Goal: Task Accomplishment & Management: Manage account settings

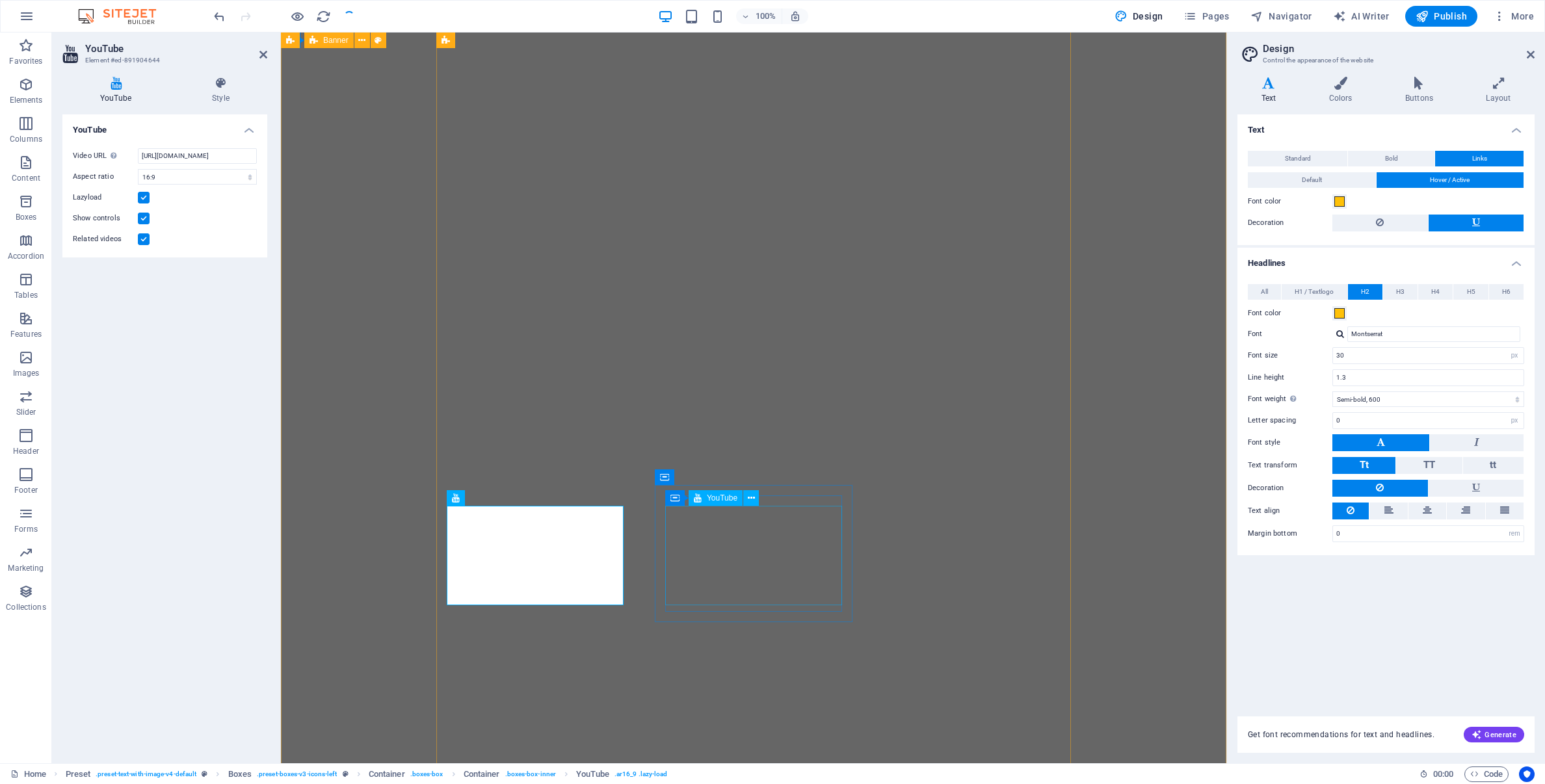
select select "ar16_9"
select select "px"
select select "600"
select select "px"
select select "rem"
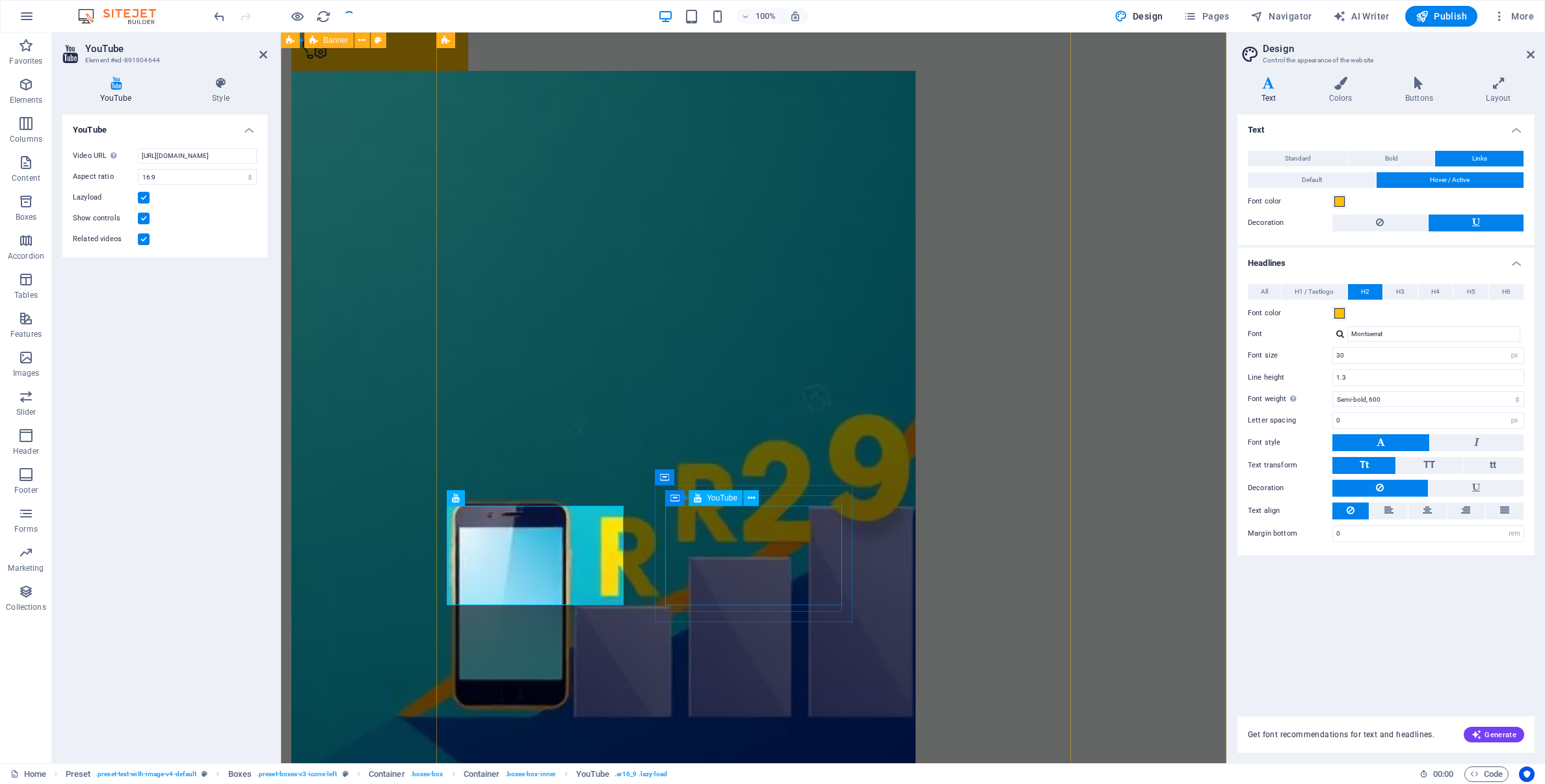
scroll to position [1276, 0]
click at [1420, 86] on icon at bounding box center [1419, 82] width 75 height 13
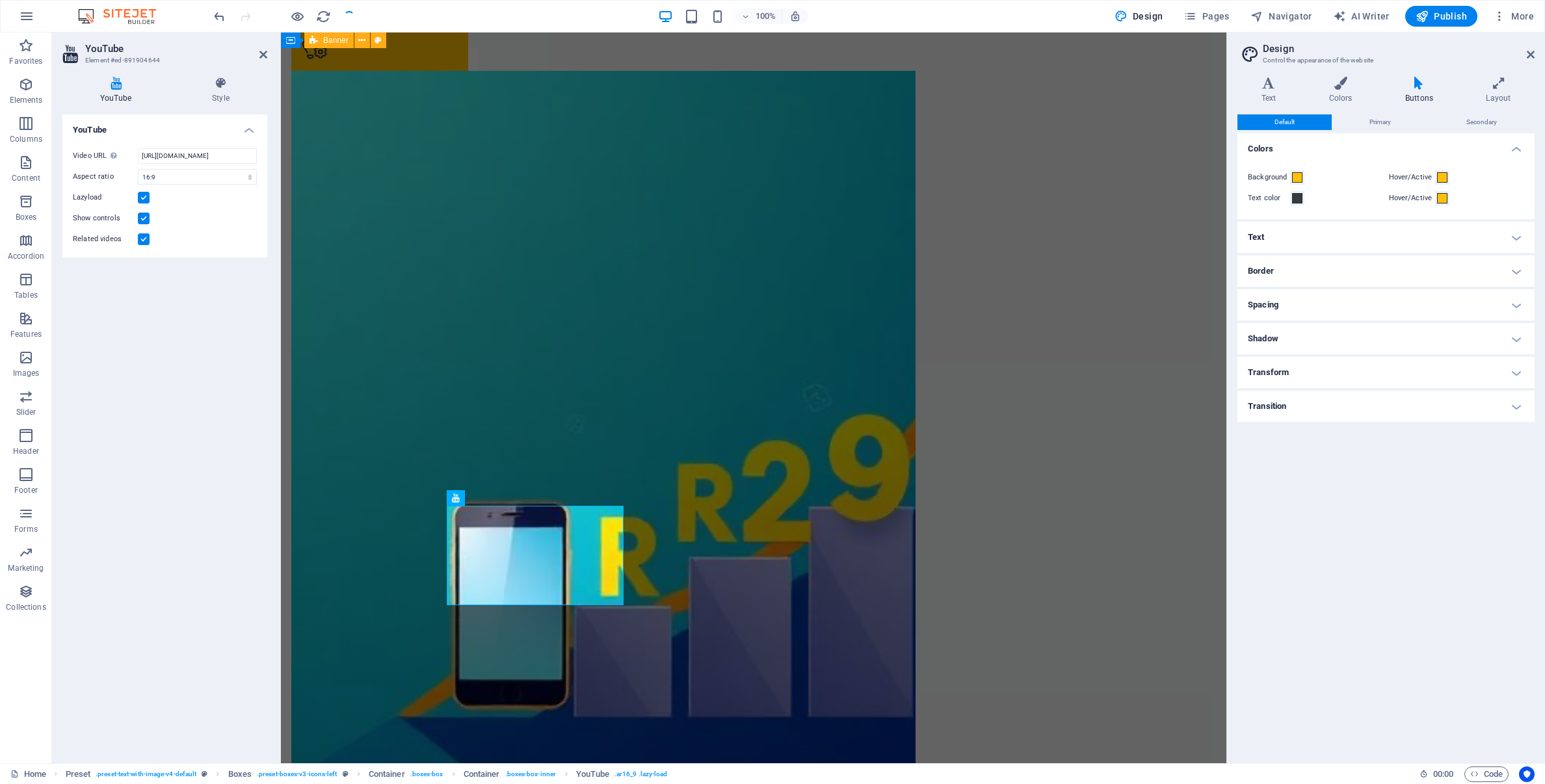
click at [1417, 84] on icon at bounding box center [1419, 82] width 75 height 13
click at [1384, 122] on span "Primary" at bounding box center [1381, 122] width 21 height 15
click at [1441, 179] on span at bounding box center [1443, 177] width 11 height 11
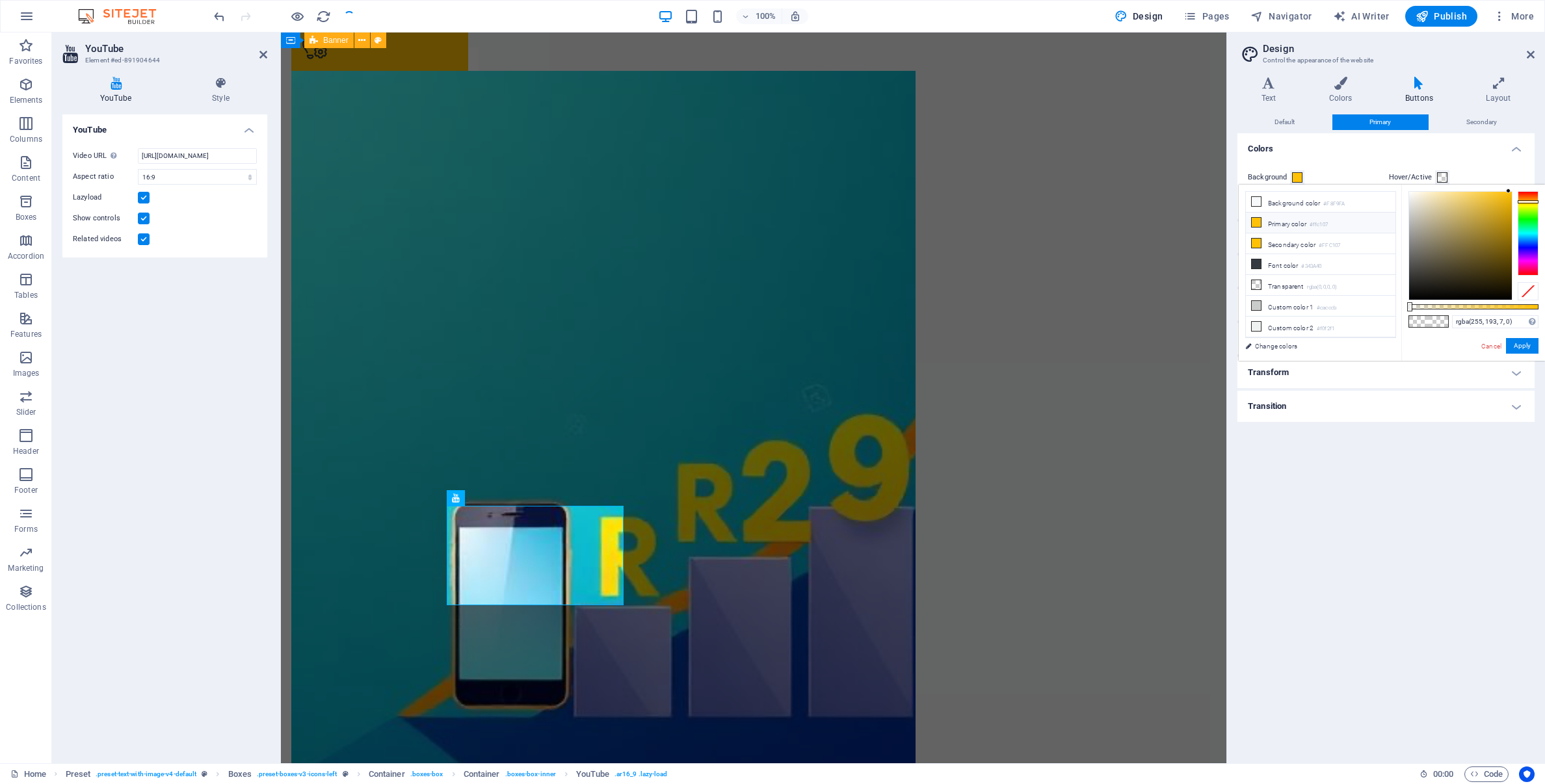
click at [1255, 221] on icon at bounding box center [1256, 221] width 9 height 9
type input "#ffc107"
drag, startPoint x: 1434, startPoint y: 309, endPoint x: 1547, endPoint y: 317, distance: 113.3
click at [1545, 317] on html "www.wealthfocus.co.za Home Favorites Elements Columns Content Boxes Accordion T…" at bounding box center [772, 392] width 1545 height 784
click at [1526, 345] on button "Apply" at bounding box center [1523, 346] width 33 height 15
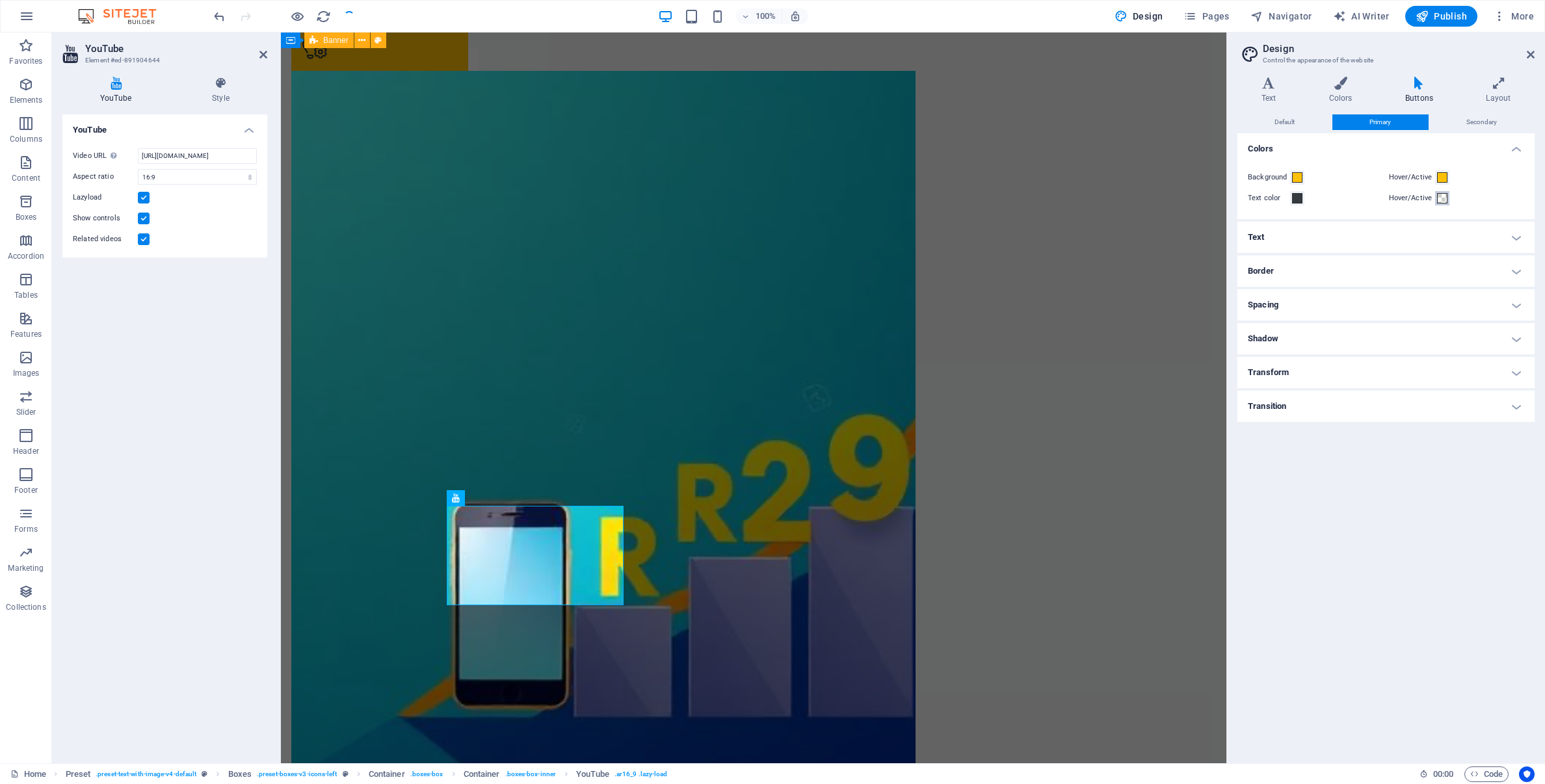
click at [1444, 199] on span at bounding box center [1443, 198] width 11 height 11
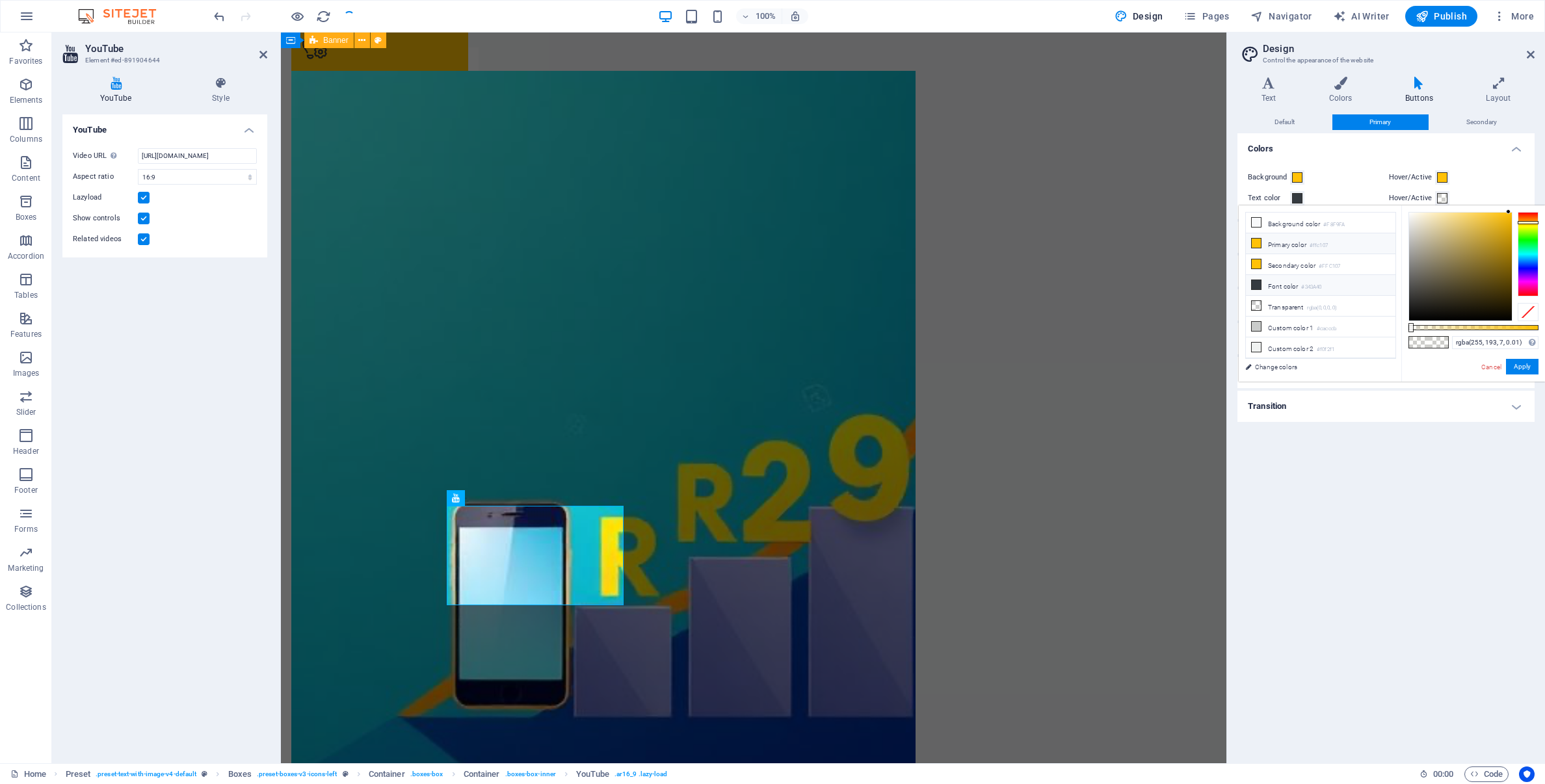
click at [1258, 284] on icon at bounding box center [1256, 284] width 9 height 9
click at [1520, 367] on button "Apply" at bounding box center [1523, 366] width 33 height 15
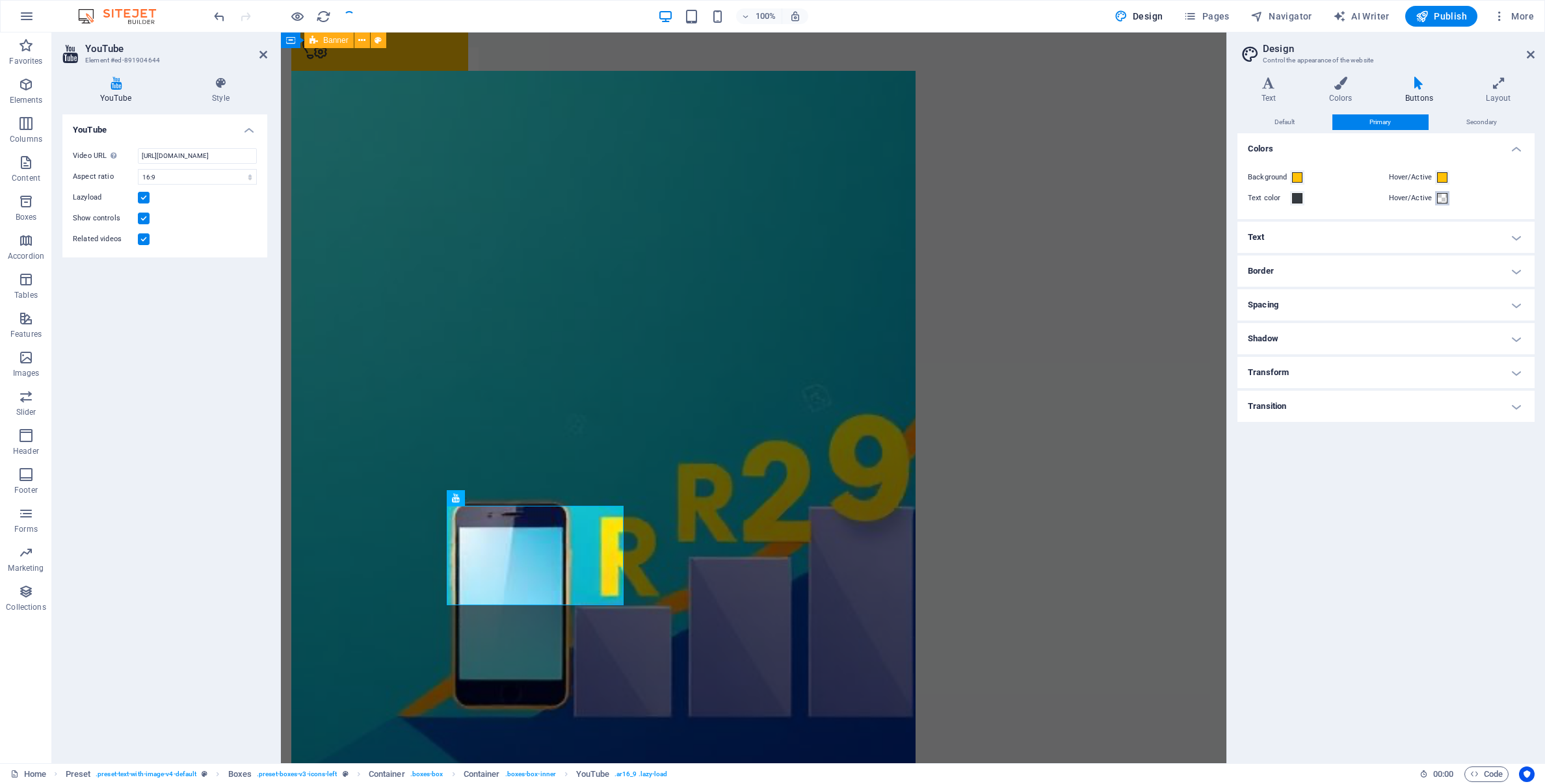
click at [1443, 200] on span at bounding box center [1443, 198] width 11 height 11
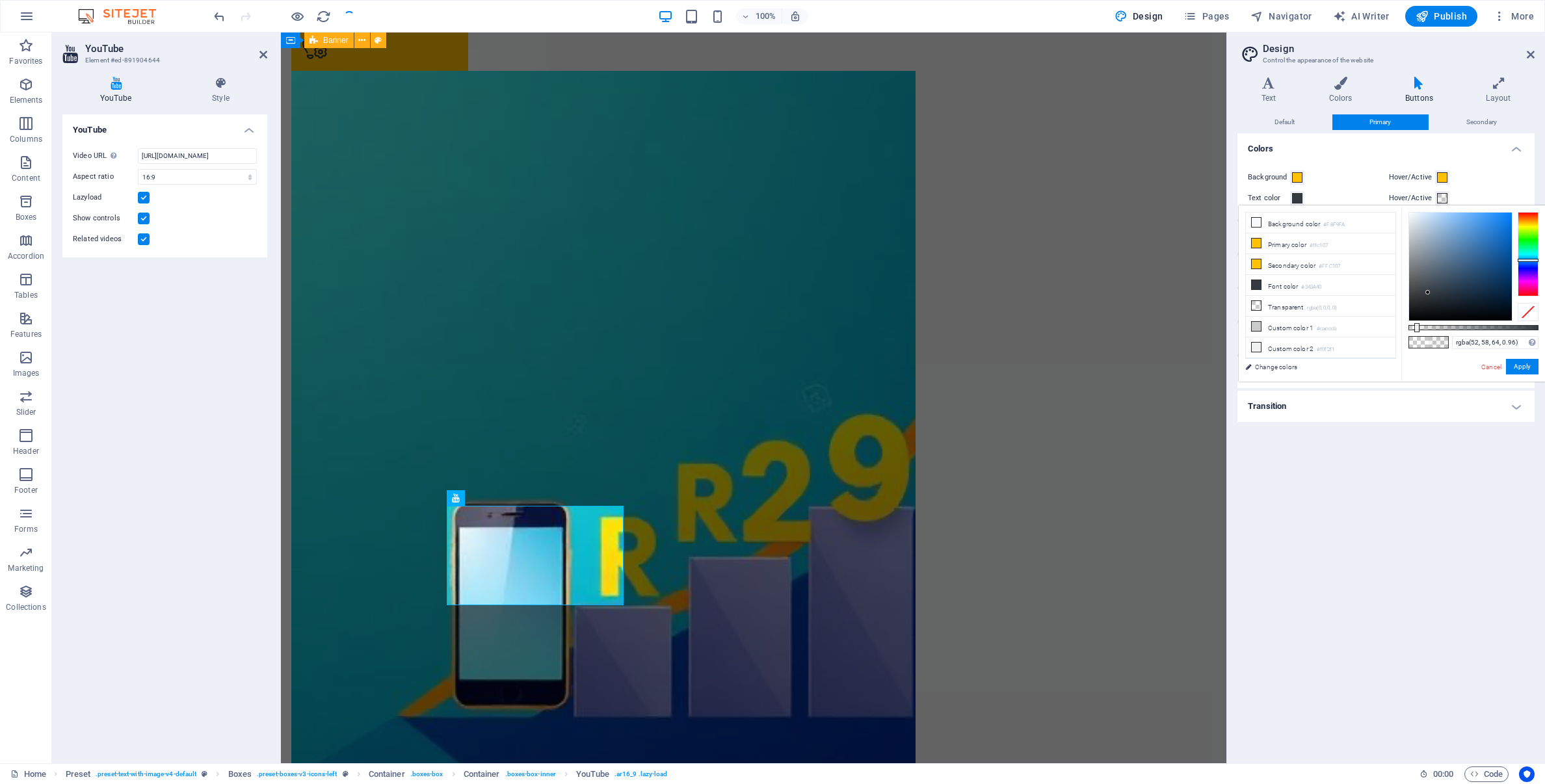
type input "#343a40"
drag, startPoint x: 1416, startPoint y: 327, endPoint x: 1581, endPoint y: 338, distance: 165.4
click at [1545, 338] on html "www.wealthfocus.co.za Home Favorites Elements Columns Content Boxes Accordion T…" at bounding box center [772, 392] width 1545 height 784
click at [1533, 368] on button "Apply" at bounding box center [1523, 366] width 33 height 15
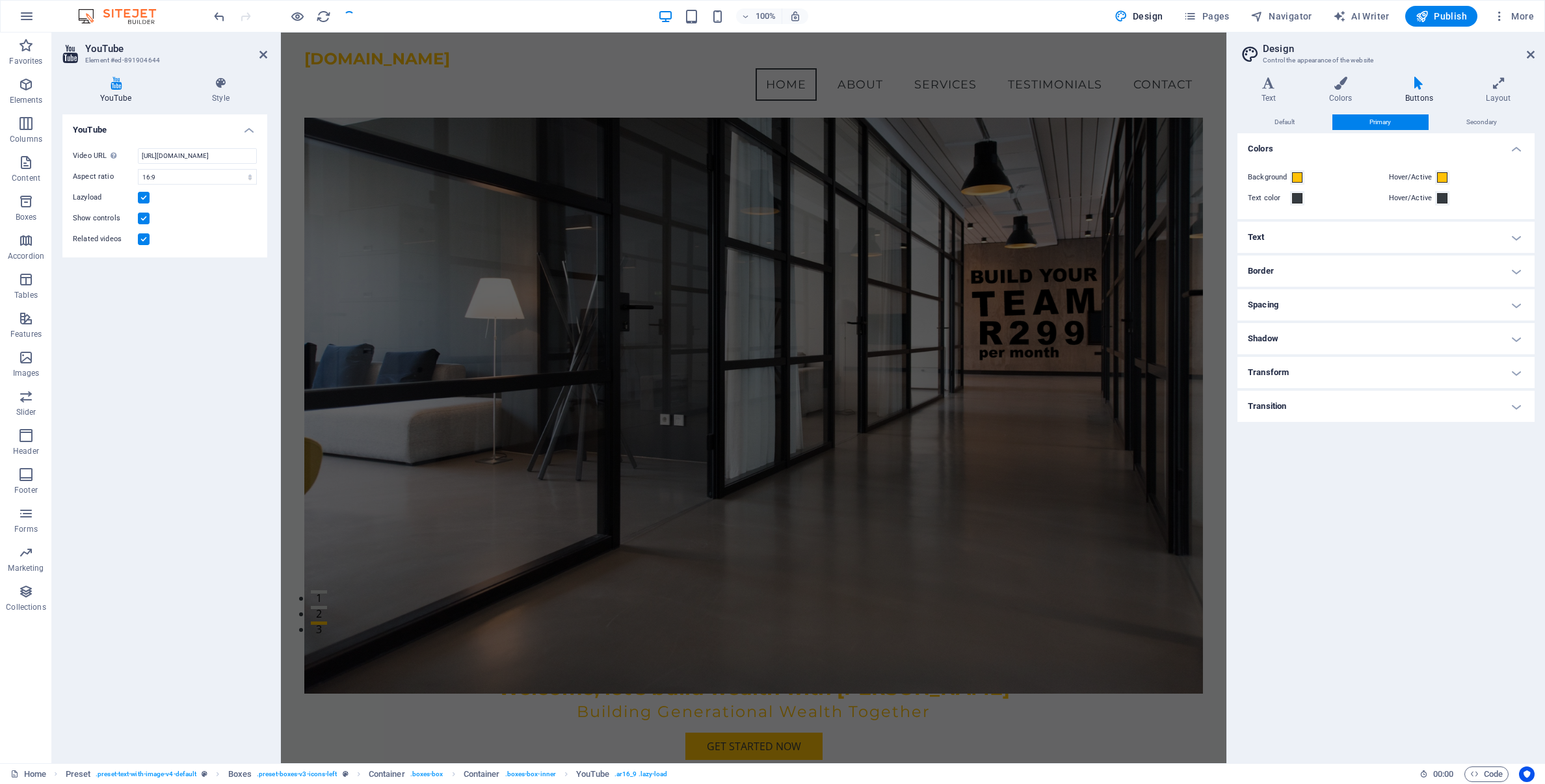
scroll to position [0, 0]
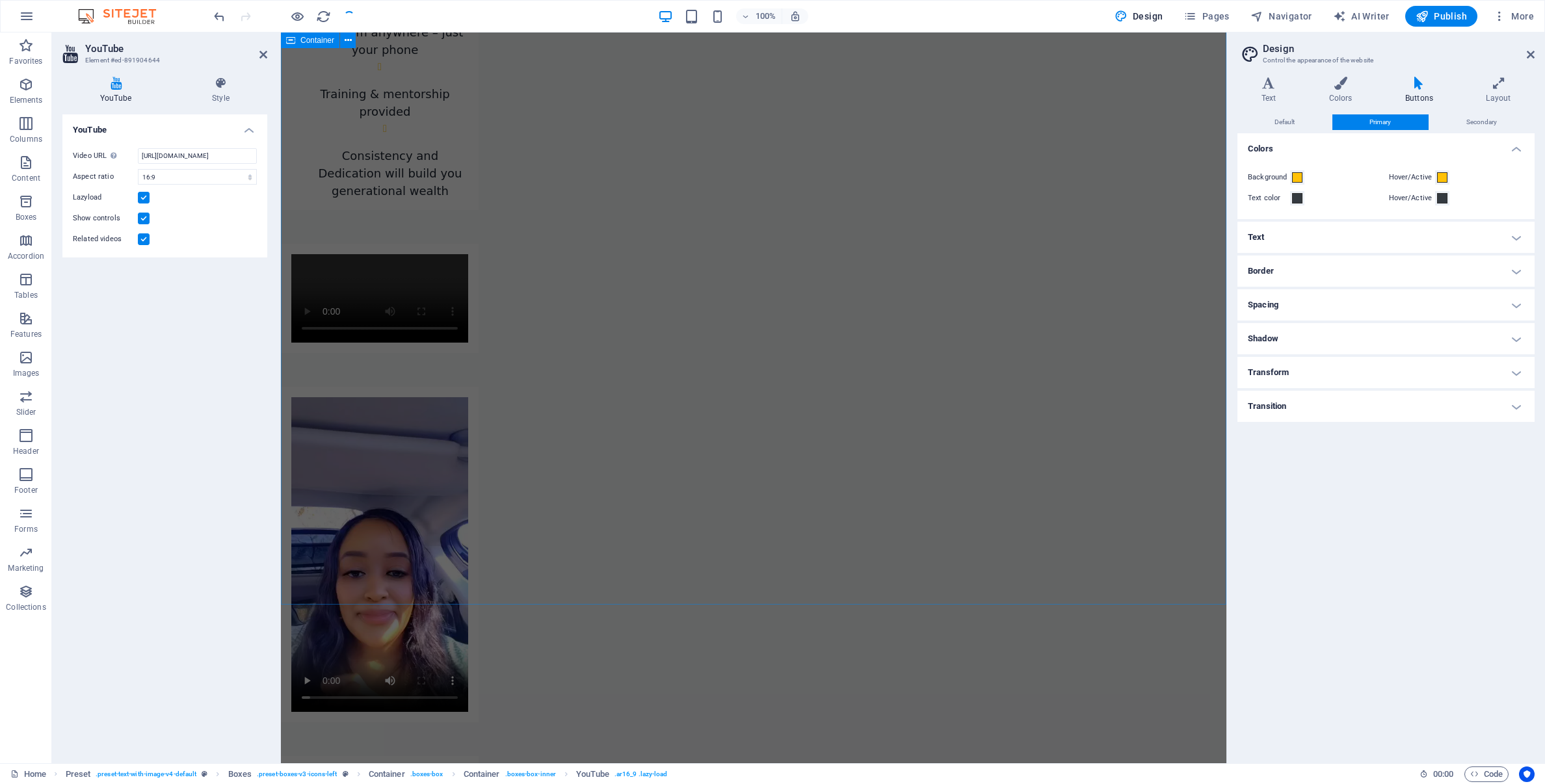
drag, startPoint x: 1155, startPoint y: 372, endPoint x: 1385, endPoint y: 372, distance: 230.0
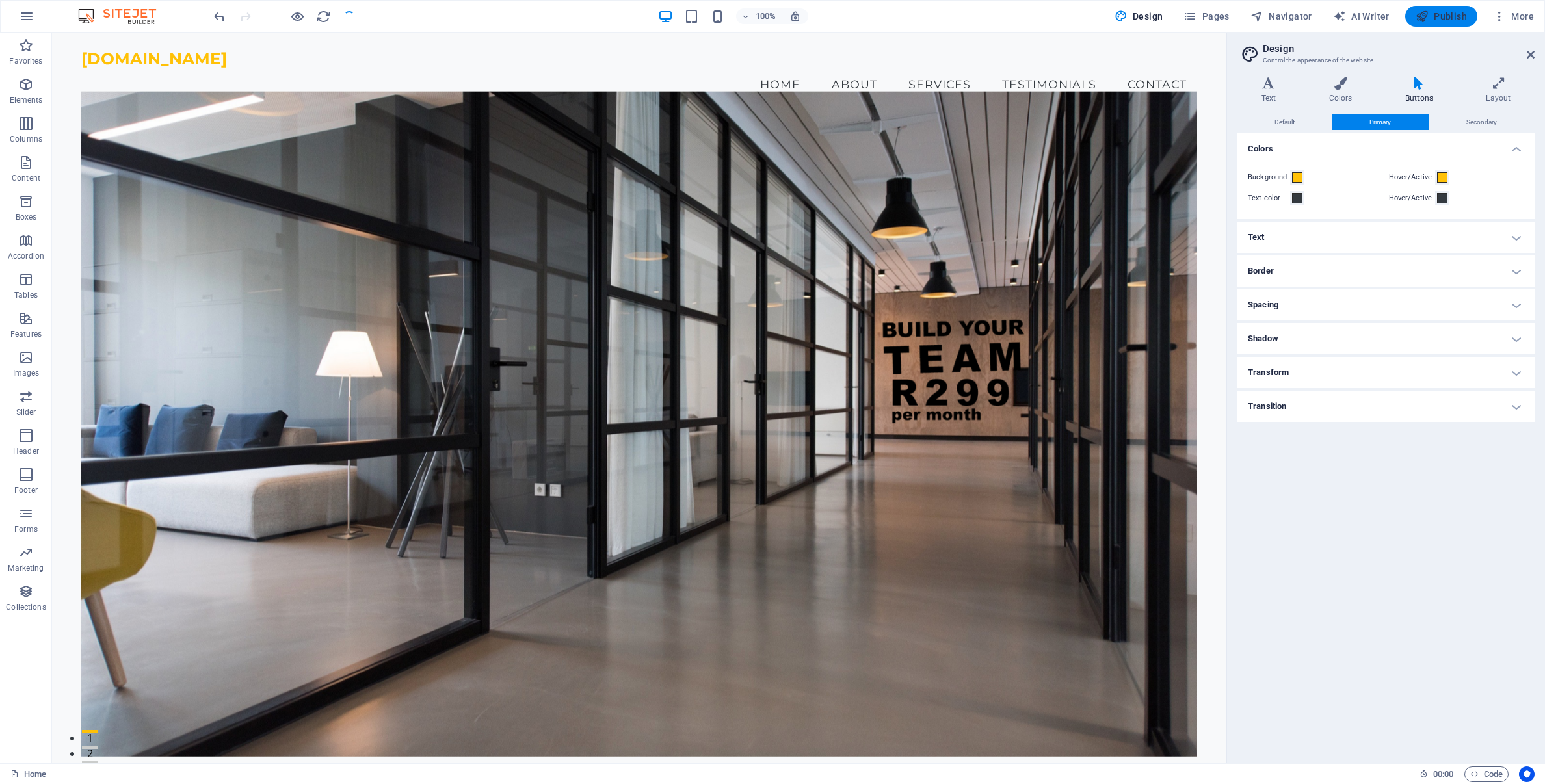
click at [1440, 16] on span "Publish" at bounding box center [1442, 15] width 51 height 13
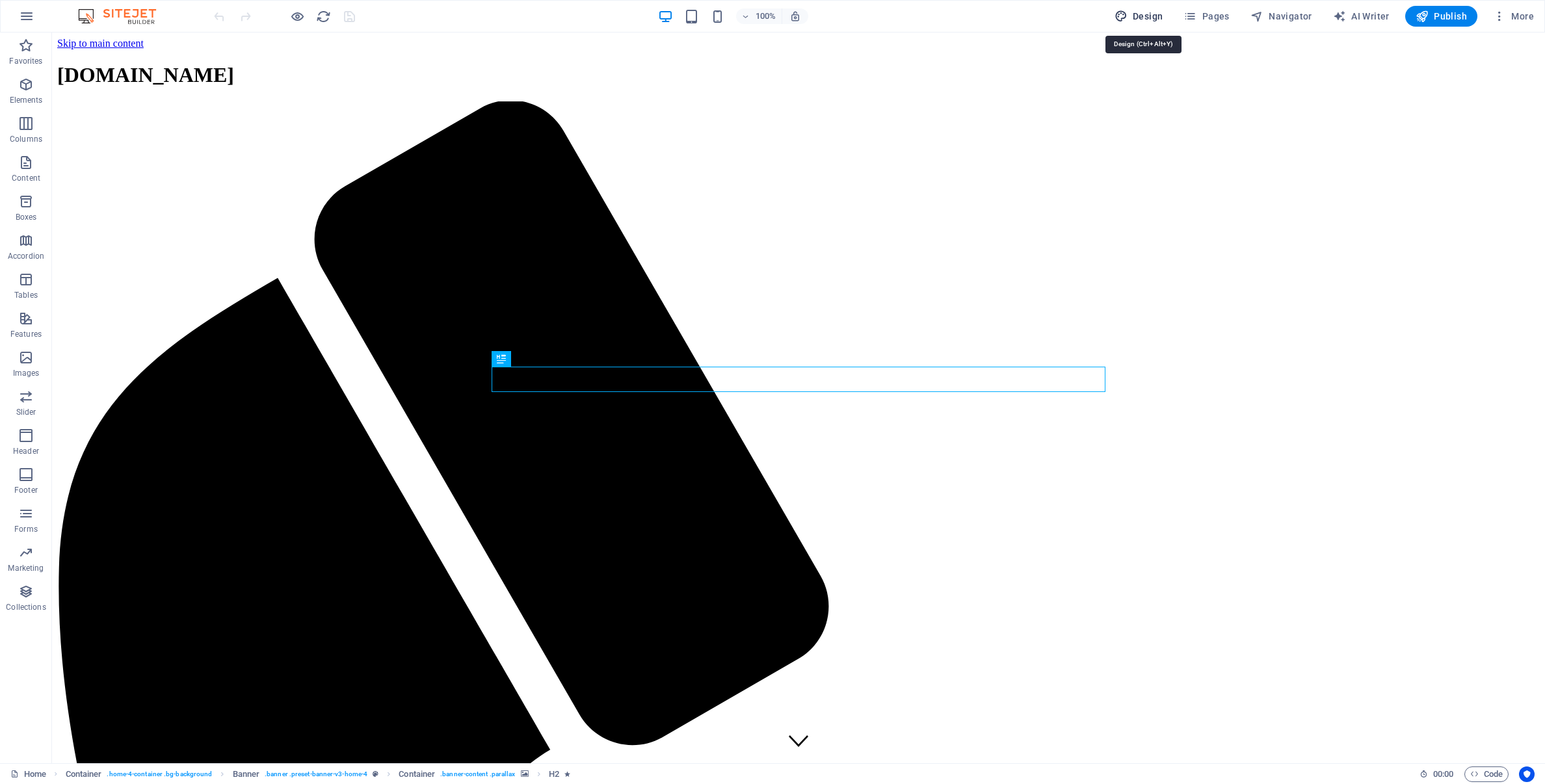
drag, startPoint x: 1142, startPoint y: 17, endPoint x: 1122, endPoint y: 23, distance: 20.9
click at [1142, 18] on span "Design" at bounding box center [1139, 15] width 48 height 13
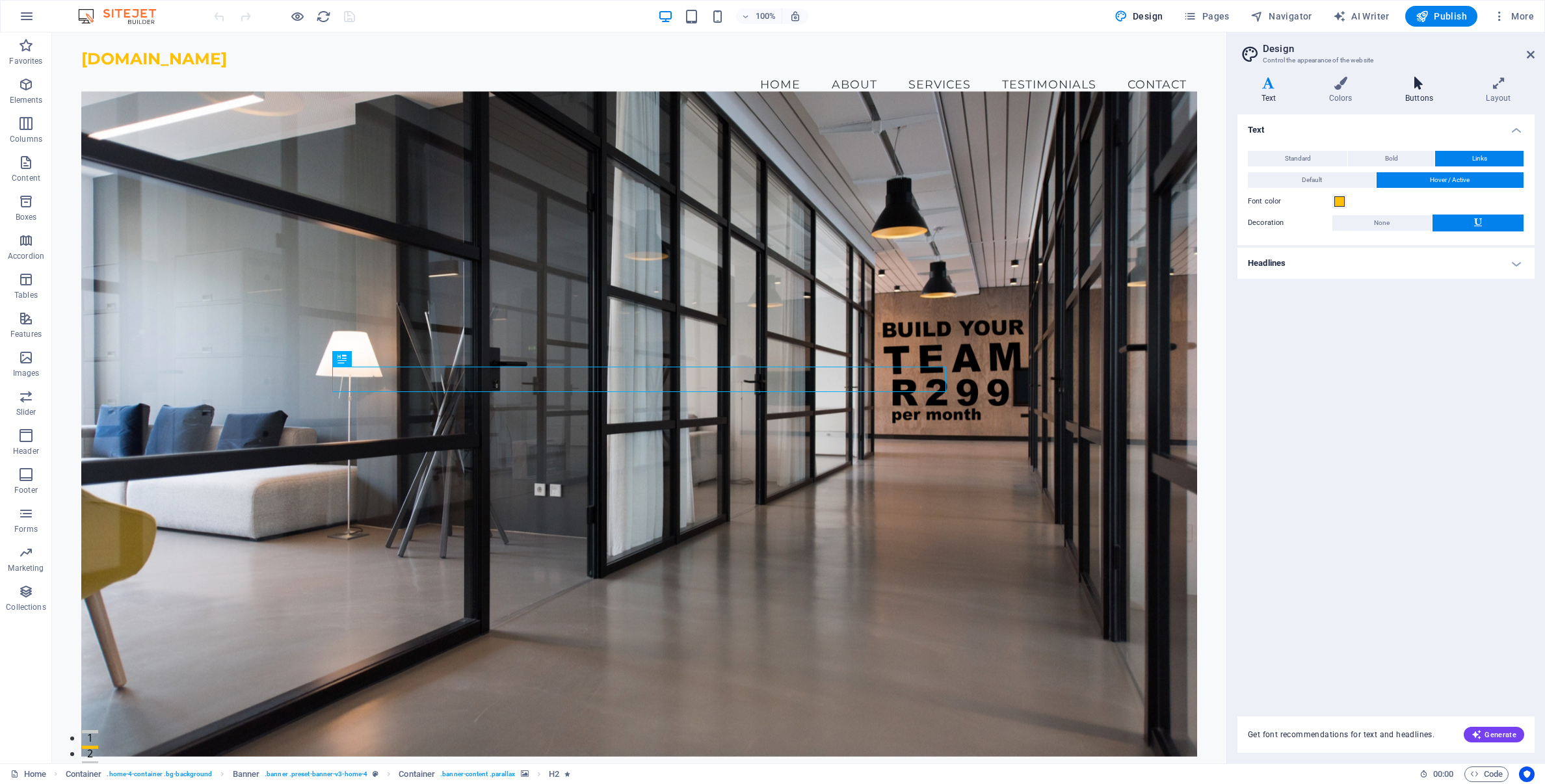
click at [1418, 90] on h4 "Buttons" at bounding box center [1421, 90] width 80 height 27
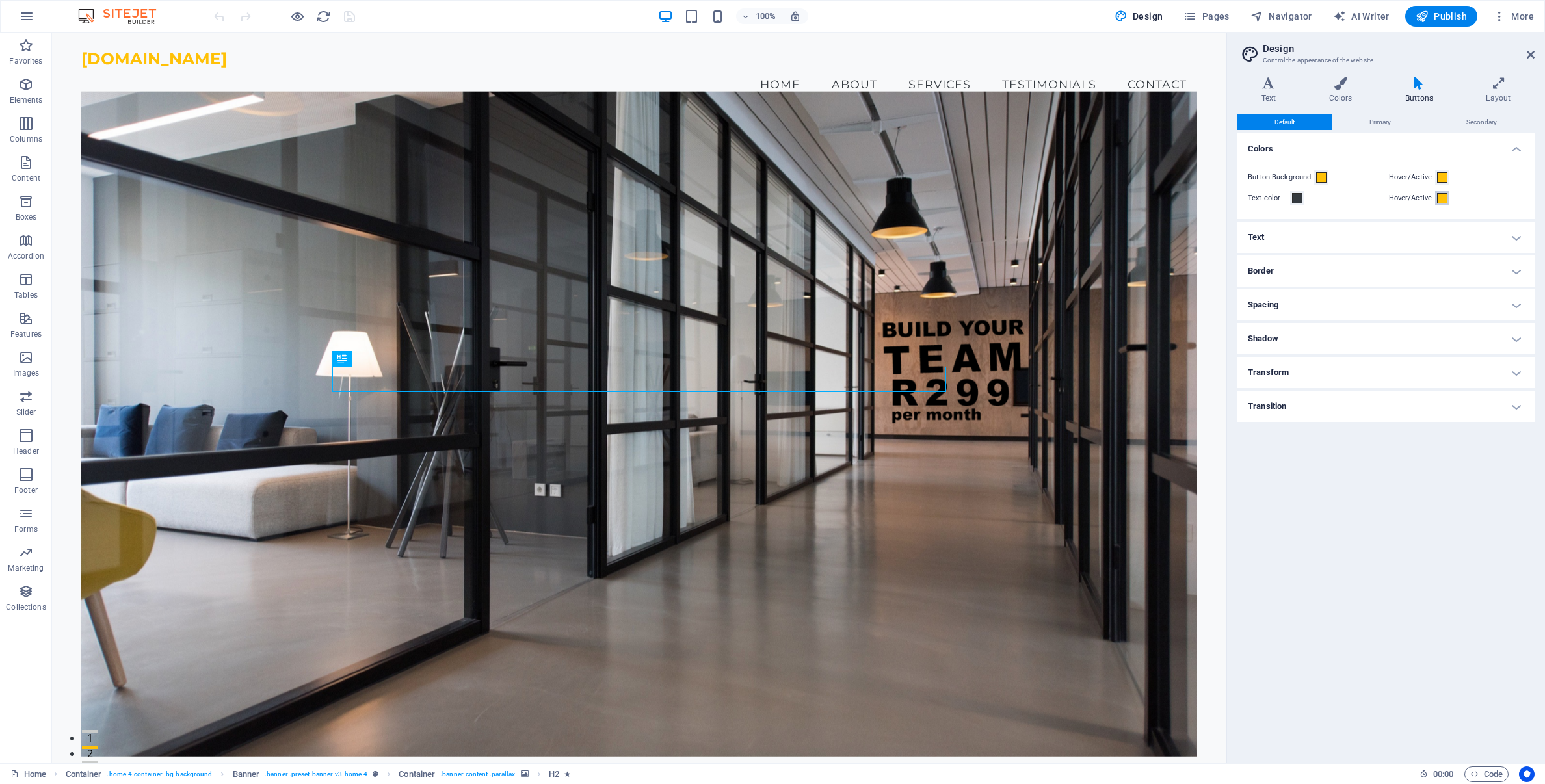
click at [1443, 198] on span at bounding box center [1443, 198] width 11 height 11
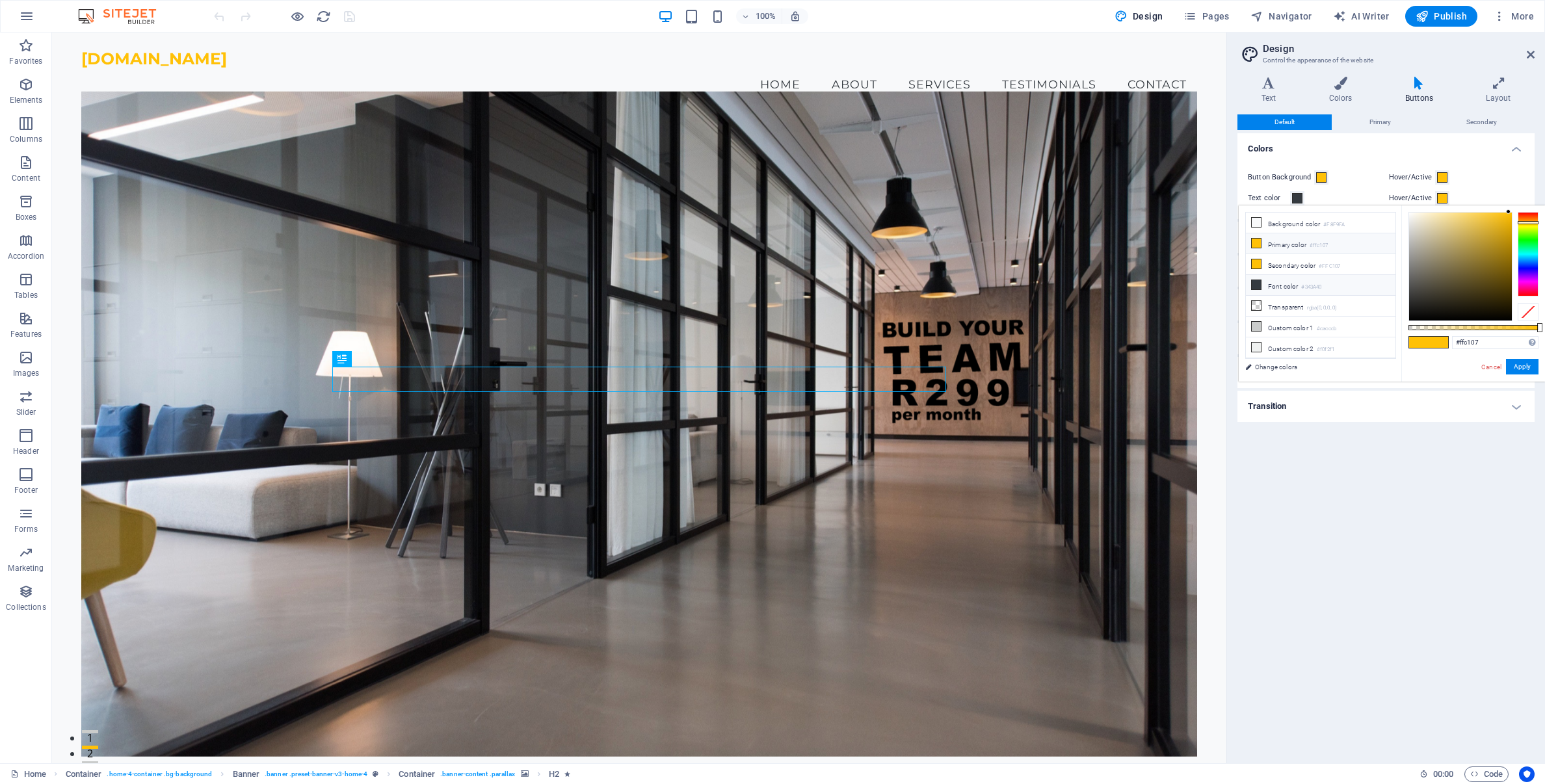
click at [1257, 285] on icon at bounding box center [1256, 284] width 9 height 9
type input "#343a40"
click at [1521, 368] on button "Apply" at bounding box center [1523, 366] width 33 height 15
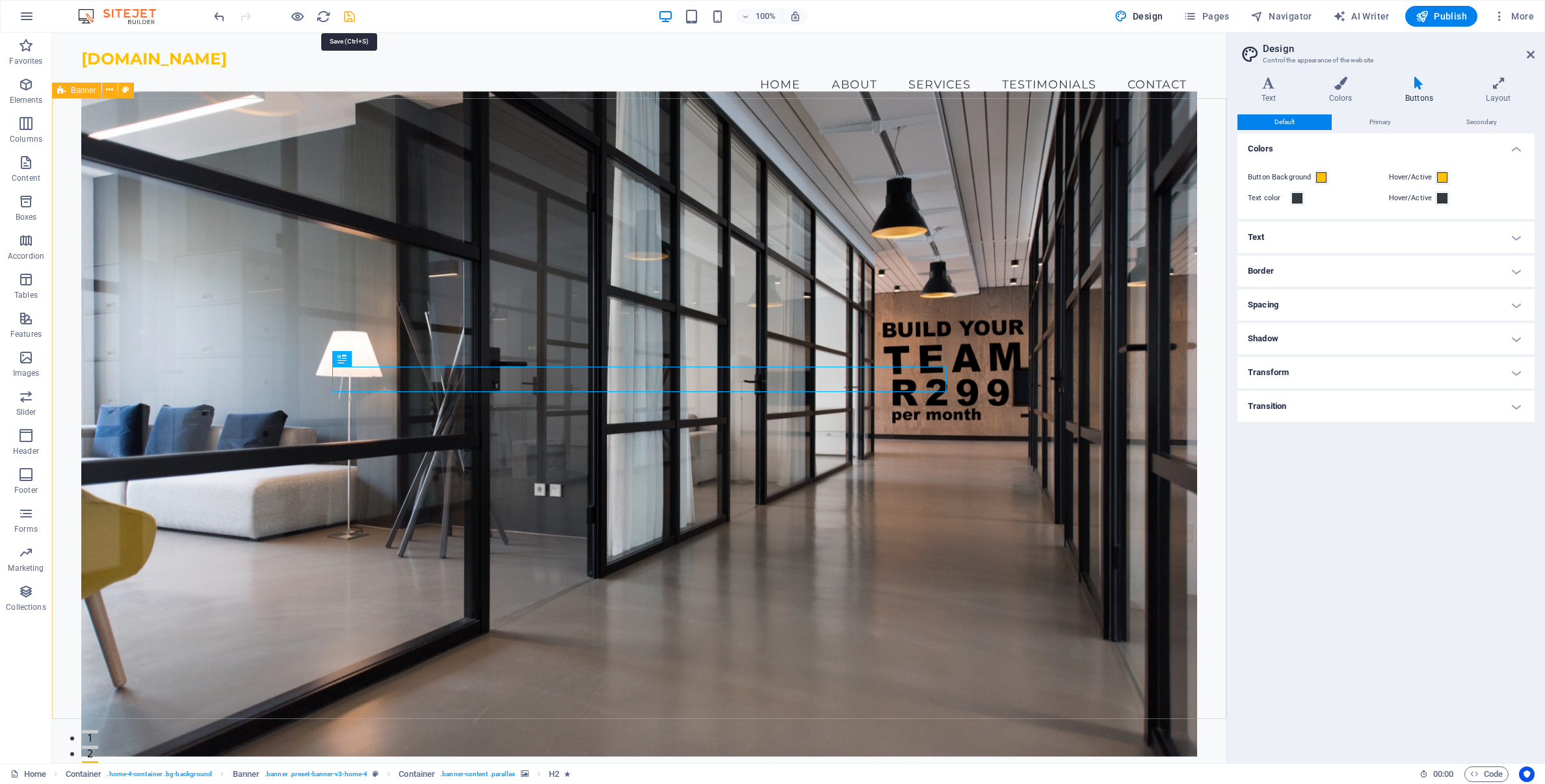
click at [347, 14] on icon "save" at bounding box center [349, 15] width 15 height 15
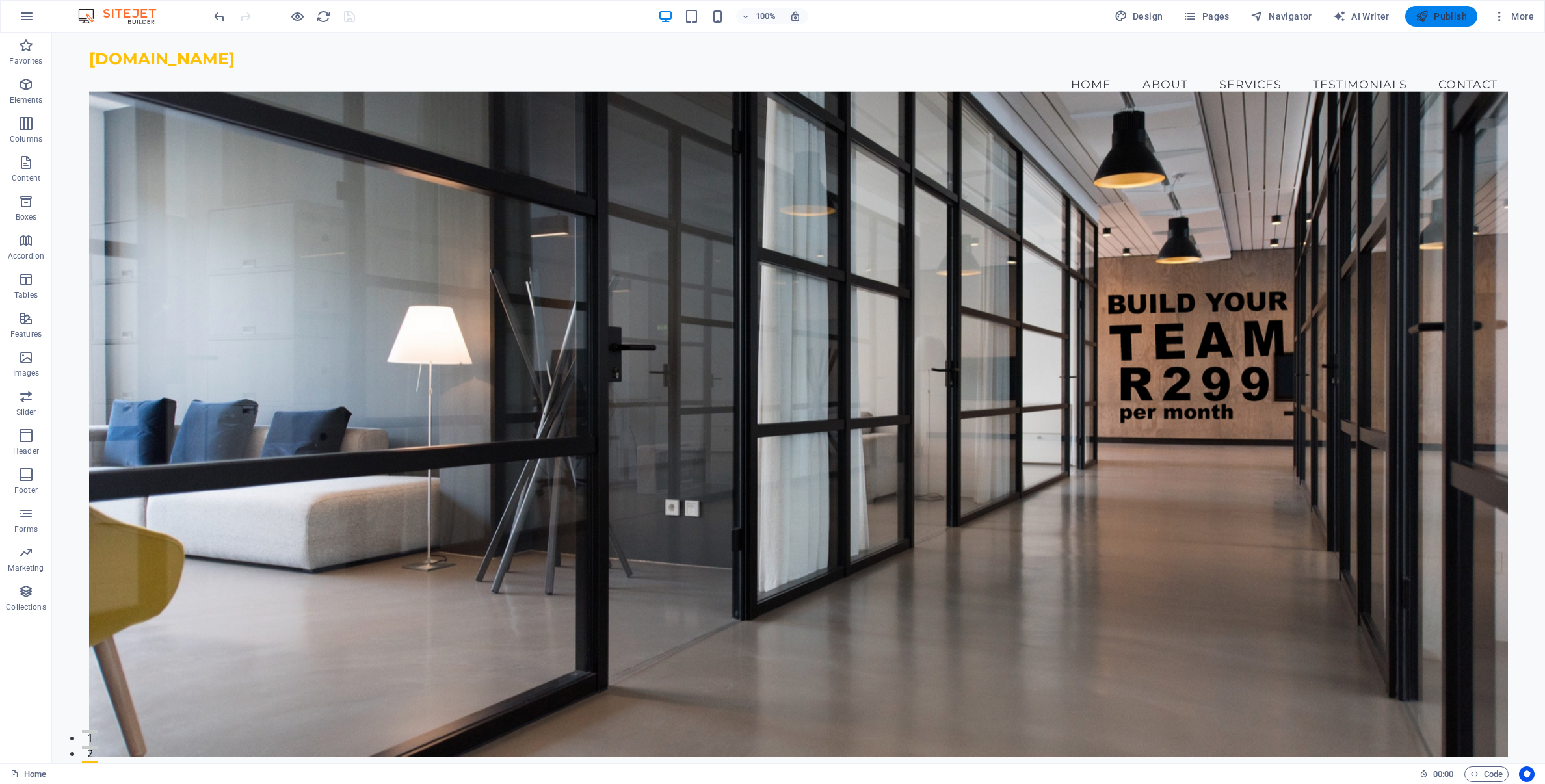
click at [1449, 19] on span "Publish" at bounding box center [1442, 15] width 51 height 13
click at [1136, 16] on span "Design" at bounding box center [1139, 15] width 48 height 13
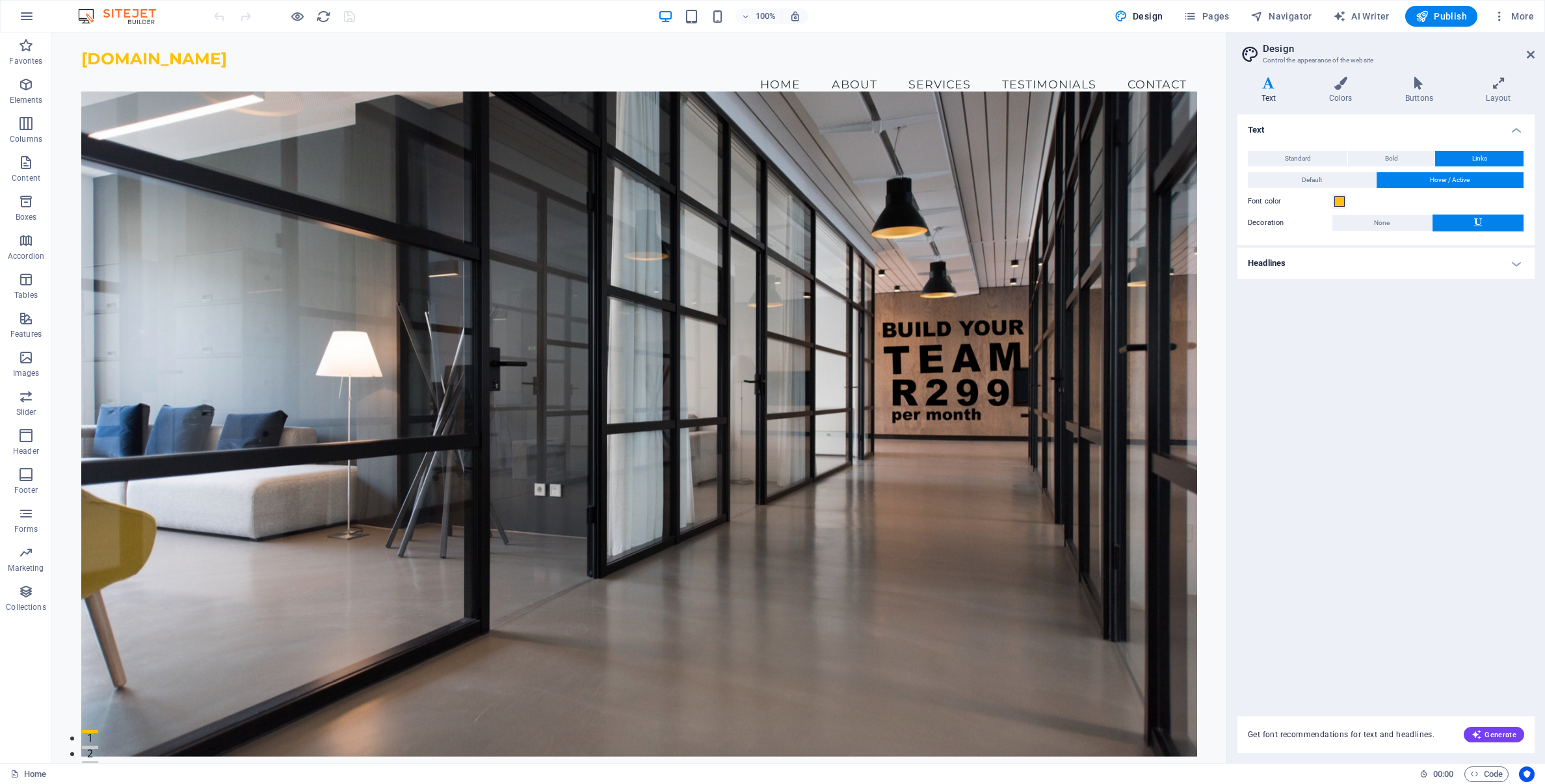
click at [1482, 160] on span "Links" at bounding box center [1479, 159] width 15 height 15
click at [1335, 182] on button "Default" at bounding box center [1312, 180] width 129 height 15
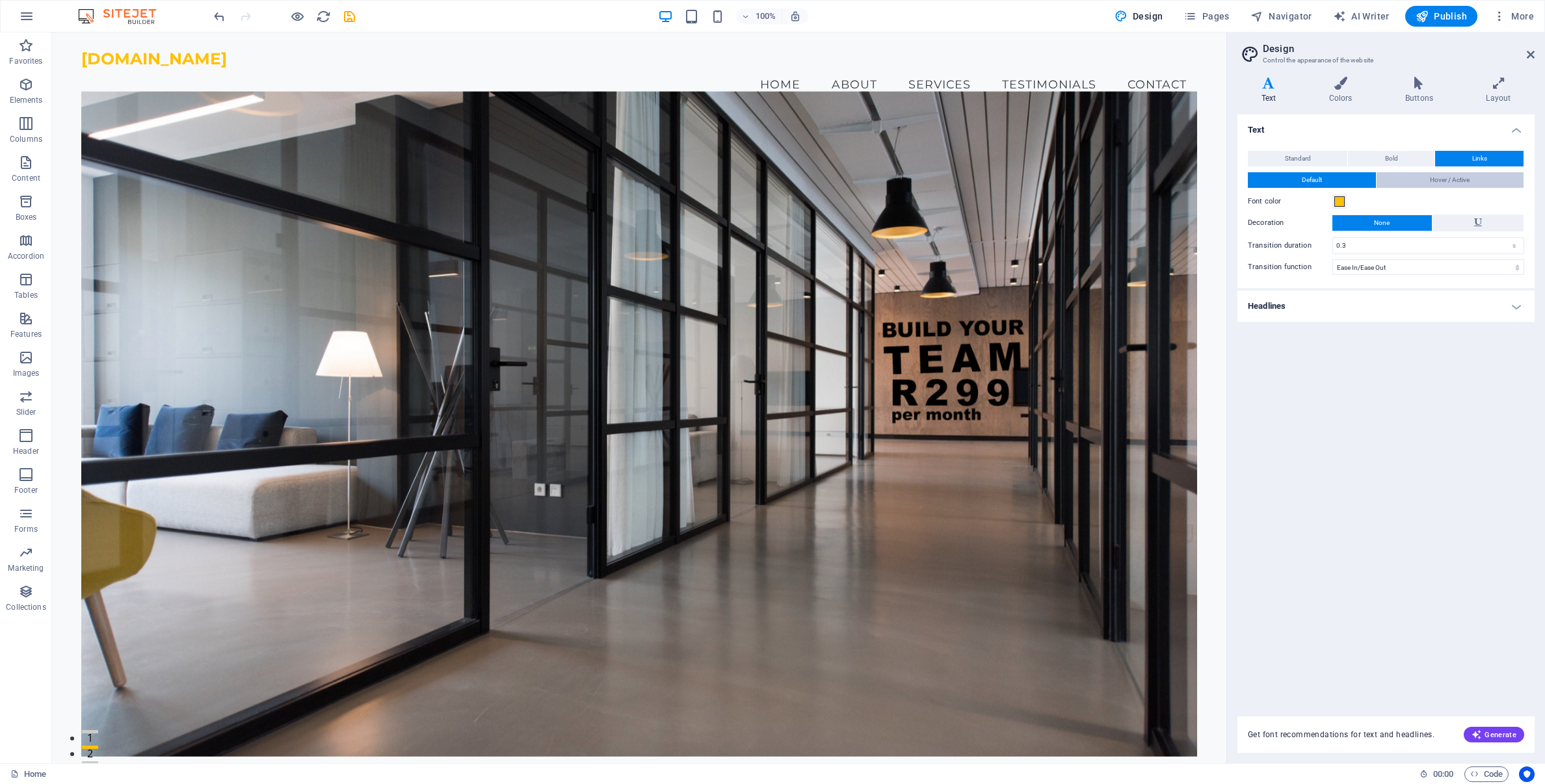
click at [1425, 180] on button "Hover / Active" at bounding box center [1450, 180] width 148 height 15
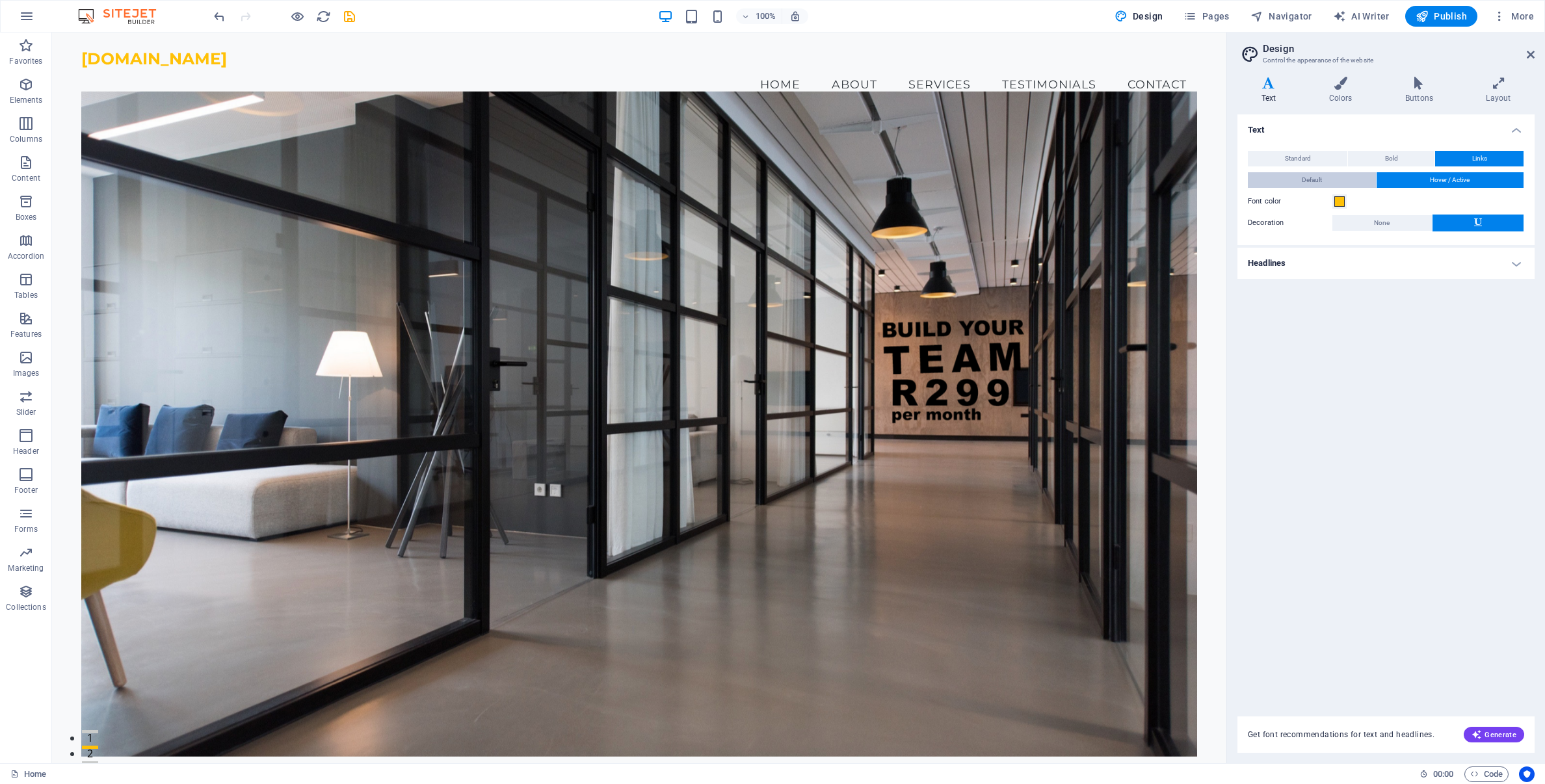
click at [1323, 176] on button "Default" at bounding box center [1312, 180] width 129 height 15
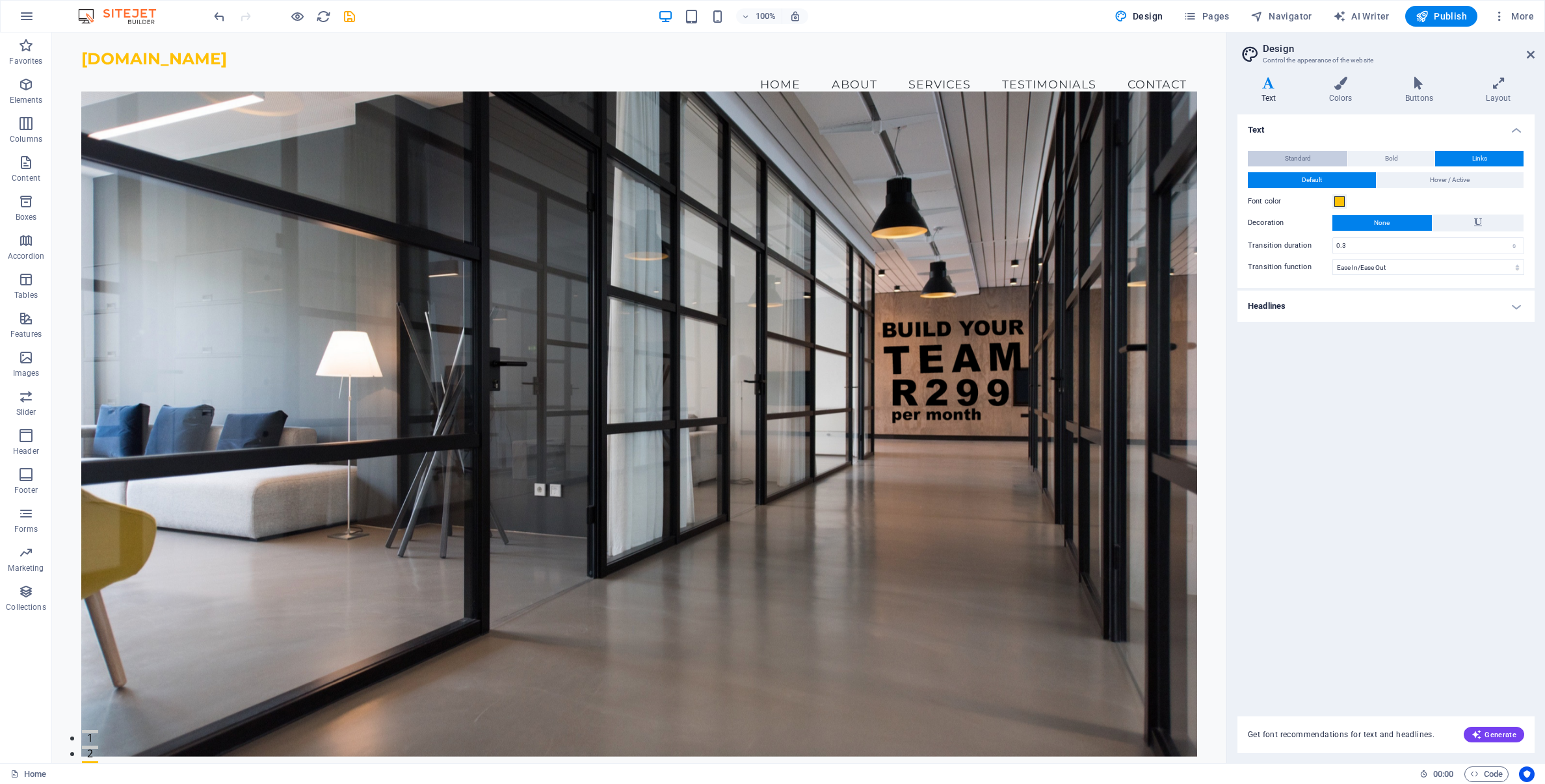
click at [1291, 159] on span "Standard" at bounding box center [1297, 159] width 26 height 15
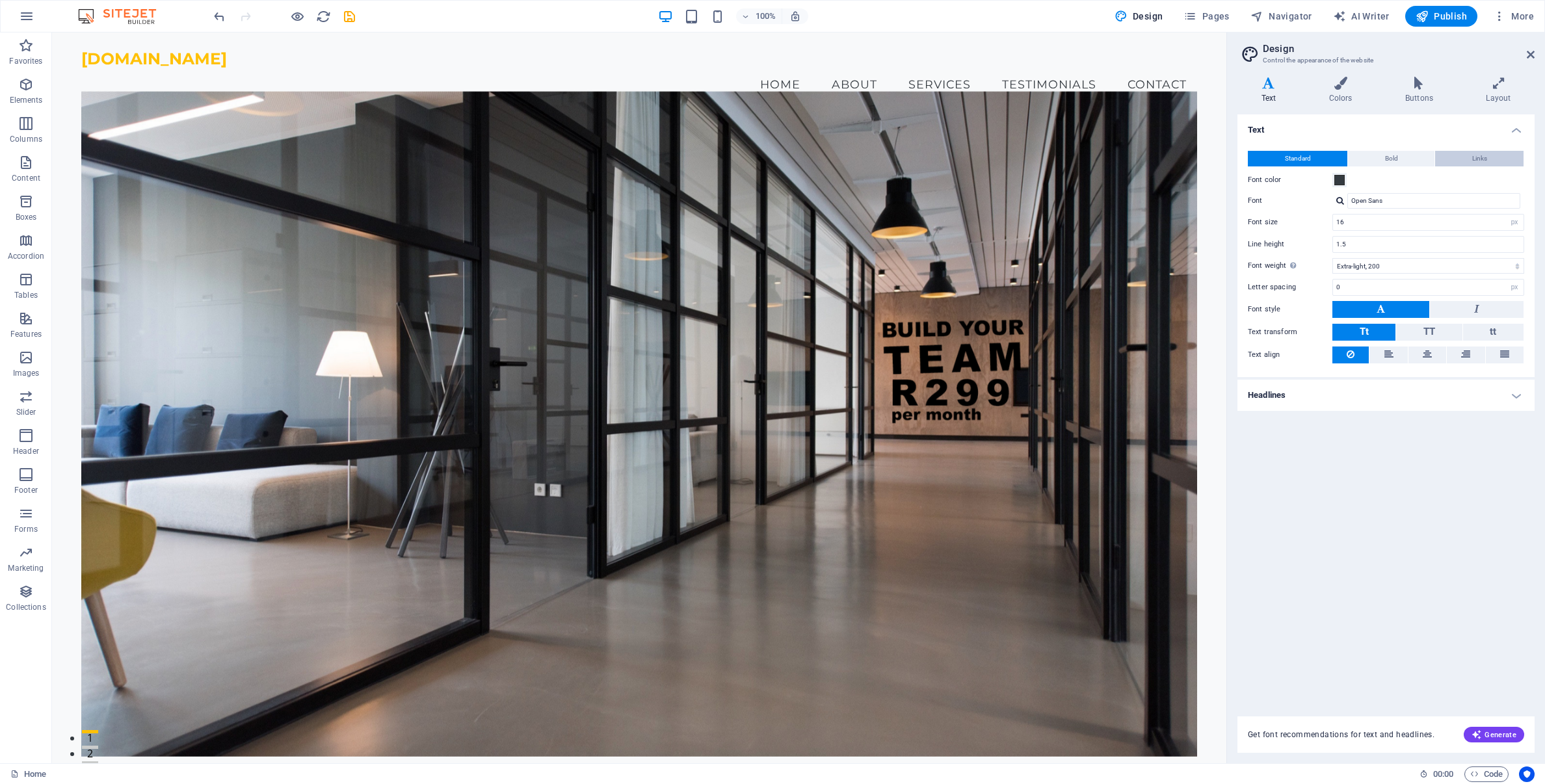
click at [1498, 160] on button "Links" at bounding box center [1479, 159] width 88 height 15
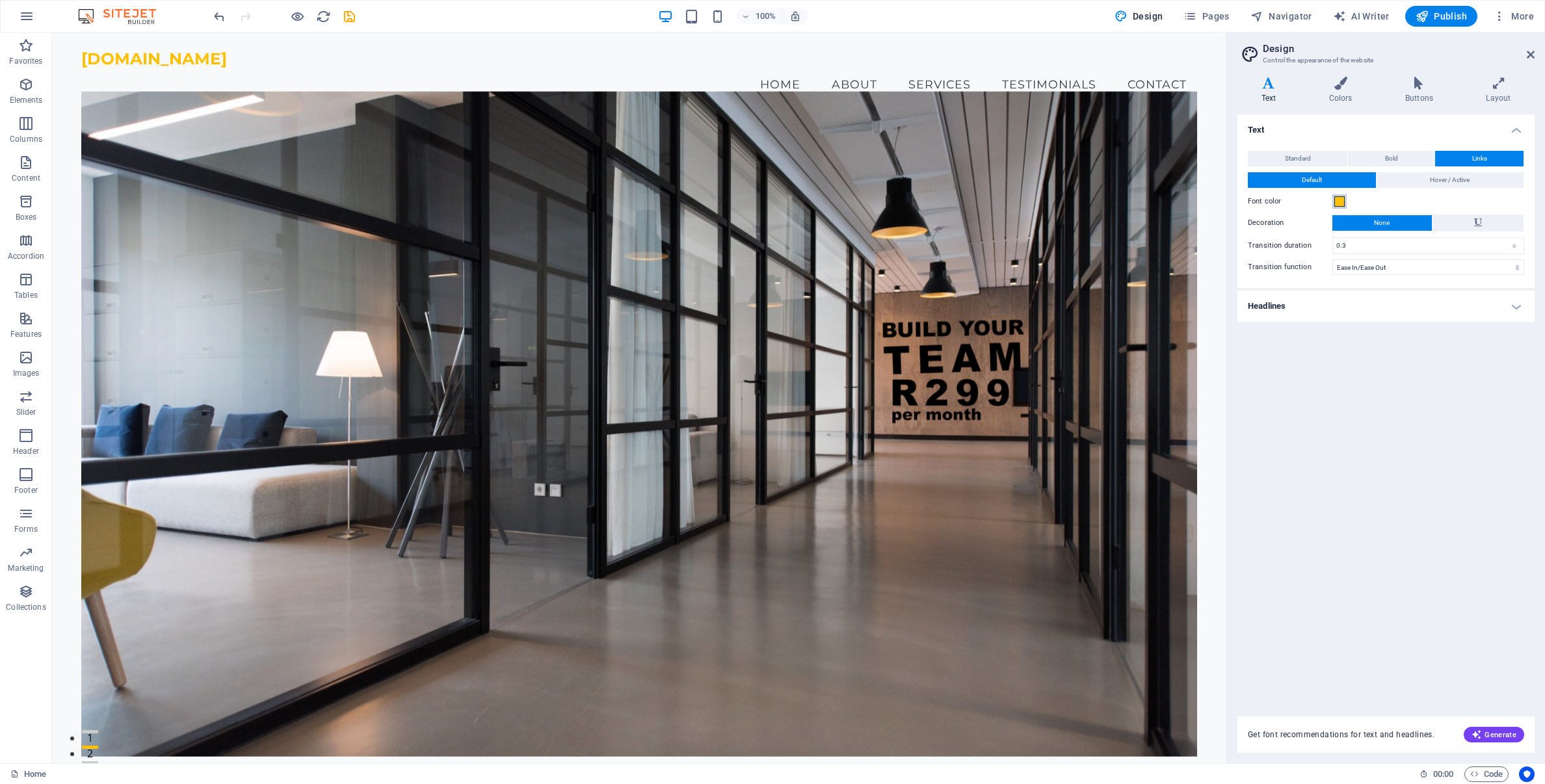
click at [1340, 204] on span at bounding box center [1340, 201] width 11 height 11
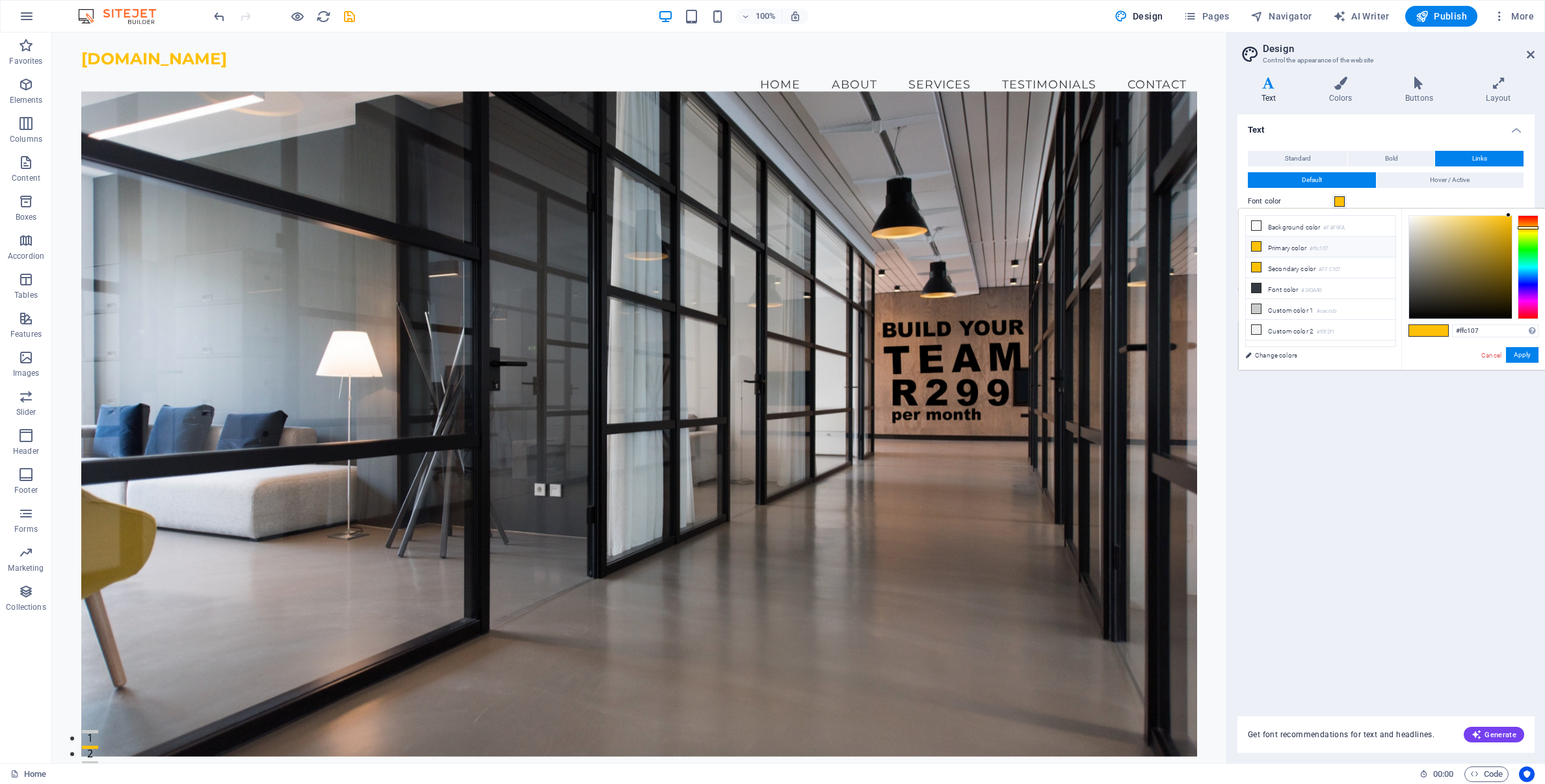
click at [1257, 247] on icon at bounding box center [1256, 246] width 9 height 9
click at [1521, 355] on button "Apply" at bounding box center [1523, 355] width 33 height 15
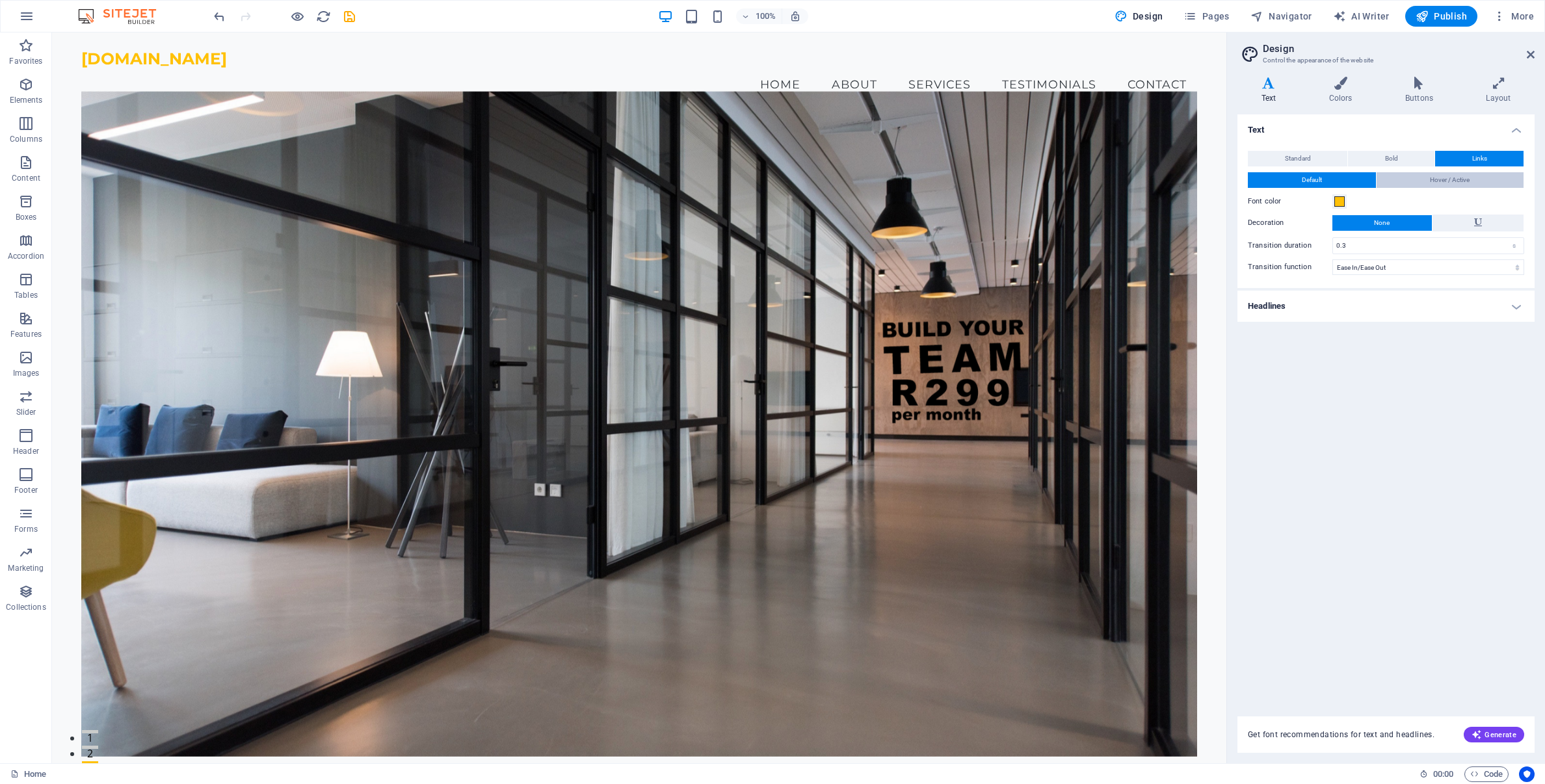
click at [1448, 178] on span "Hover / Active" at bounding box center [1449, 180] width 40 height 15
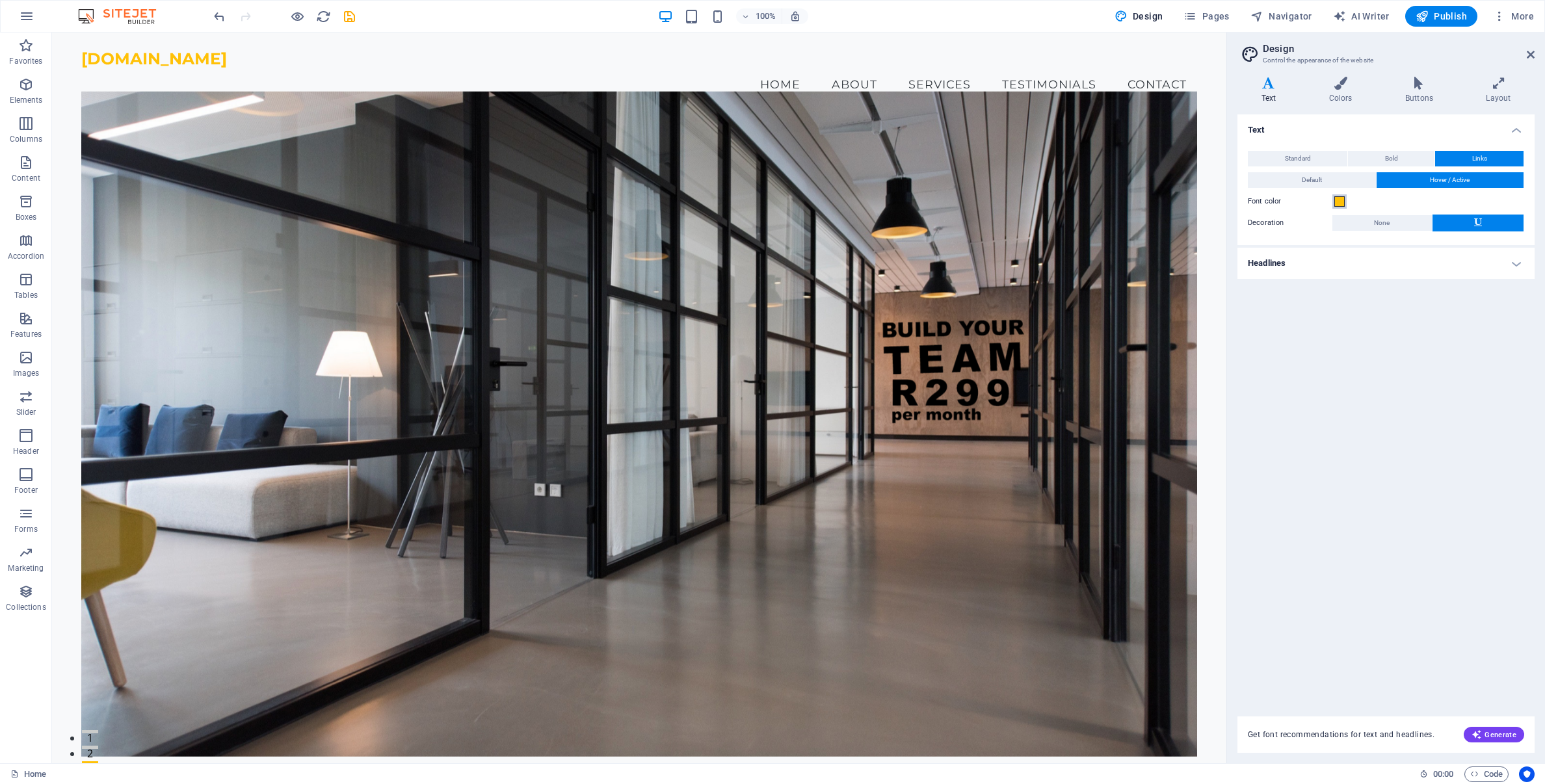
click at [1338, 202] on span at bounding box center [1340, 201] width 11 height 11
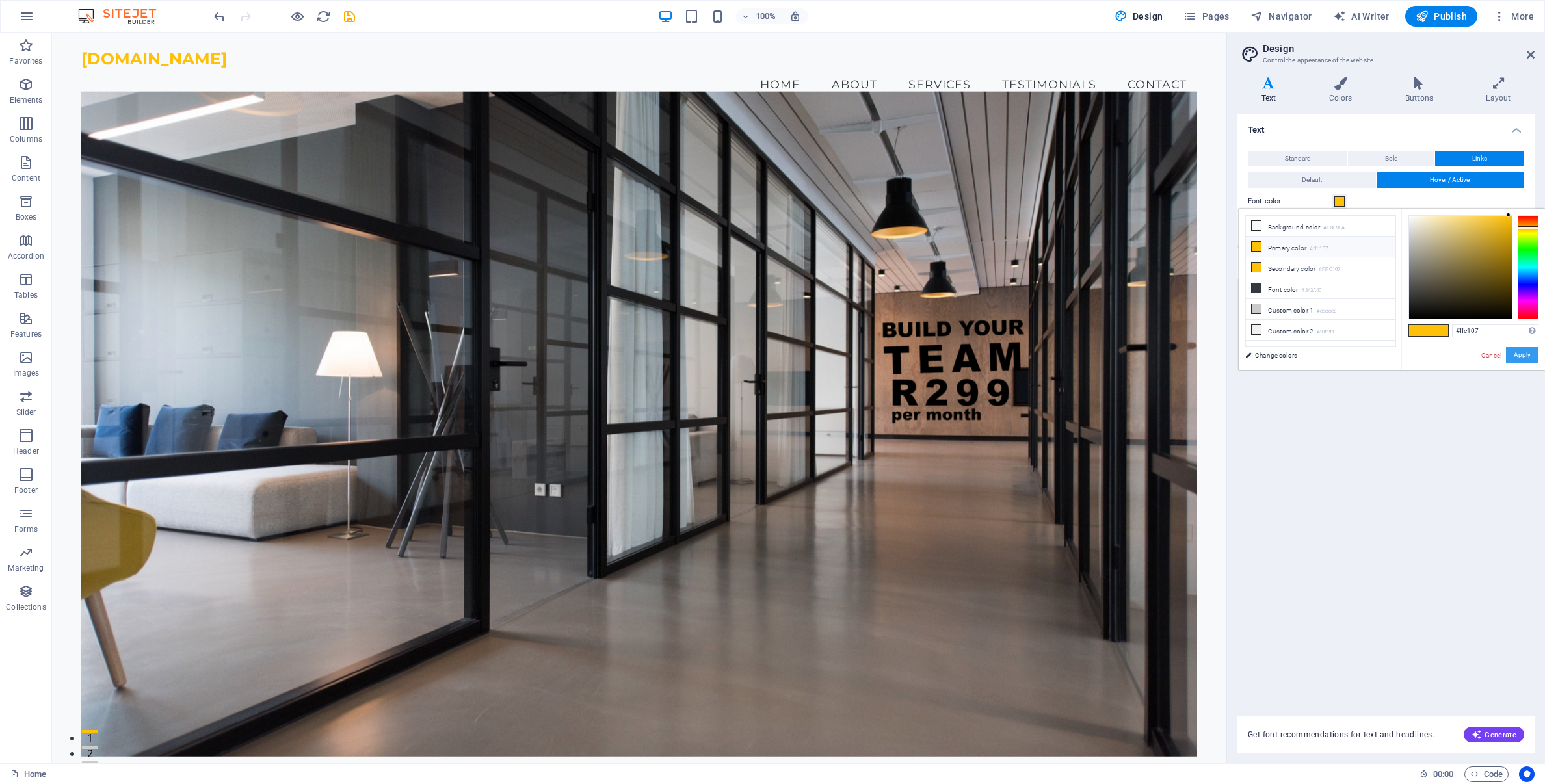
click at [1531, 356] on button "Apply" at bounding box center [1523, 355] width 33 height 15
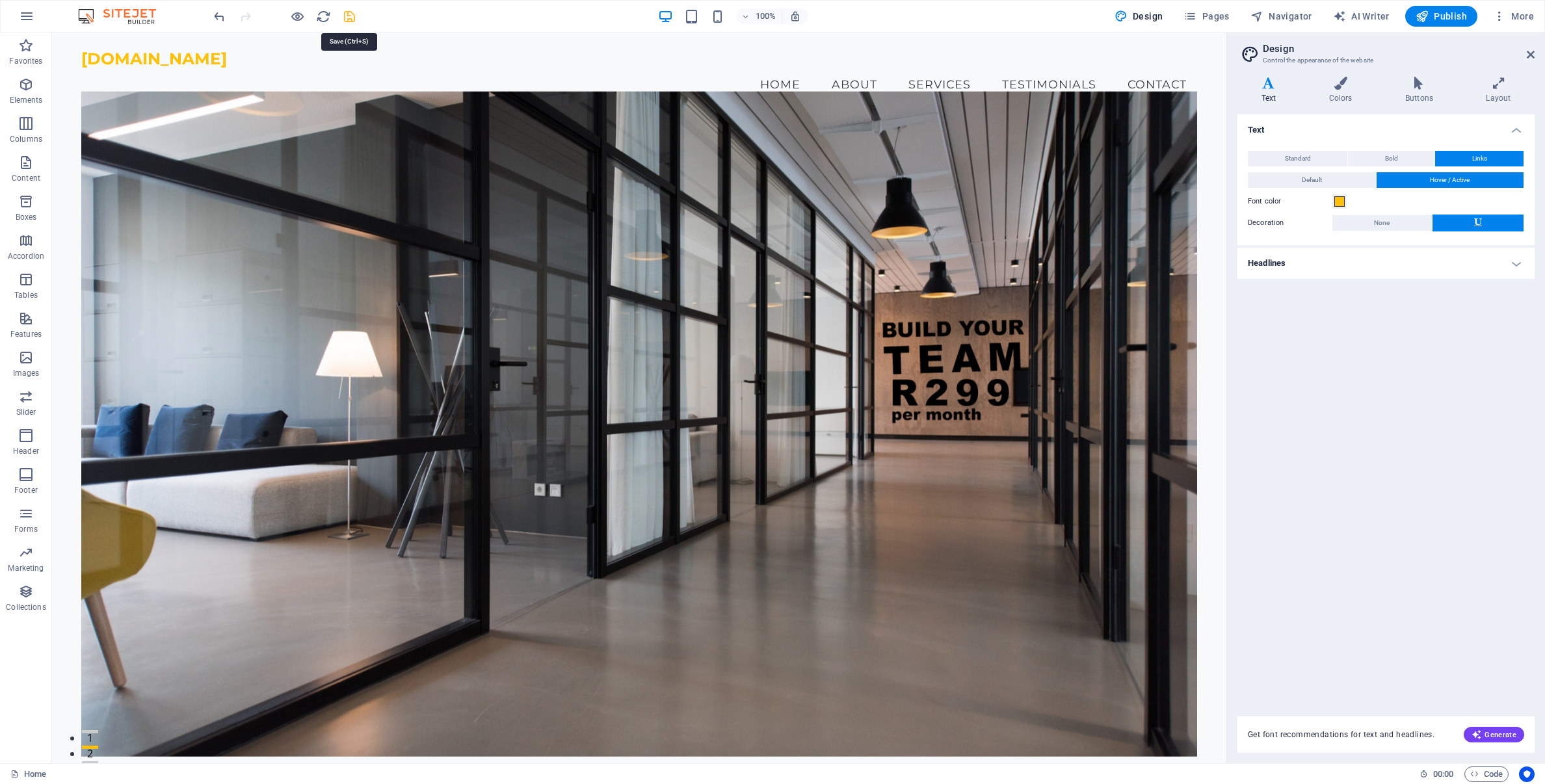
click at [349, 18] on icon "save" at bounding box center [349, 15] width 15 height 15
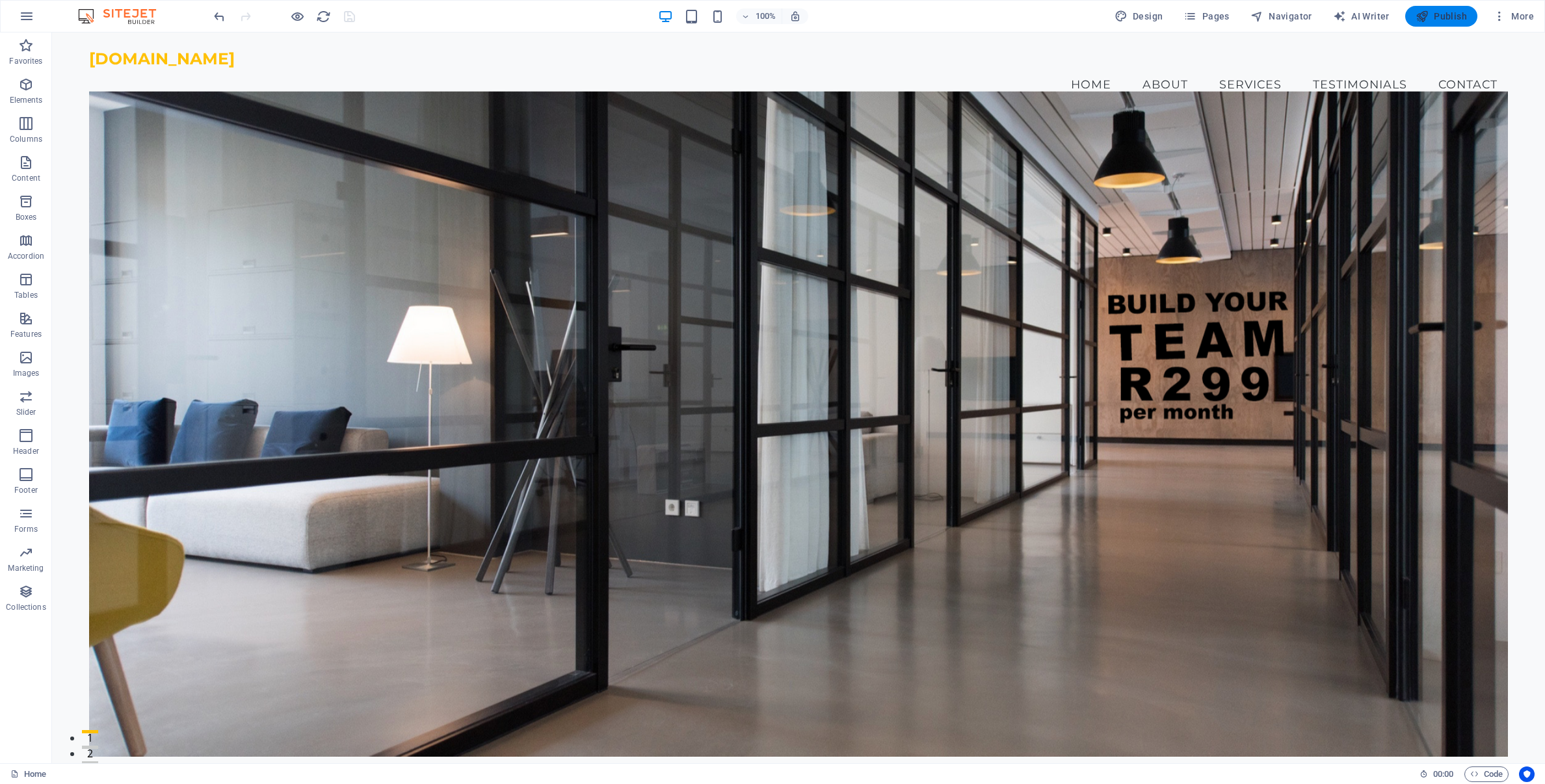
click at [1427, 19] on icon "button" at bounding box center [1422, 15] width 13 height 13
click at [1128, 15] on icon "button" at bounding box center [1121, 15] width 13 height 13
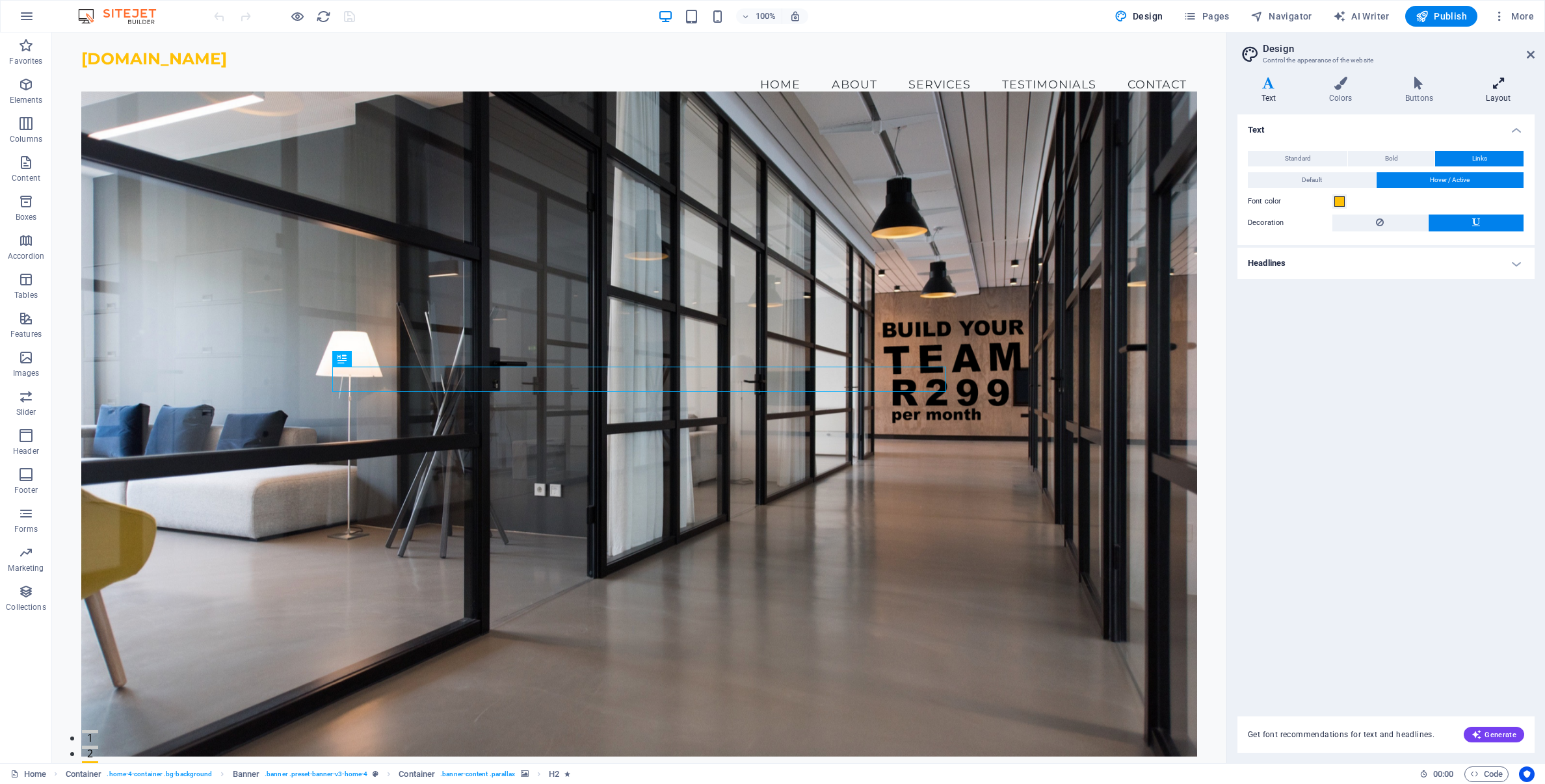
click at [1500, 93] on h4 "Layout" at bounding box center [1499, 90] width 73 height 27
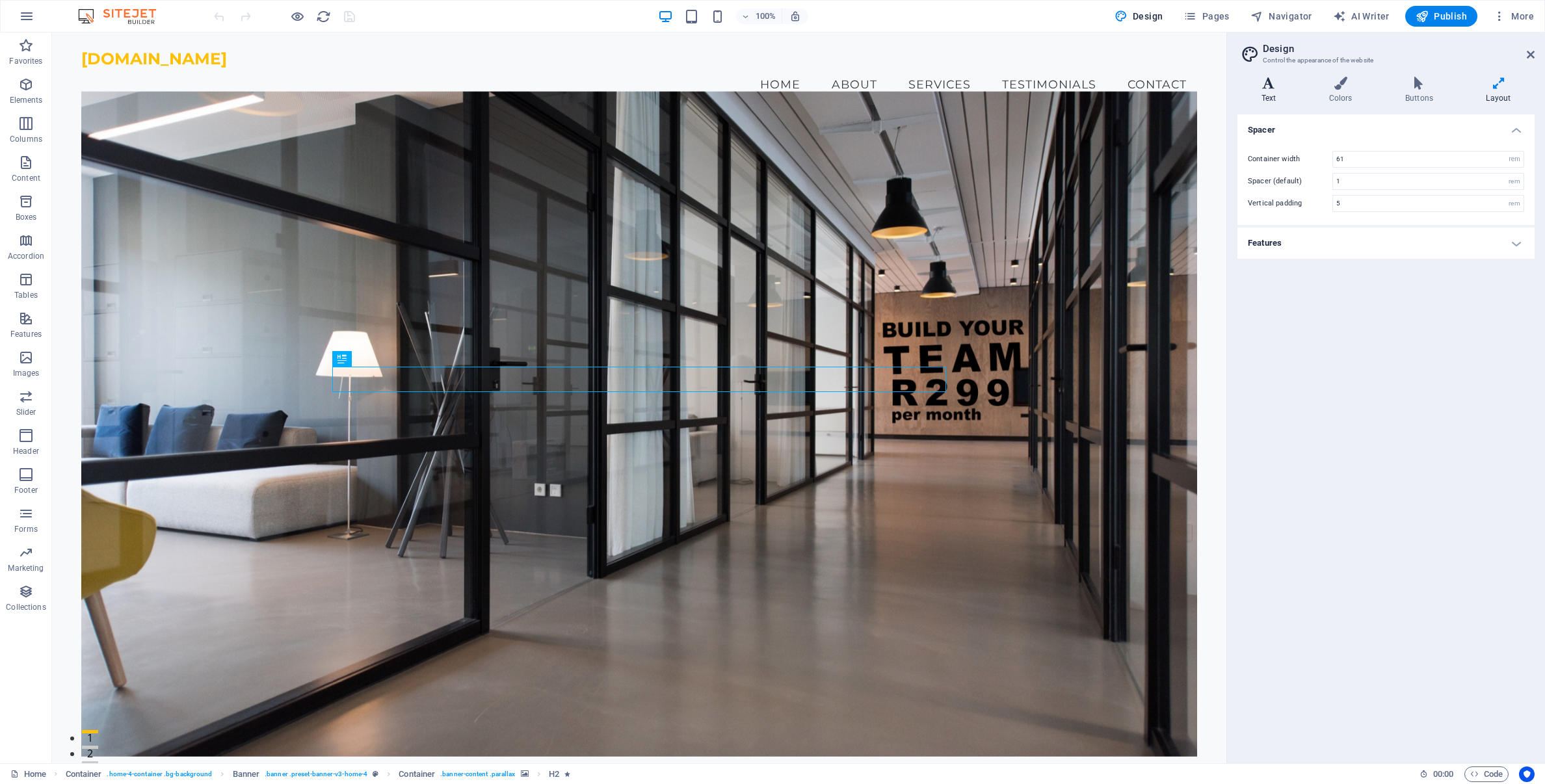
click at [1273, 94] on h4 "Text" at bounding box center [1271, 90] width 68 height 27
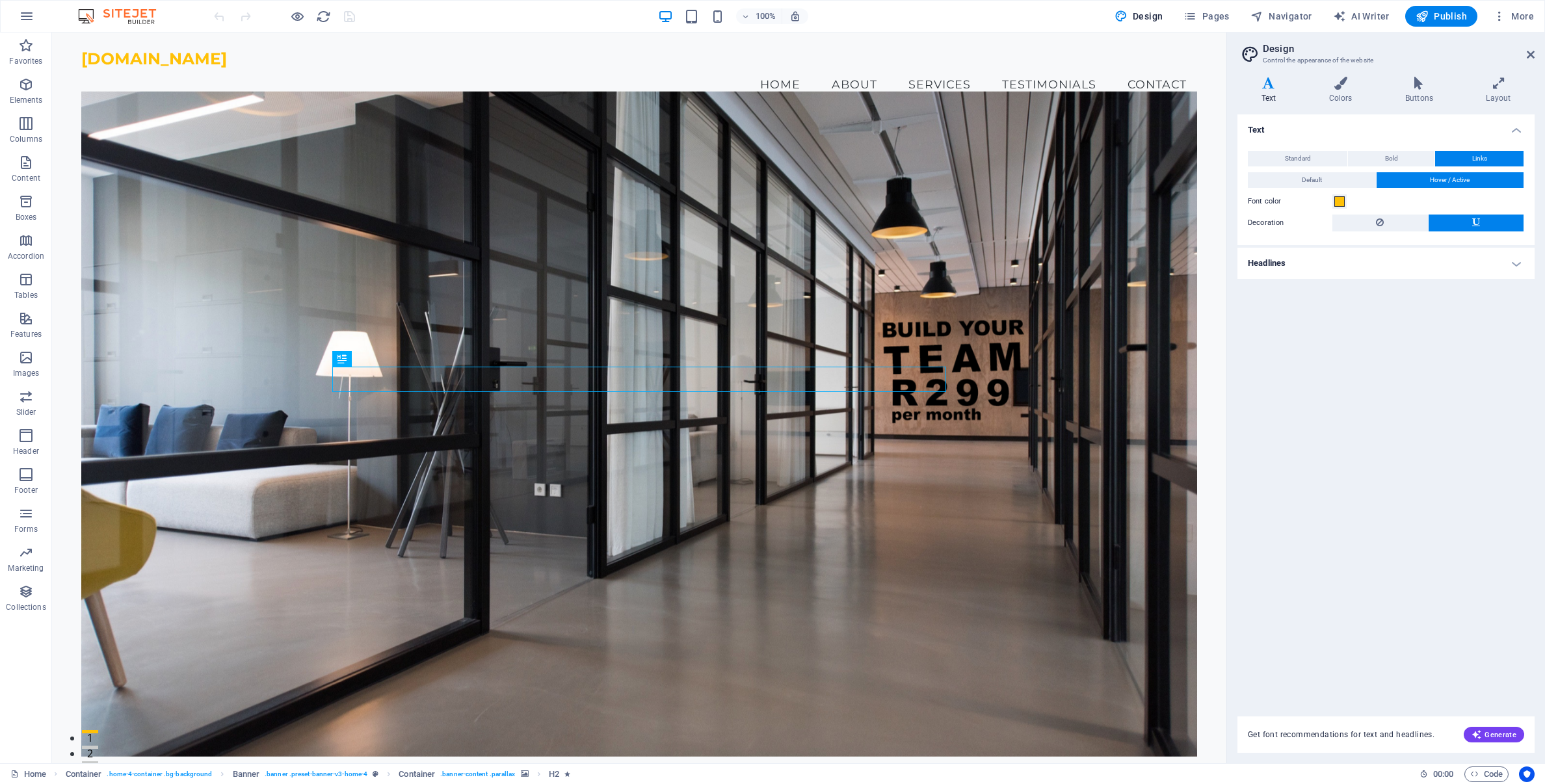
click at [1462, 160] on button "Links" at bounding box center [1479, 159] width 88 height 15
click at [1315, 181] on span "Default" at bounding box center [1312, 180] width 20 height 15
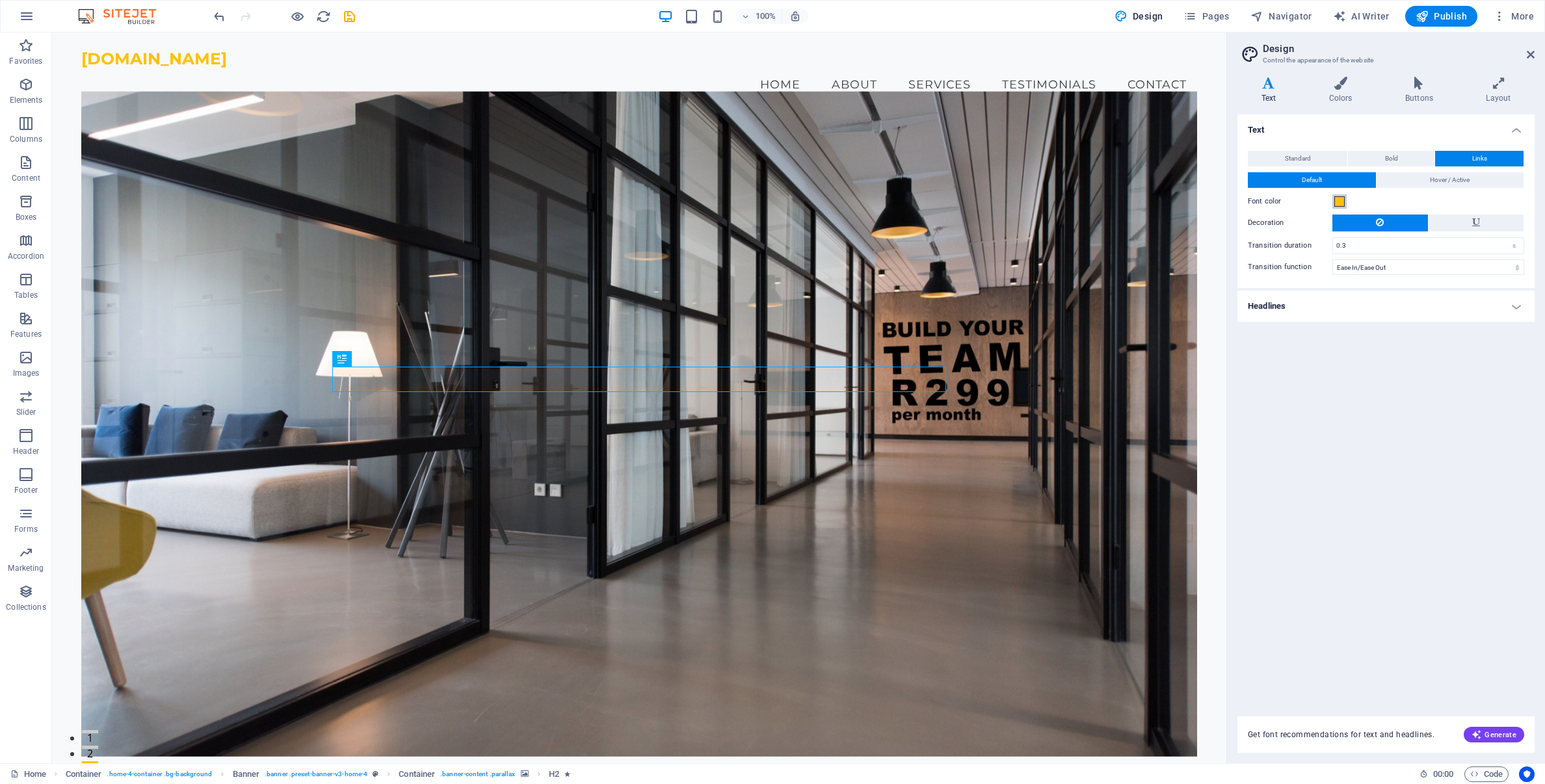
click at [1341, 204] on span at bounding box center [1340, 201] width 11 height 11
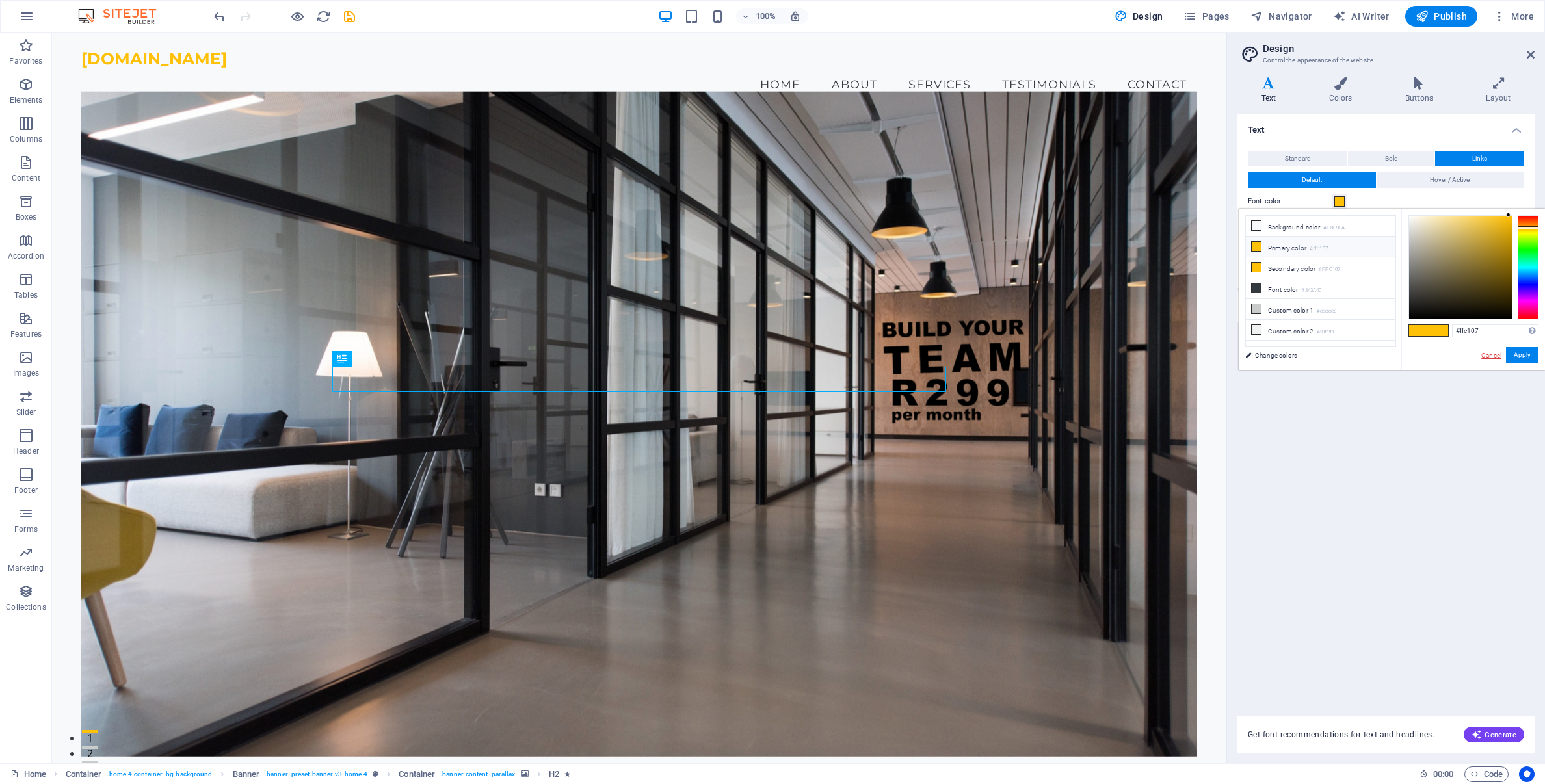
click at [1495, 354] on link "Cancel" at bounding box center [1492, 356] width 23 height 10
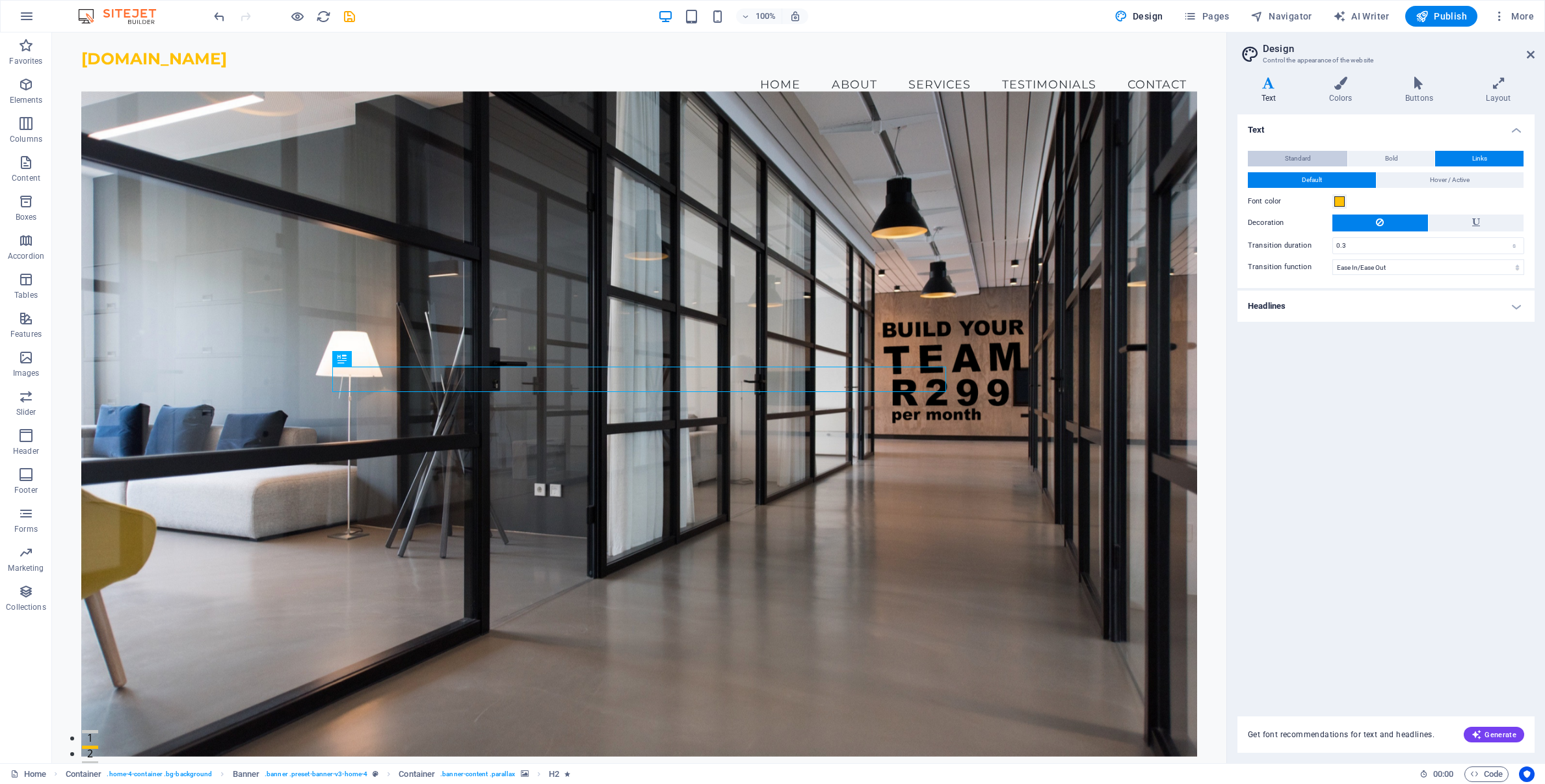
click at [1285, 160] on span "Standard" at bounding box center [1297, 159] width 26 height 15
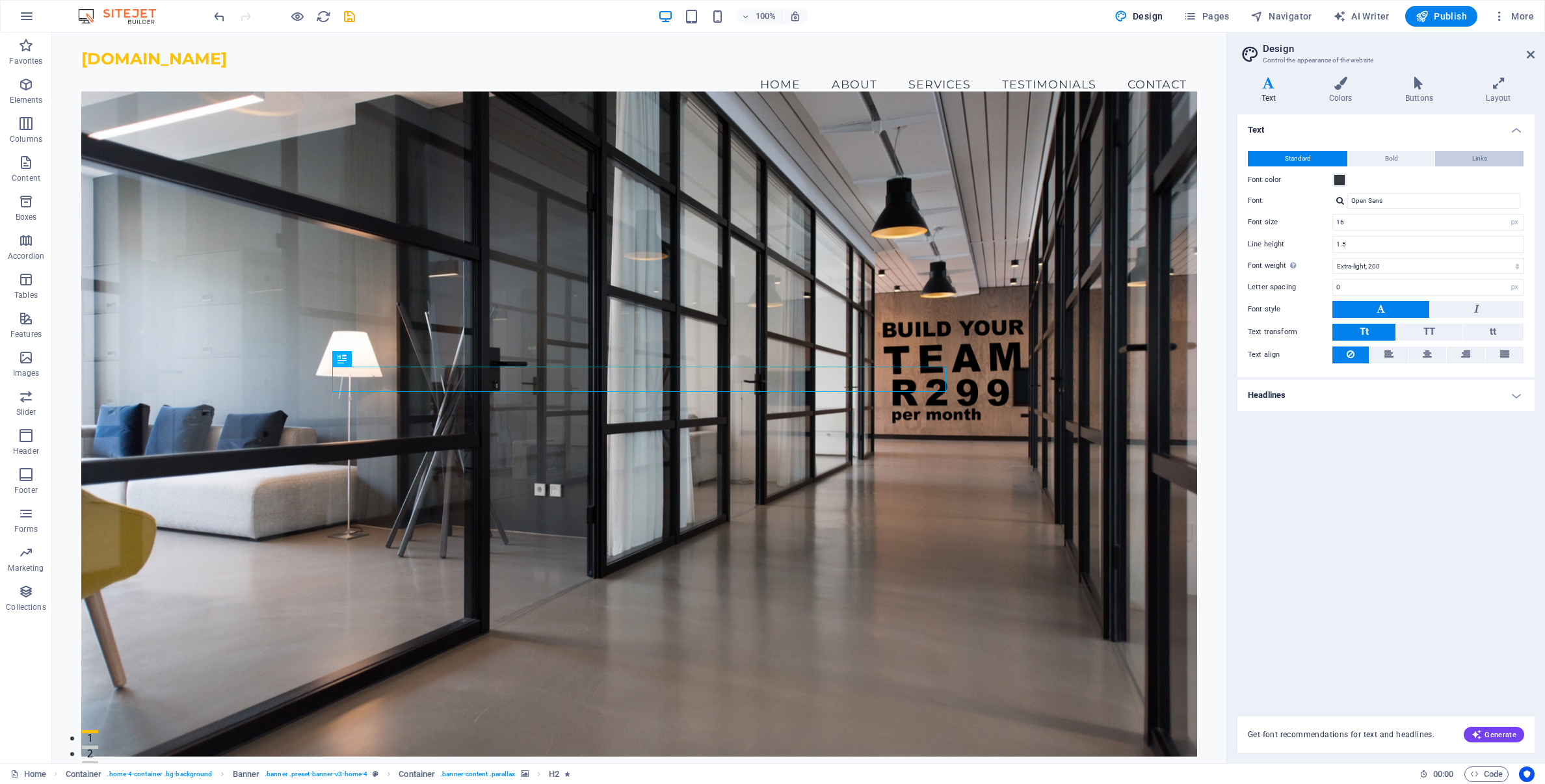
click at [1489, 156] on button "Links" at bounding box center [1479, 159] width 88 height 15
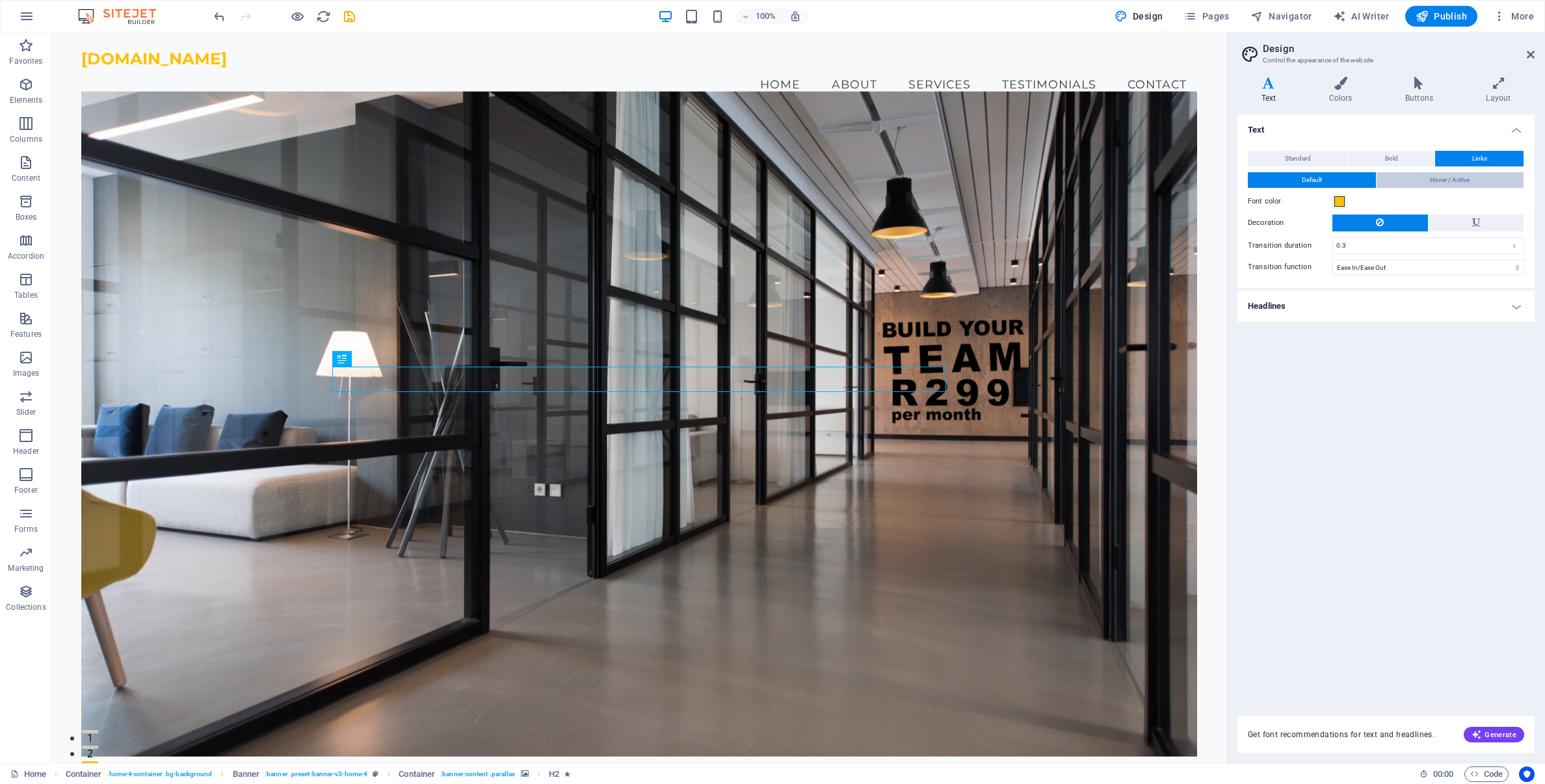
click at [1472, 183] on button "Hover / Active" at bounding box center [1450, 180] width 148 height 15
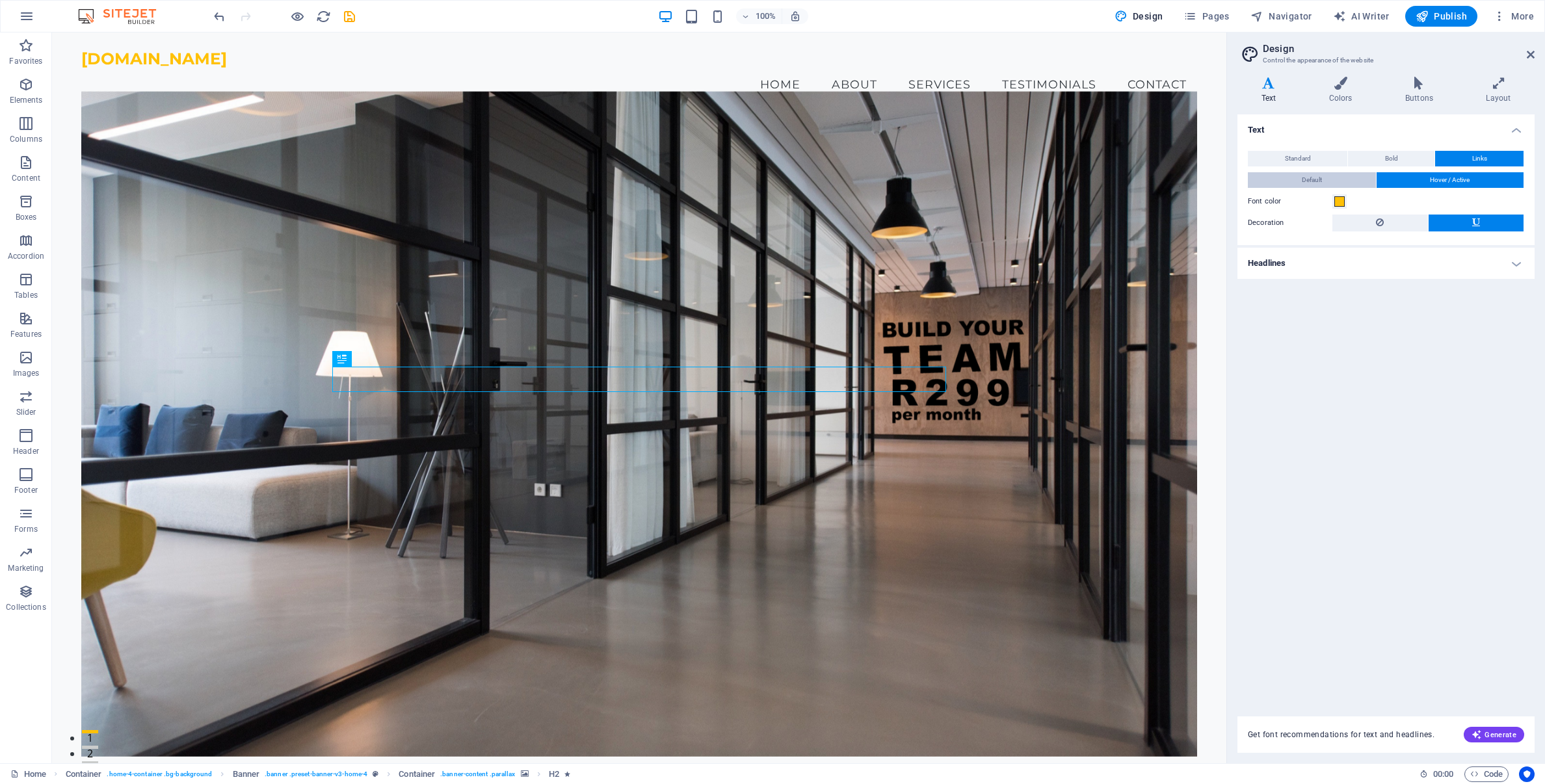
click at [1327, 178] on button "Default" at bounding box center [1312, 180] width 129 height 15
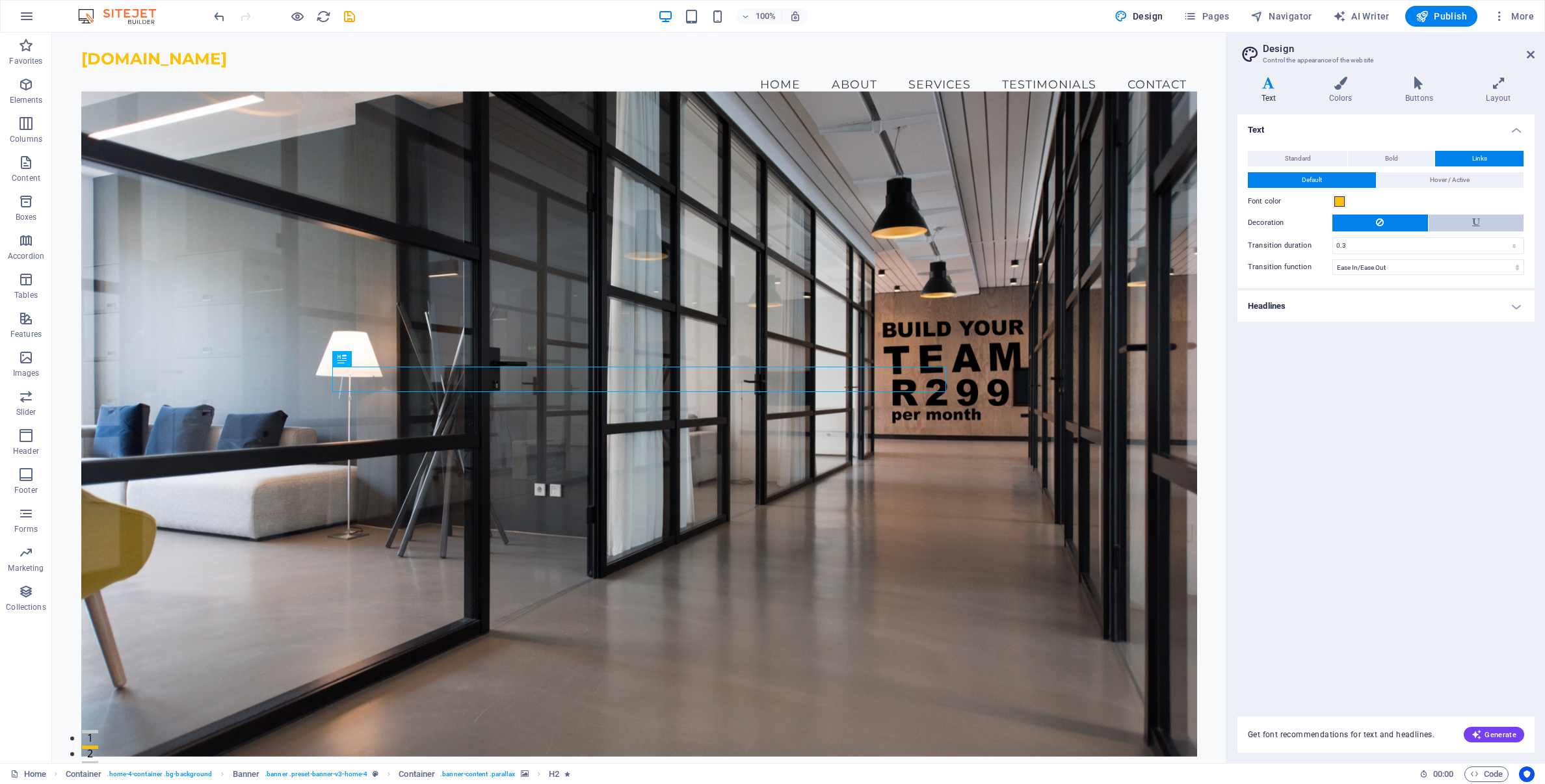
click at [1483, 229] on button at bounding box center [1476, 222] width 96 height 16
click at [1436, 180] on span "Hover / Active" at bounding box center [1449, 180] width 40 height 15
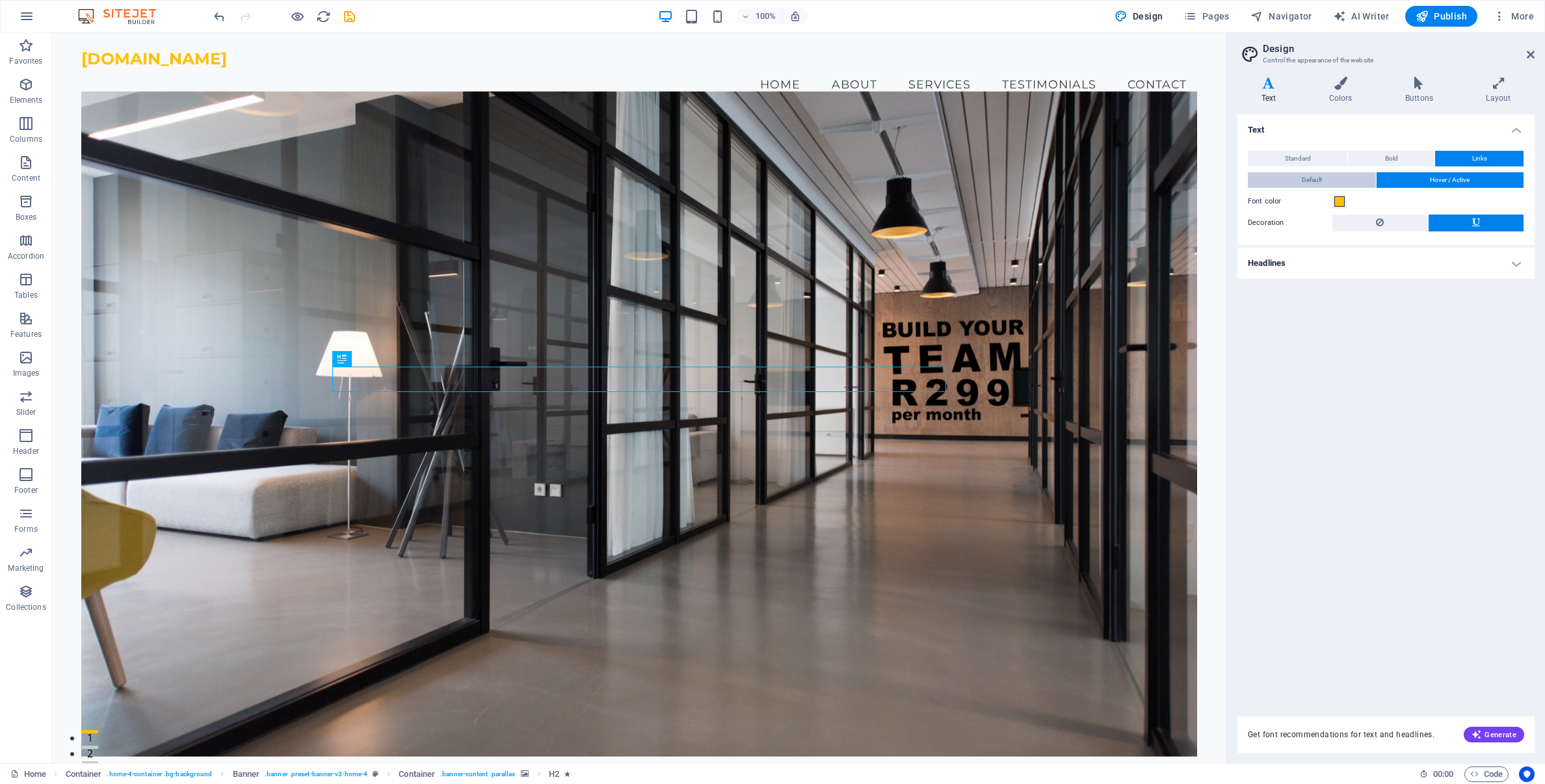
click at [1331, 182] on button "Default" at bounding box center [1312, 180] width 129 height 15
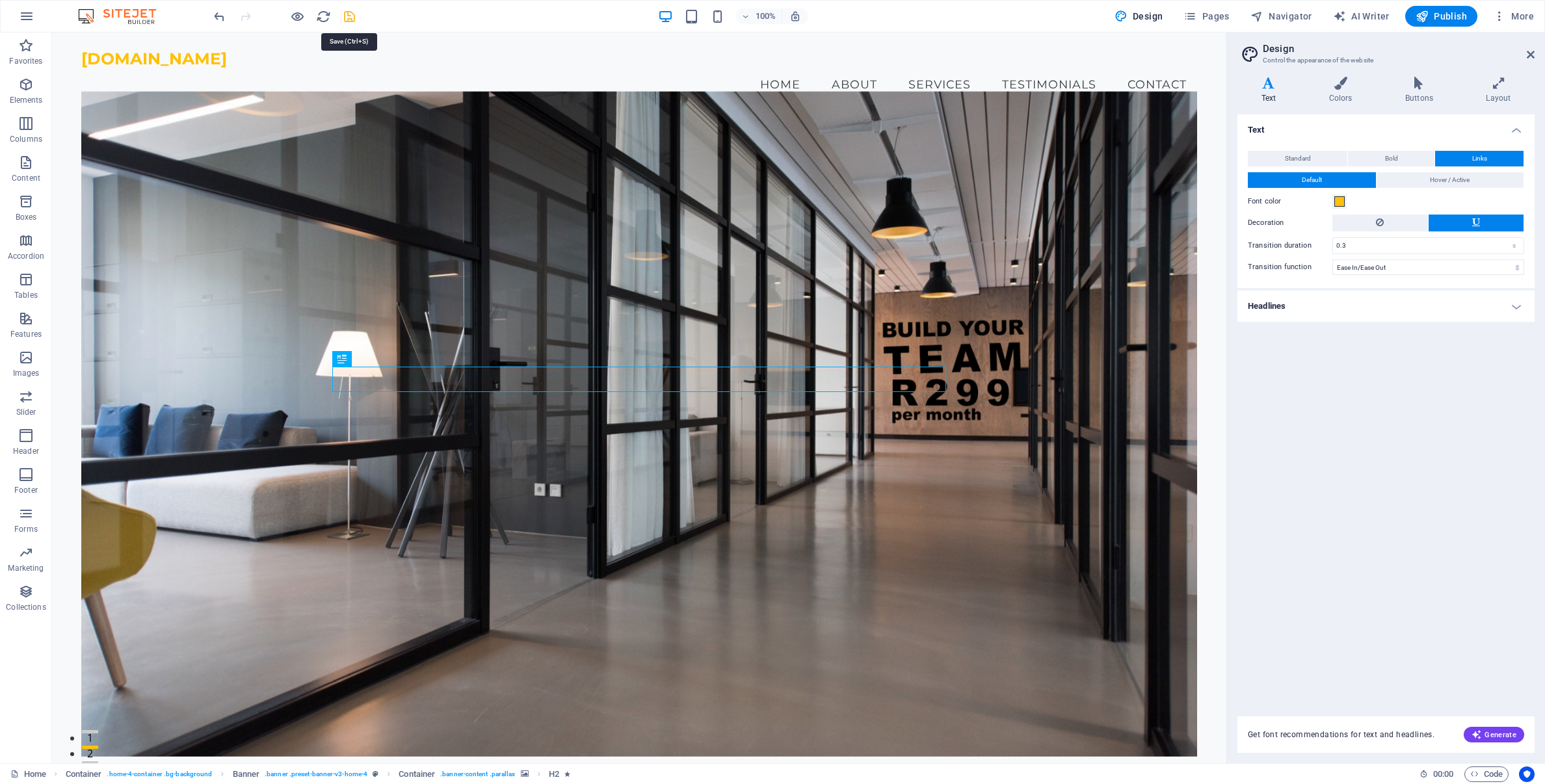
click at [353, 19] on icon "save" at bounding box center [349, 15] width 15 height 15
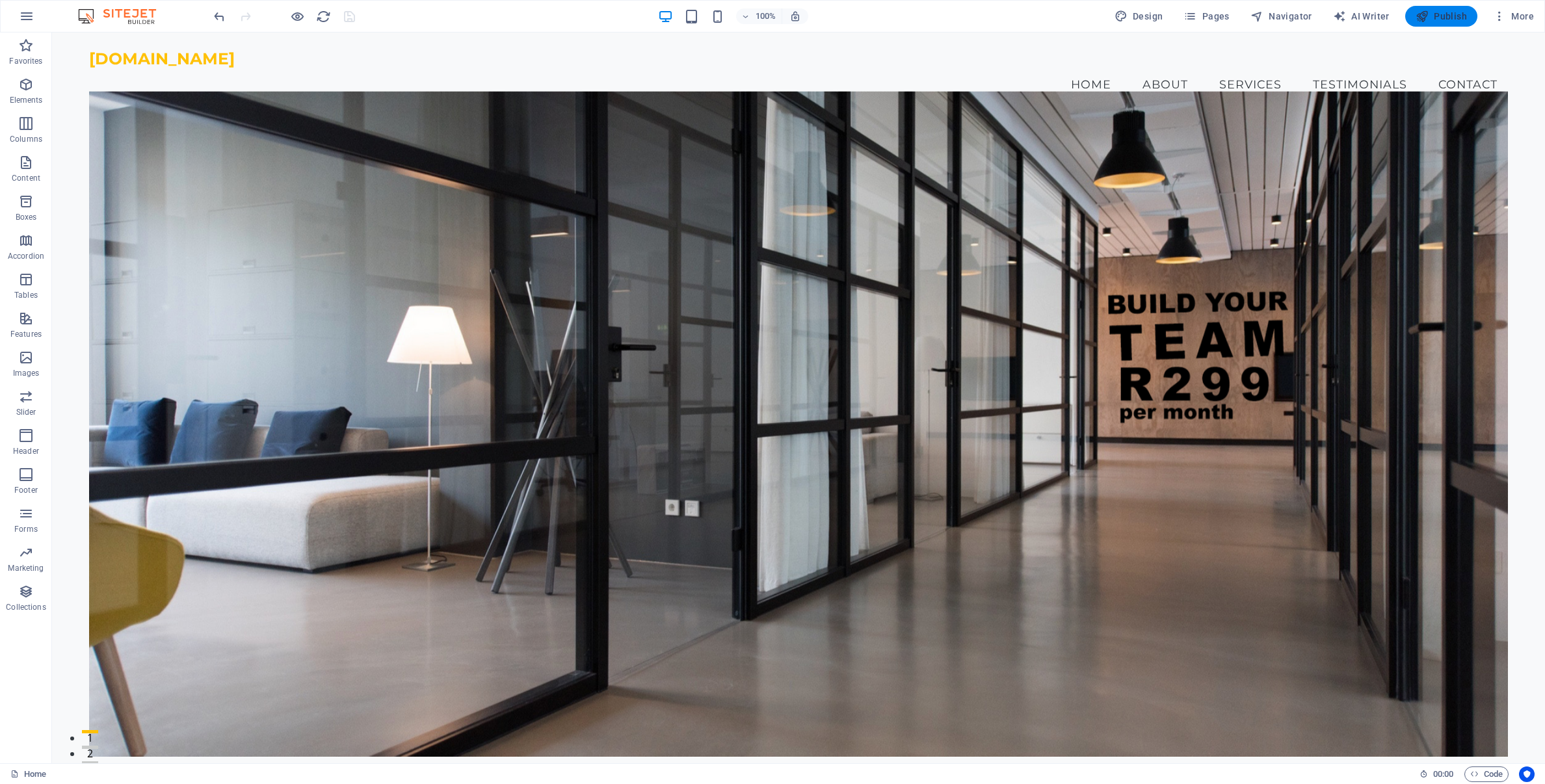
click at [1445, 15] on span "Publish" at bounding box center [1442, 15] width 51 height 13
click at [1142, 19] on span "Design" at bounding box center [1139, 15] width 48 height 13
select select "ease-in-out"
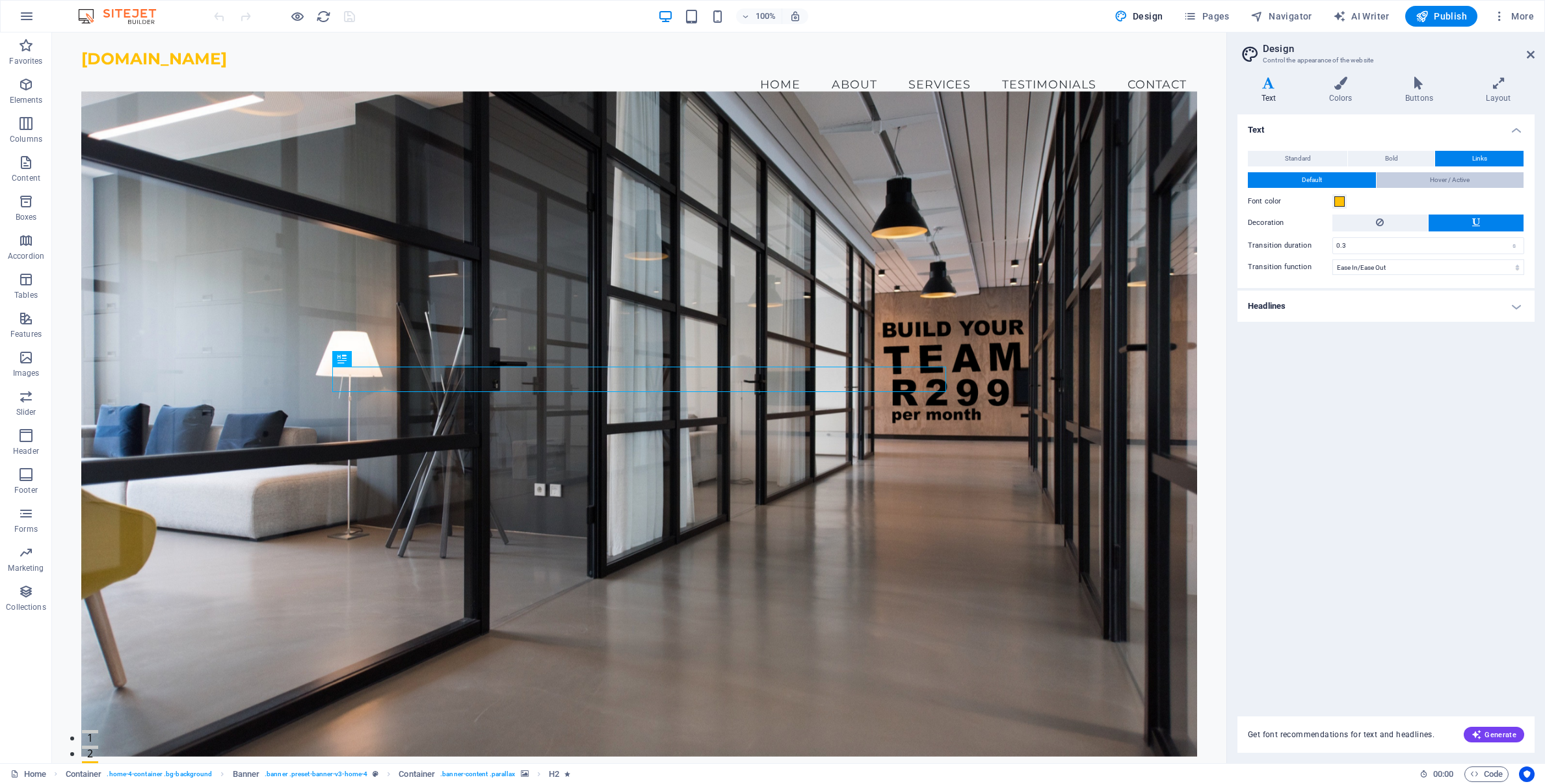
click at [1425, 182] on button "Hover / Active" at bounding box center [1450, 180] width 148 height 15
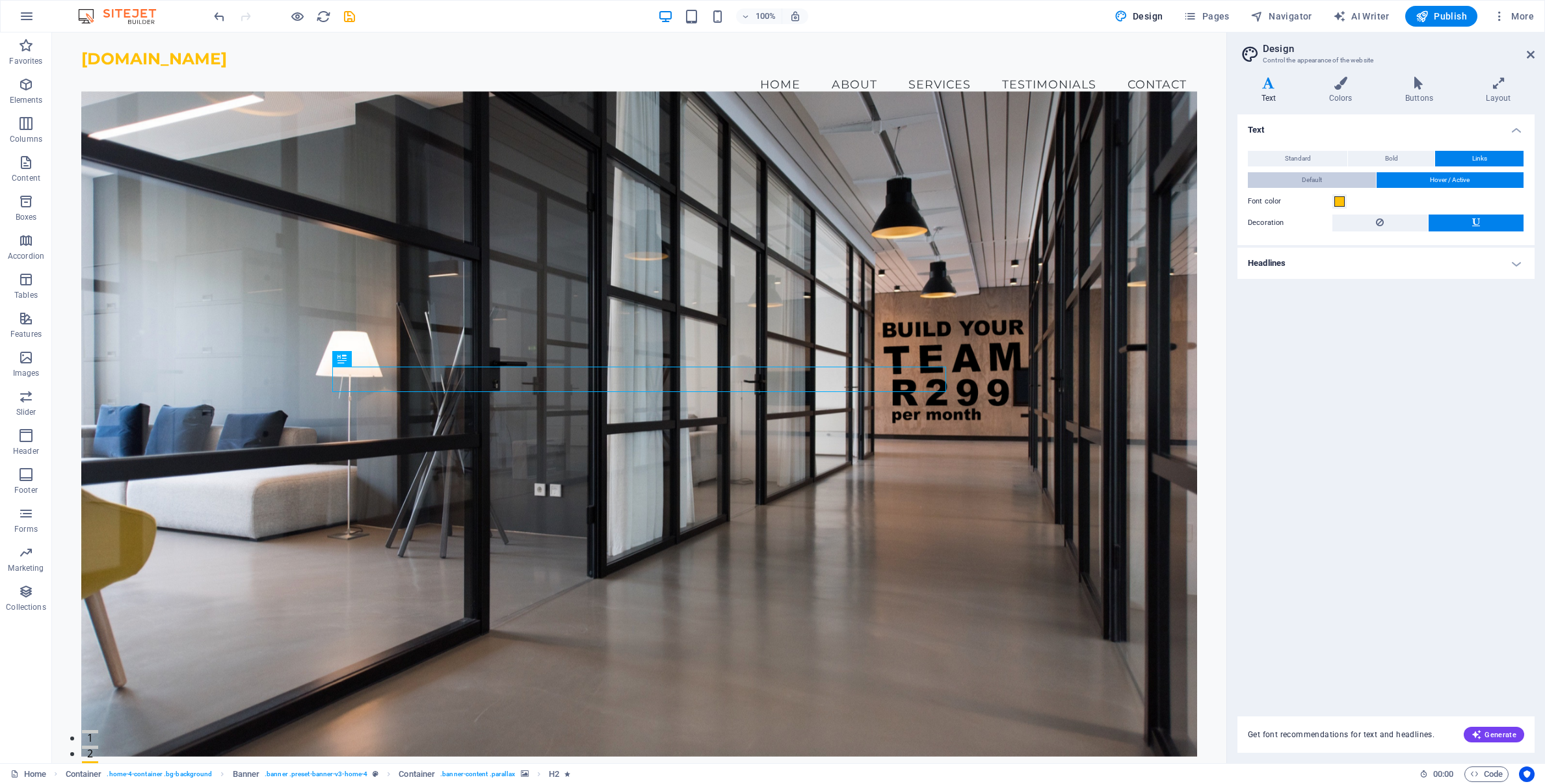
click at [1295, 180] on button "Default" at bounding box center [1312, 180] width 129 height 15
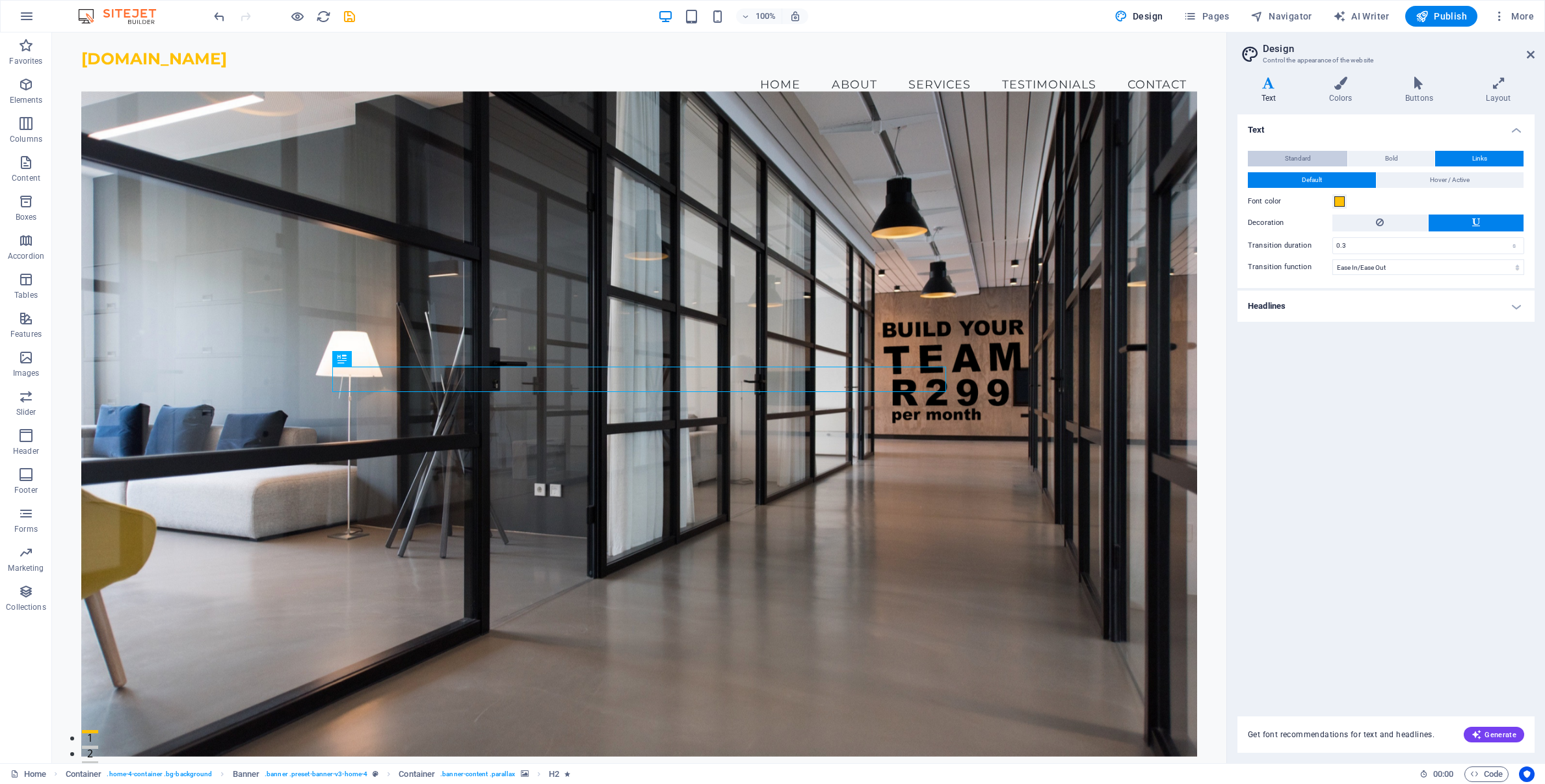
click at [1301, 159] on span "Standard" at bounding box center [1297, 159] width 26 height 15
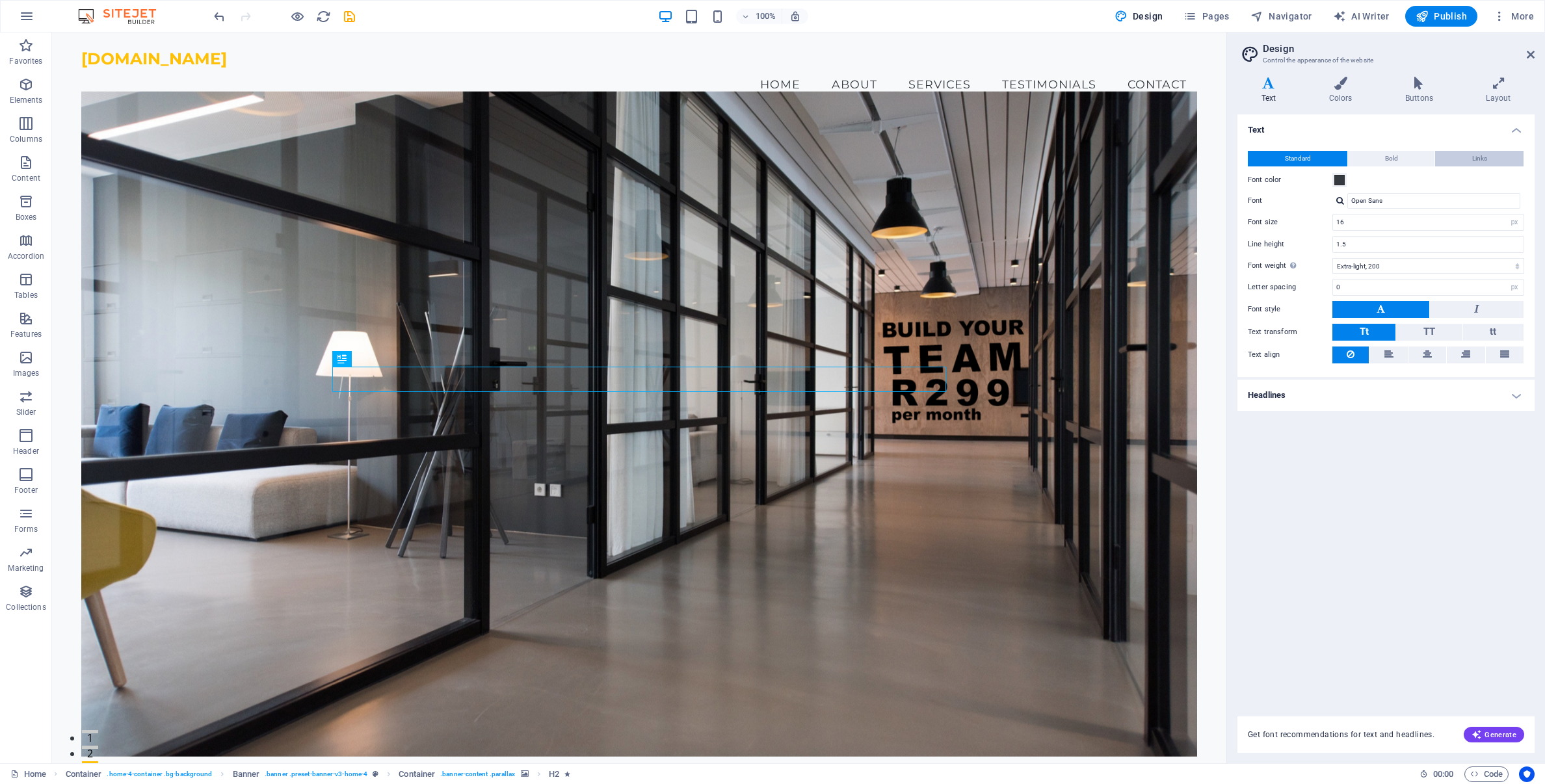
click at [1462, 161] on button "Links" at bounding box center [1479, 159] width 88 height 15
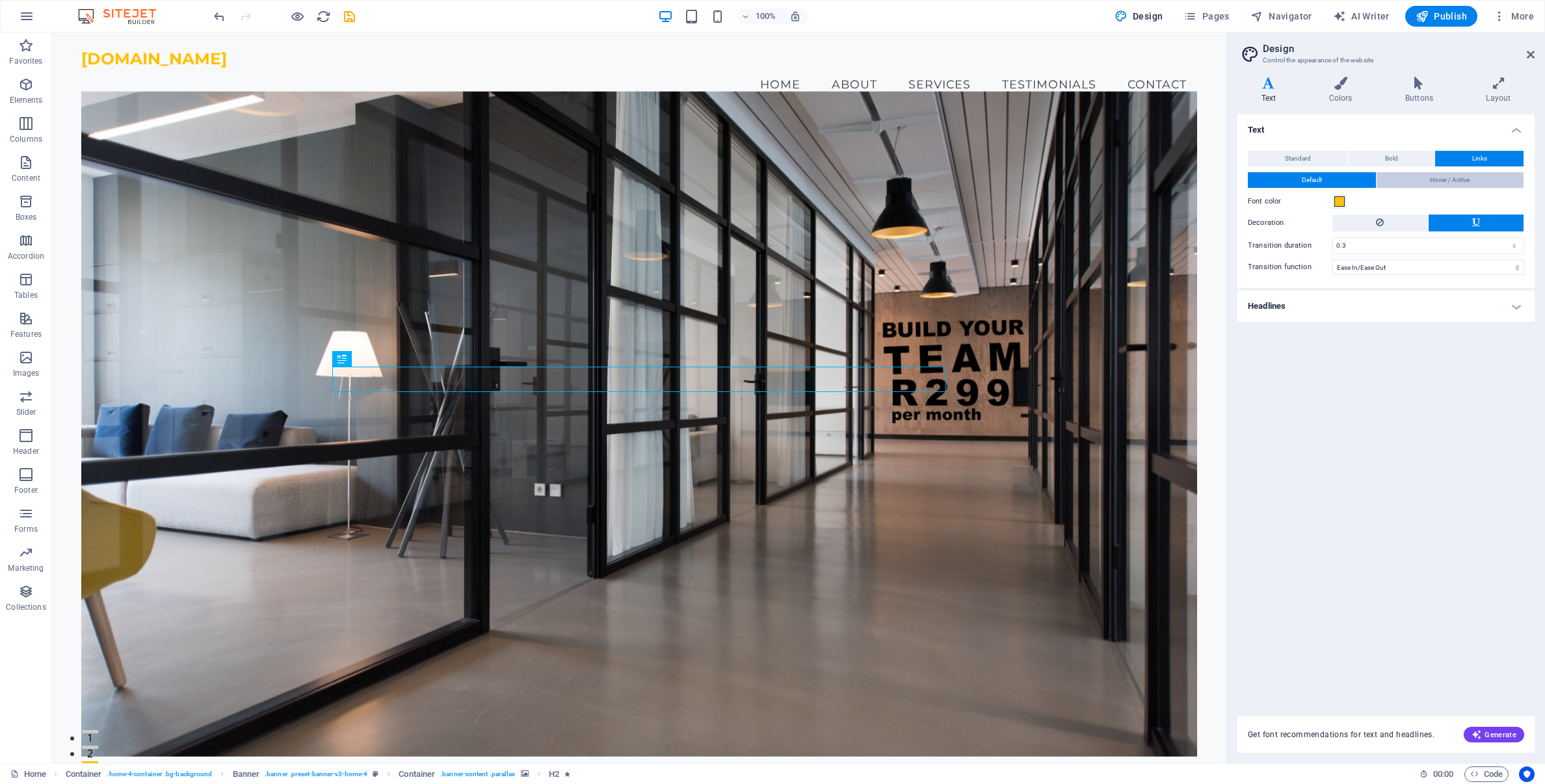
click at [1460, 179] on span "Hover / Active" at bounding box center [1449, 180] width 40 height 15
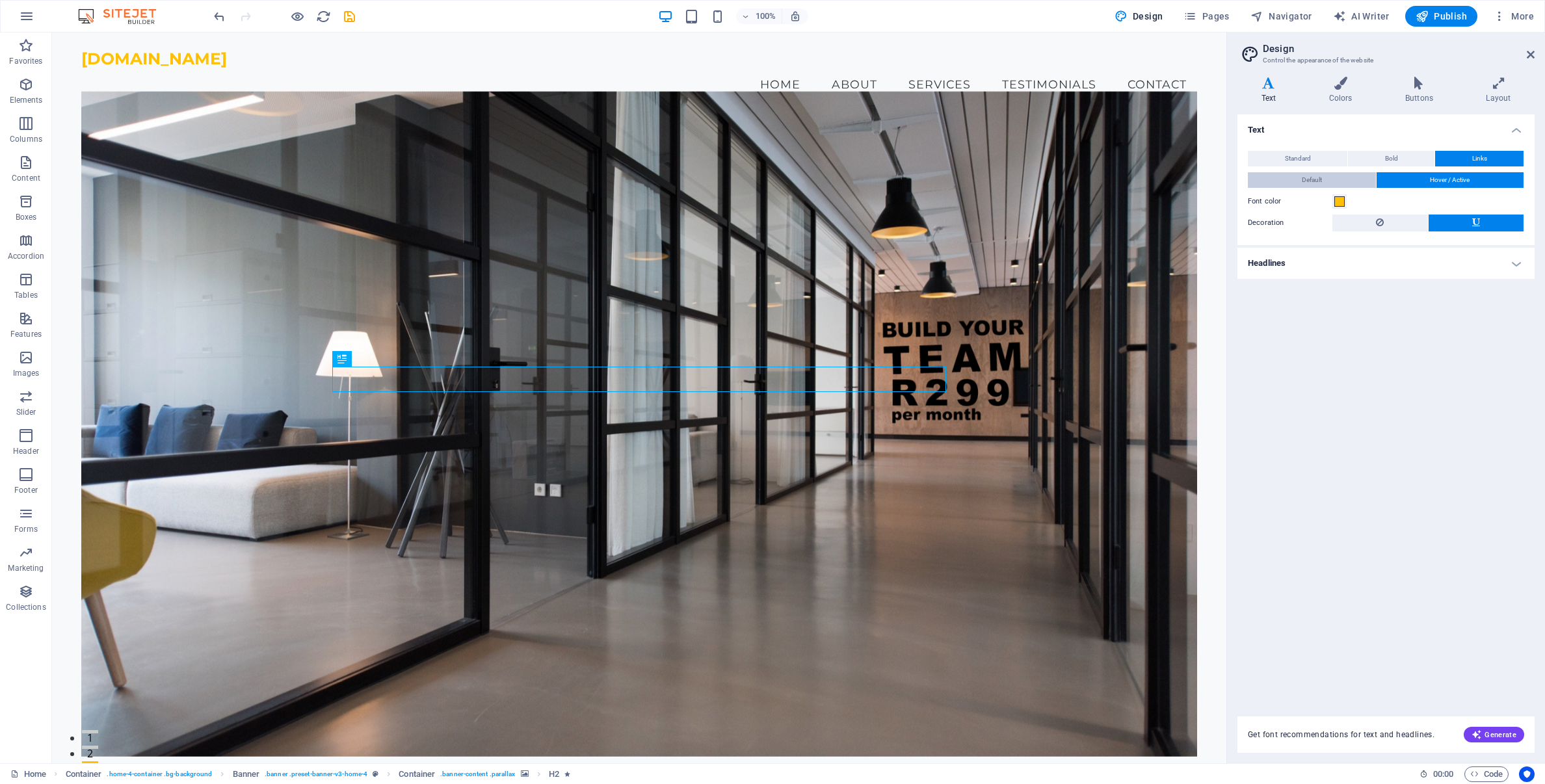
click at [1329, 181] on button "Default" at bounding box center [1312, 180] width 129 height 15
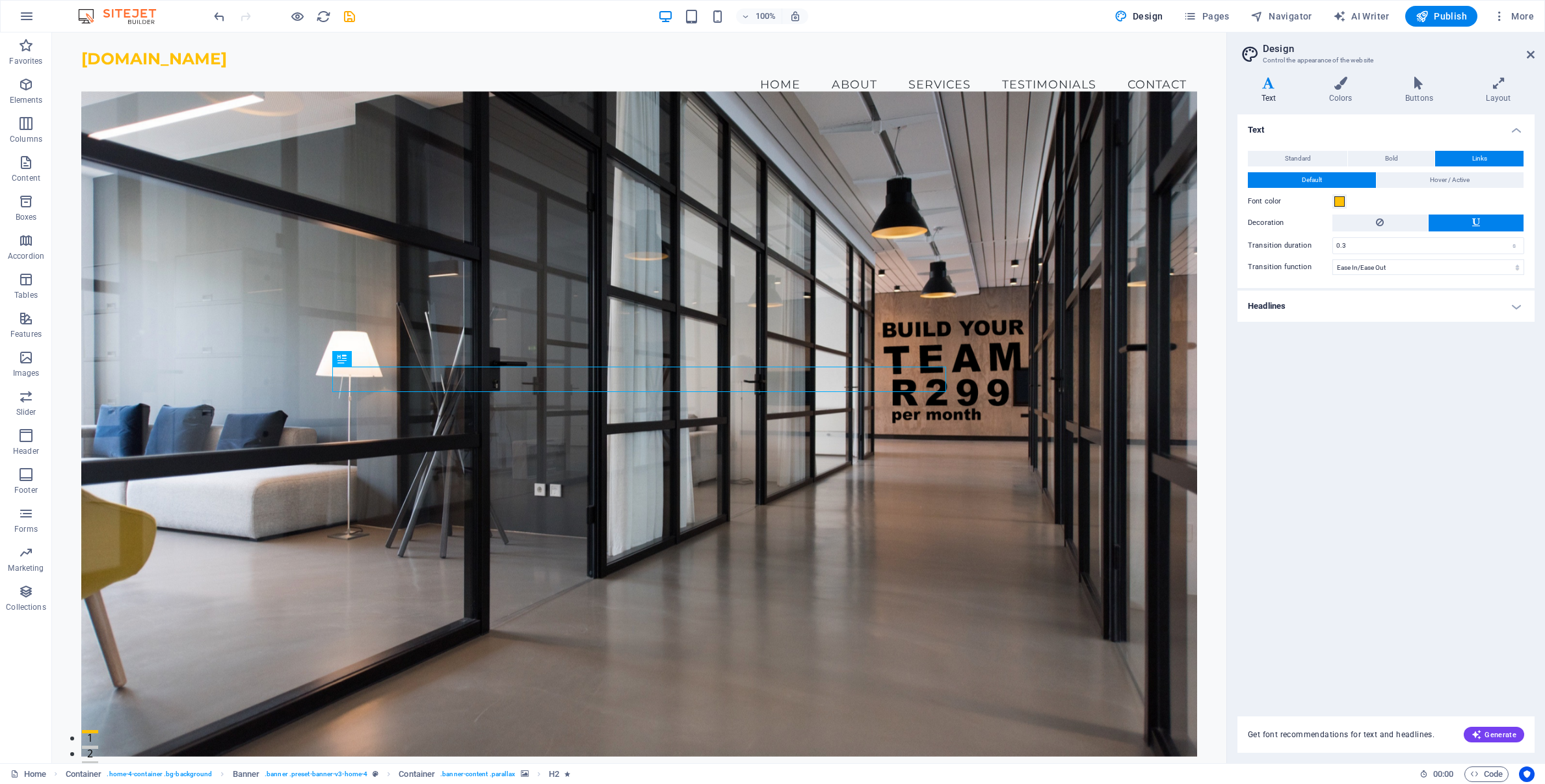
click at [1369, 305] on h4 "Headlines" at bounding box center [1385, 306] width 297 height 31
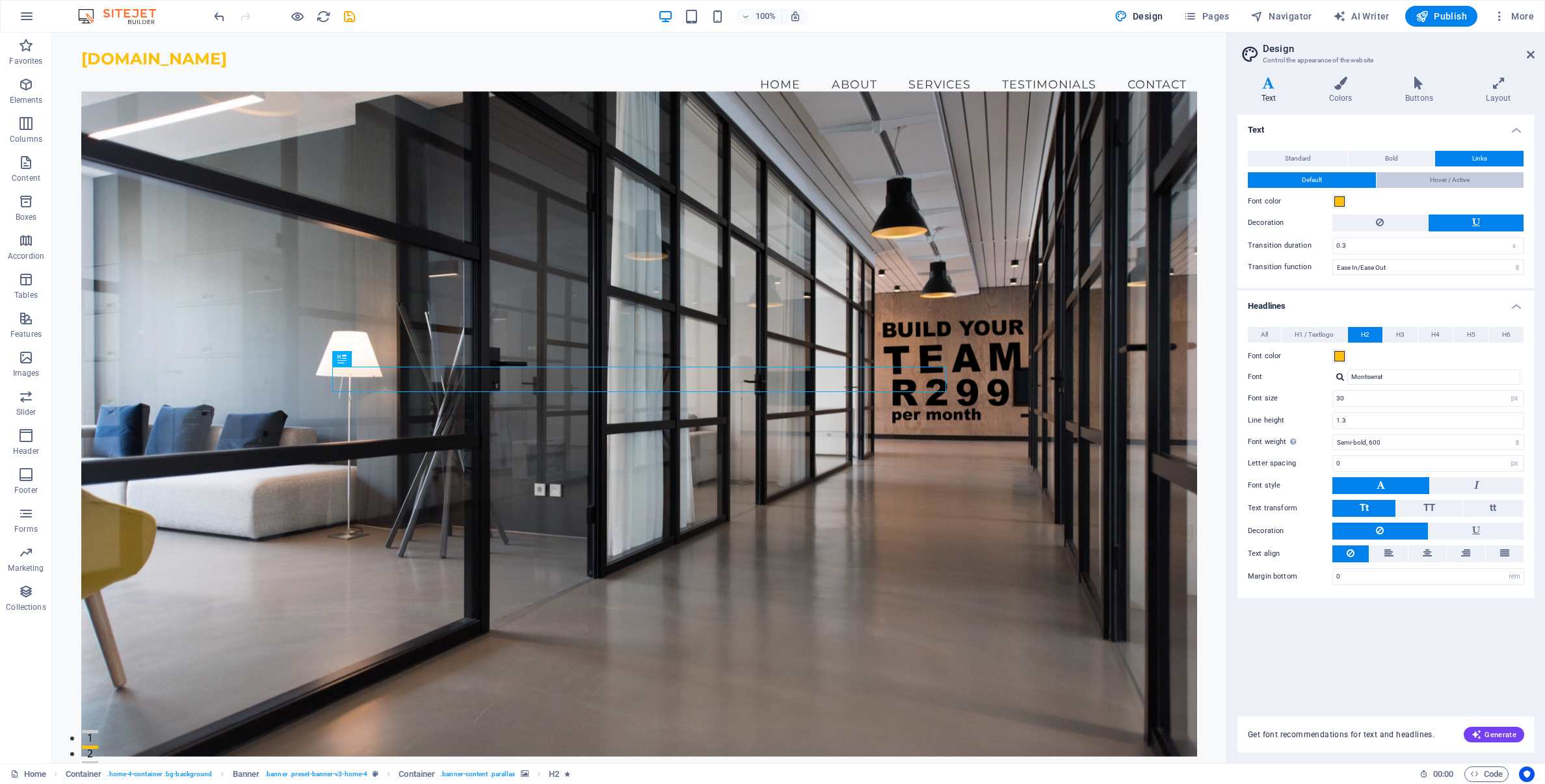
click at [1470, 180] on span "Hover / Active" at bounding box center [1449, 180] width 40 height 15
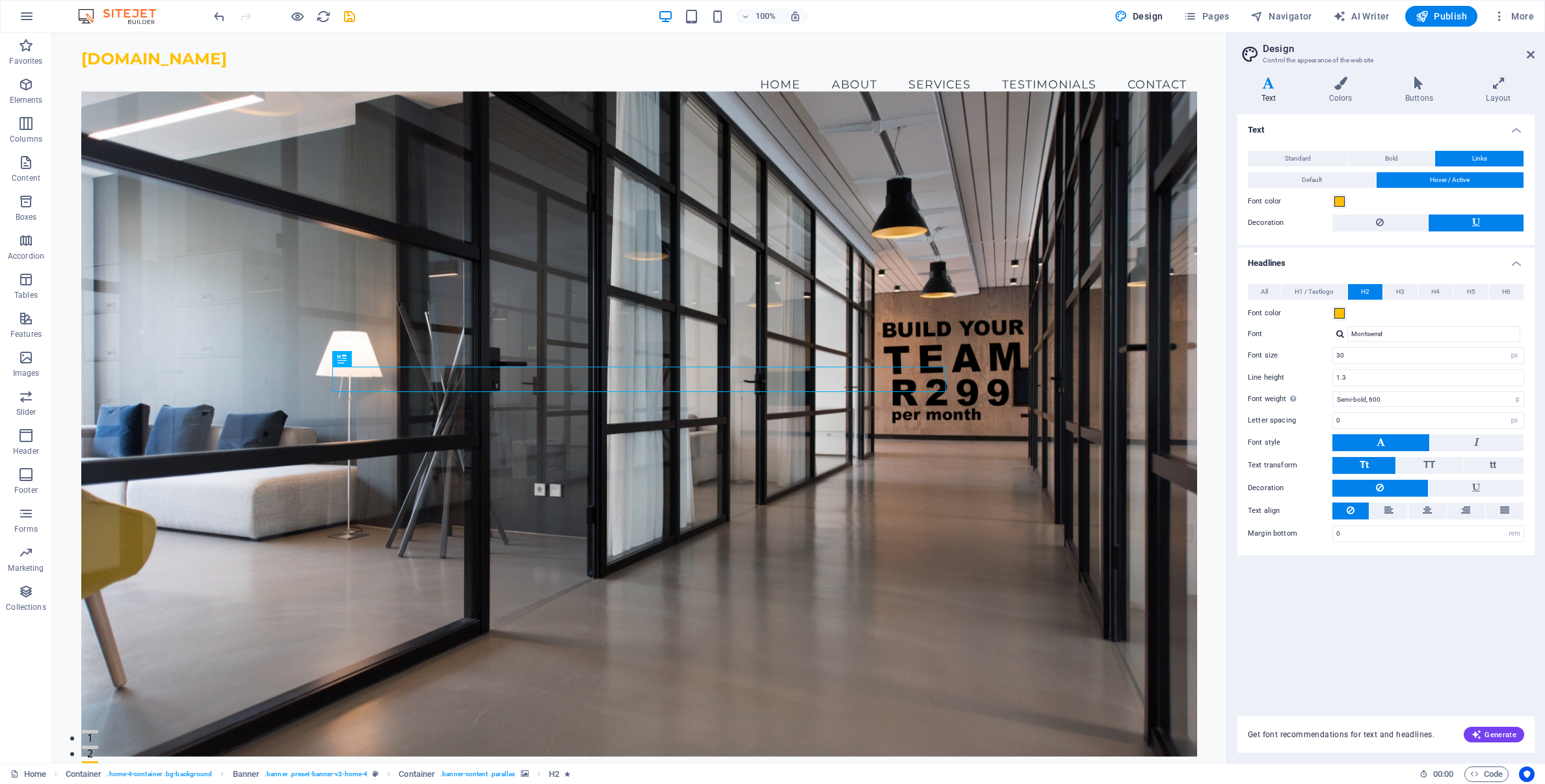
click at [1521, 265] on h4 "Headlines" at bounding box center [1385, 259] width 297 height 23
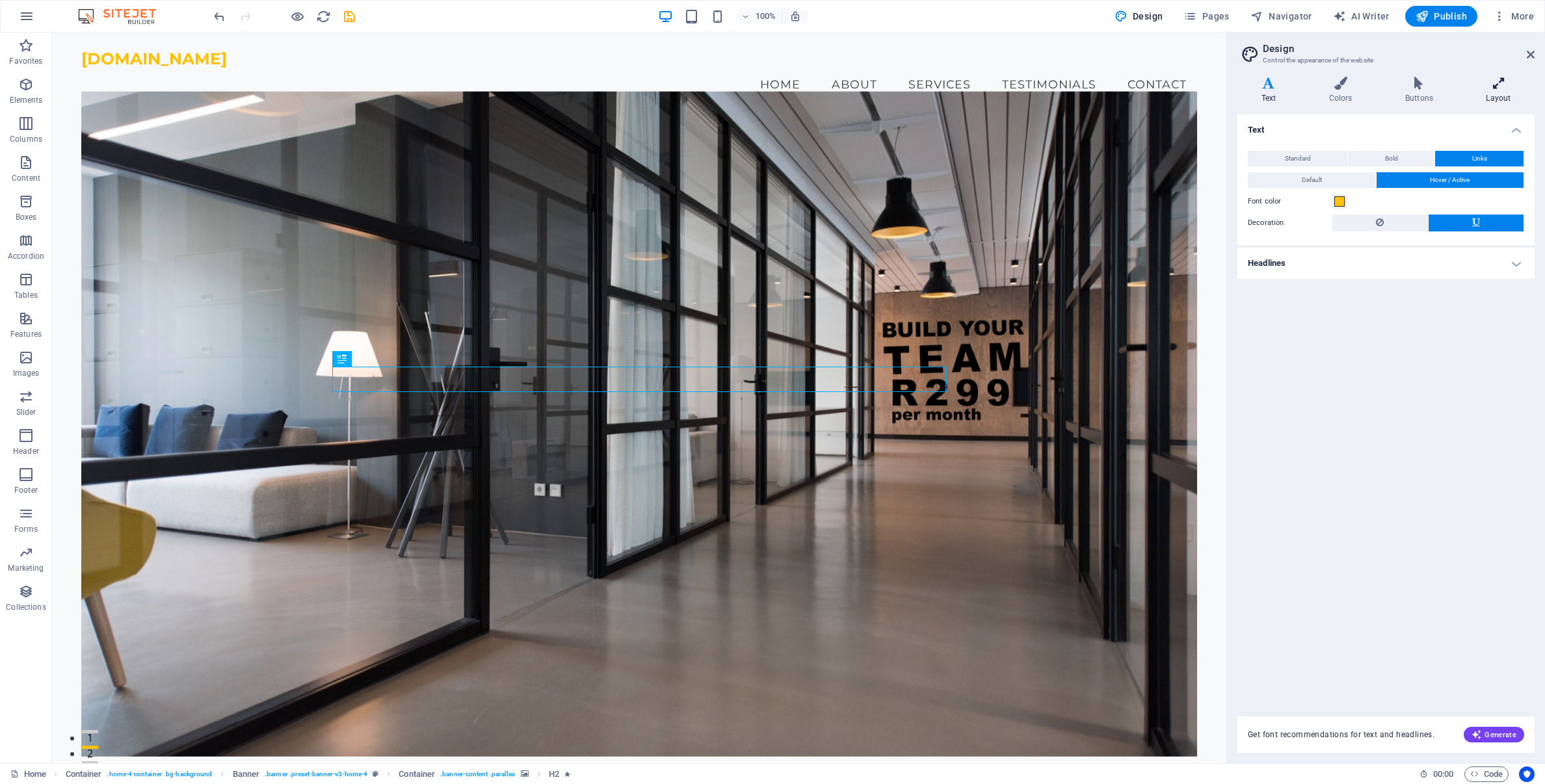
click at [1498, 95] on h4 "Layout" at bounding box center [1499, 90] width 73 height 27
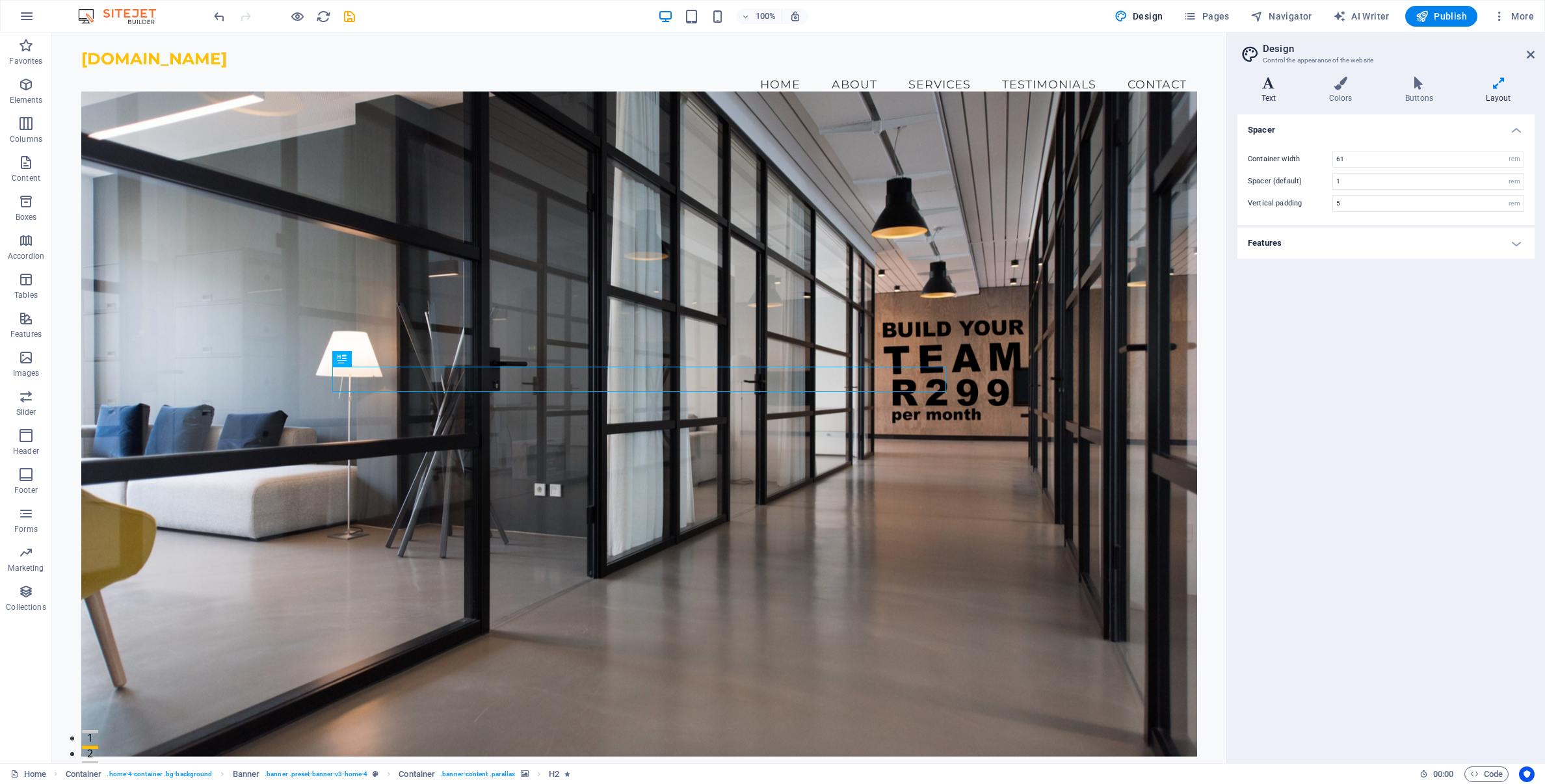
click at [1269, 95] on h4 "Text" at bounding box center [1271, 90] width 68 height 27
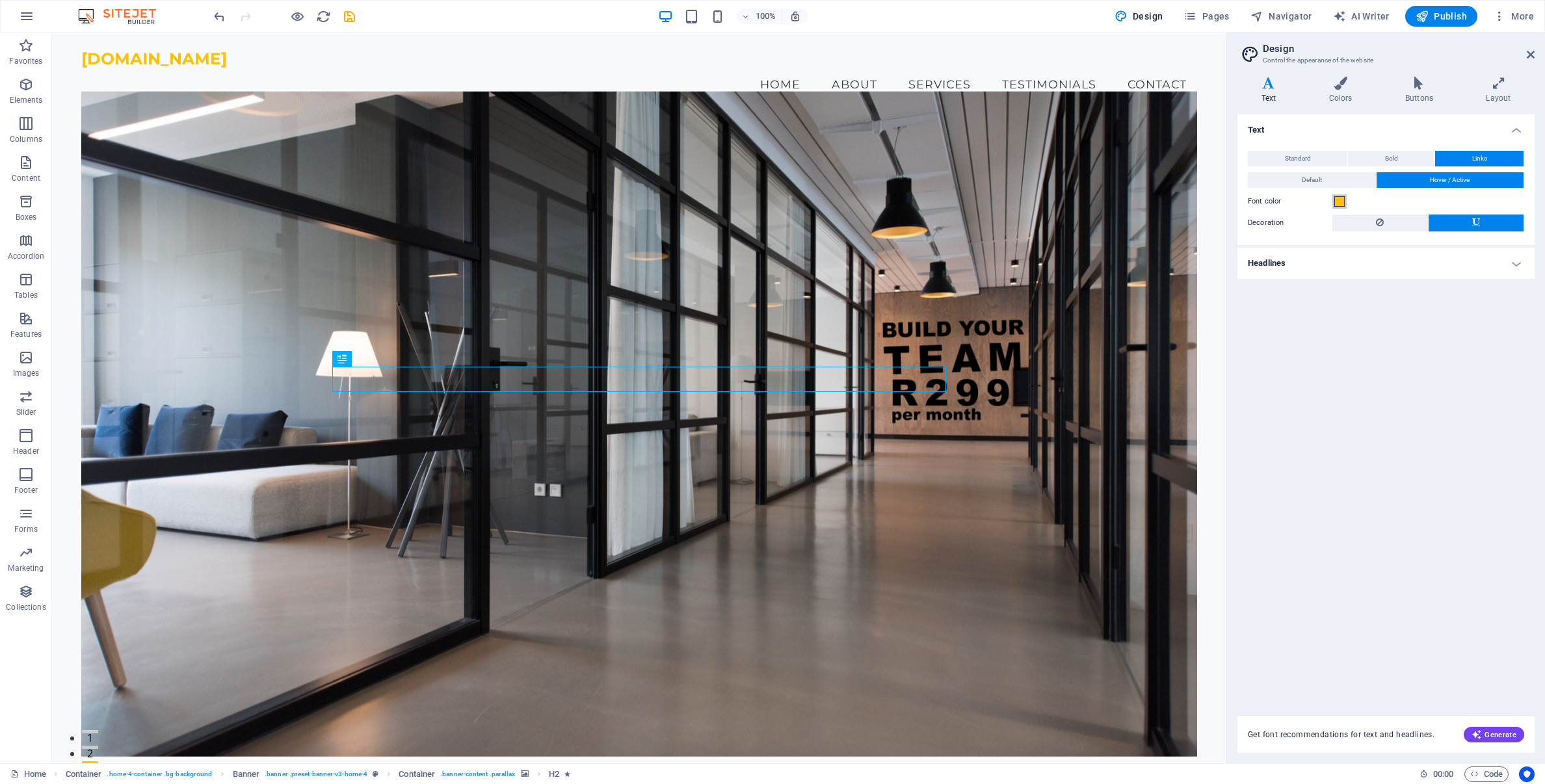
click at [1341, 203] on span at bounding box center [1340, 201] width 11 height 11
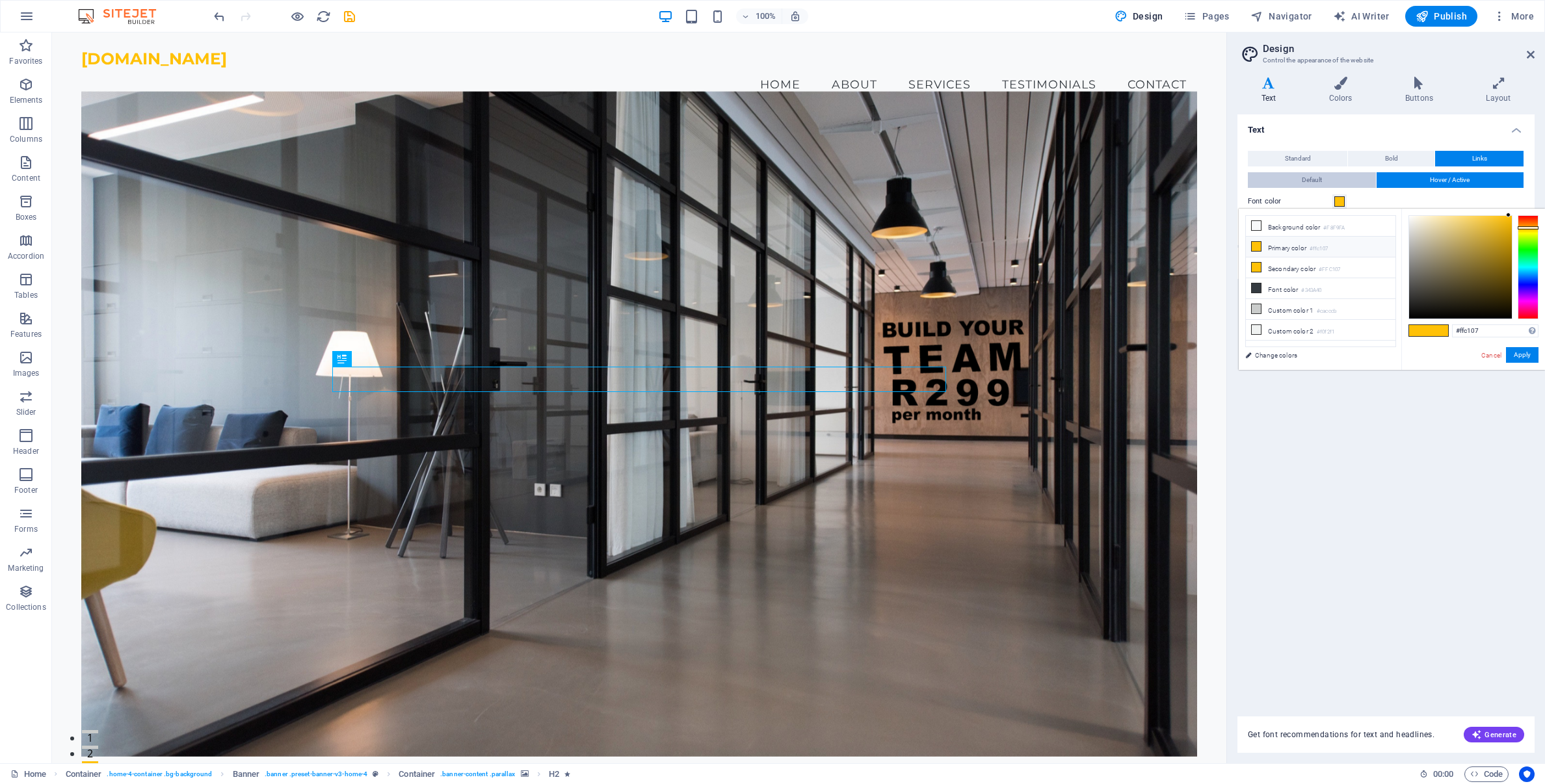
click at [1322, 180] on span "Default" at bounding box center [1312, 180] width 20 height 15
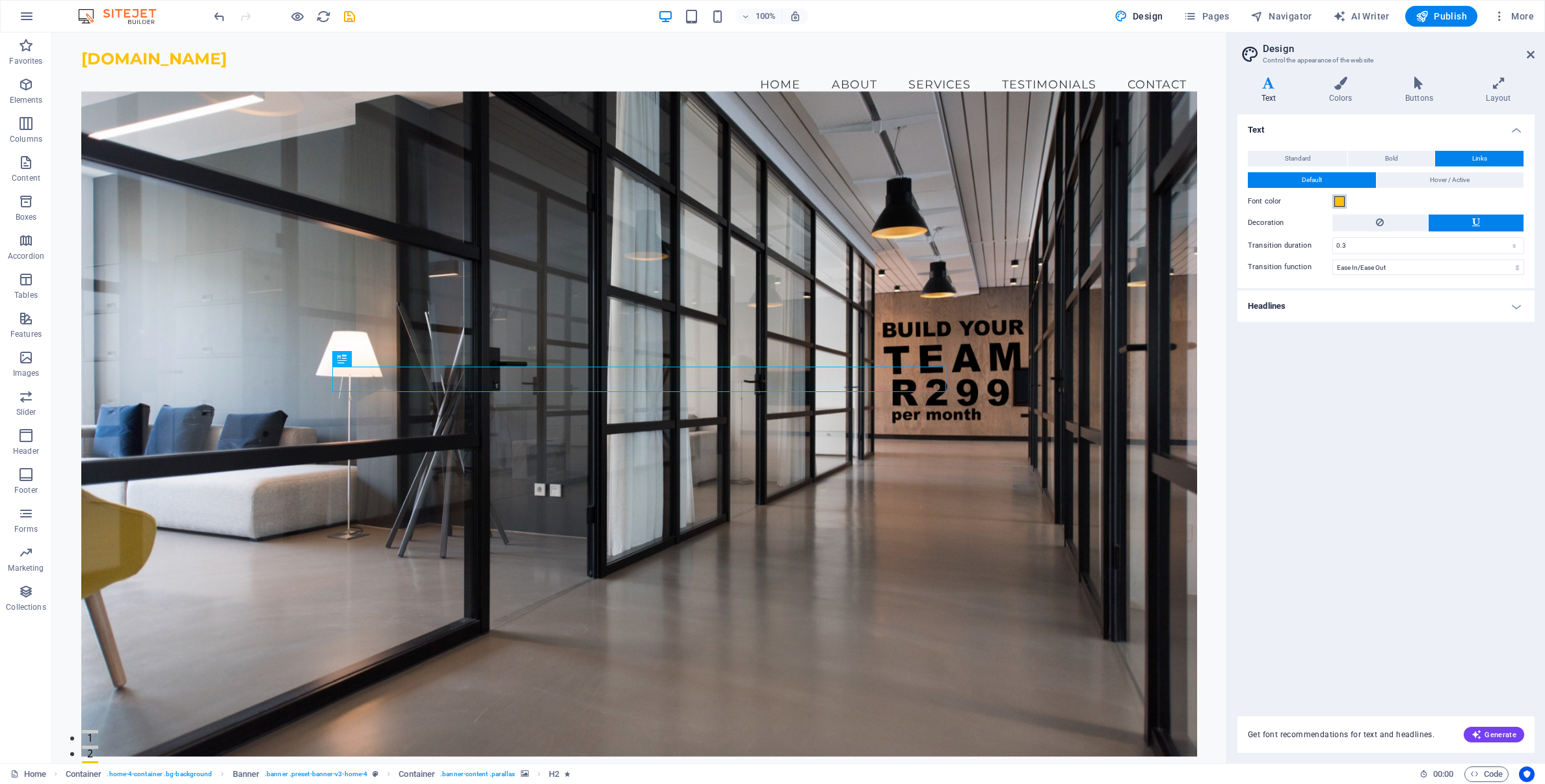
click at [1338, 204] on span at bounding box center [1340, 201] width 11 height 11
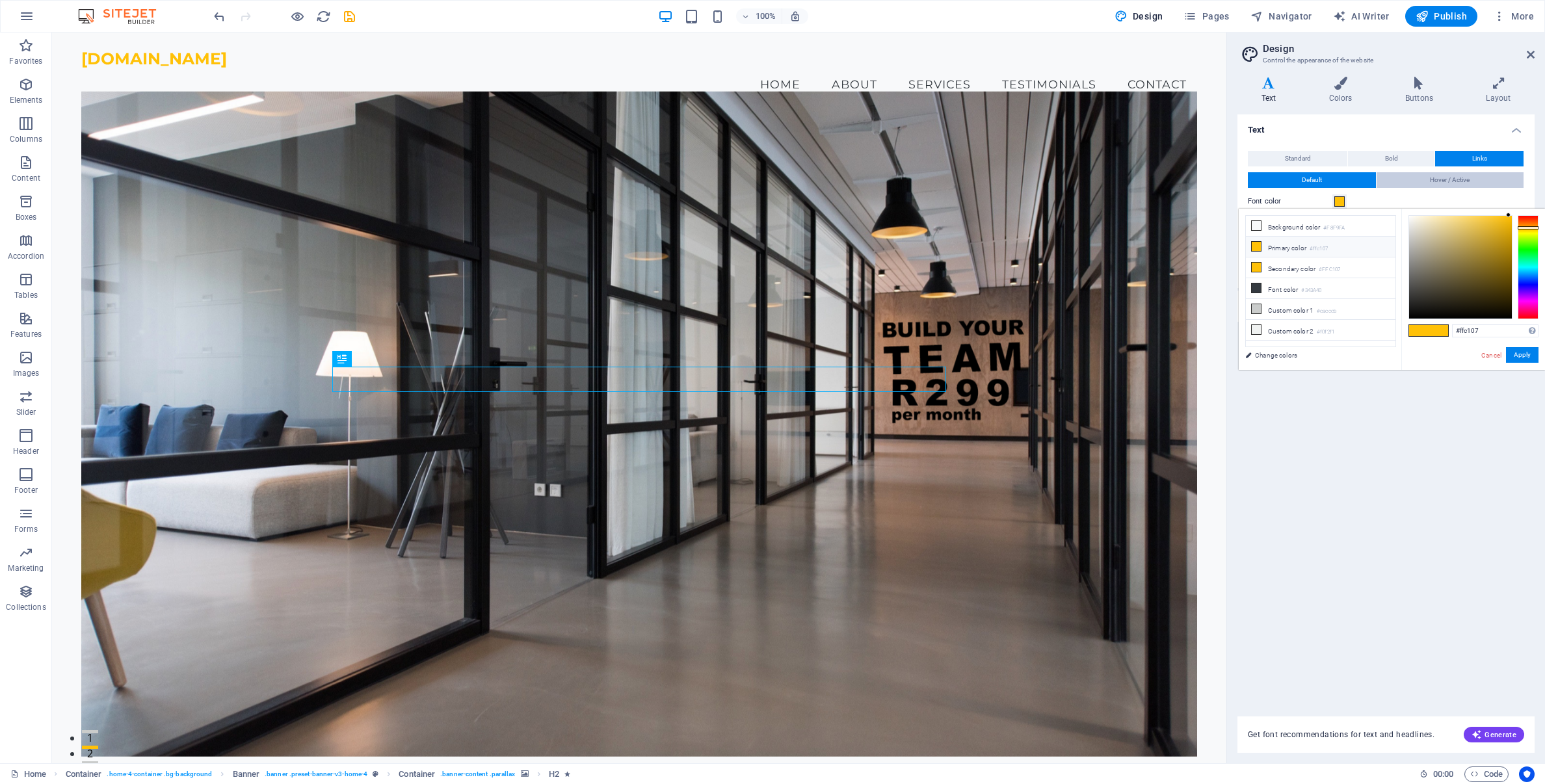
click at [1475, 177] on button "Hover / Active" at bounding box center [1450, 180] width 148 height 15
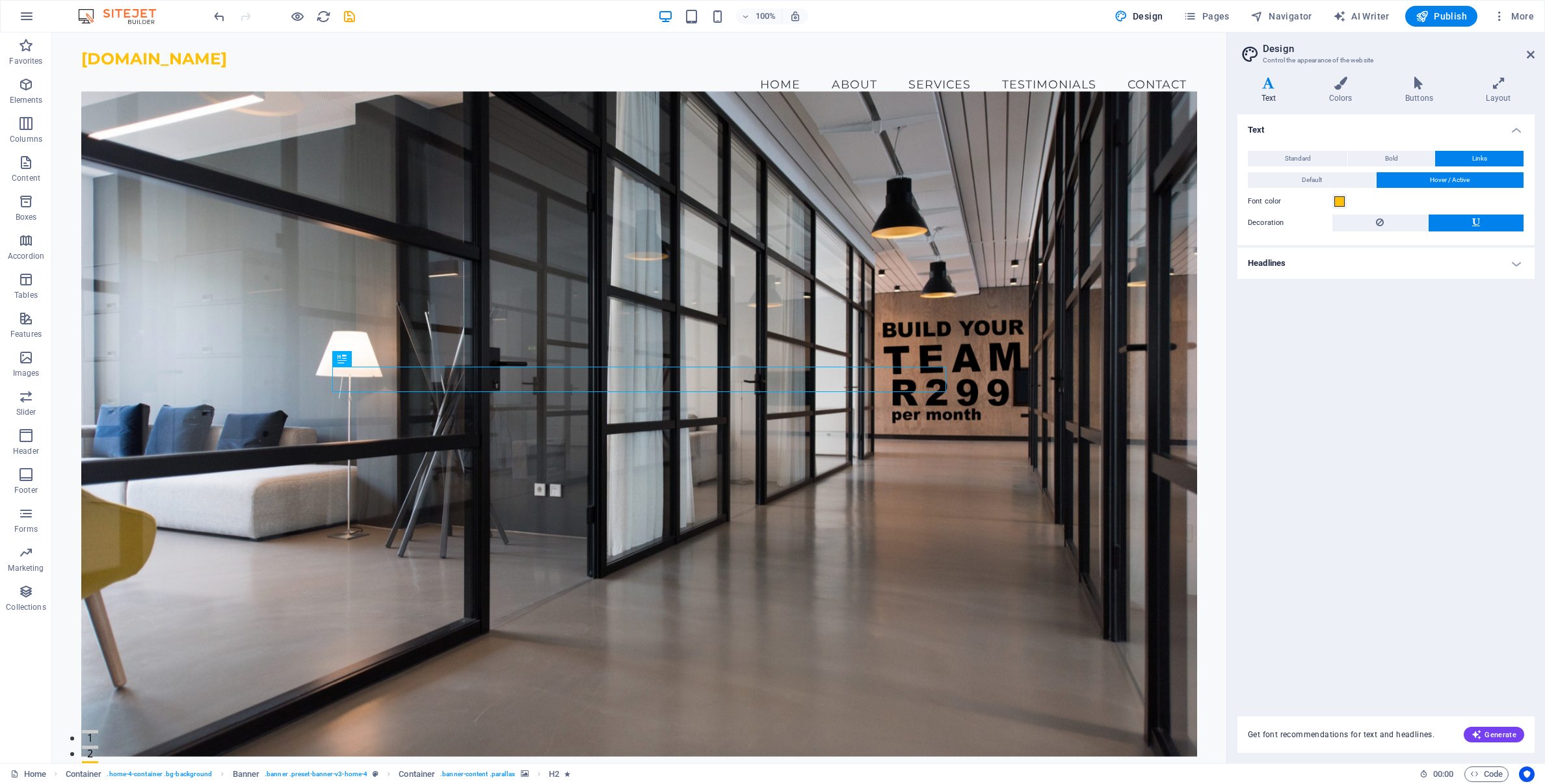
click at [1269, 95] on h4 "Text" at bounding box center [1271, 90] width 68 height 27
click at [1414, 91] on h4 "Buttons" at bounding box center [1421, 90] width 80 height 27
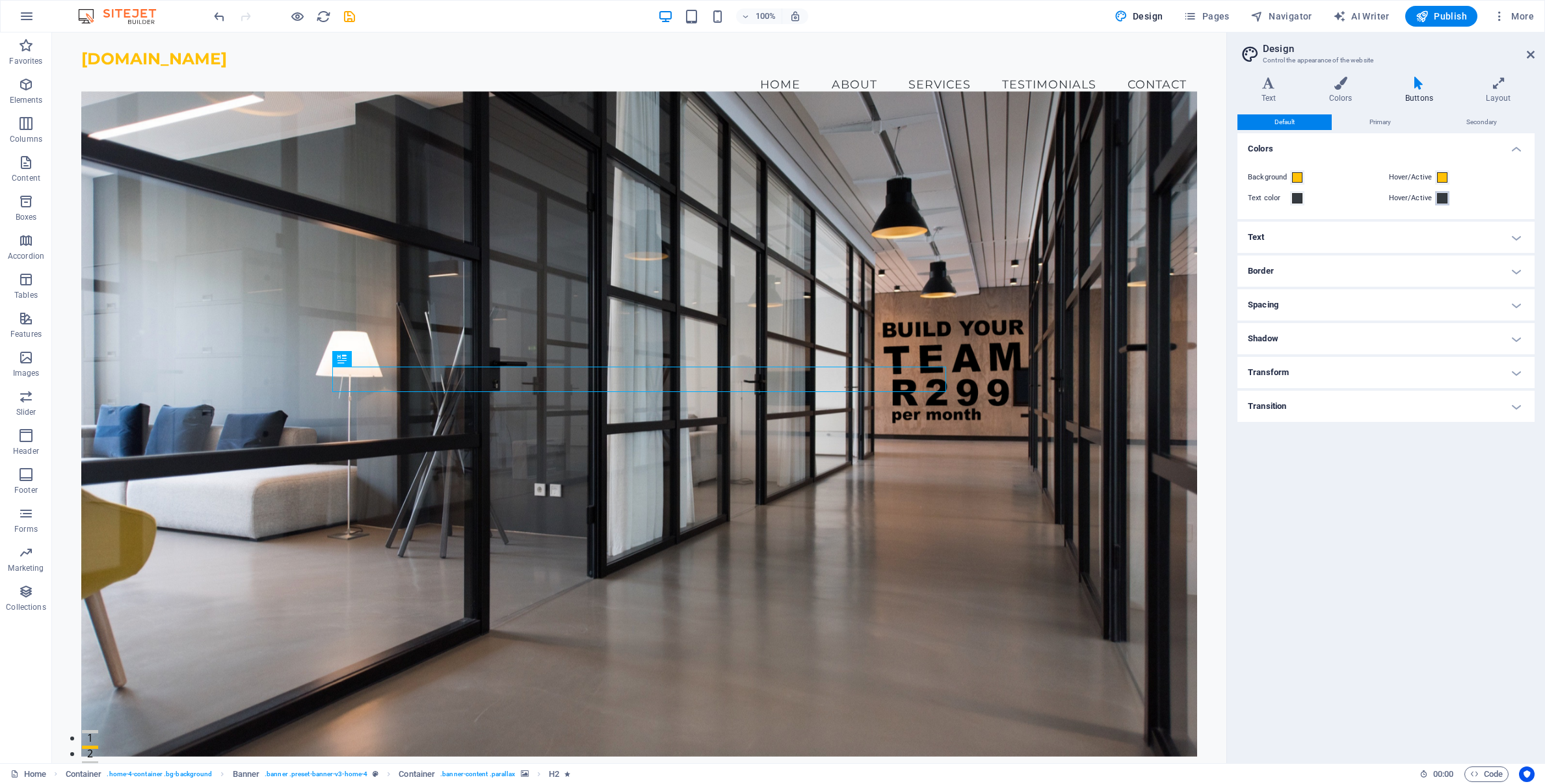
click at [1442, 200] on span at bounding box center [1443, 198] width 11 height 11
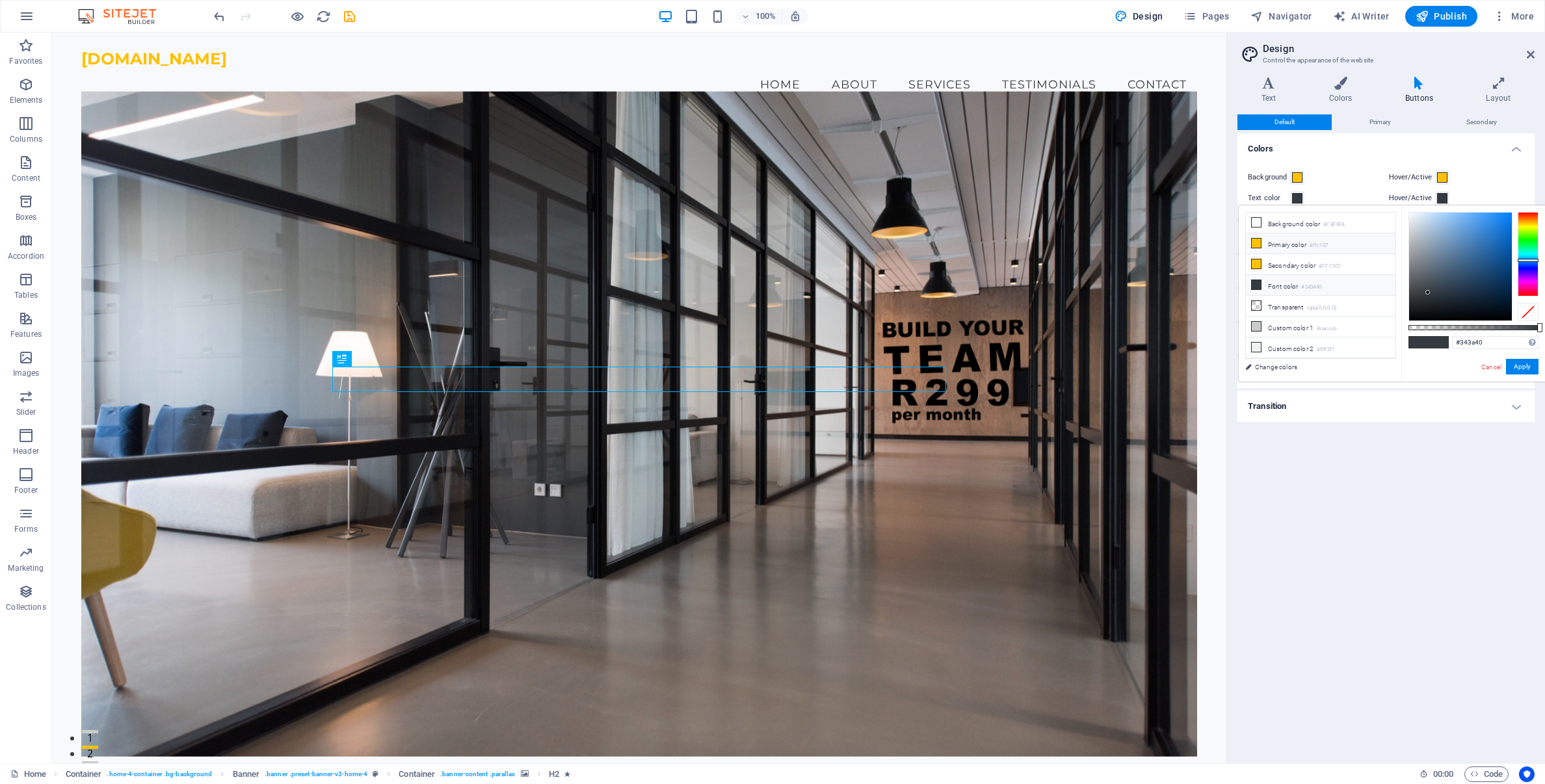
click at [1255, 245] on icon at bounding box center [1256, 243] width 9 height 9
click at [1523, 368] on button "Apply" at bounding box center [1523, 366] width 33 height 15
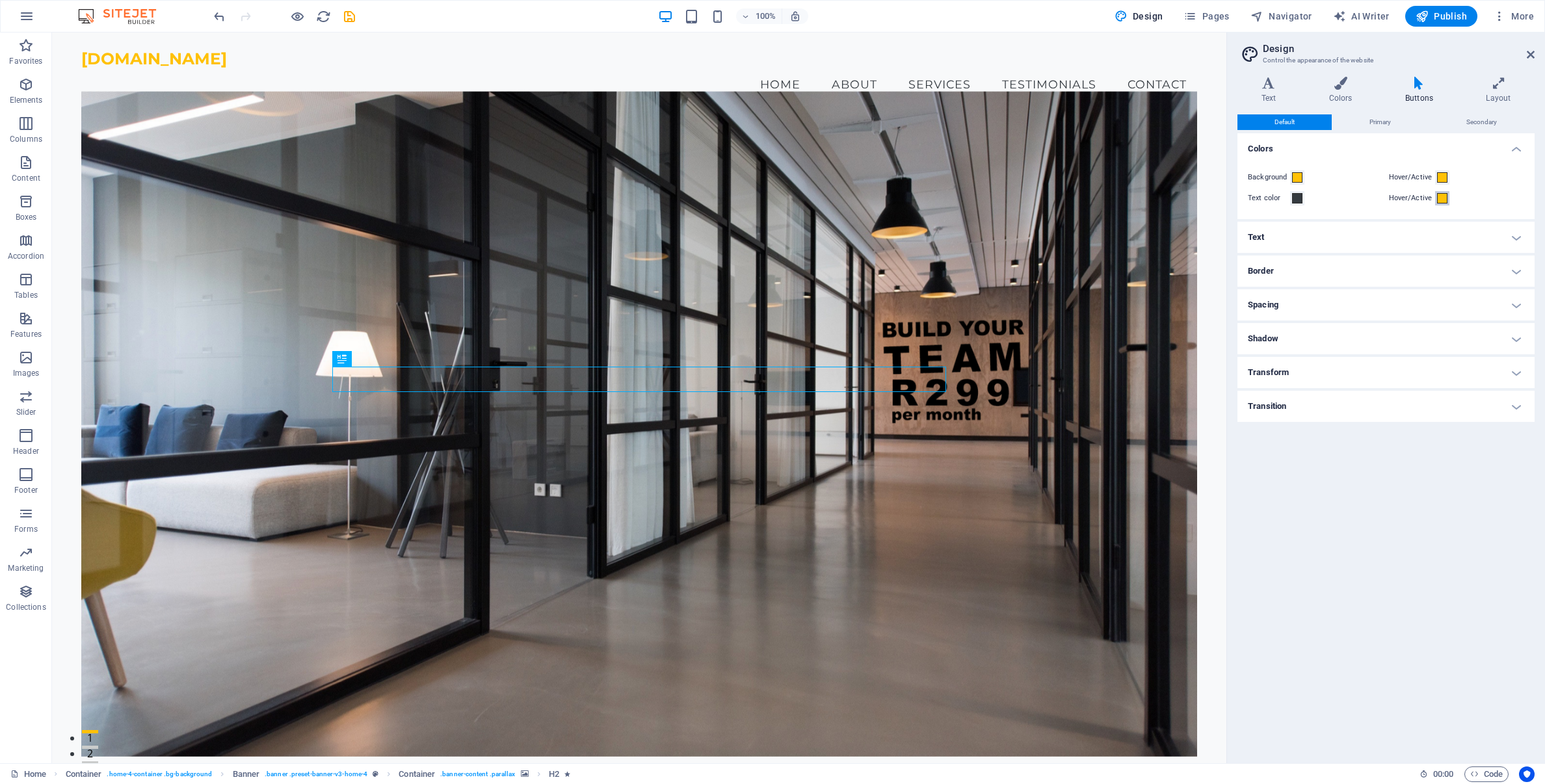
click at [1443, 200] on span at bounding box center [1443, 198] width 11 height 11
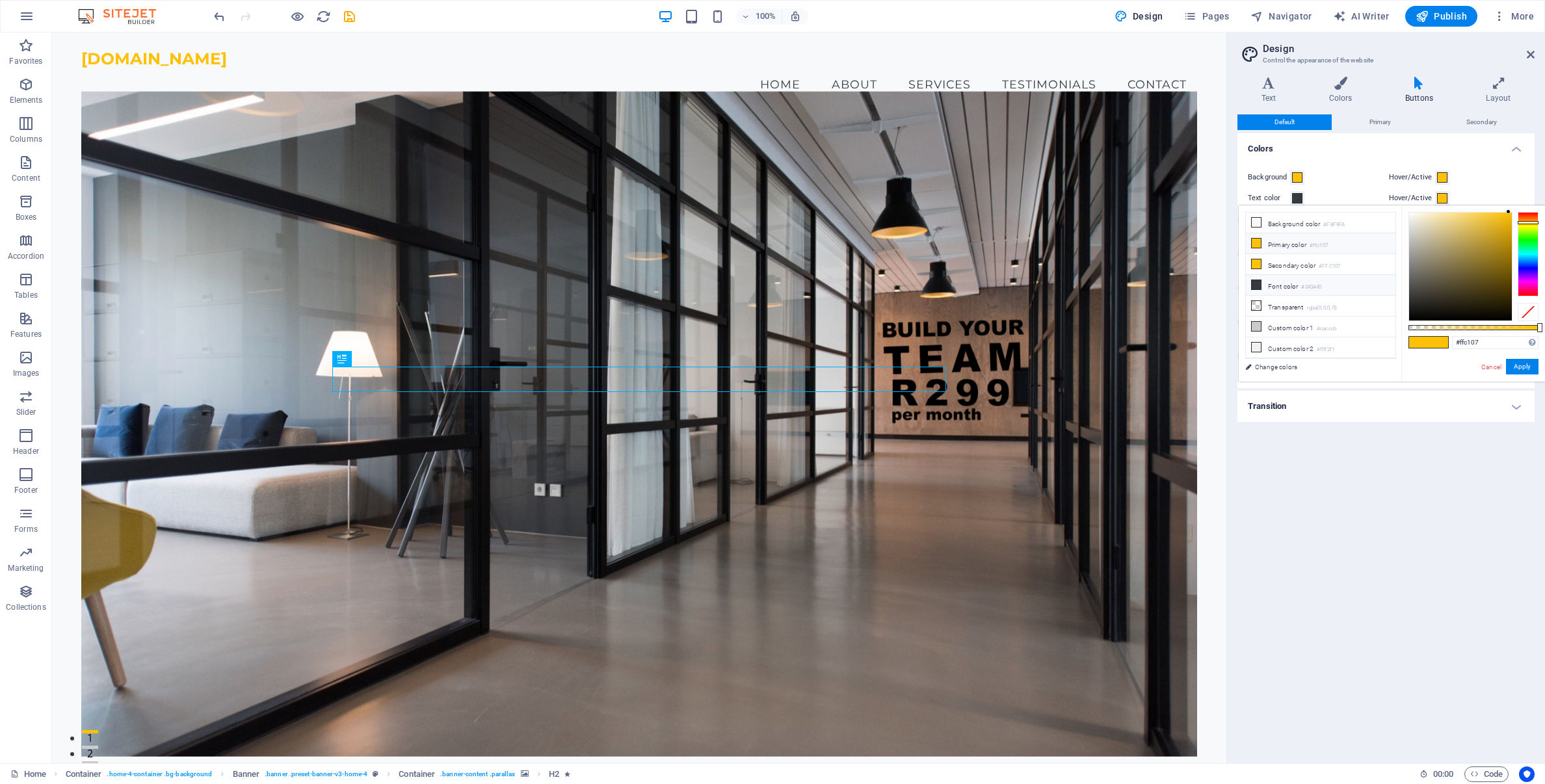
click at [1255, 283] on icon at bounding box center [1256, 284] width 9 height 9
type input "#343a40"
click at [1528, 368] on button "Apply" at bounding box center [1523, 366] width 33 height 15
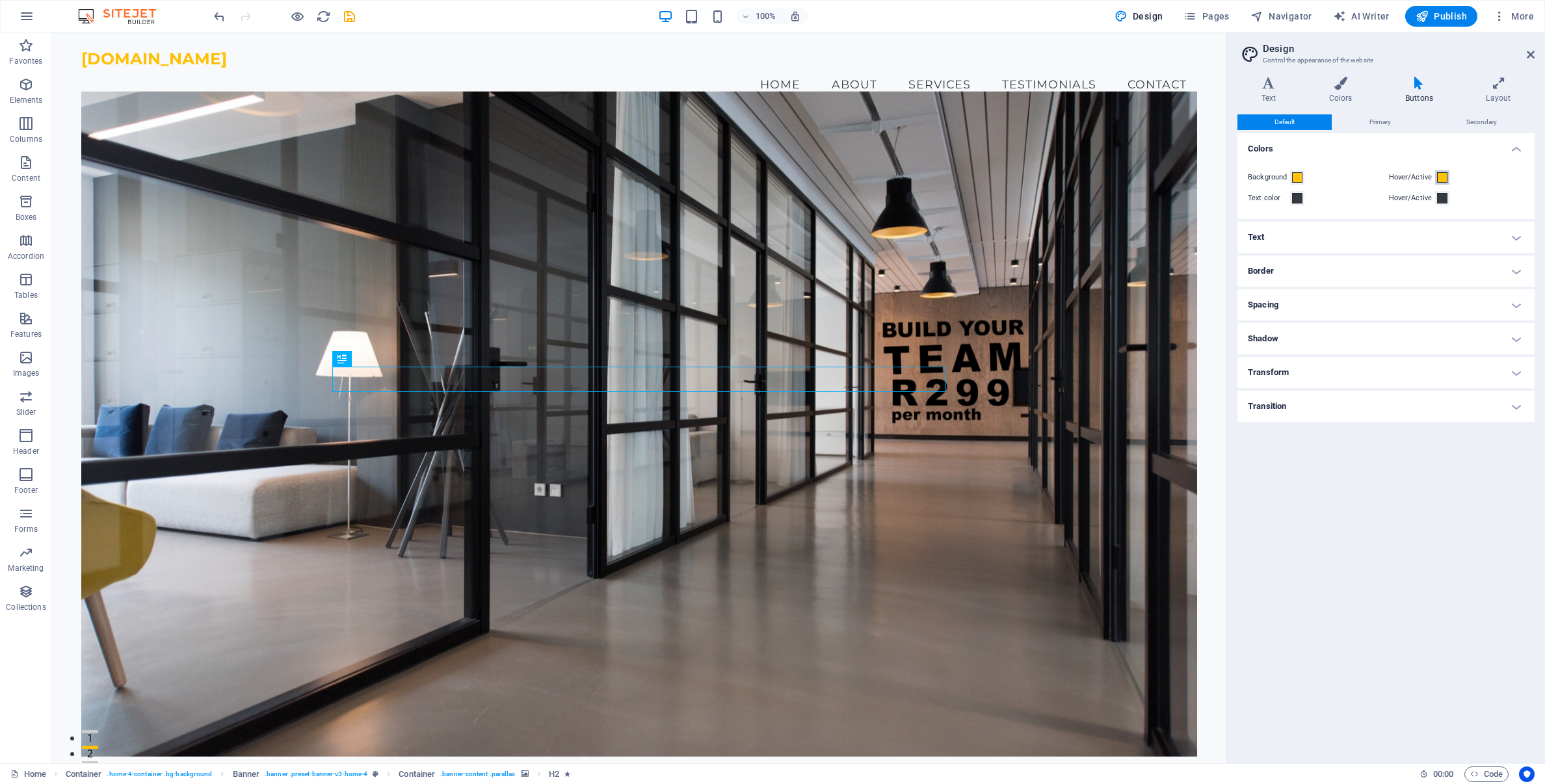
click at [1442, 179] on span at bounding box center [1443, 177] width 11 height 11
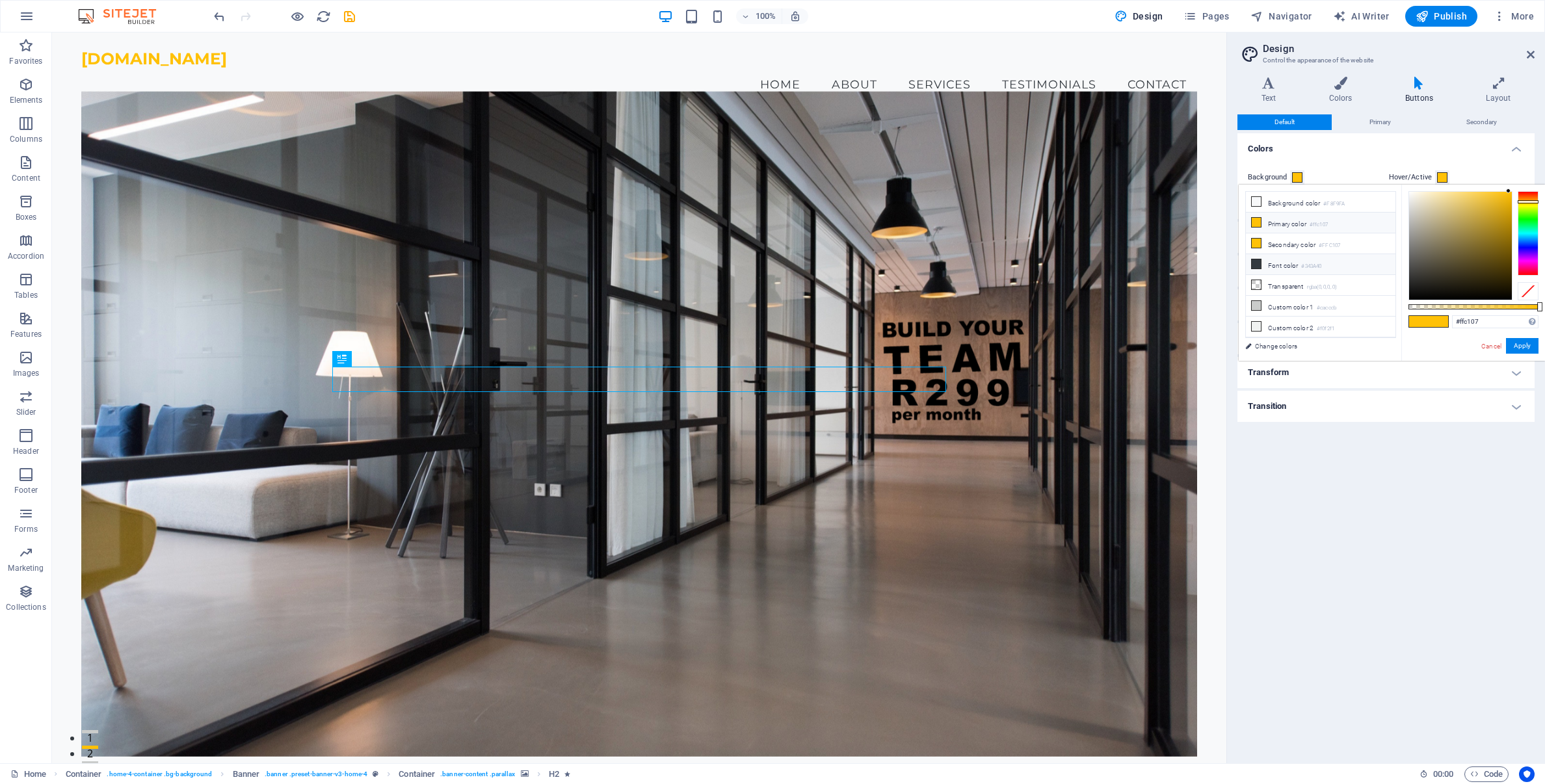
click at [1257, 265] on icon at bounding box center [1256, 263] width 9 height 9
type input "#343a40"
click at [1528, 345] on button "Apply" at bounding box center [1523, 346] width 33 height 15
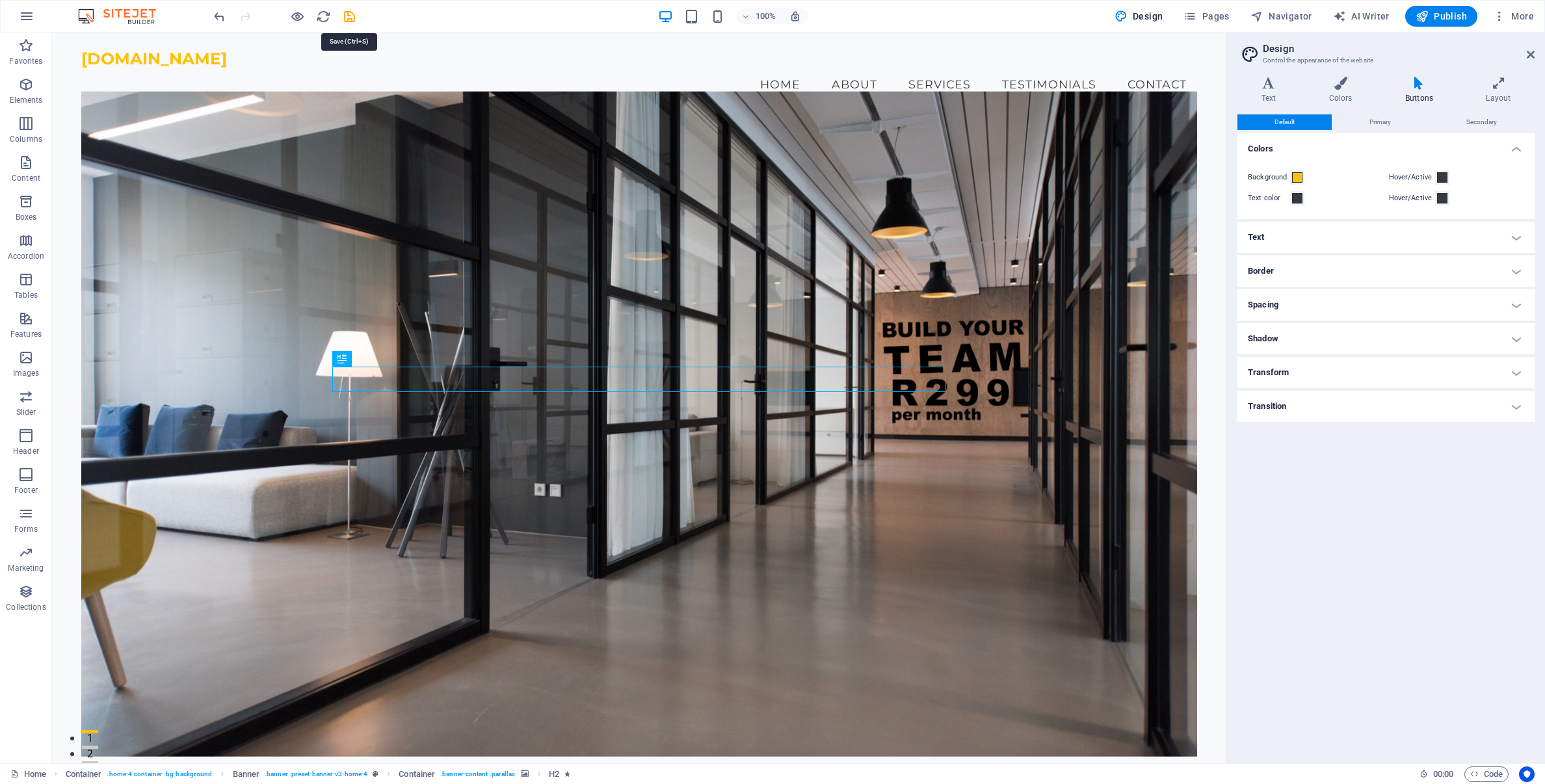
click at [347, 15] on icon "save" at bounding box center [349, 15] width 15 height 15
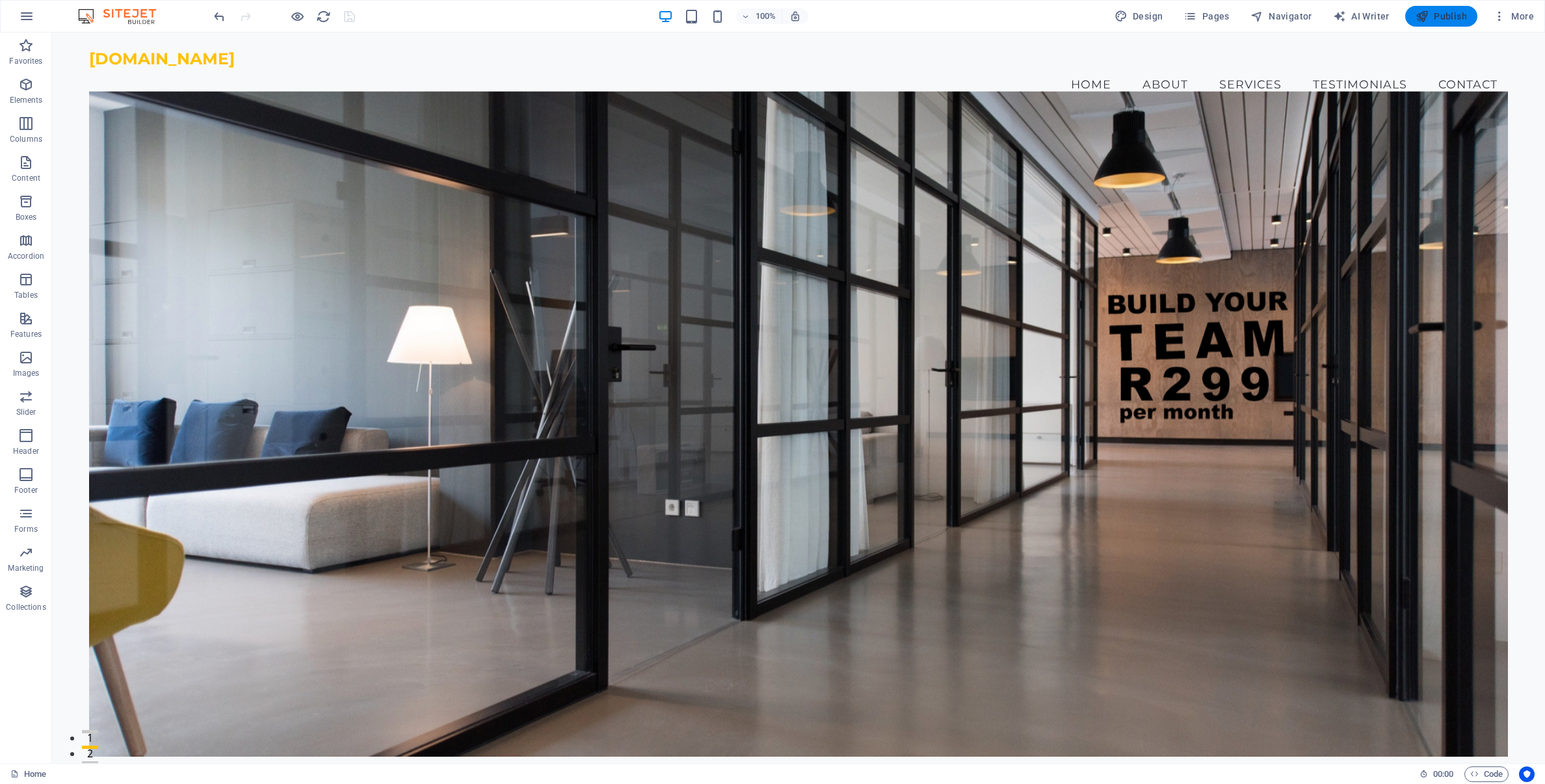
click at [1432, 11] on span "Publish" at bounding box center [1442, 15] width 51 height 13
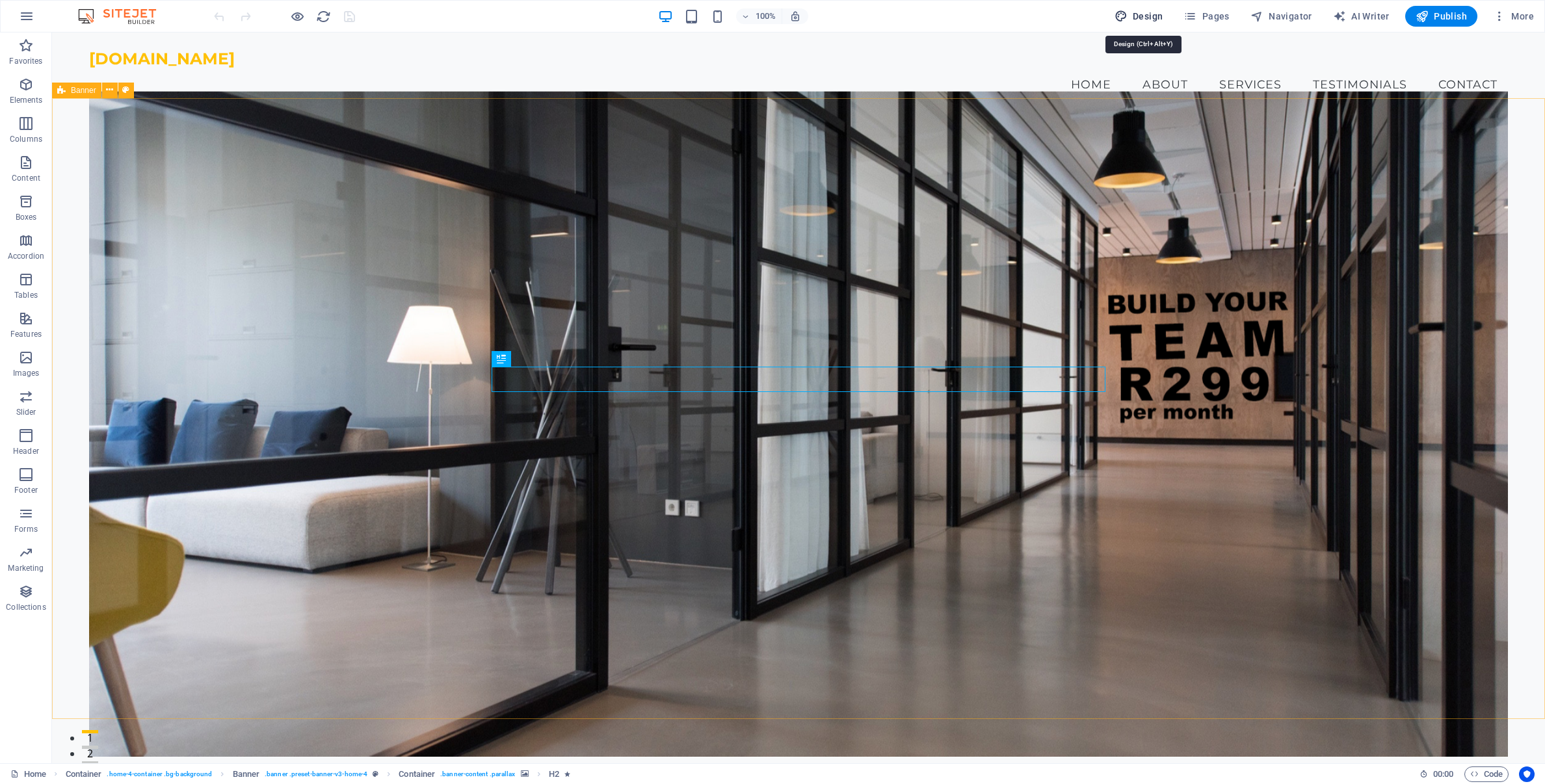
click at [1146, 17] on span "Design" at bounding box center [1139, 15] width 48 height 13
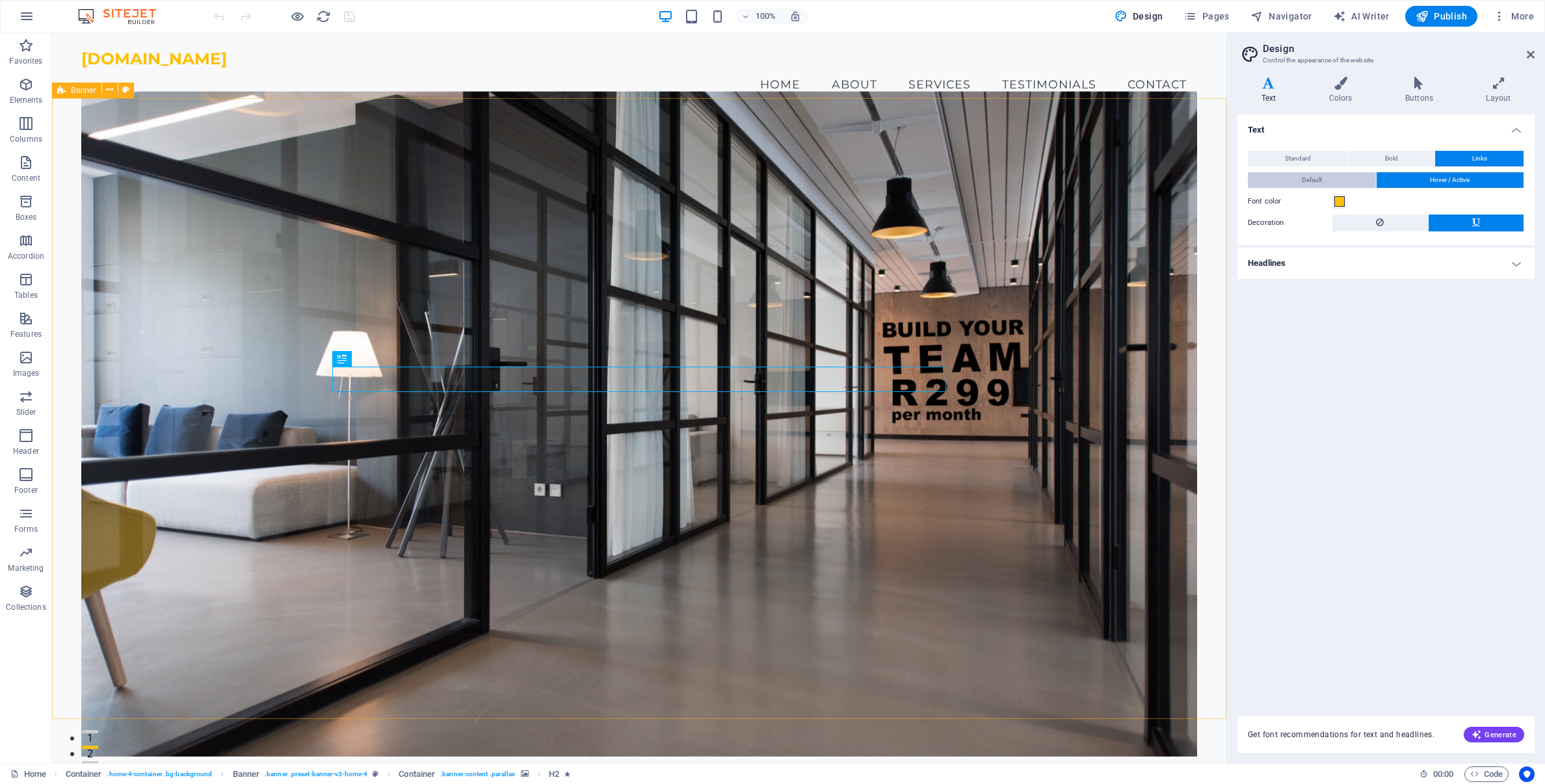
click at [1323, 183] on button "Default" at bounding box center [1312, 180] width 129 height 15
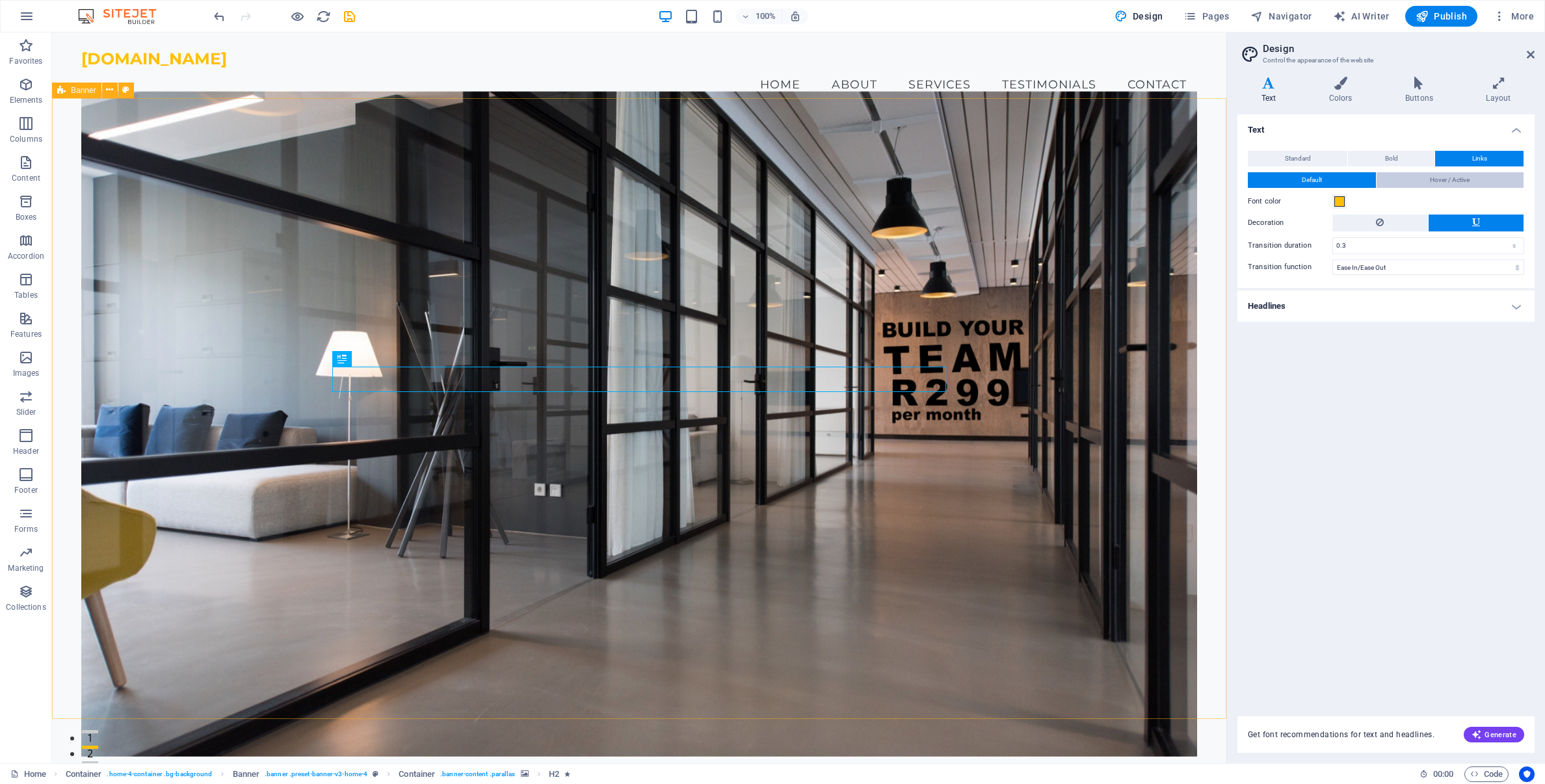
click at [1416, 178] on button "Hover / Active" at bounding box center [1450, 180] width 148 height 15
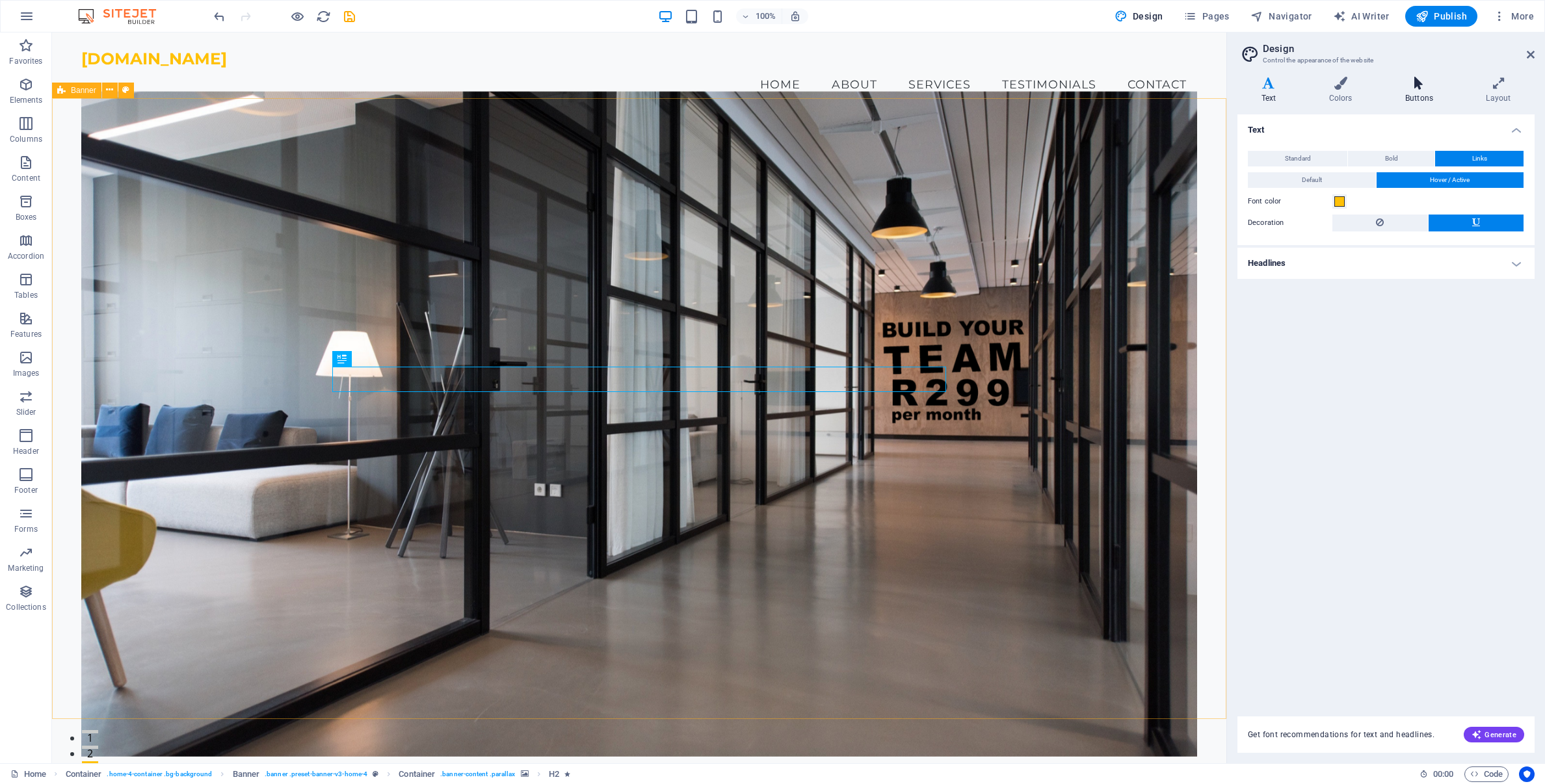
click at [1412, 88] on icon at bounding box center [1419, 82] width 75 height 13
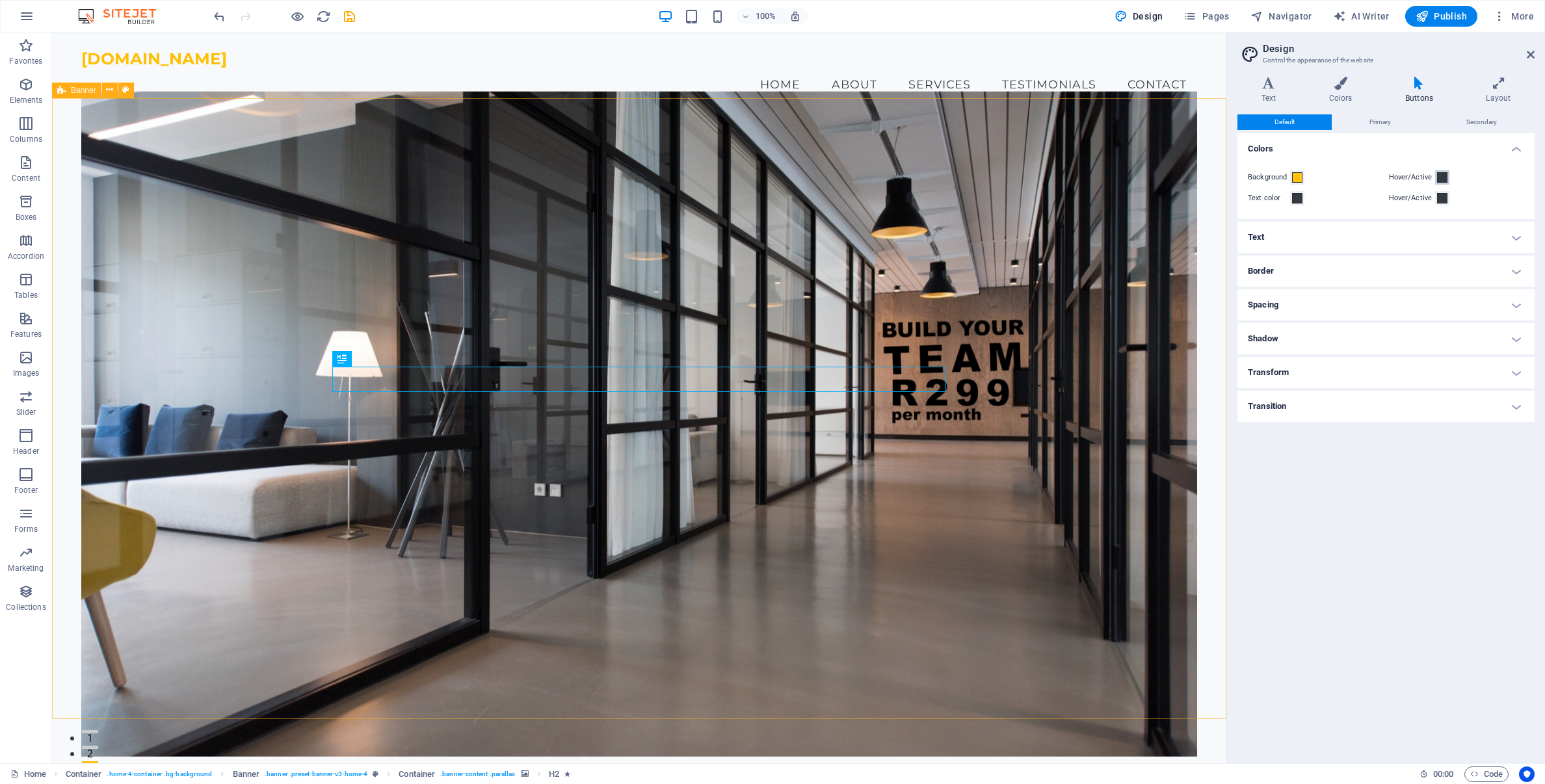
click at [1443, 179] on span at bounding box center [1443, 177] width 11 height 11
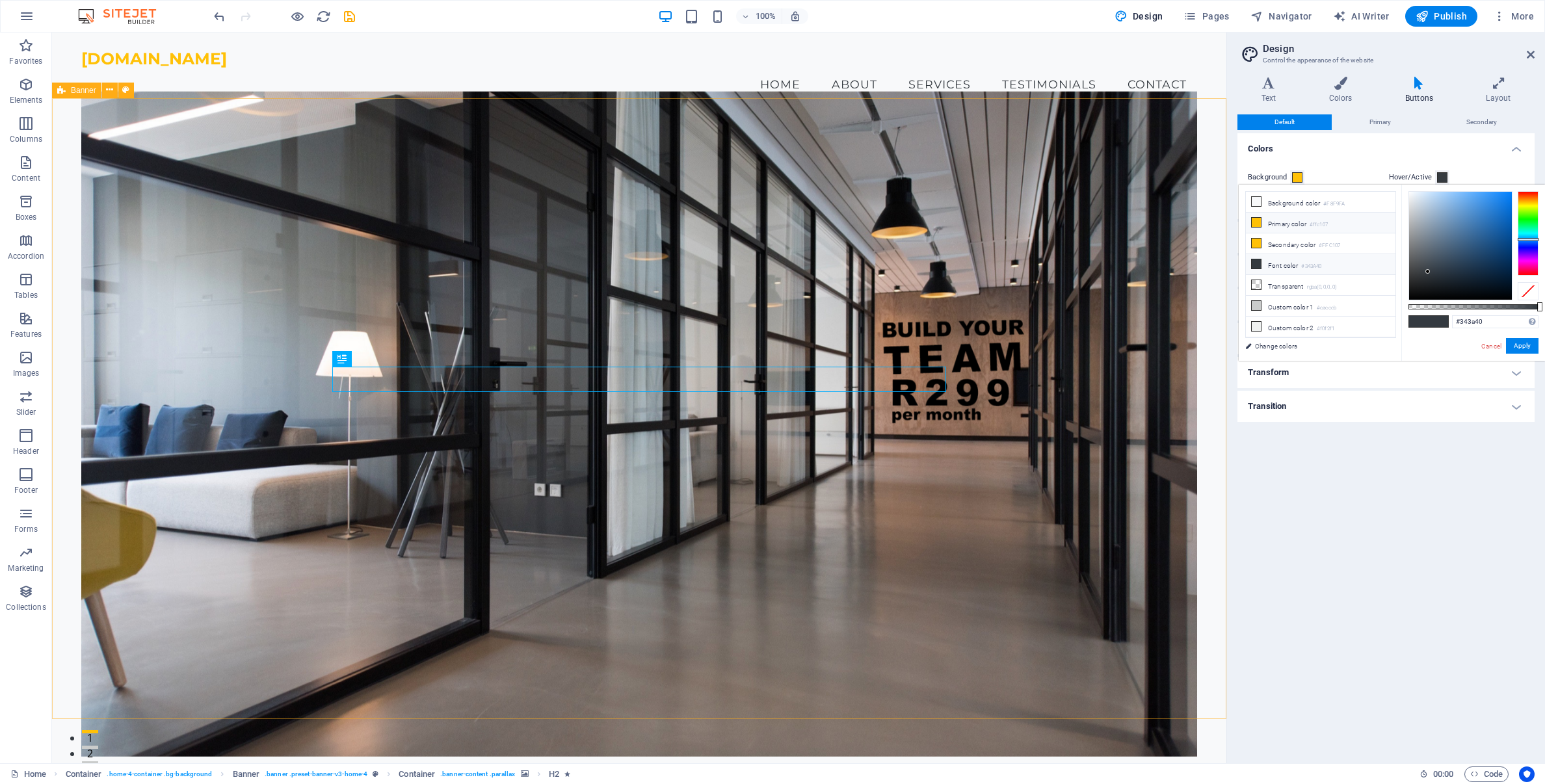
click at [1257, 223] on icon at bounding box center [1256, 221] width 9 height 9
type input "#ffc107"
click at [1528, 347] on button "Apply" at bounding box center [1523, 346] width 33 height 15
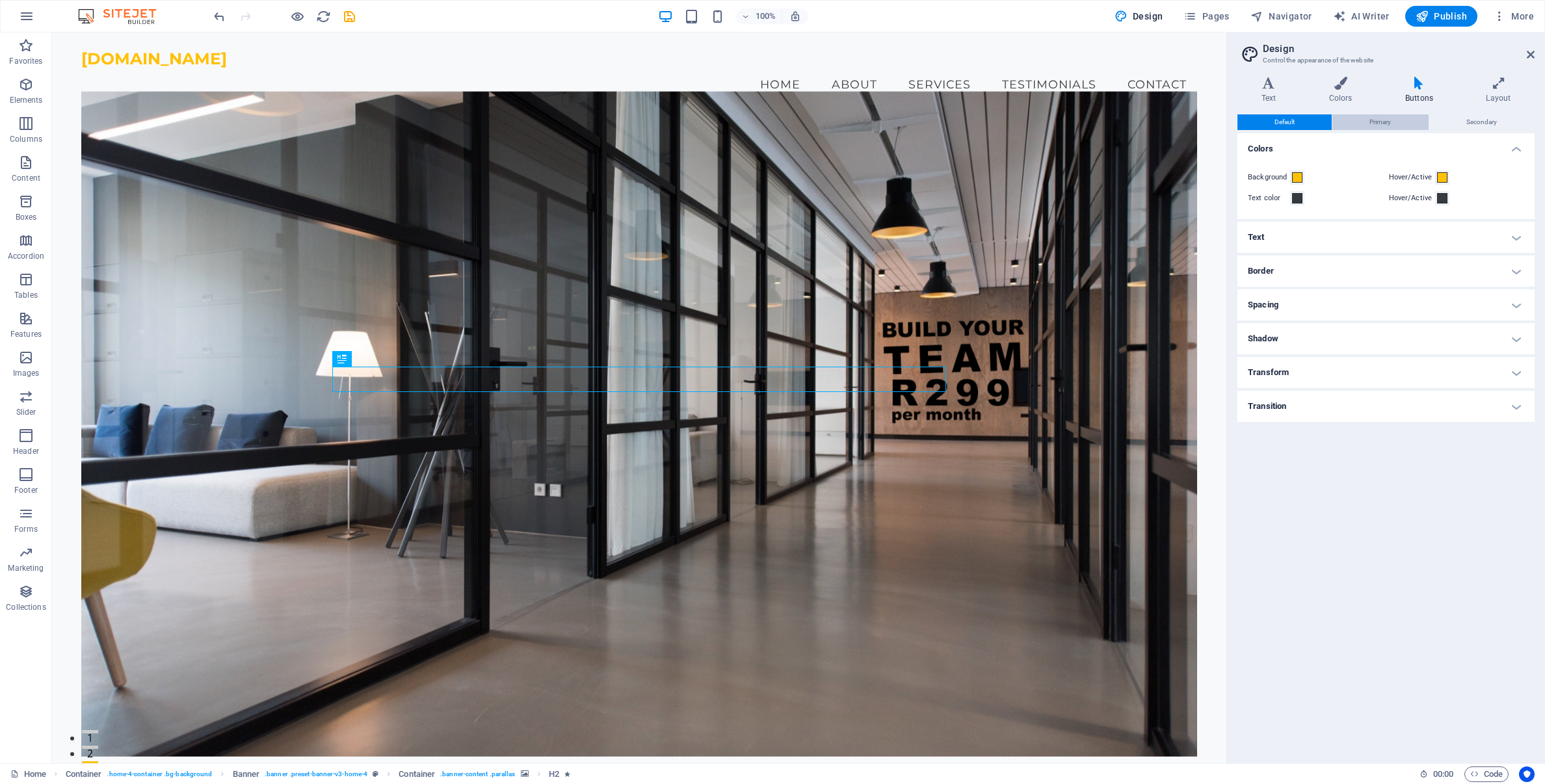
click at [1356, 125] on button "Primary" at bounding box center [1380, 122] width 96 height 15
click at [1486, 121] on span "Secondary" at bounding box center [1482, 122] width 31 height 15
click at [1303, 124] on button "Default" at bounding box center [1285, 122] width 95 height 15
click at [1336, 88] on icon at bounding box center [1340, 82] width 71 height 13
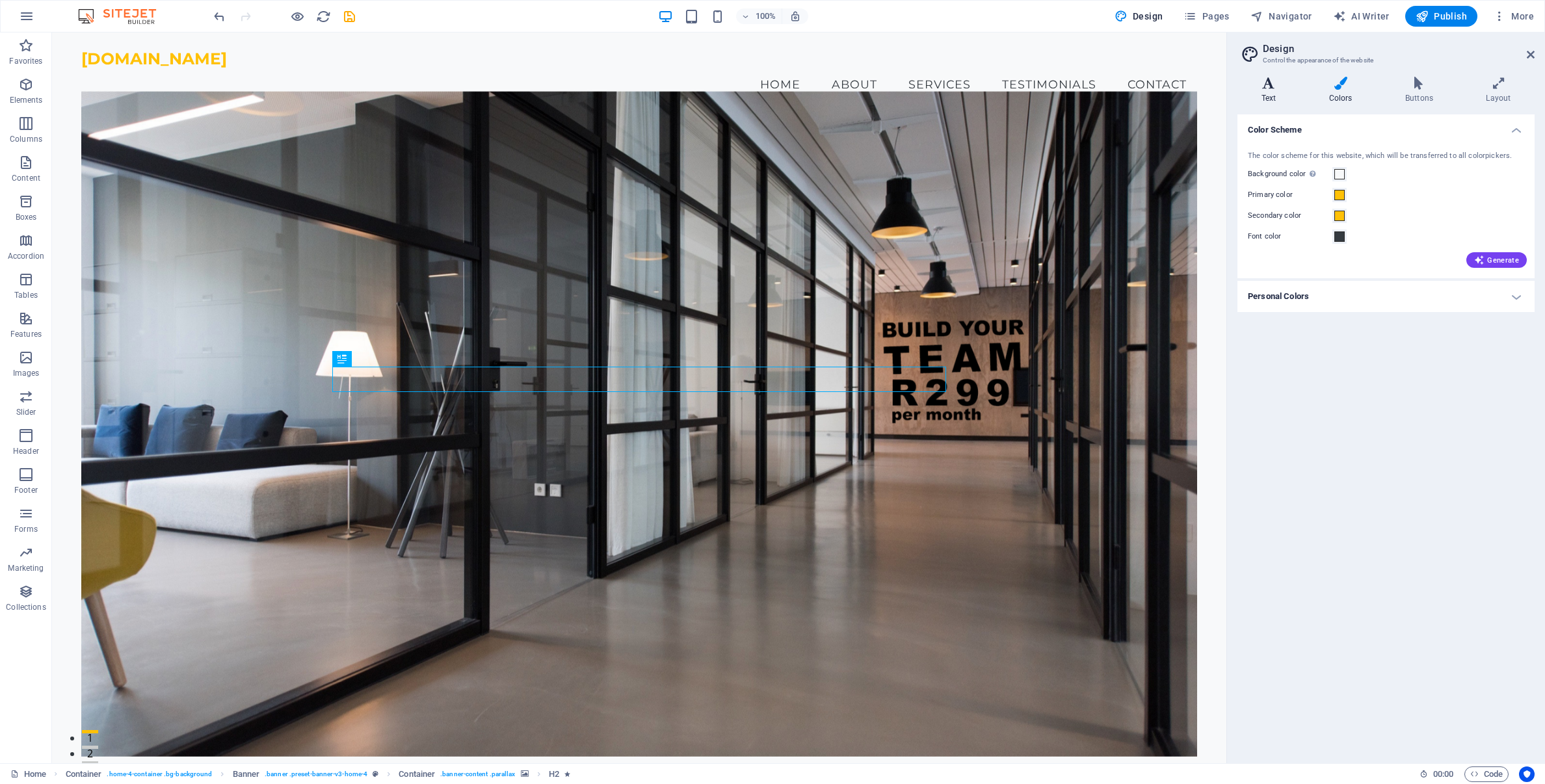
click at [1270, 97] on h4 "Text" at bounding box center [1271, 90] width 68 height 27
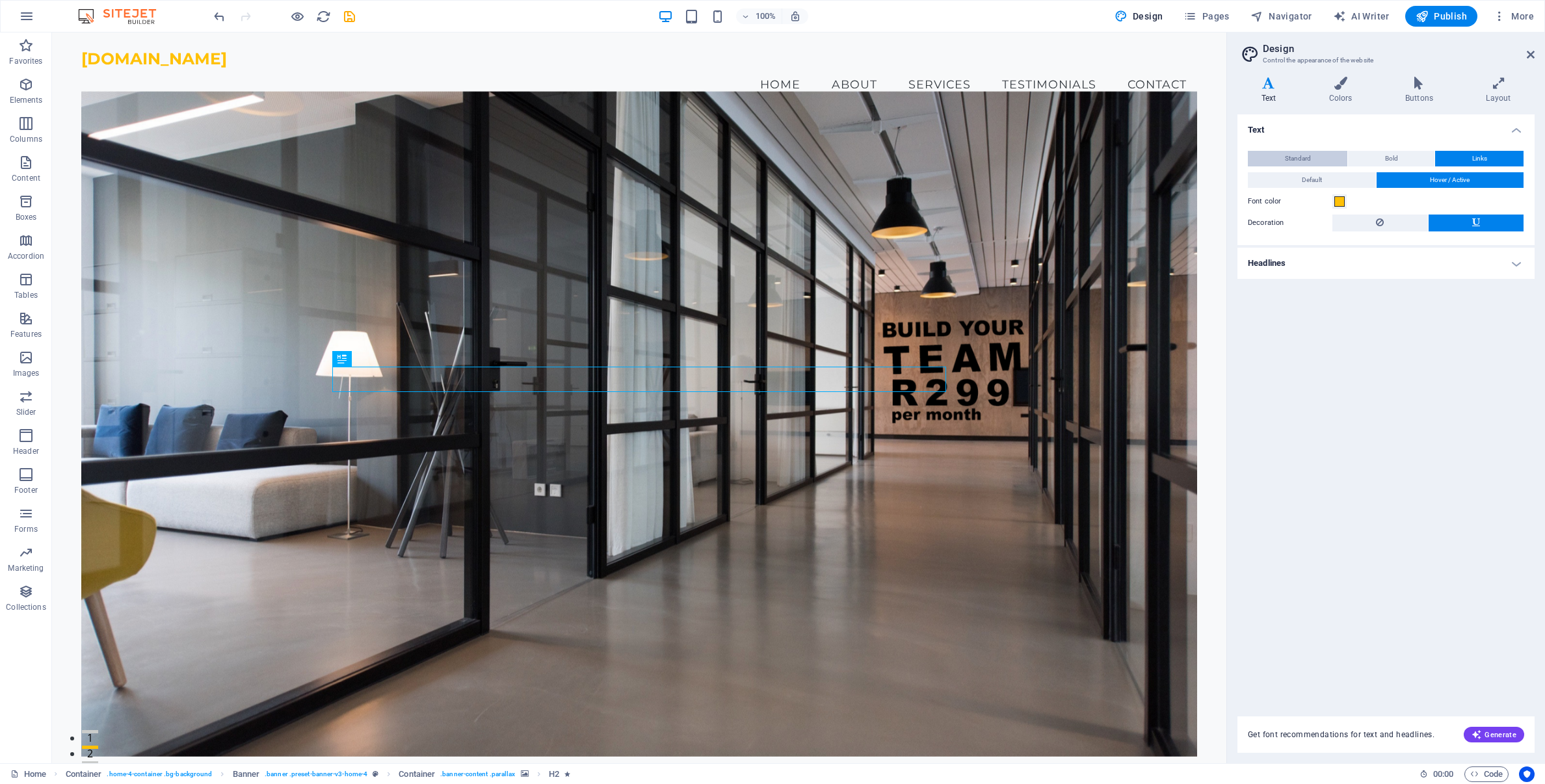
click at [1300, 156] on span "Standard" at bounding box center [1297, 159] width 26 height 15
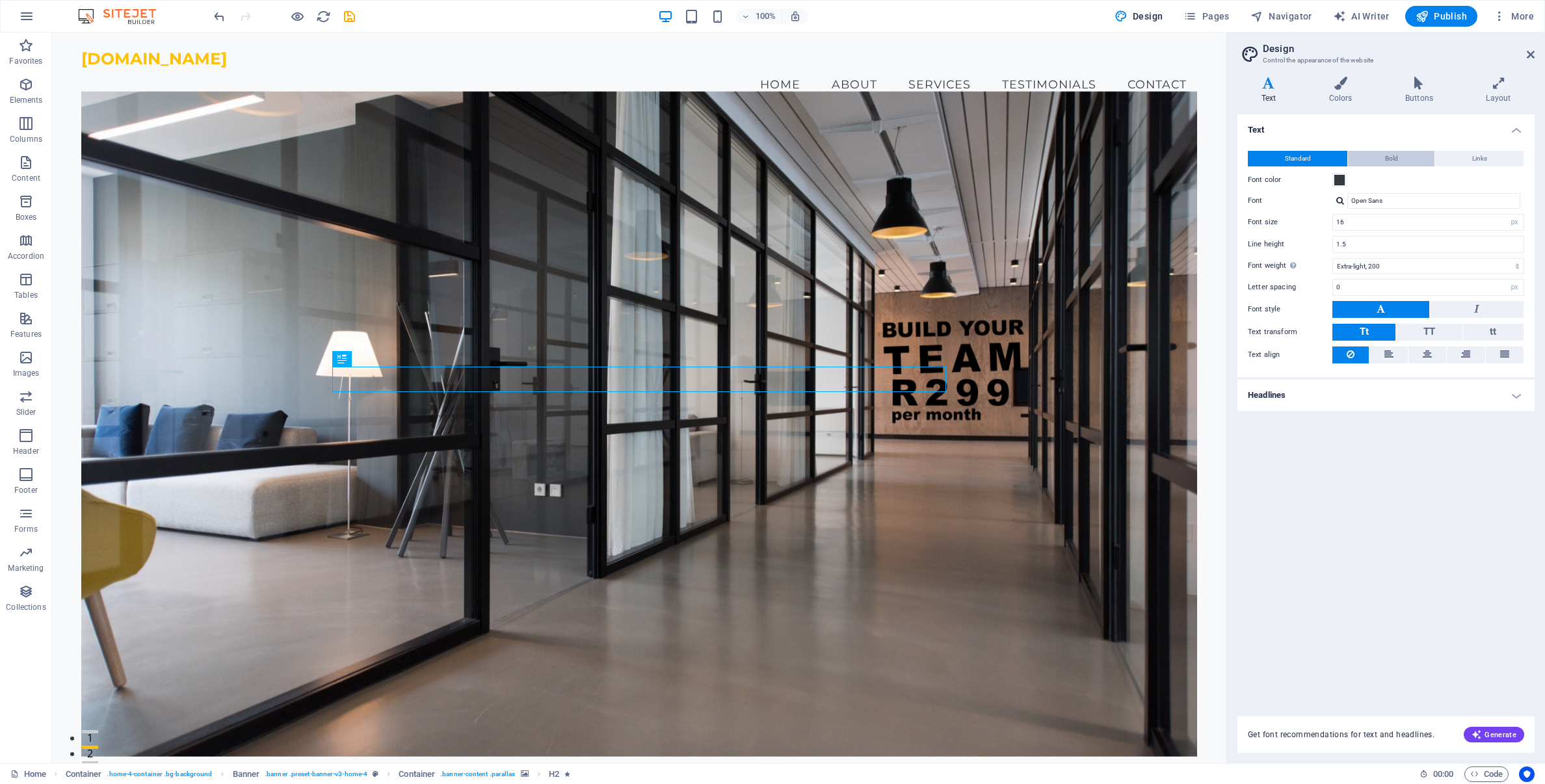
click at [1377, 161] on button "Bold" at bounding box center [1391, 159] width 86 height 15
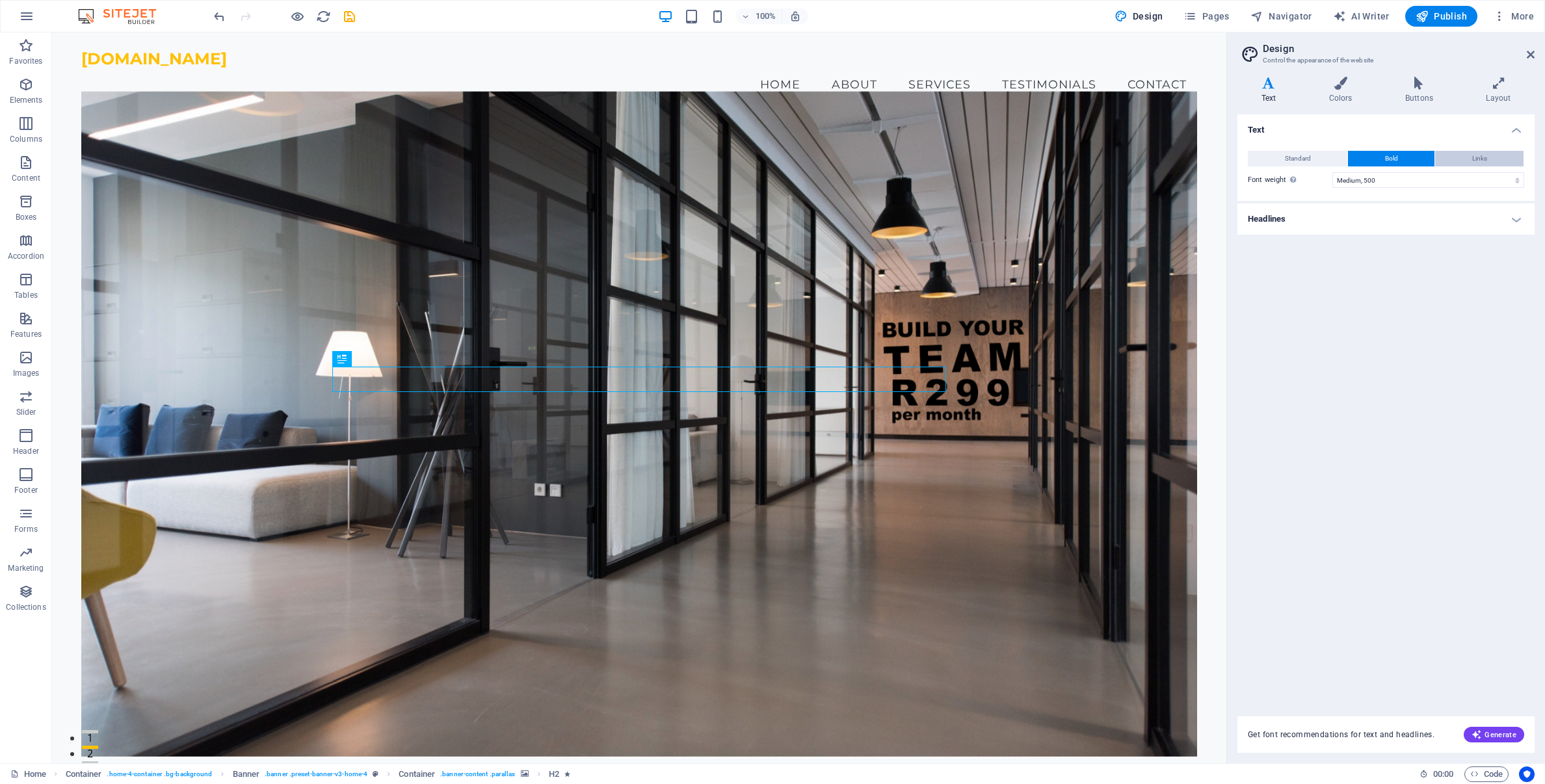
click at [1455, 160] on button "Links" at bounding box center [1479, 159] width 88 height 15
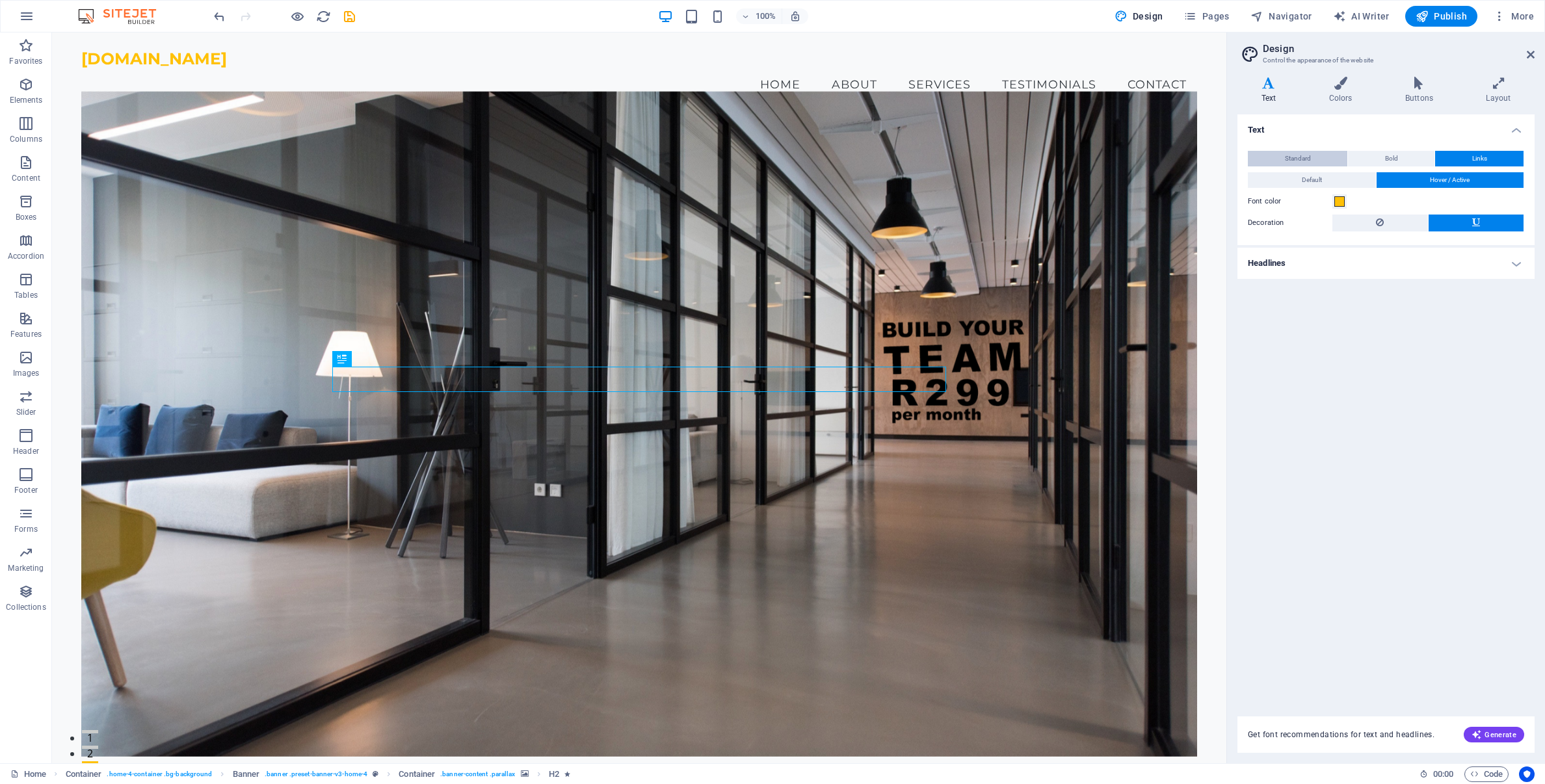
click at [1291, 161] on span "Standard" at bounding box center [1297, 159] width 26 height 15
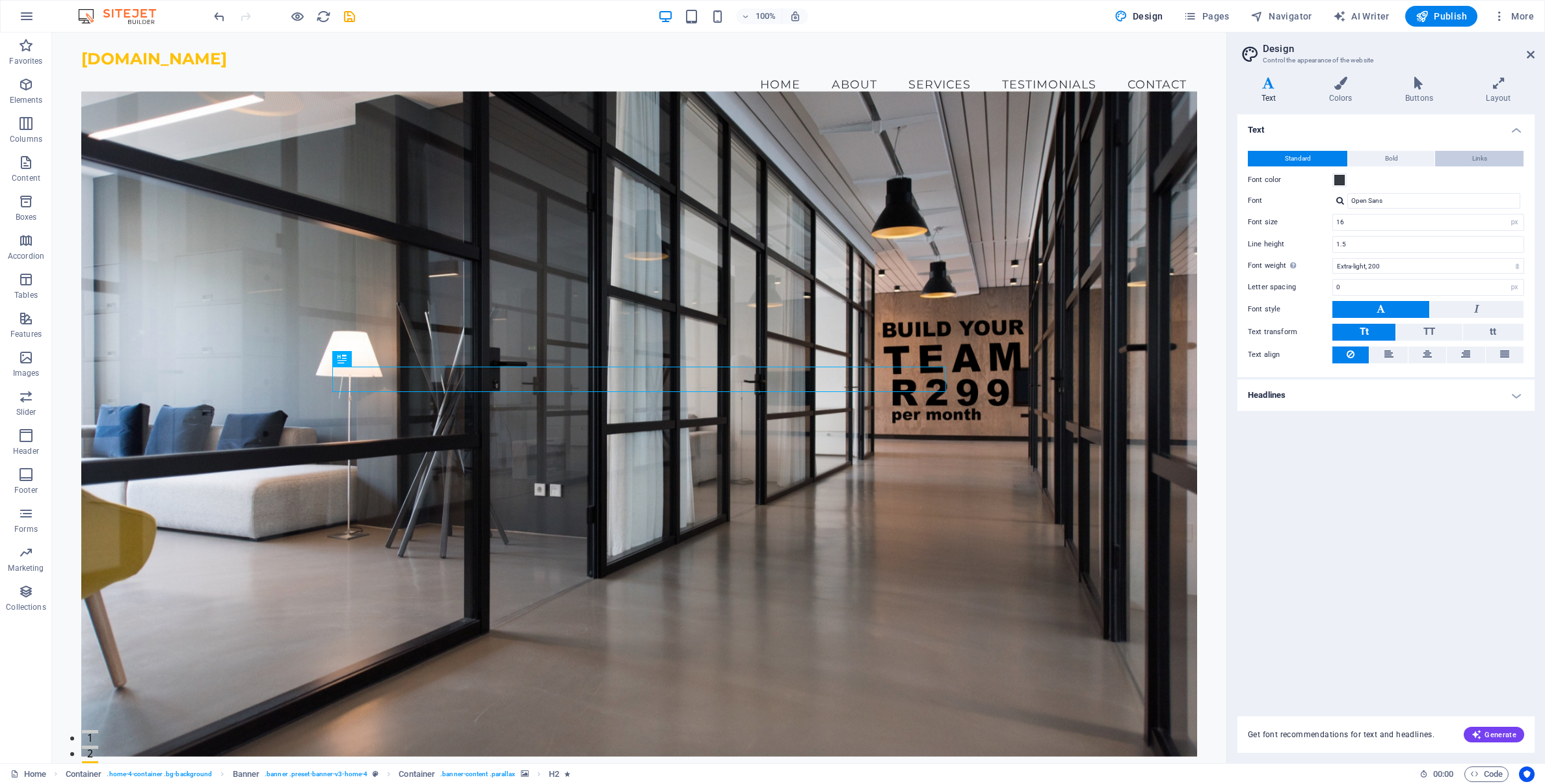
click at [1475, 160] on span "Links" at bounding box center [1479, 159] width 15 height 15
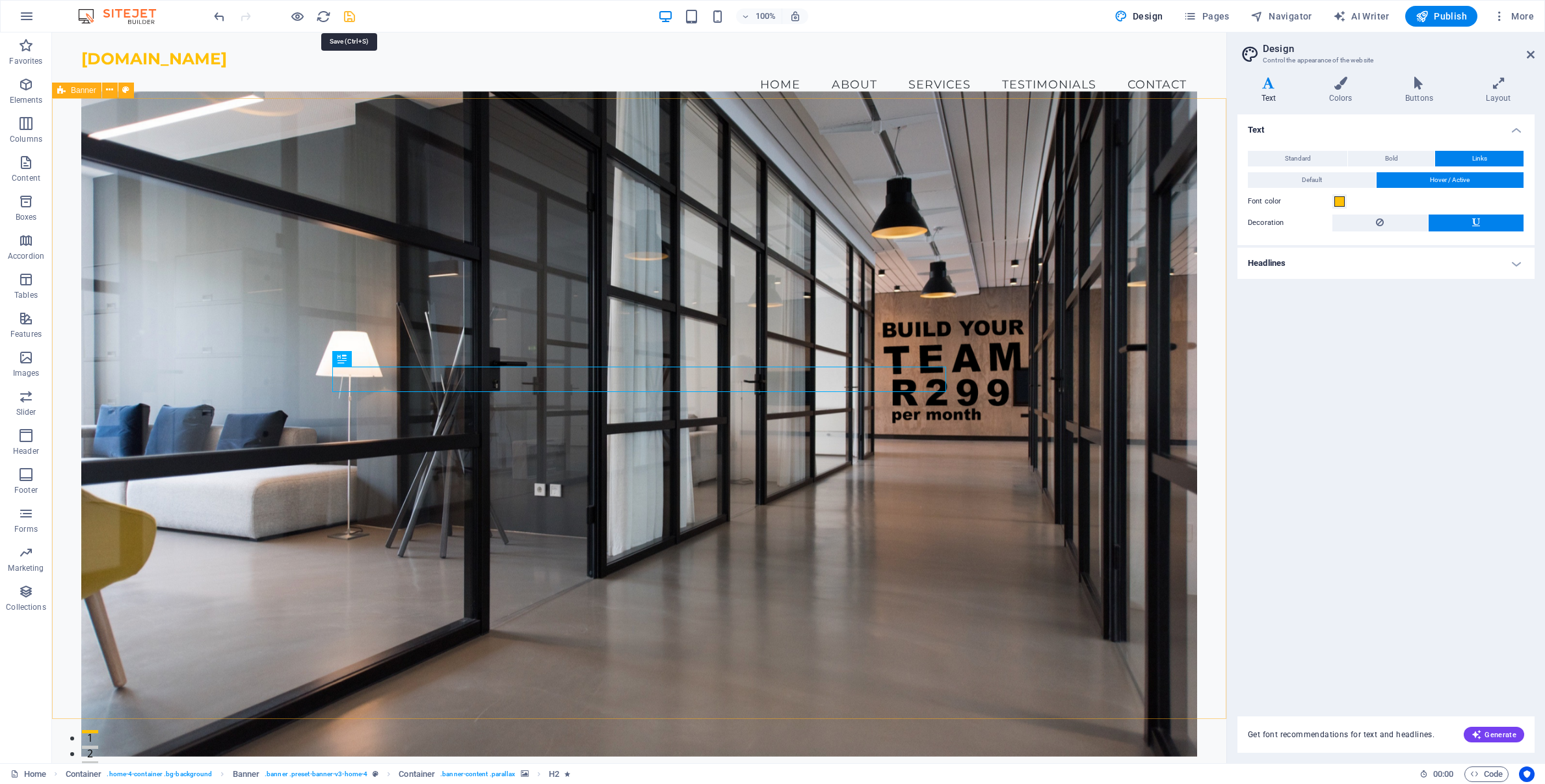
click at [350, 21] on icon "save" at bounding box center [349, 15] width 15 height 15
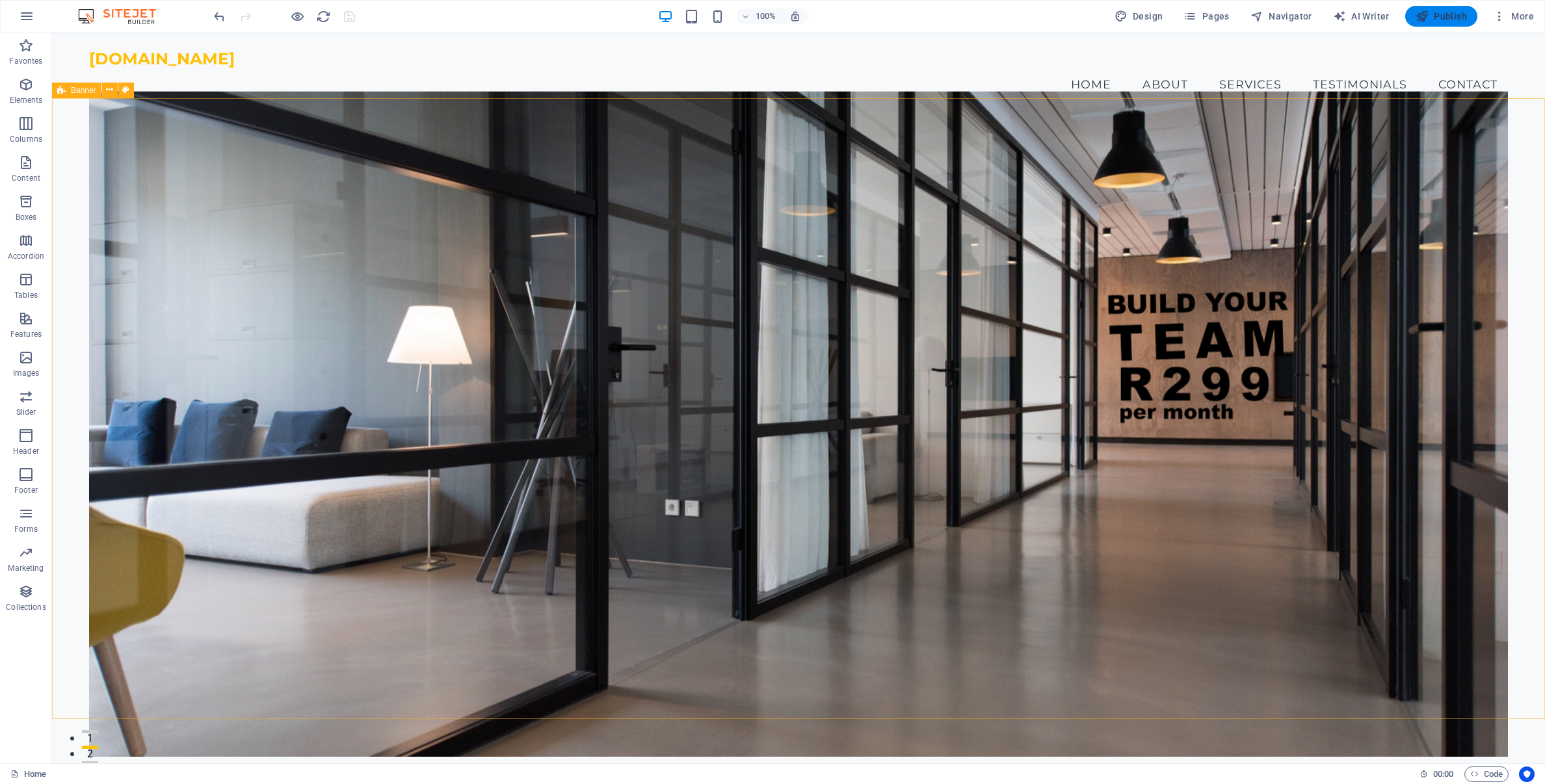
click at [1456, 22] on span "Publish" at bounding box center [1442, 15] width 51 height 13
click at [1522, 18] on span "More" at bounding box center [1514, 15] width 41 height 13
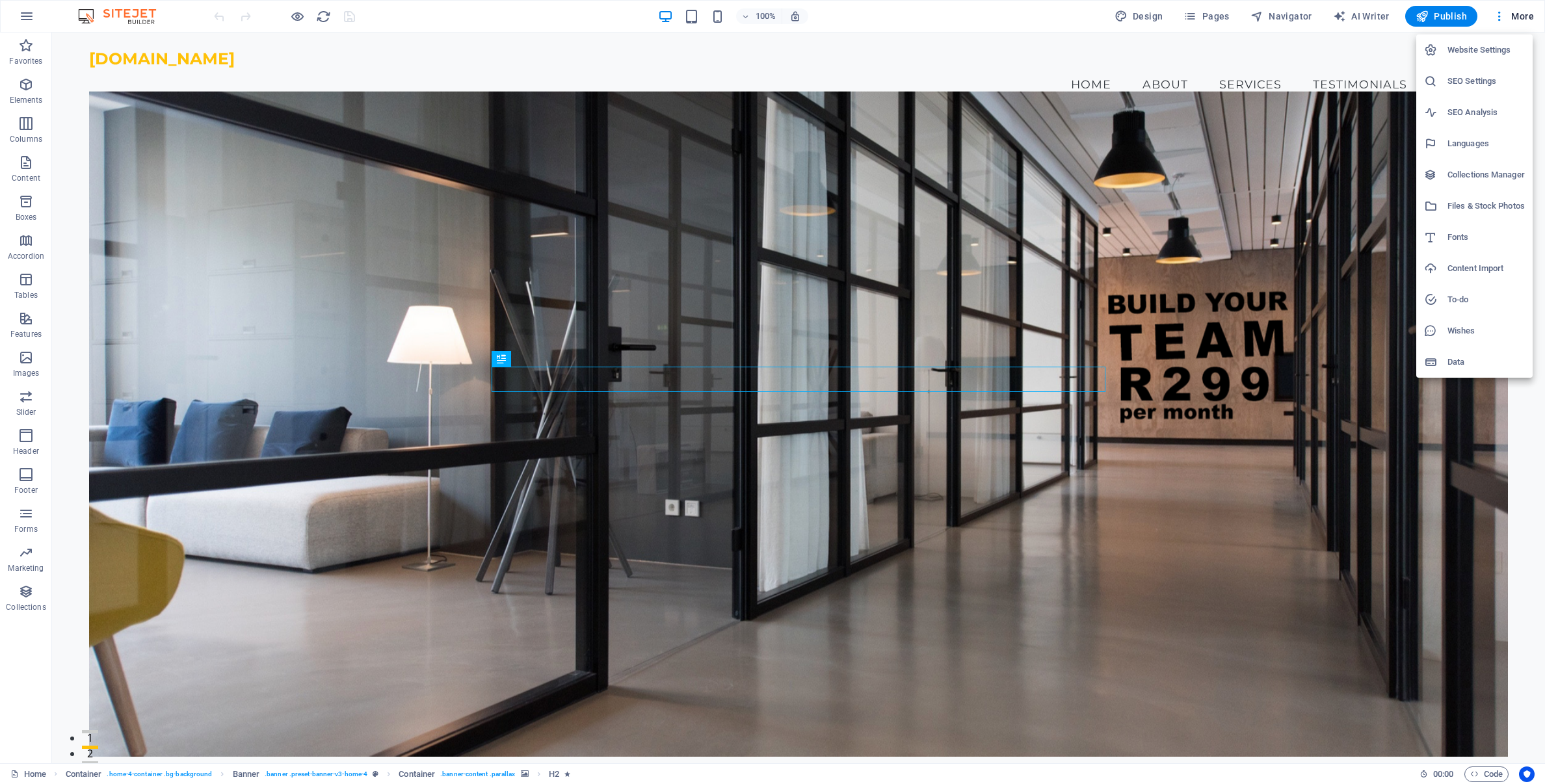
click at [1482, 48] on h6 "Website Settings" at bounding box center [1487, 50] width 77 height 15
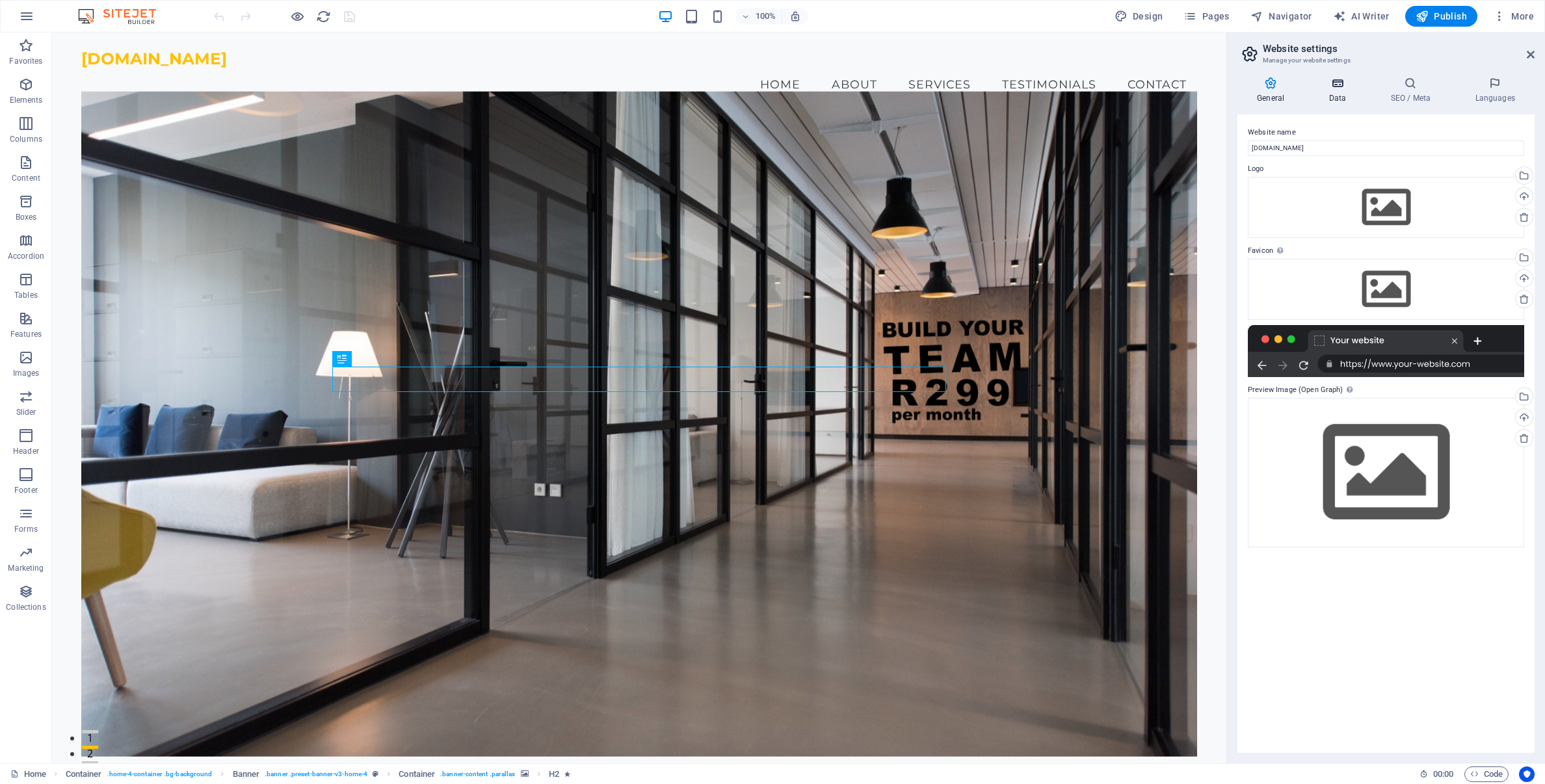
click at [1337, 95] on h4 "Data" at bounding box center [1340, 90] width 62 height 27
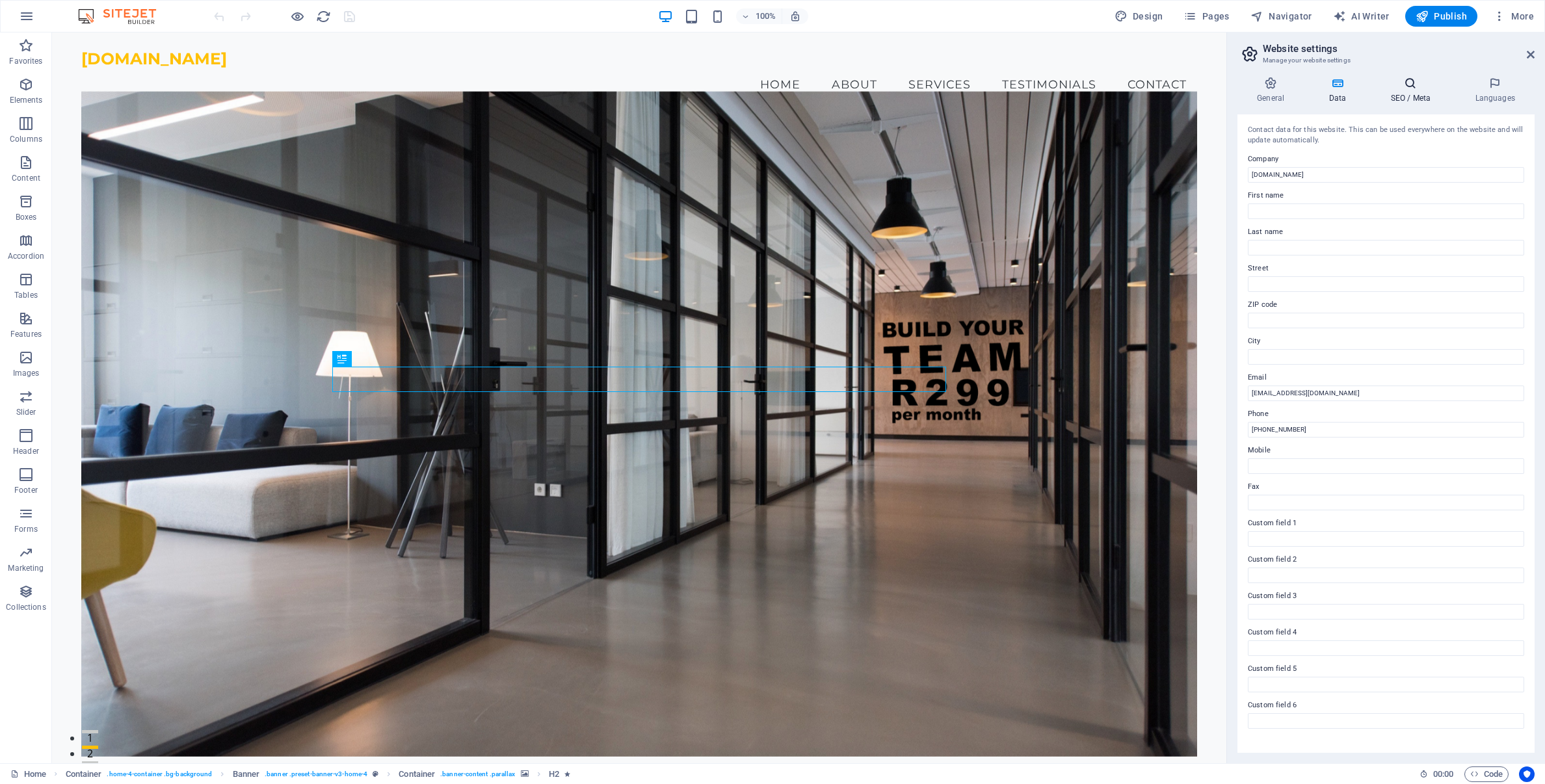
click at [1402, 94] on h4 "SEO / Meta" at bounding box center [1413, 90] width 84 height 27
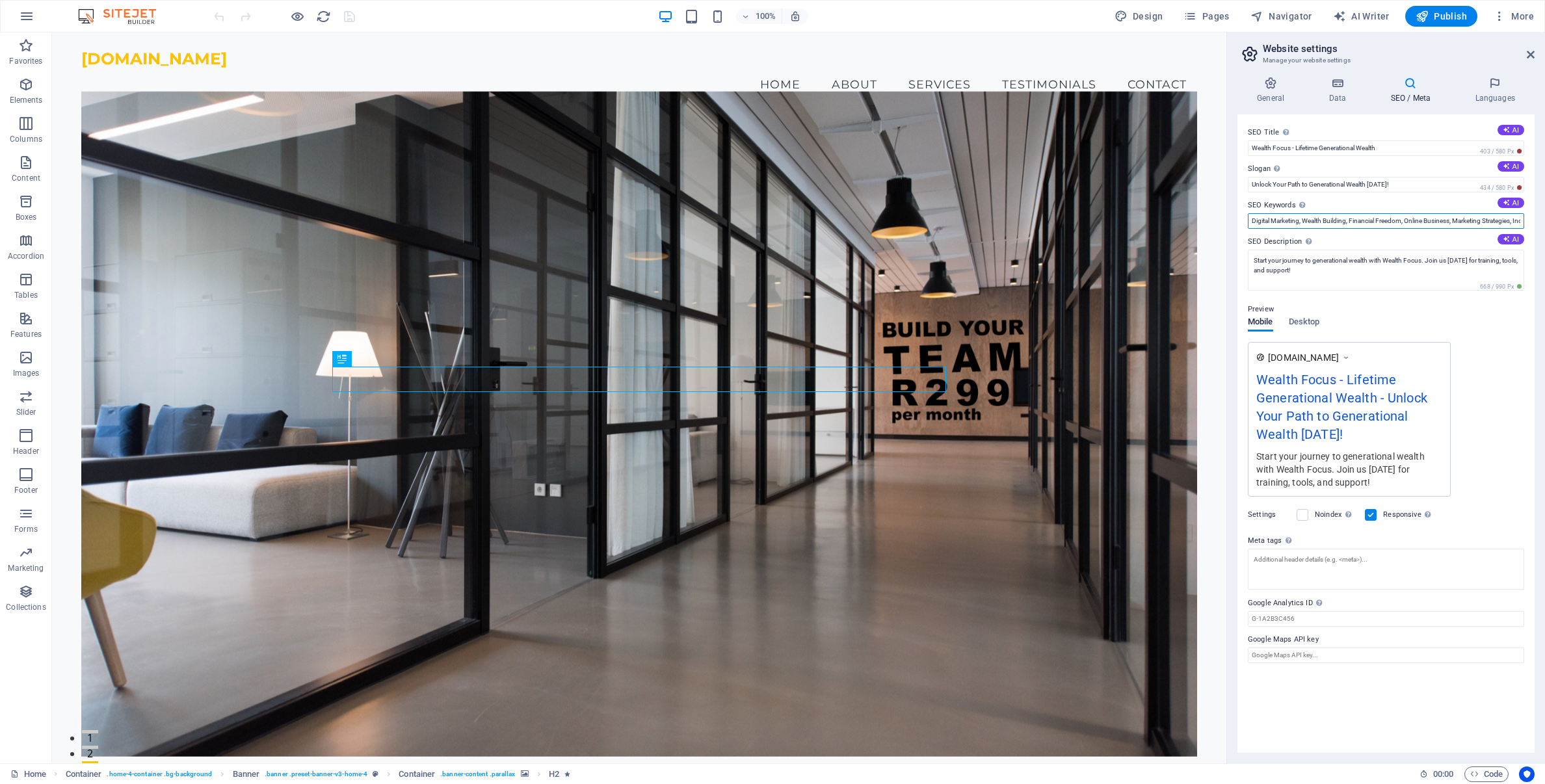
click at [1392, 222] on input "Digital Marketing, Wealth Building, Financial Freedom, Online Business, Marketi…" at bounding box center [1386, 221] width 277 height 15
drag, startPoint x: 1392, startPoint y: 222, endPoint x: 1530, endPoint y: 228, distance: 138.1
click at [1530, 228] on div "SEO Title The title of your website - make it something that stands out in sear…" at bounding box center [1385, 433] width 297 height 639
click at [1521, 221] on input "Digital Marketing, Wealth Building, Financial Freedom, Online Business, Marketi…" at bounding box center [1386, 221] width 277 height 15
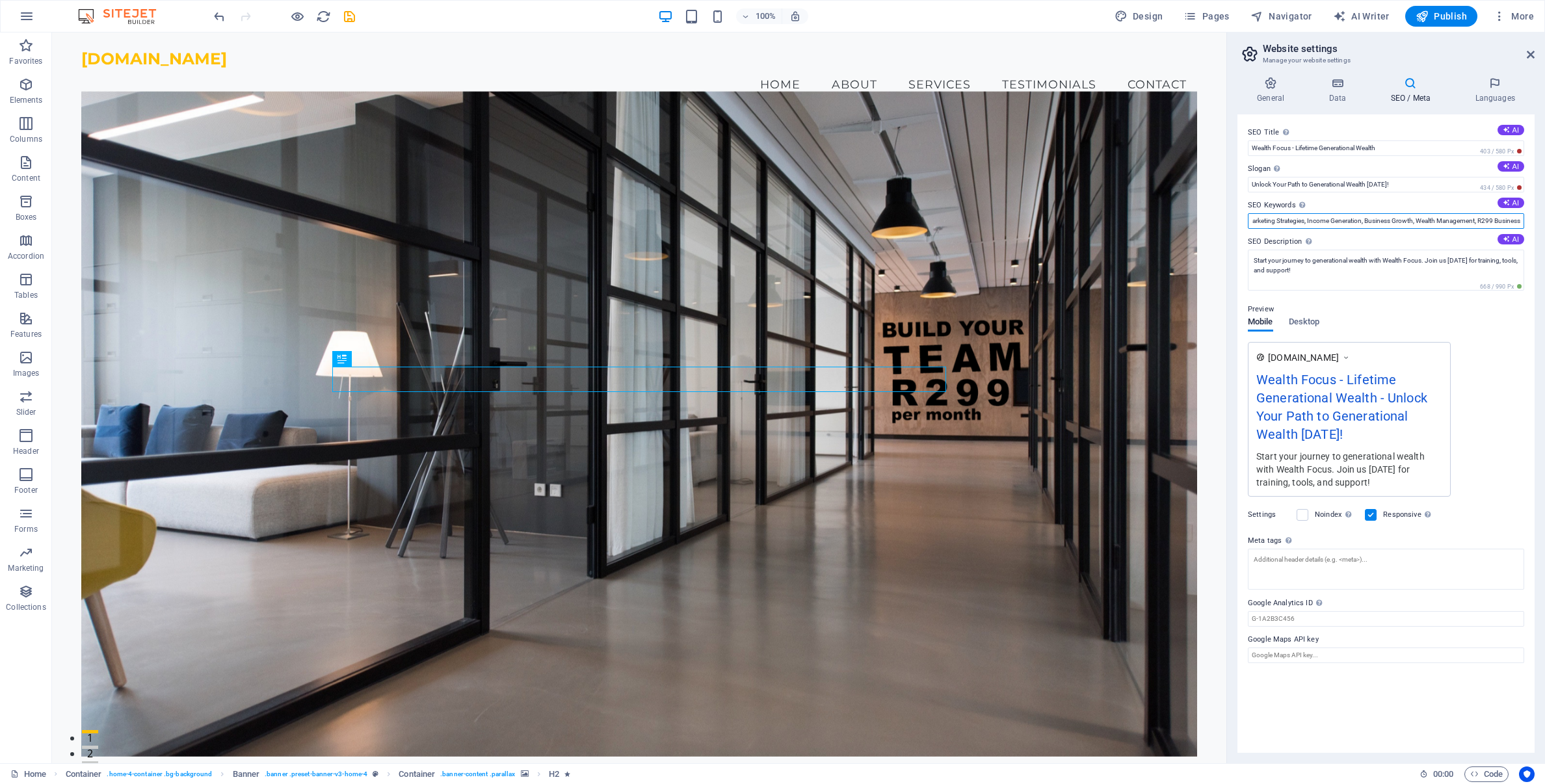
scroll to position [0, 214]
type input "Digital Marketing, Wealth Building, Financial Freedom, Online Business, Marketi…"
click at [350, 16] on icon "save" at bounding box center [349, 15] width 15 height 15
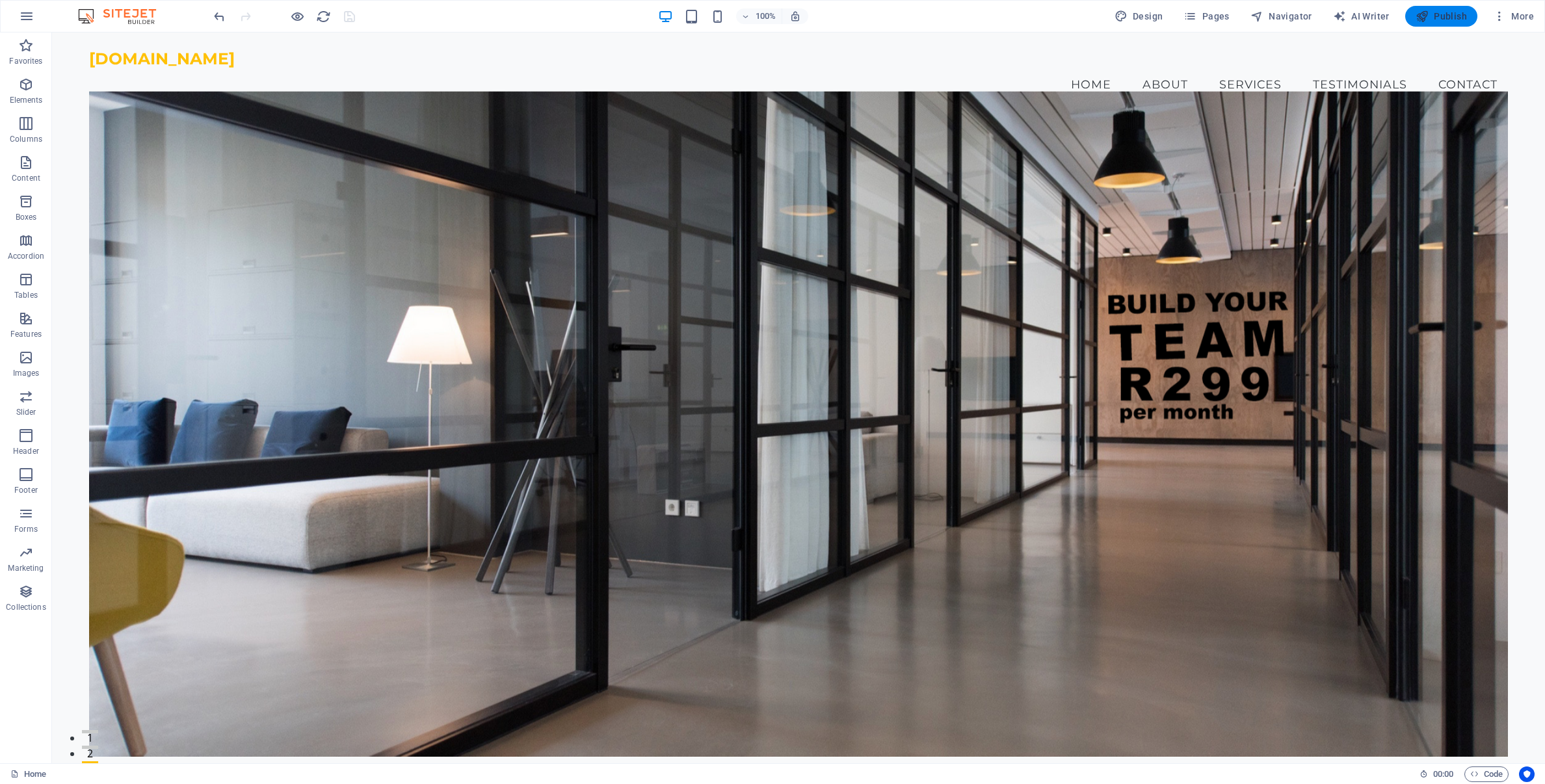
click at [1447, 21] on span "Publish" at bounding box center [1442, 15] width 51 height 13
click at [1524, 13] on span "More" at bounding box center [1514, 15] width 41 height 13
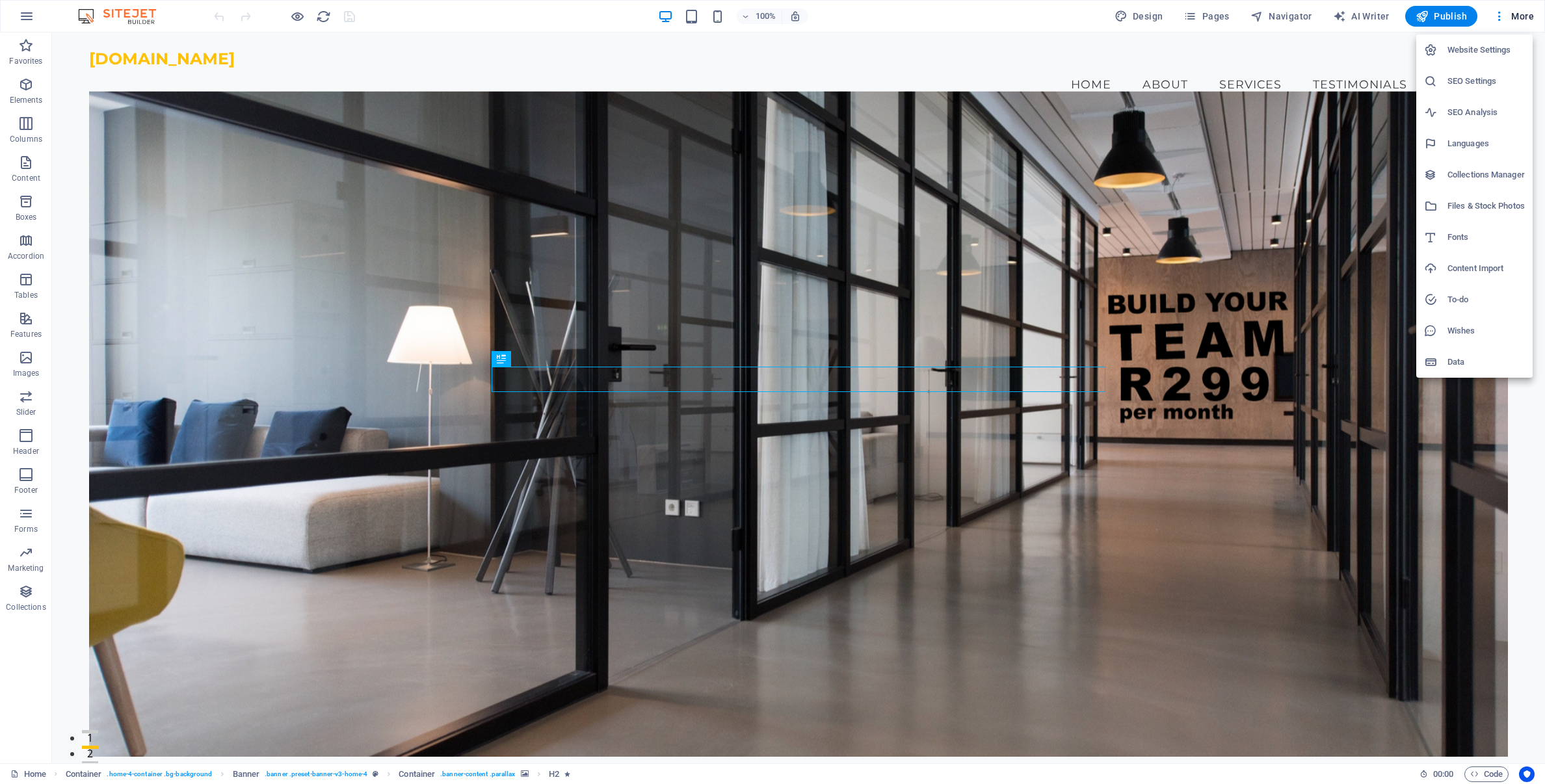
click at [1490, 48] on h6 "Website Settings" at bounding box center [1487, 50] width 77 height 15
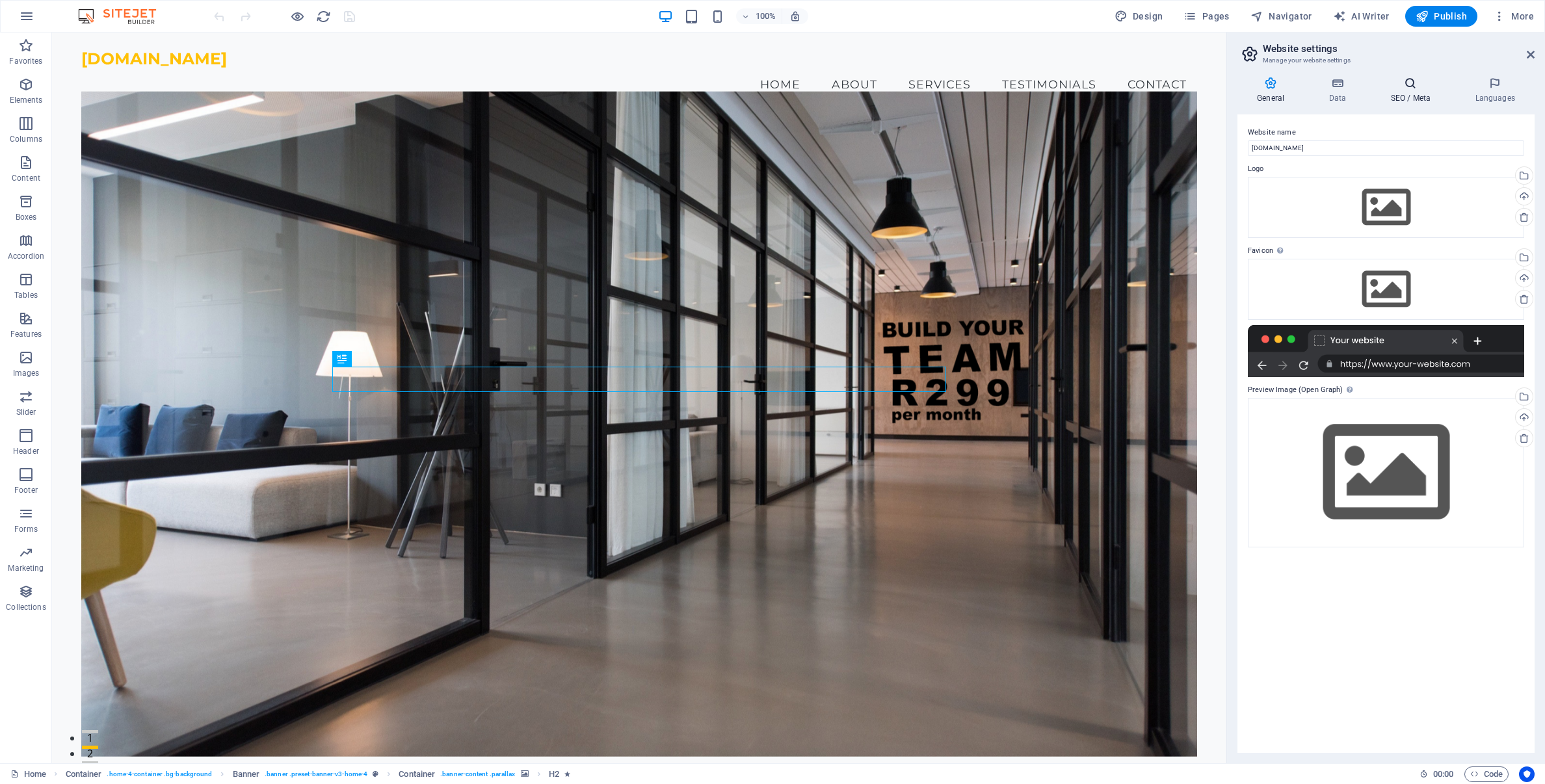
click at [1415, 97] on h4 "SEO / Meta" at bounding box center [1413, 90] width 84 height 27
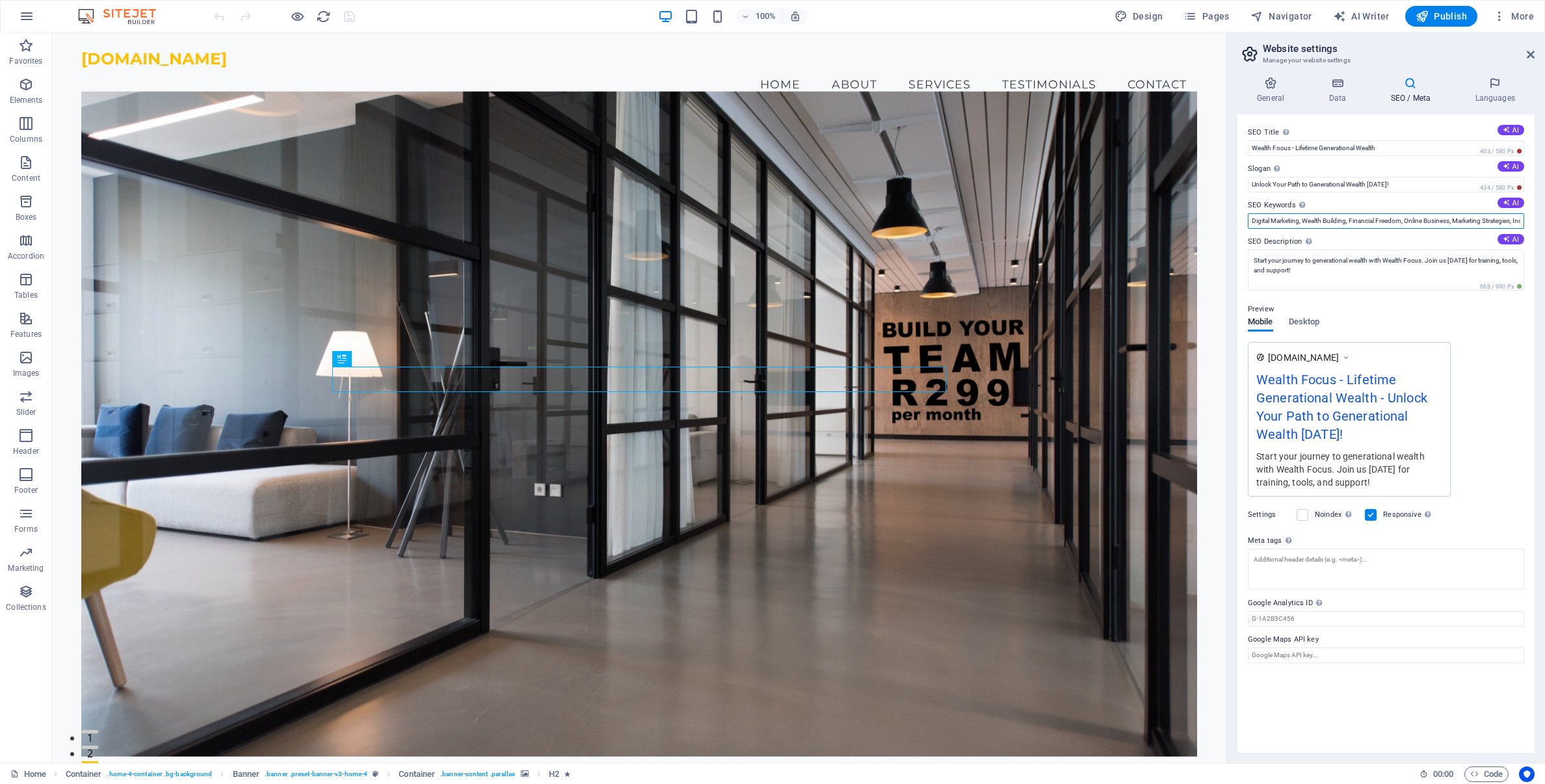
click at [1490, 219] on input "Digital Marketing, Wealth Building, Financial Freedom, Online Business, Marketi…" at bounding box center [1386, 221] width 277 height 15
drag, startPoint x: 1490, startPoint y: 219, endPoint x: 1507, endPoint y: 219, distance: 17.0
click at [1505, 219] on input "Digital Marketing, Wealth Building, Financial Freedom, Online Business, Marketi…" at bounding box center [1386, 221] width 277 height 15
click at [1500, 221] on input "Digital Marketing, Wealth Building, Financial Freedom, Online Business, Marketi…" at bounding box center [1386, 221] width 277 height 15
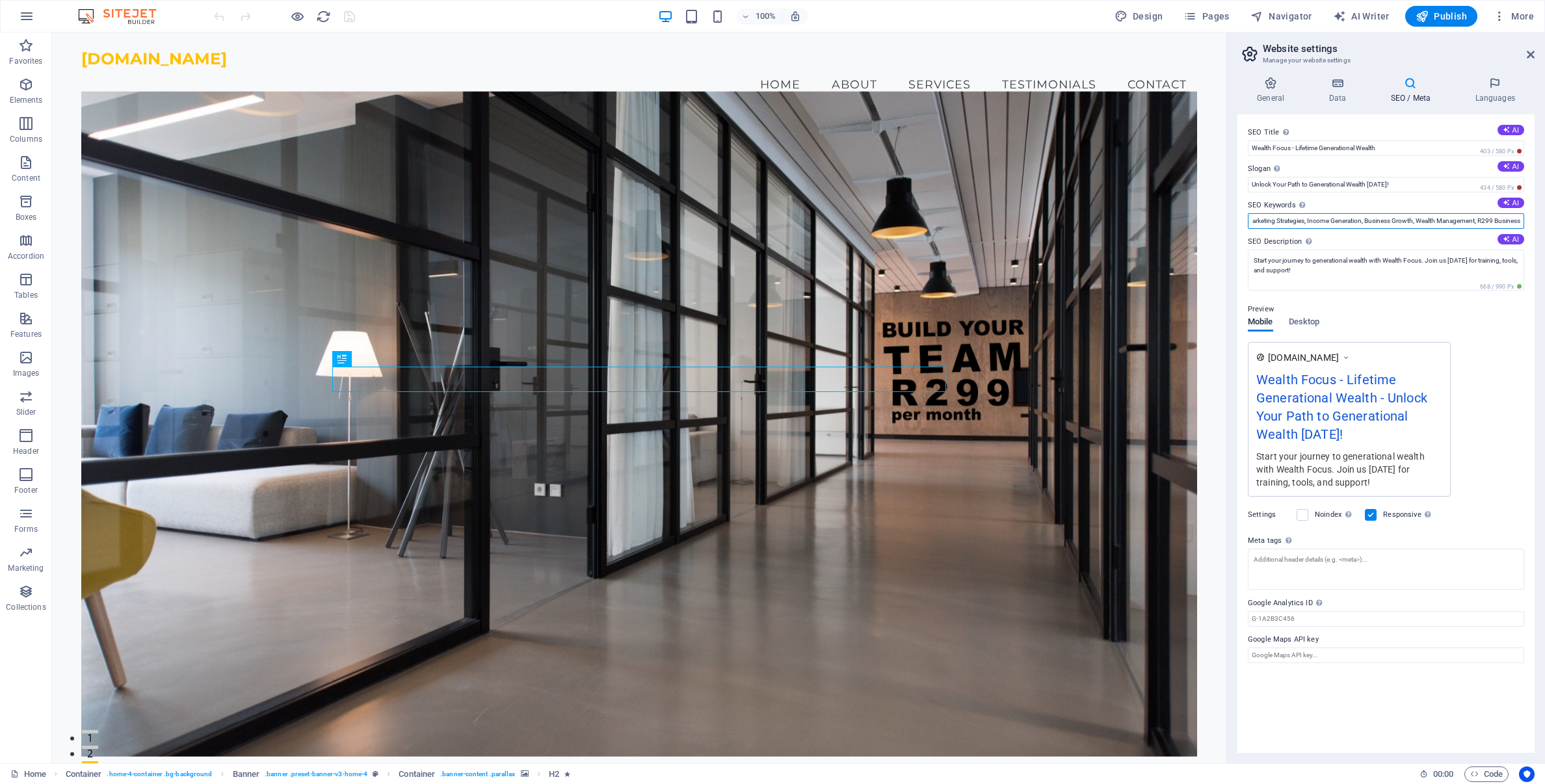
drag, startPoint x: 1498, startPoint y: 221, endPoint x: 1530, endPoint y: 221, distance: 32.0
click at [1530, 221] on div "SEO Title The title of your website - make it something that stands out in sear…" at bounding box center [1385, 433] width 297 height 639
click at [1520, 221] on input "Digital Marketing, Wealth Building, Financial Freedom, Online Business, Marketi…" at bounding box center [1386, 221] width 277 height 15
type input "Digital Marketing, Wealth Building, Financial Freedom, Online Business, Marketi…"
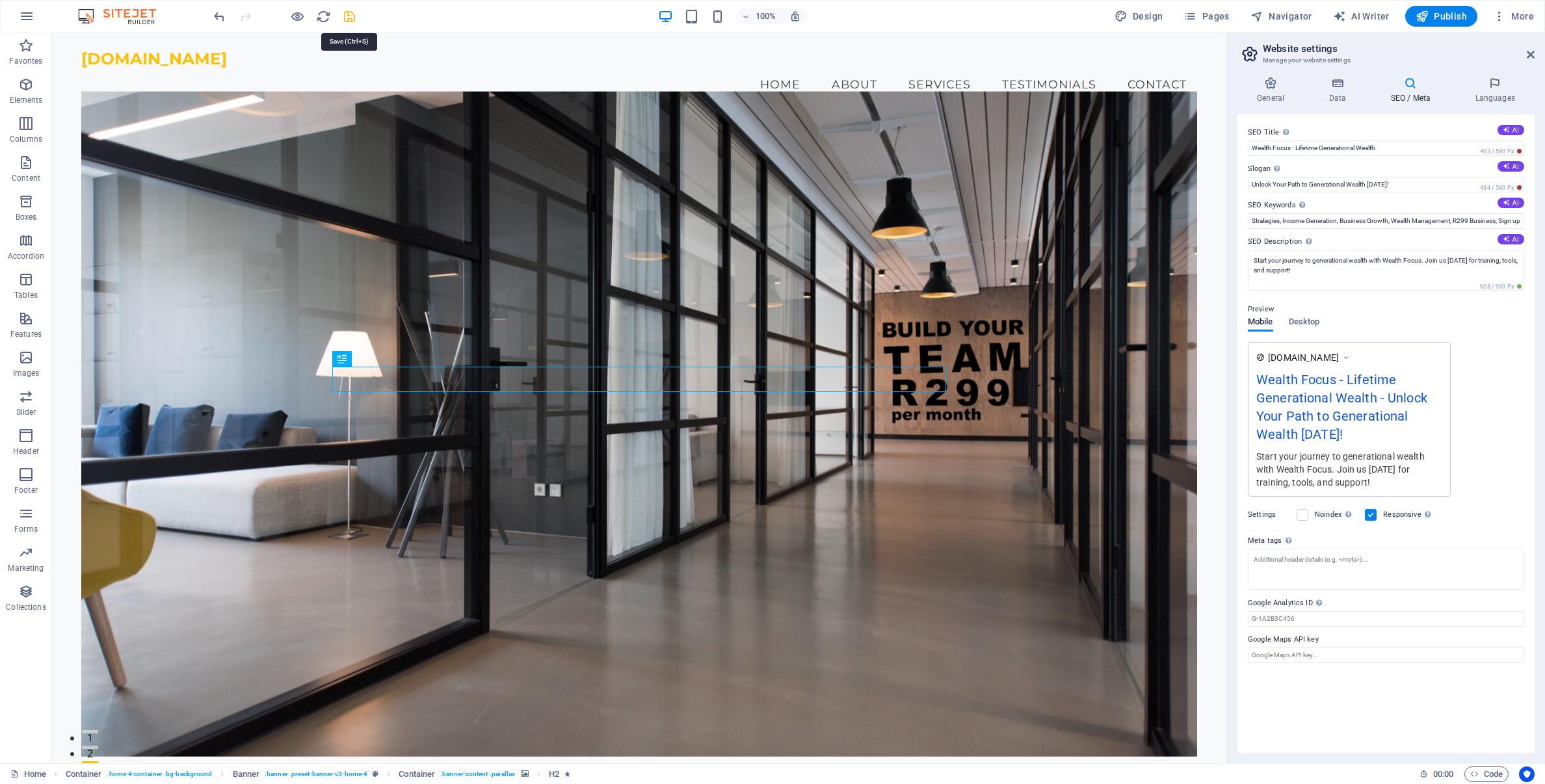
scroll to position [0, 0]
click at [350, 19] on icon "save" at bounding box center [349, 15] width 15 height 15
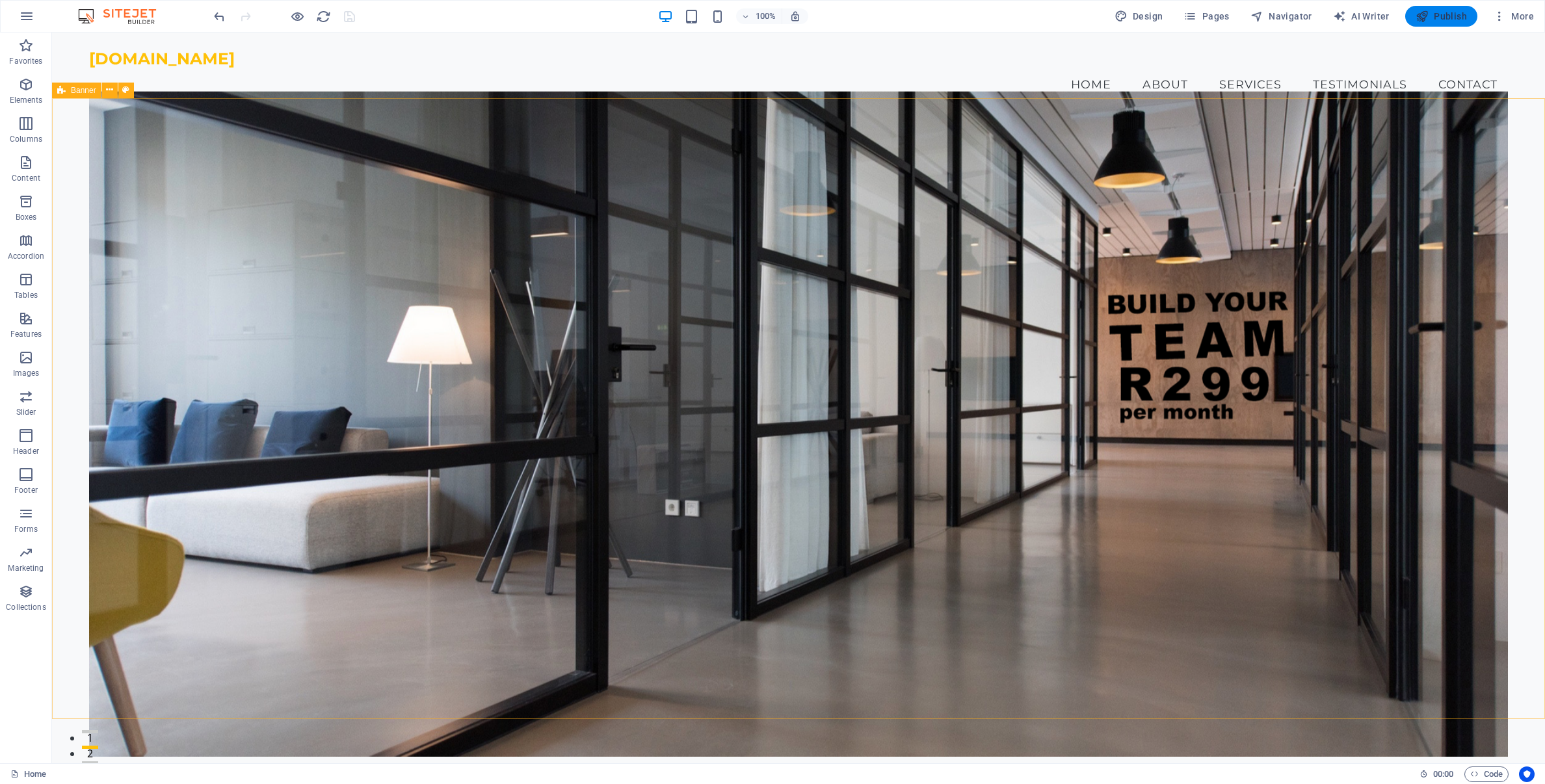
click at [1459, 21] on span "Publish" at bounding box center [1442, 15] width 51 height 13
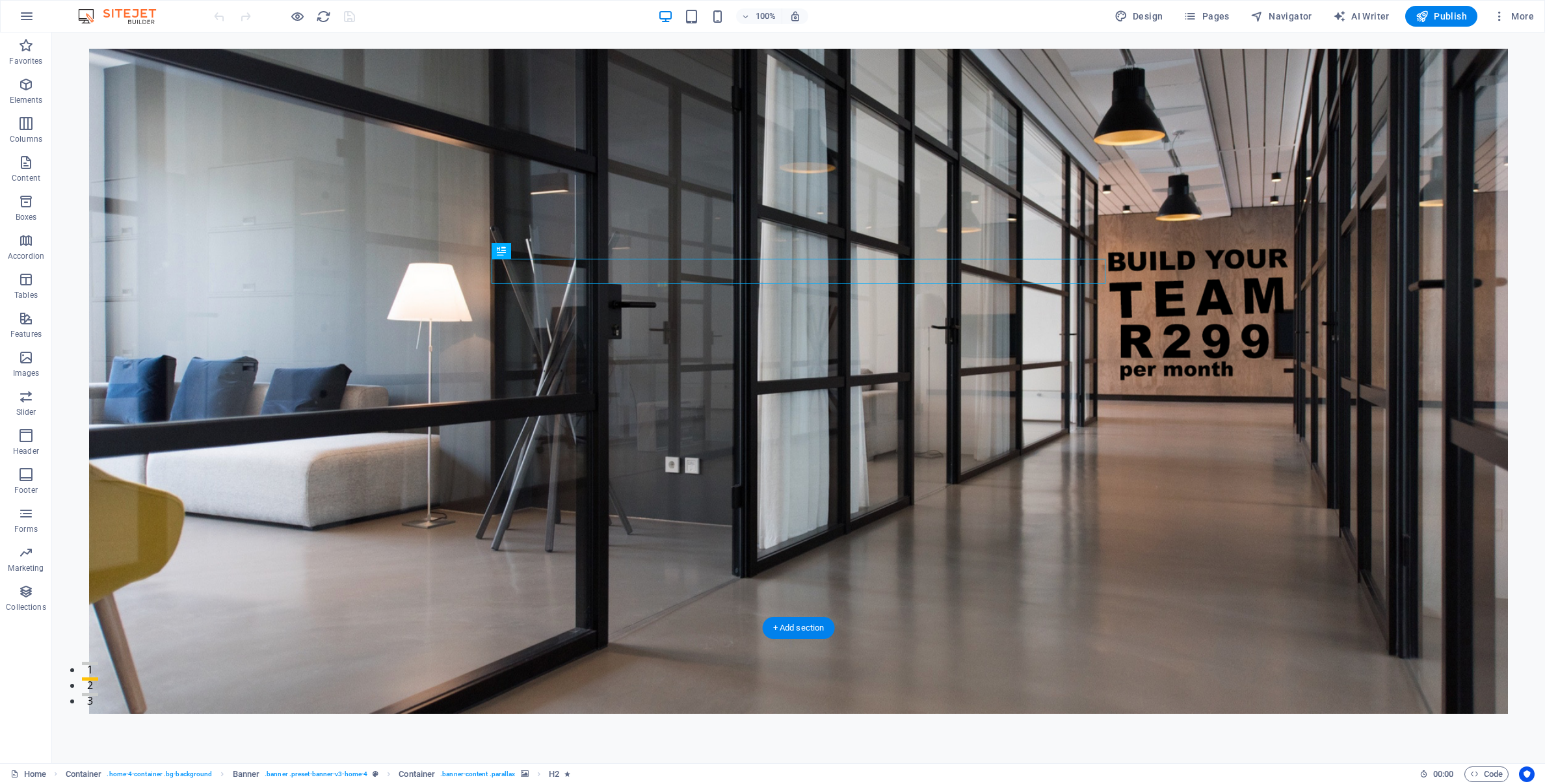
scroll to position [64, 0]
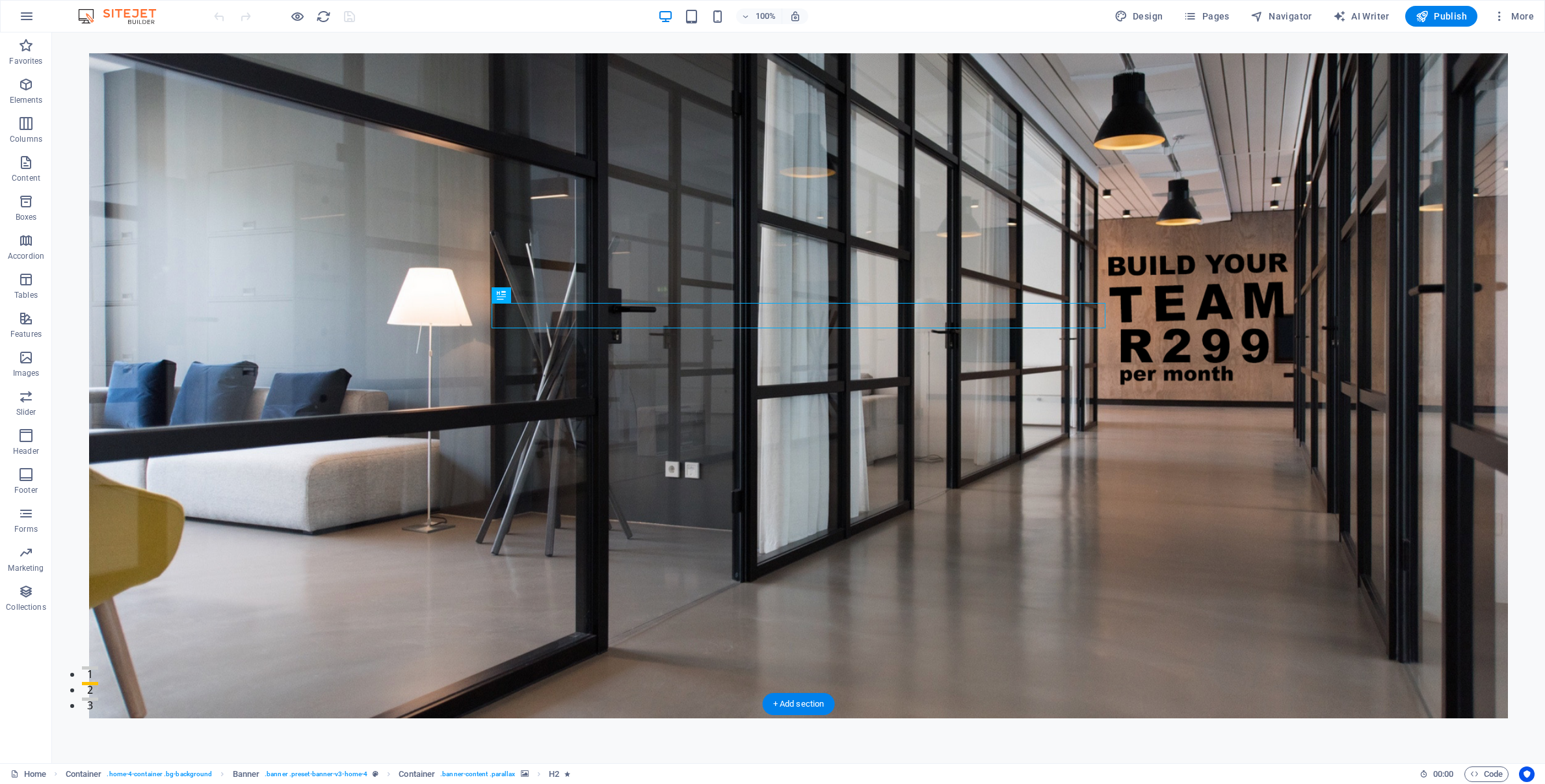
click at [1112, 454] on figure at bounding box center [798, 385] width 1418 height 665
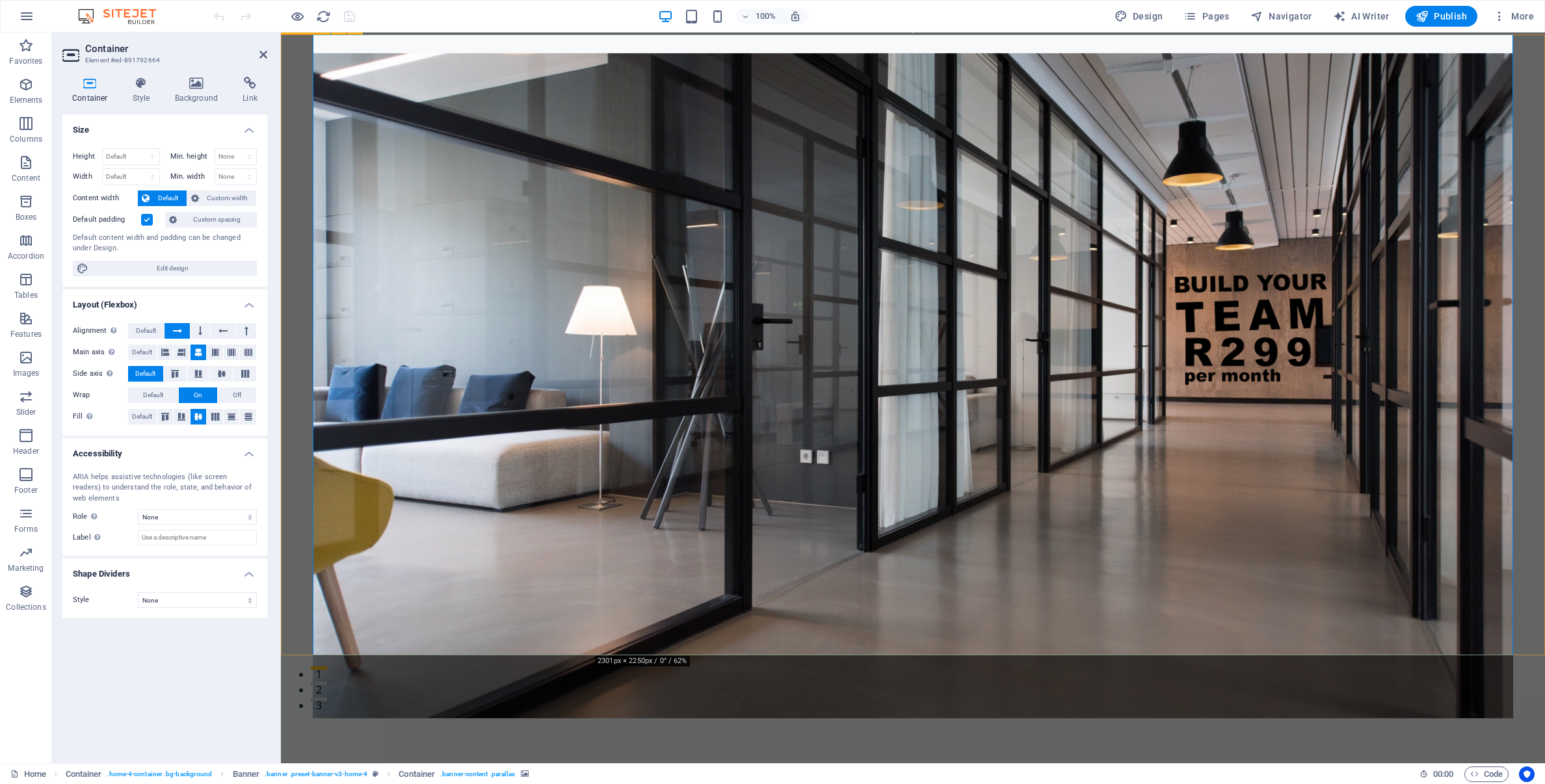
click at [1507, 641] on figure at bounding box center [914, 385] width 1202 height 665
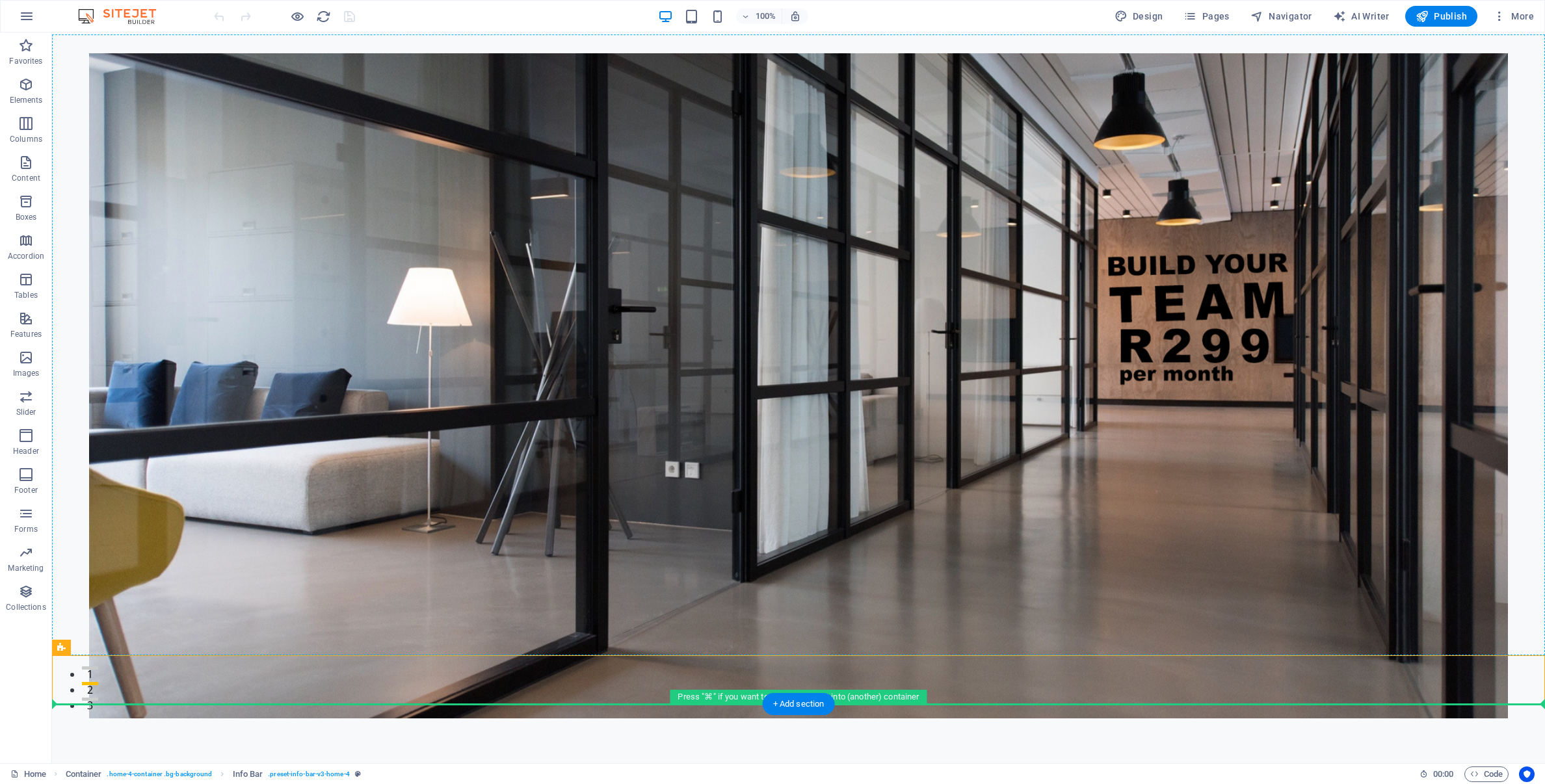
drag, startPoint x: 1285, startPoint y: 655, endPoint x: 1447, endPoint y: 627, distance: 164.4
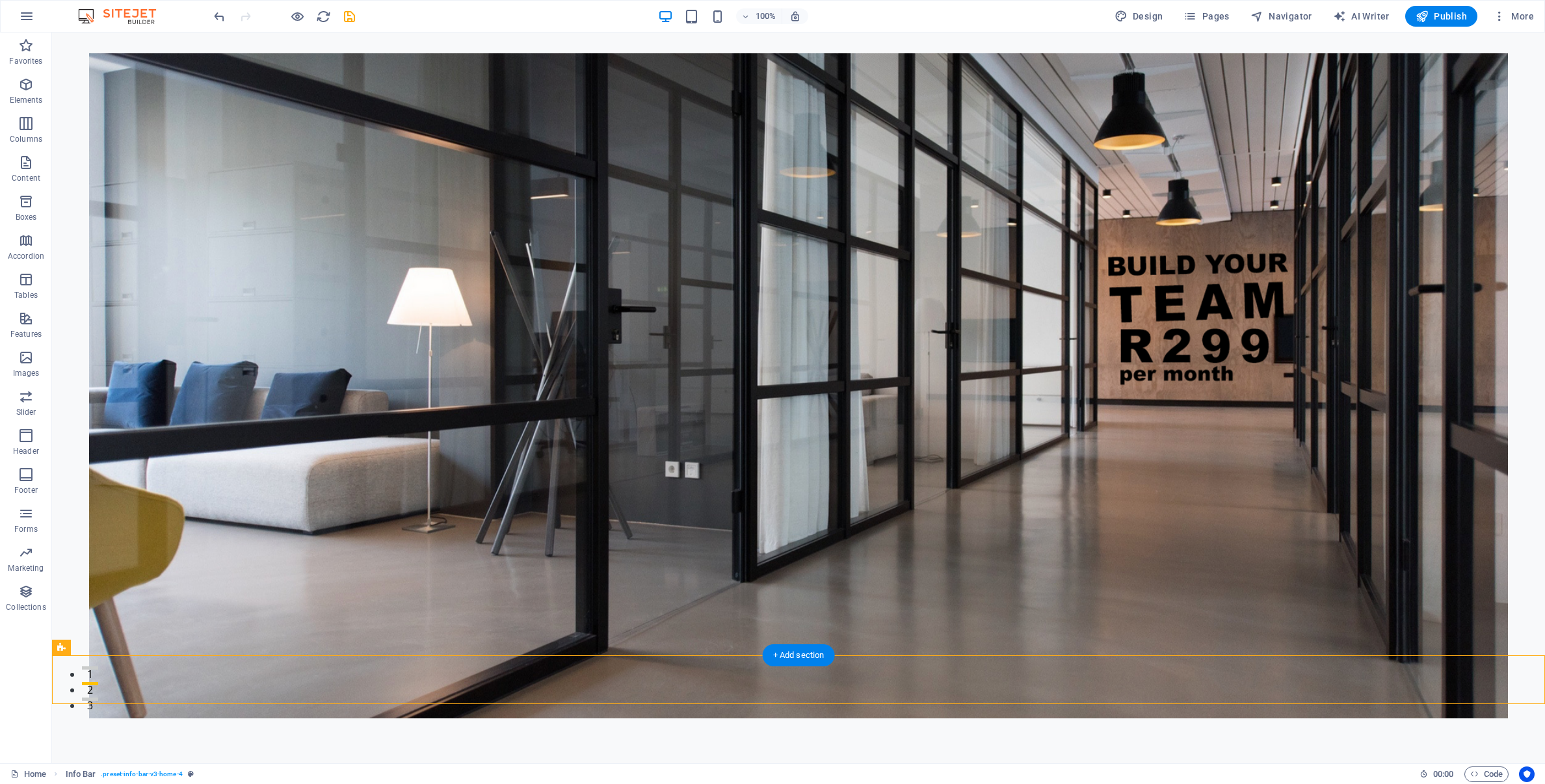
click at [1504, 651] on figure at bounding box center [798, 385] width 1418 height 665
drag, startPoint x: 1507, startPoint y: 653, endPoint x: 1410, endPoint y: 600, distance: 110.5
click at [1410, 600] on figure at bounding box center [798, 385] width 1418 height 665
click at [89, 253] on figure at bounding box center [798, 385] width 1418 height 665
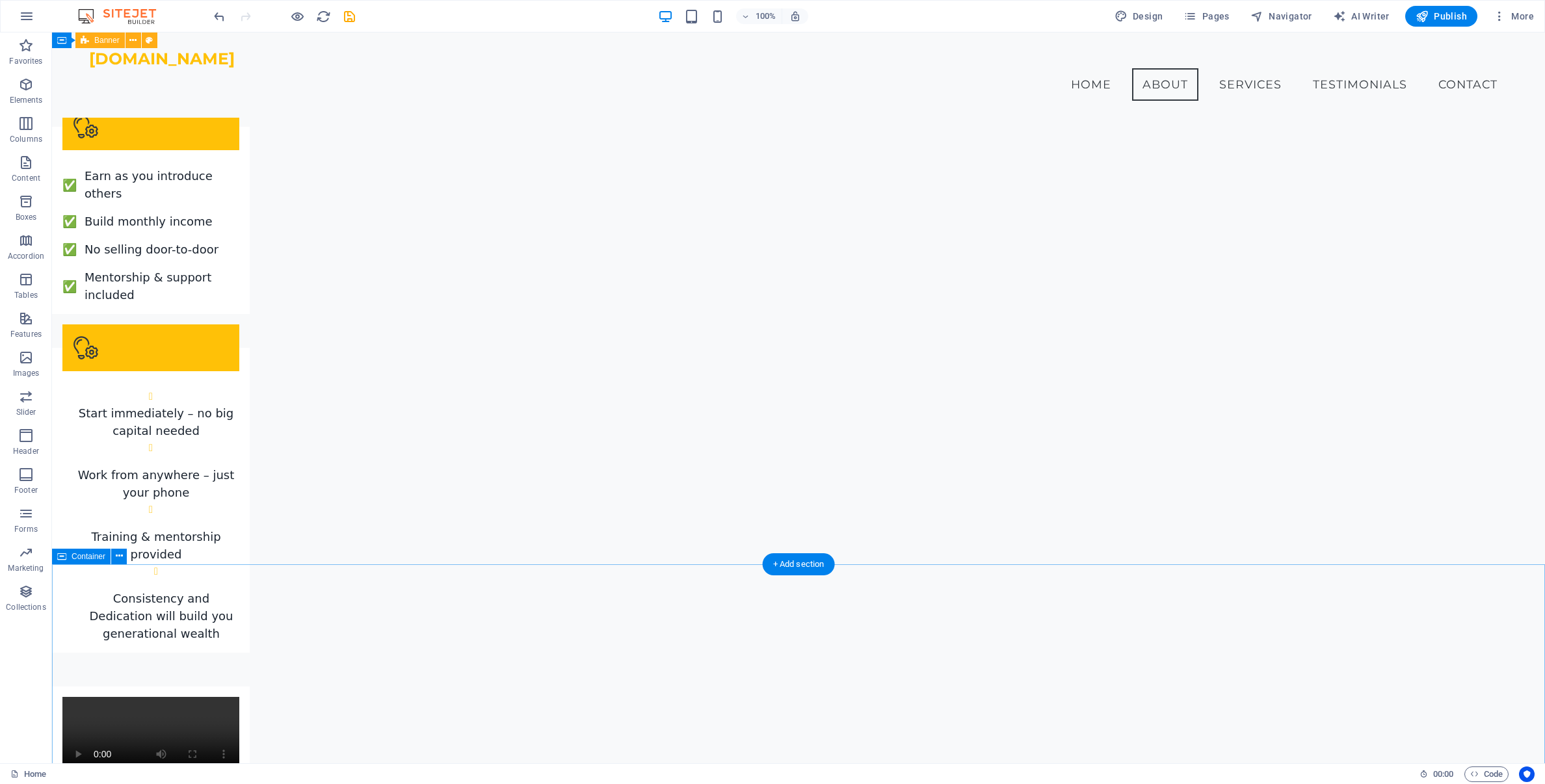
scroll to position [2541, 0]
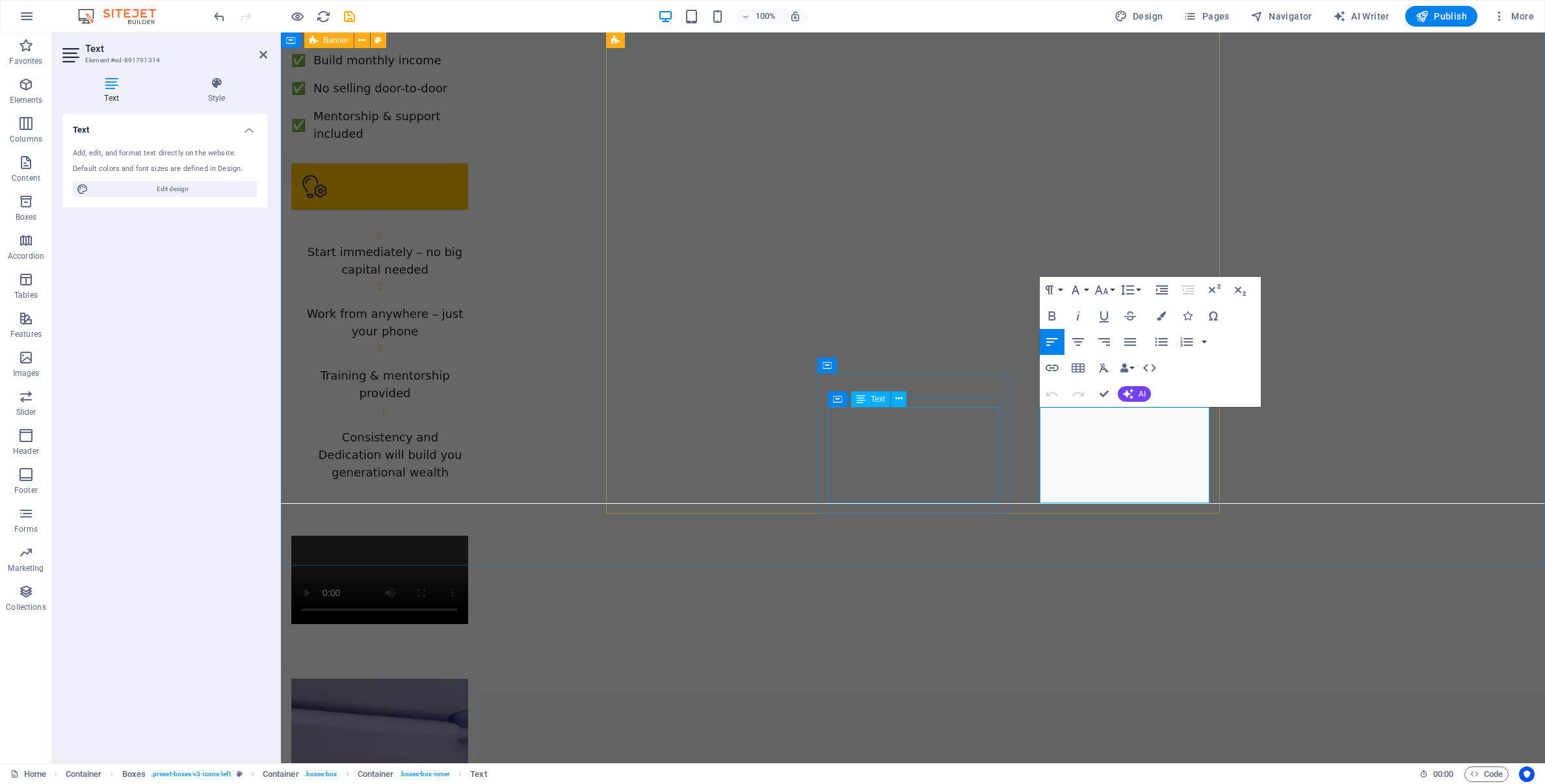
scroll to position [2607, 0]
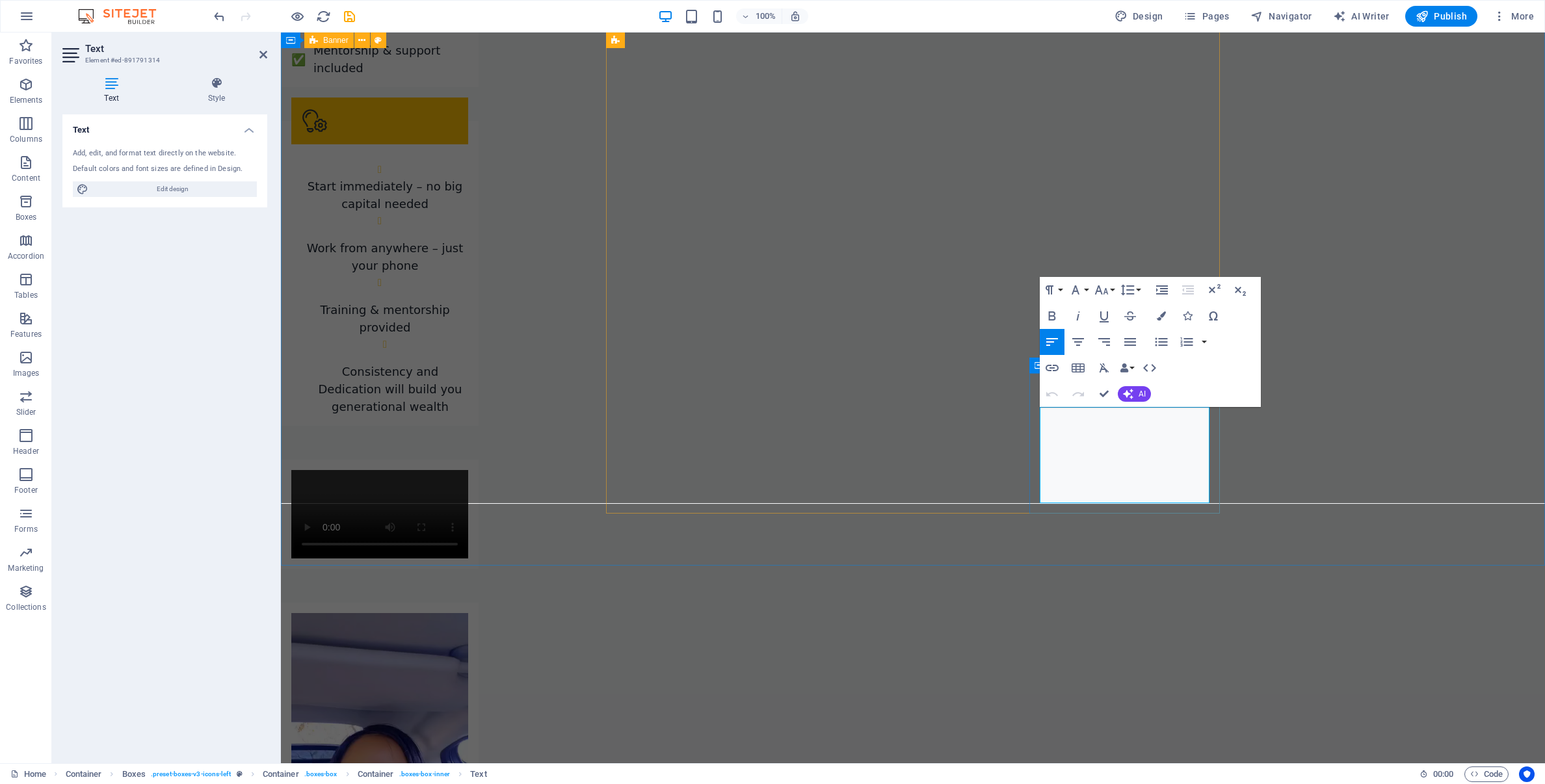
drag, startPoint x: 1146, startPoint y: 468, endPoint x: 1038, endPoint y: 467, distance: 108.0
click at [1160, 317] on icon "button" at bounding box center [1161, 315] width 9 height 9
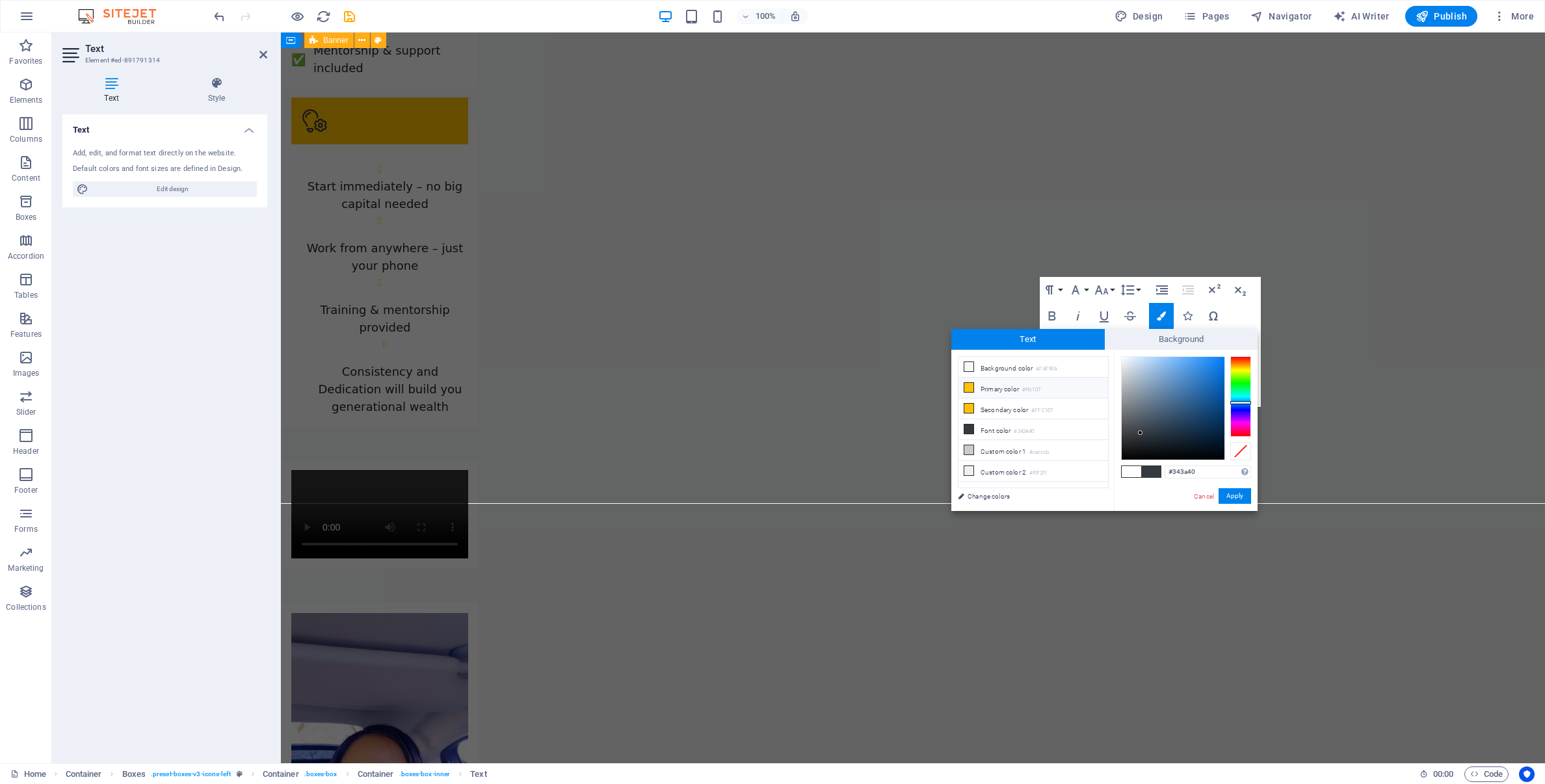
click at [967, 389] on icon at bounding box center [969, 387] width 9 height 9
type input "#ffc107"
click at [970, 387] on icon at bounding box center [969, 387] width 9 height 9
click at [1239, 497] on button "Apply" at bounding box center [1236, 496] width 33 height 15
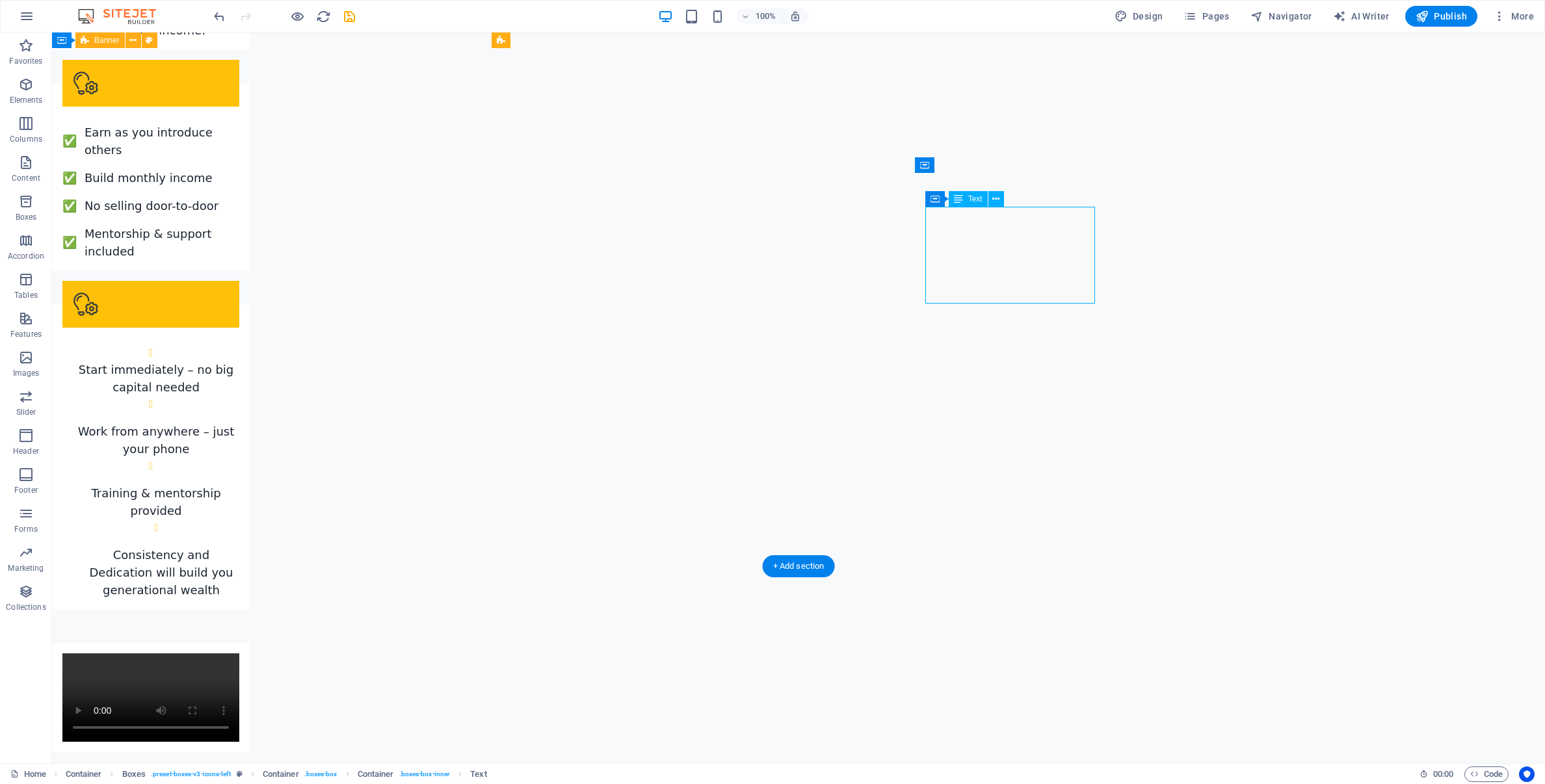
drag, startPoint x: 986, startPoint y: 283, endPoint x: 929, endPoint y: 270, distance: 58.5
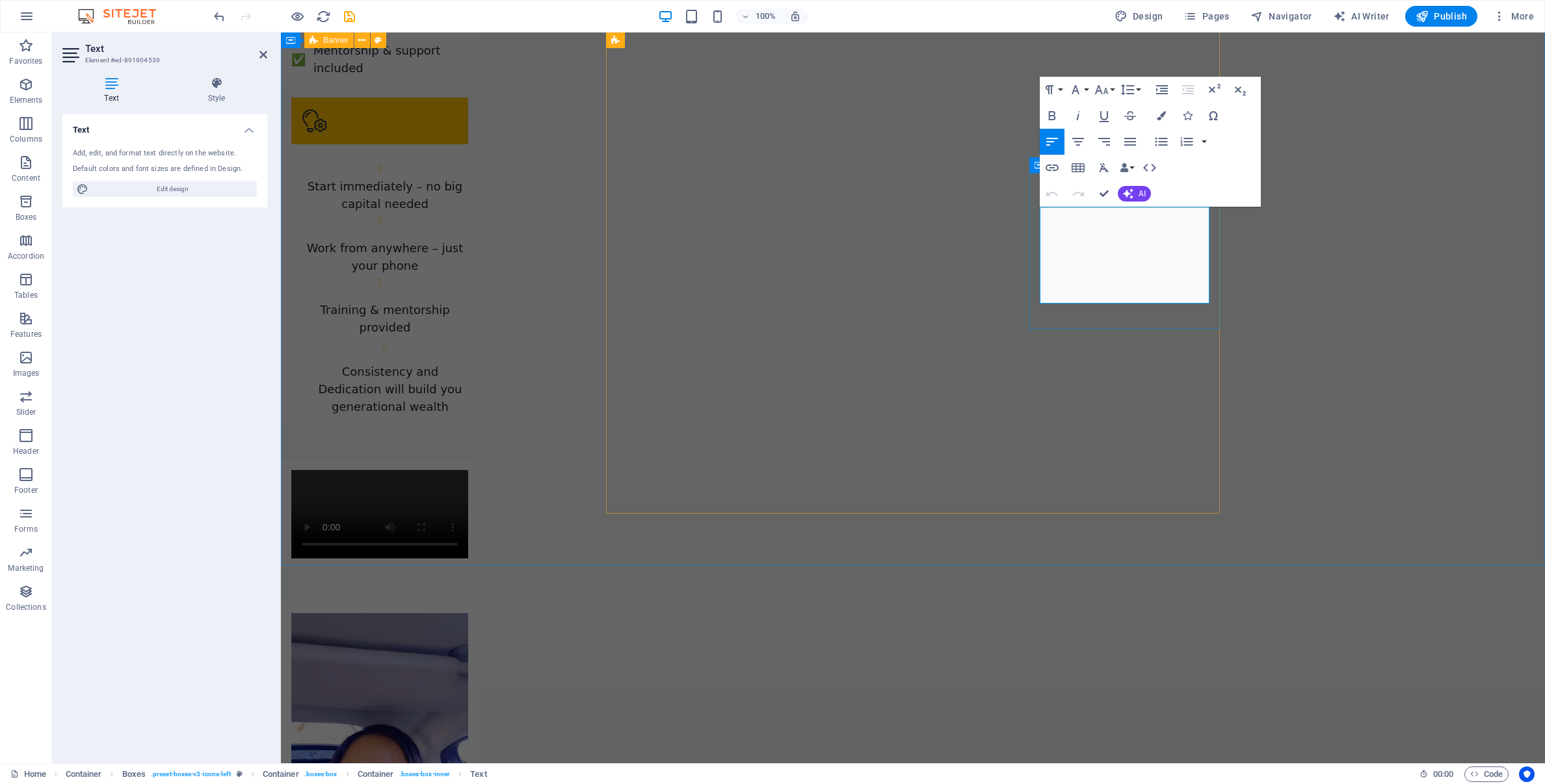
drag, startPoint x: 1102, startPoint y: 281, endPoint x: 1118, endPoint y: 272, distance: 18.4
click at [1161, 114] on icon "button" at bounding box center [1161, 115] width 9 height 9
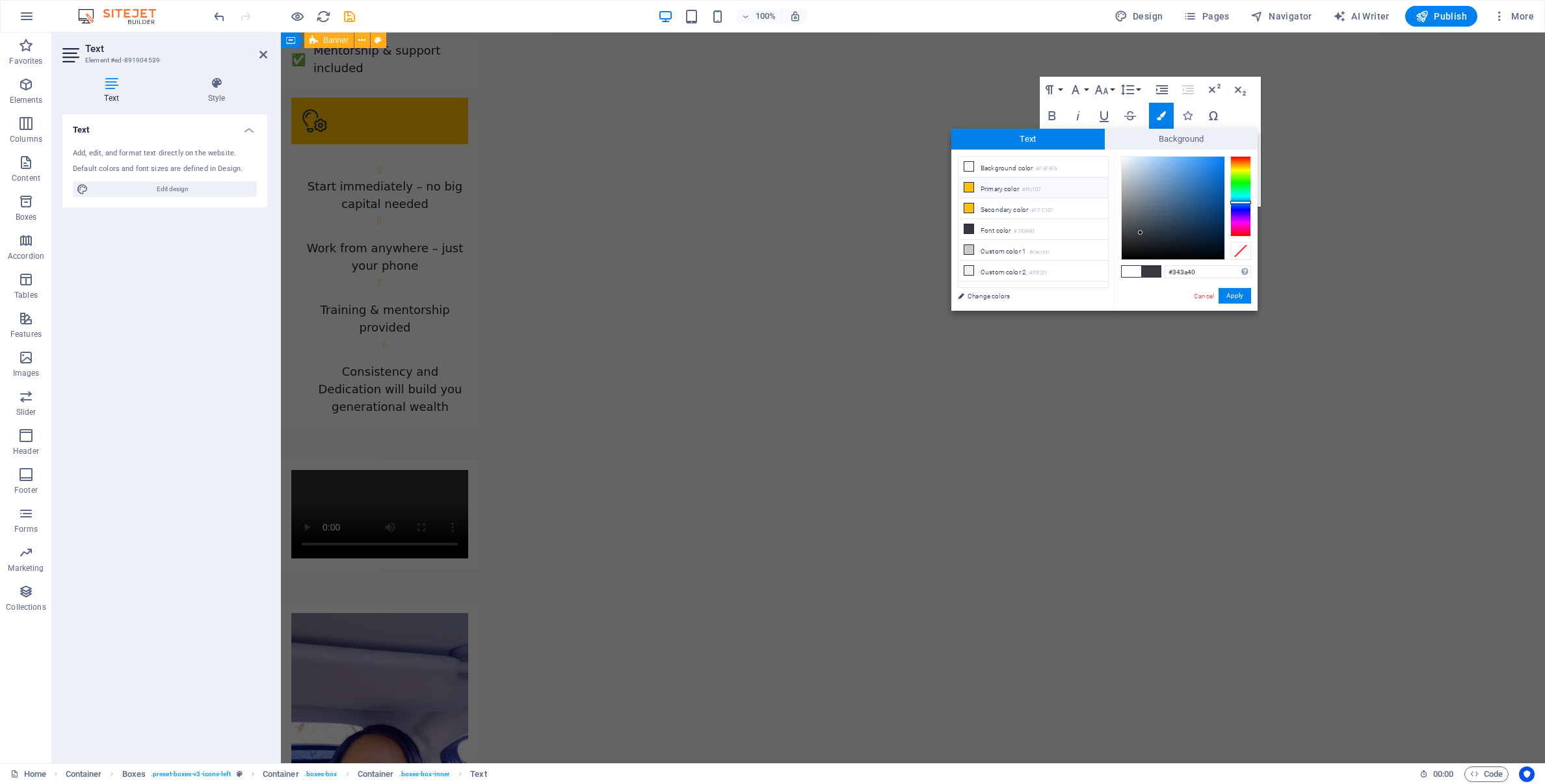
click at [971, 186] on icon at bounding box center [969, 187] width 9 height 9
type input "#ffc107"
click at [1236, 298] on button "Apply" at bounding box center [1236, 296] width 33 height 15
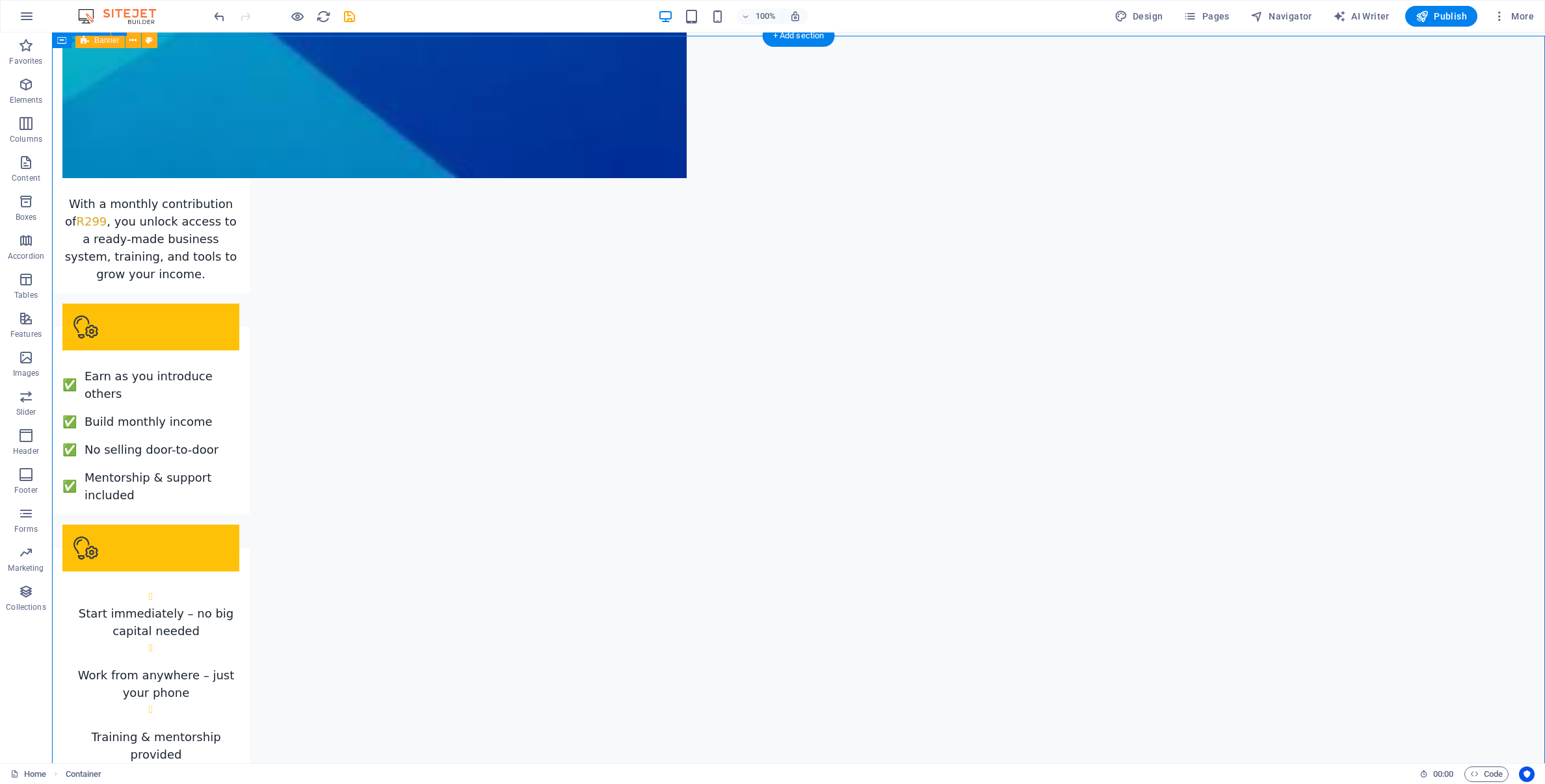
scroll to position [2370, 0]
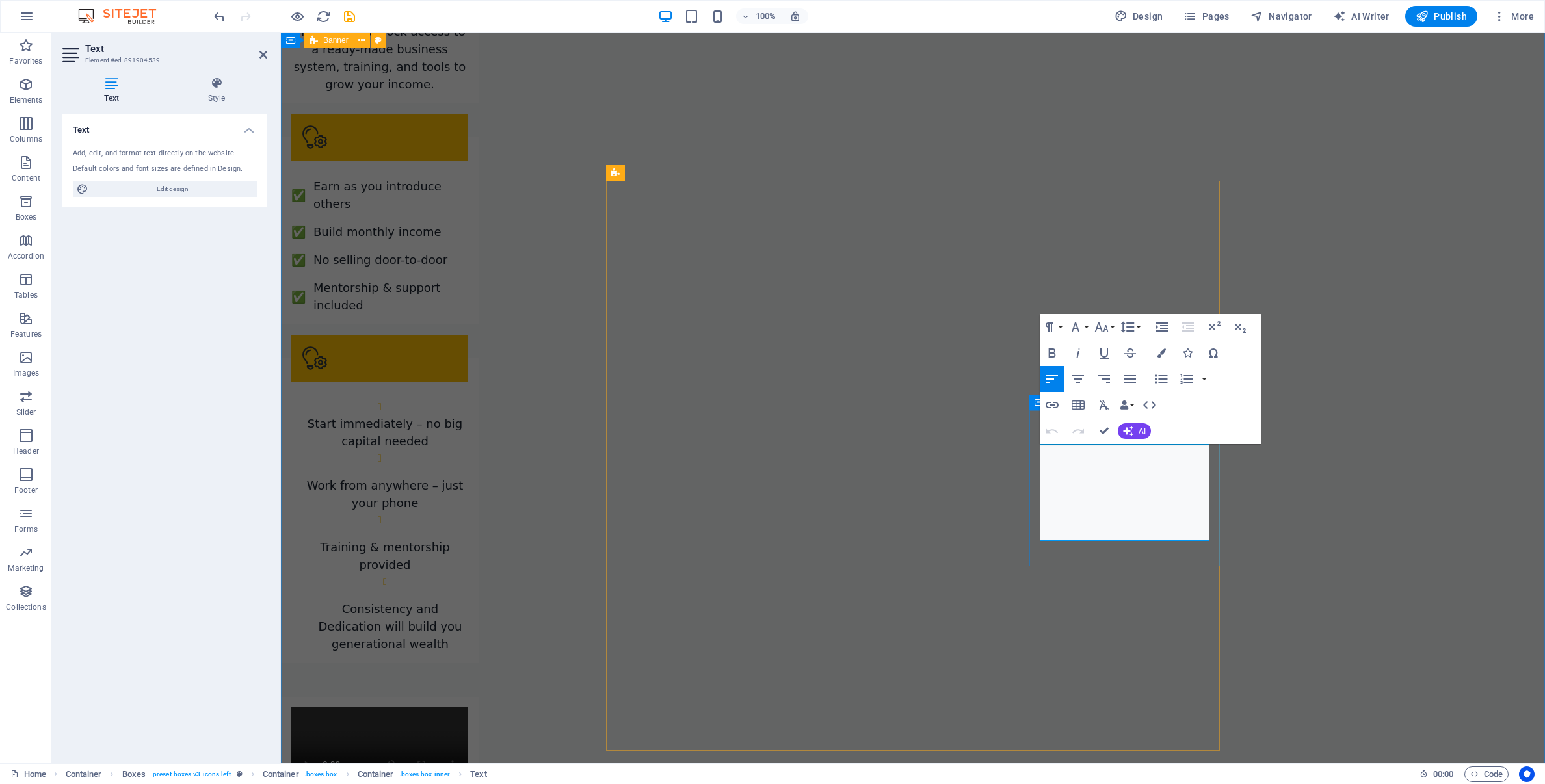
click at [1189, 354] on icon "button" at bounding box center [1187, 353] width 9 height 9
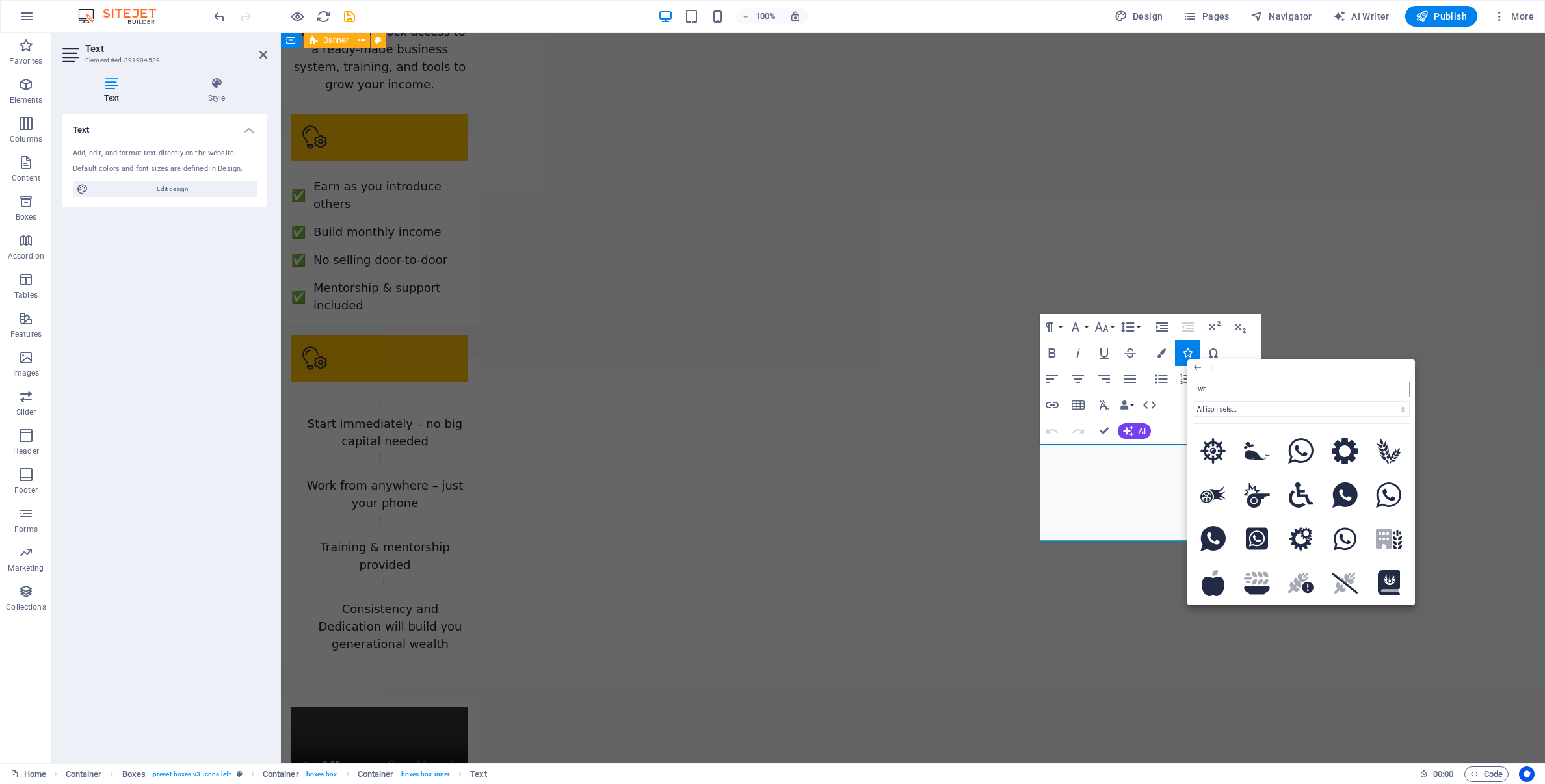
type input "wha"
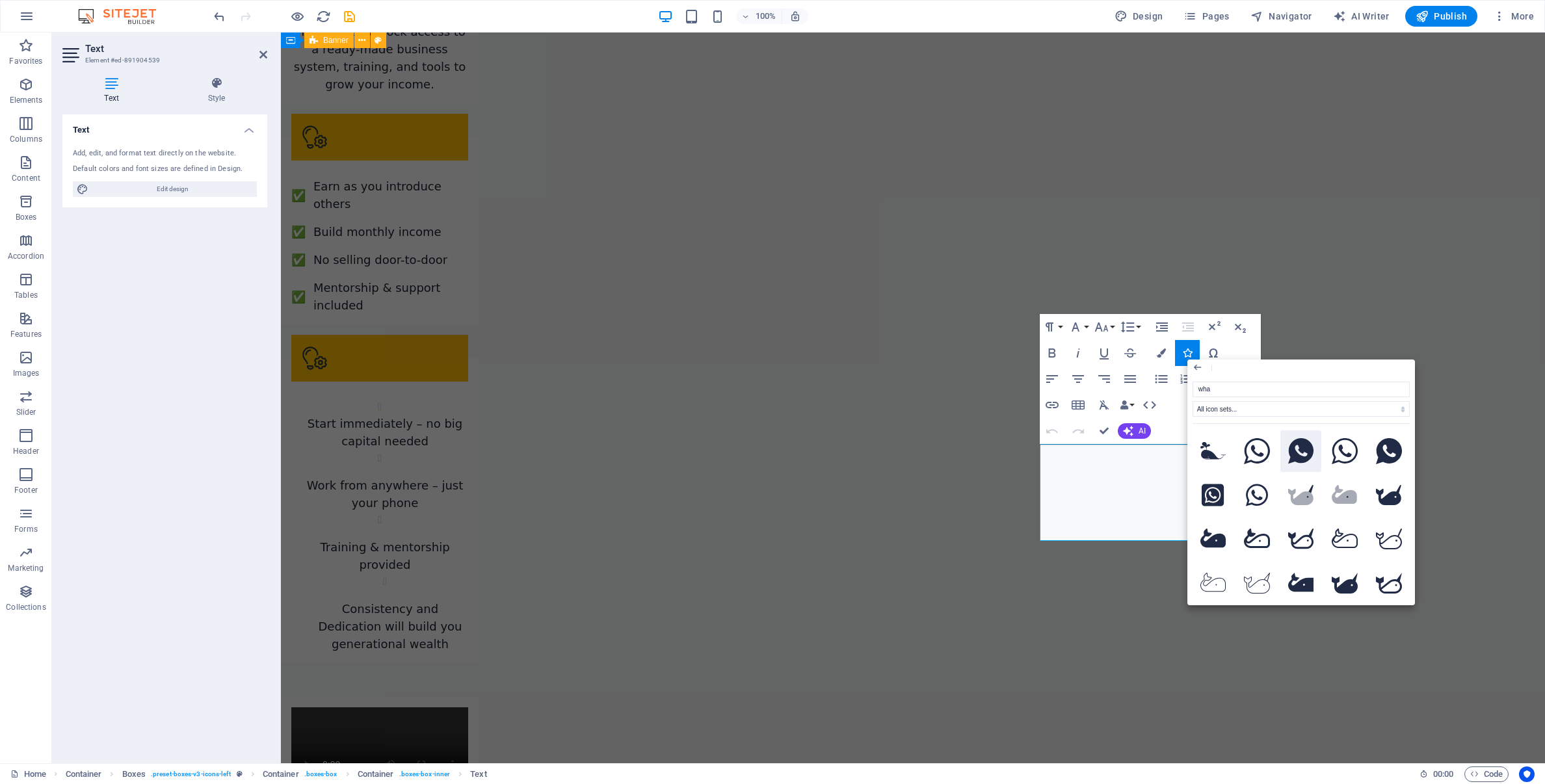
click at [1301, 454] on icon at bounding box center [1301, 450] width 25 height 26
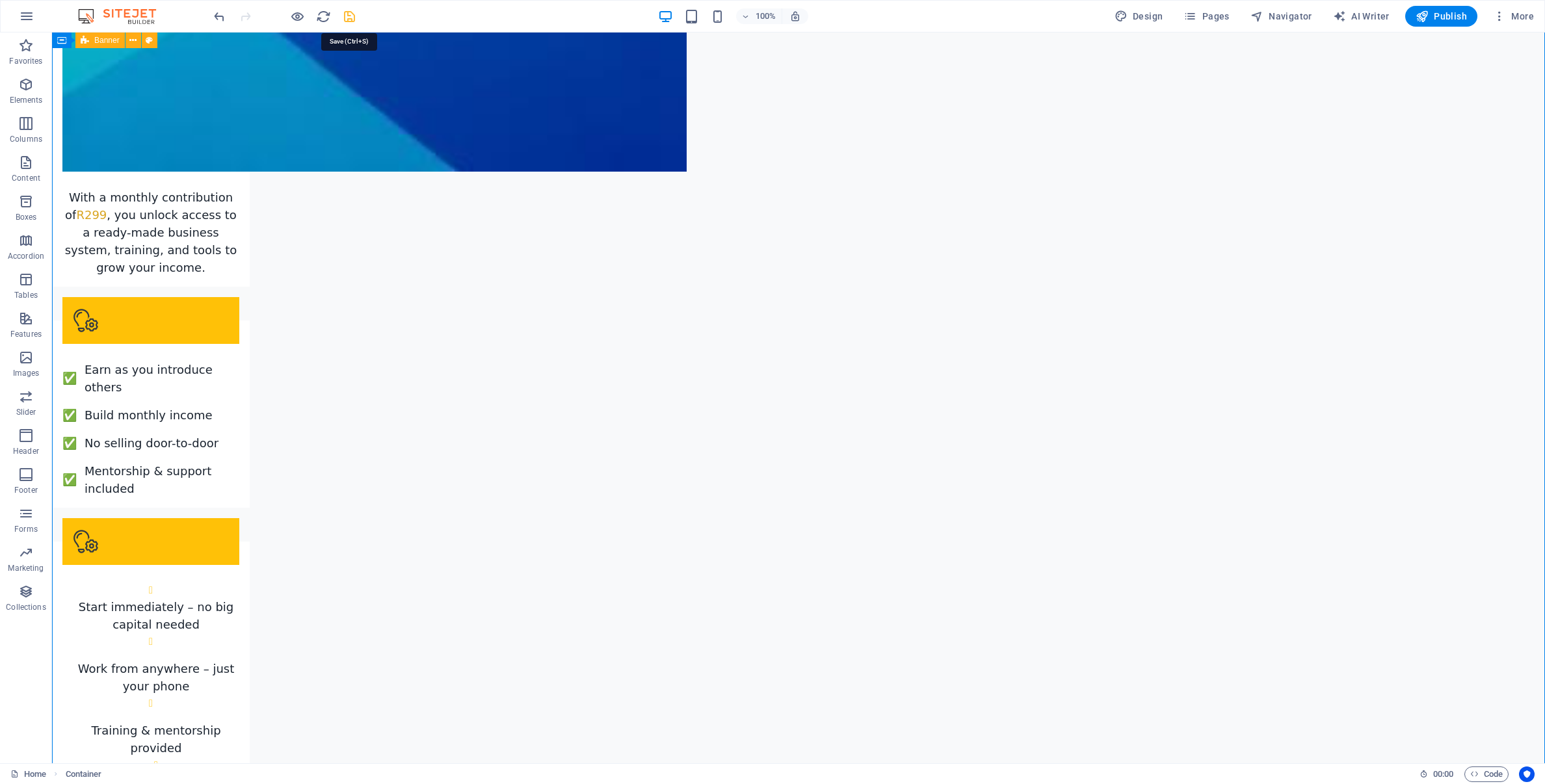
click at [347, 15] on icon "save" at bounding box center [349, 15] width 15 height 15
click at [1453, 21] on span "Publish" at bounding box center [1442, 15] width 51 height 13
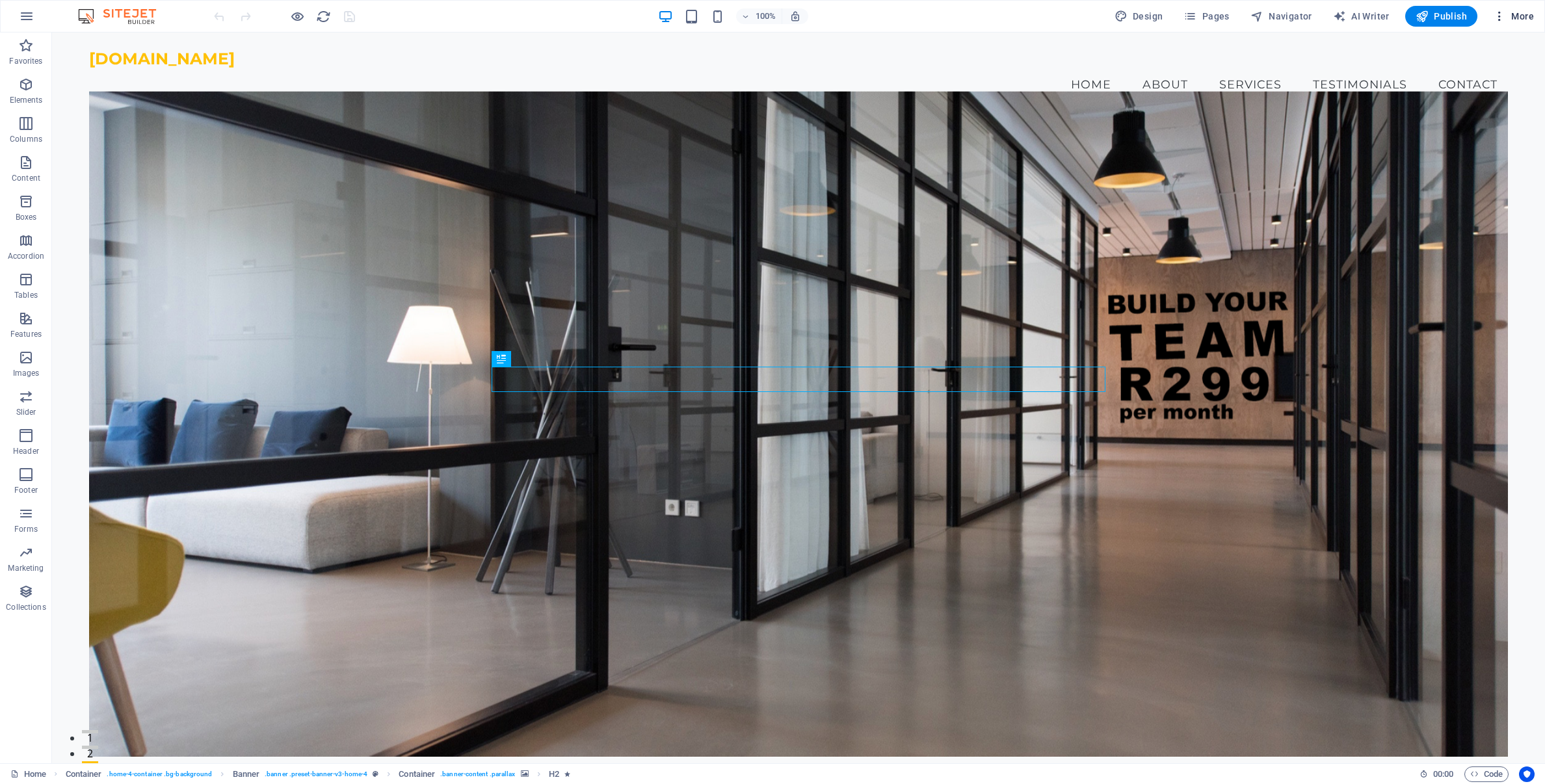
click at [1522, 16] on span "More" at bounding box center [1514, 15] width 41 height 13
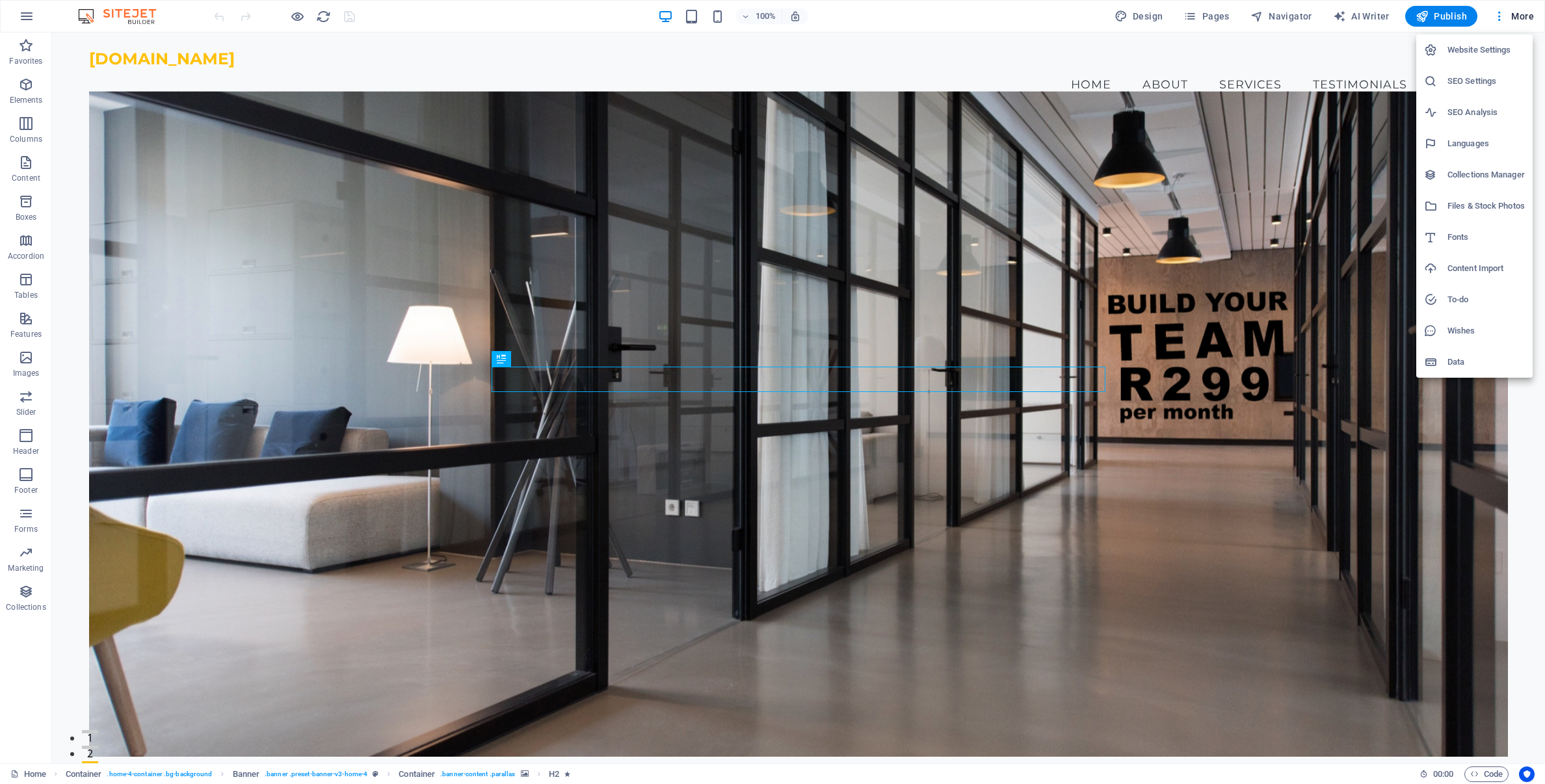
click at [1497, 45] on h6 "Website Settings" at bounding box center [1487, 50] width 77 height 15
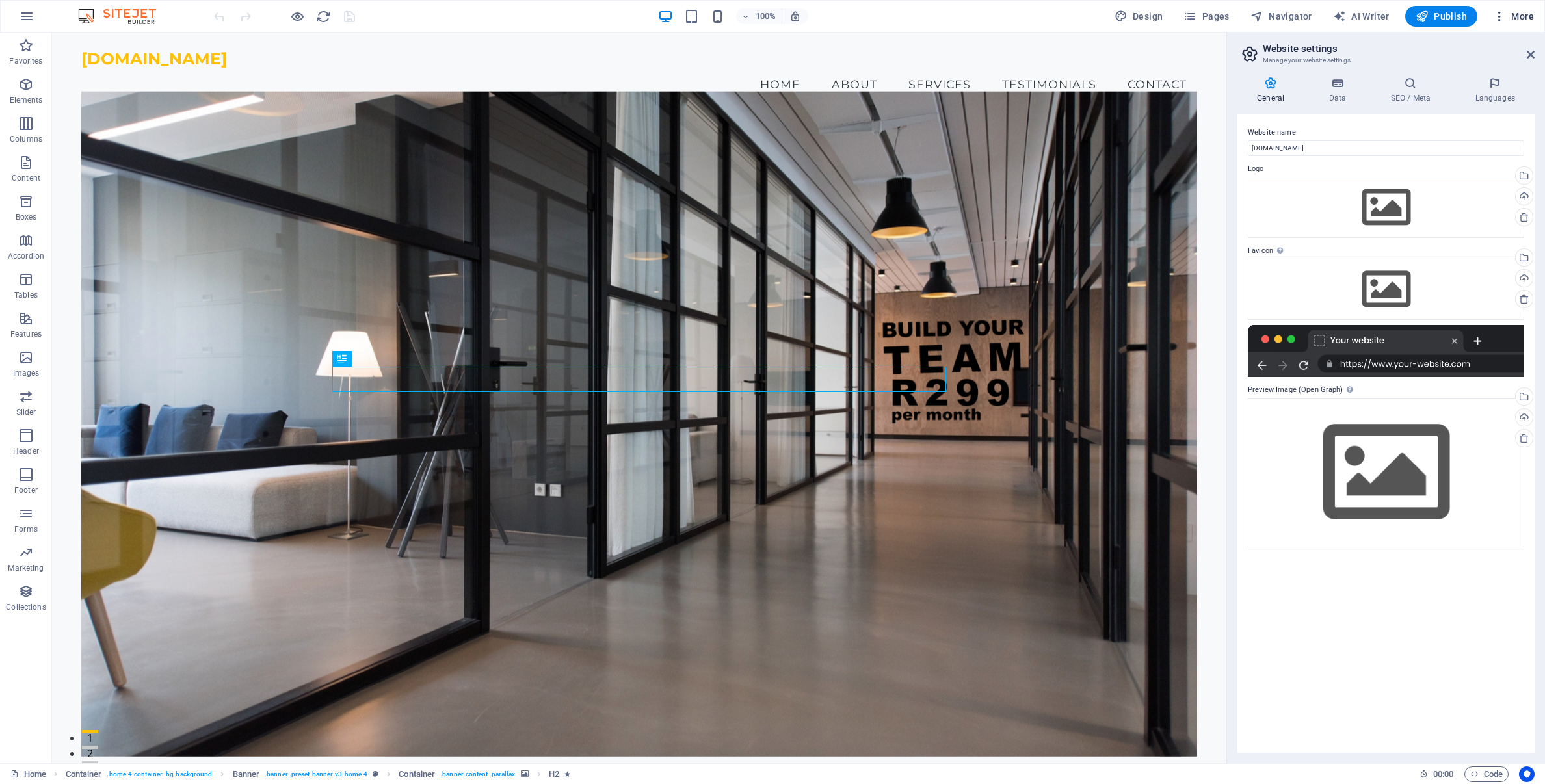
click at [1526, 17] on span "More" at bounding box center [1514, 15] width 41 height 13
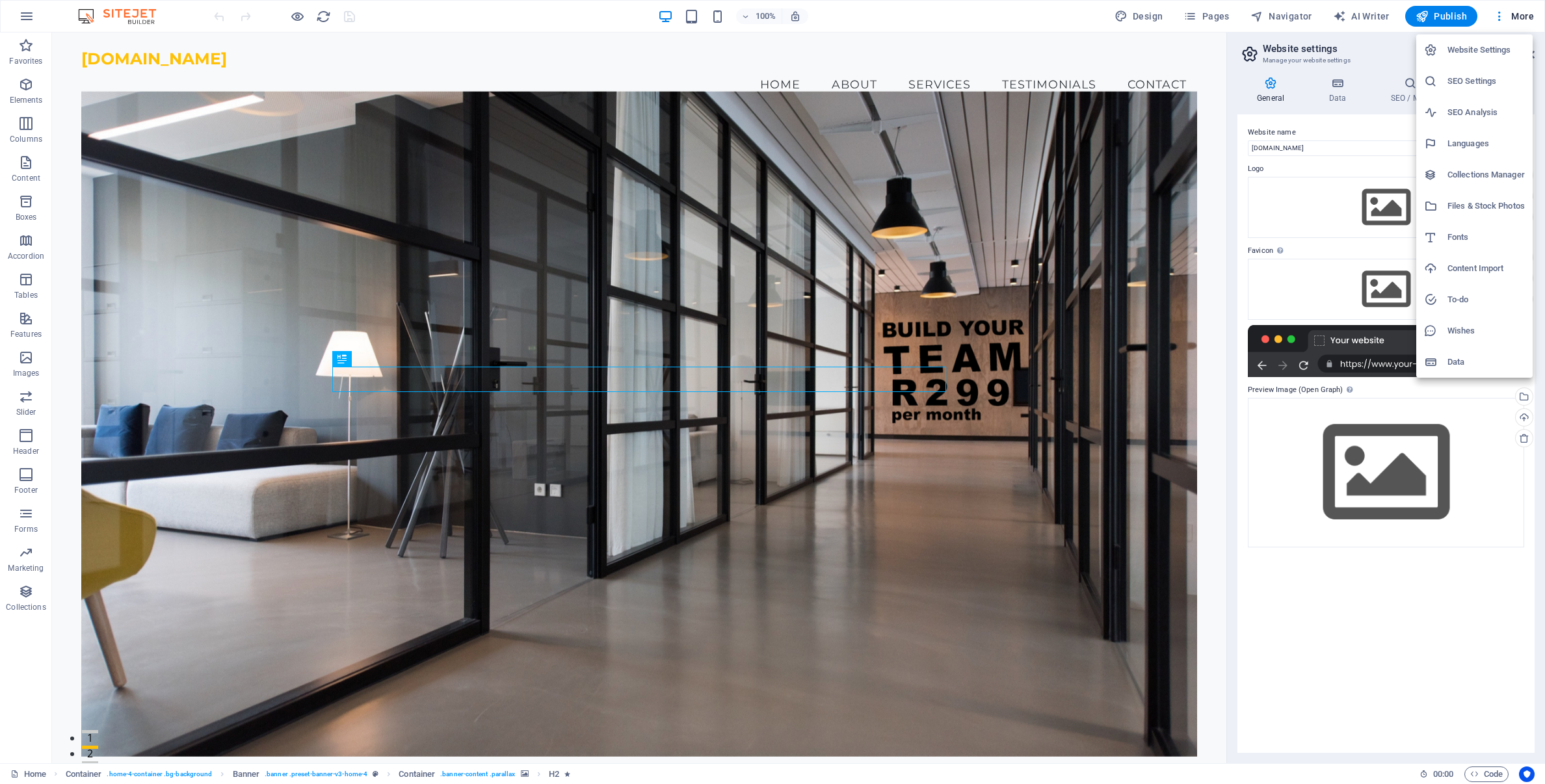
click at [1480, 81] on h6 "SEO Settings" at bounding box center [1487, 81] width 77 height 15
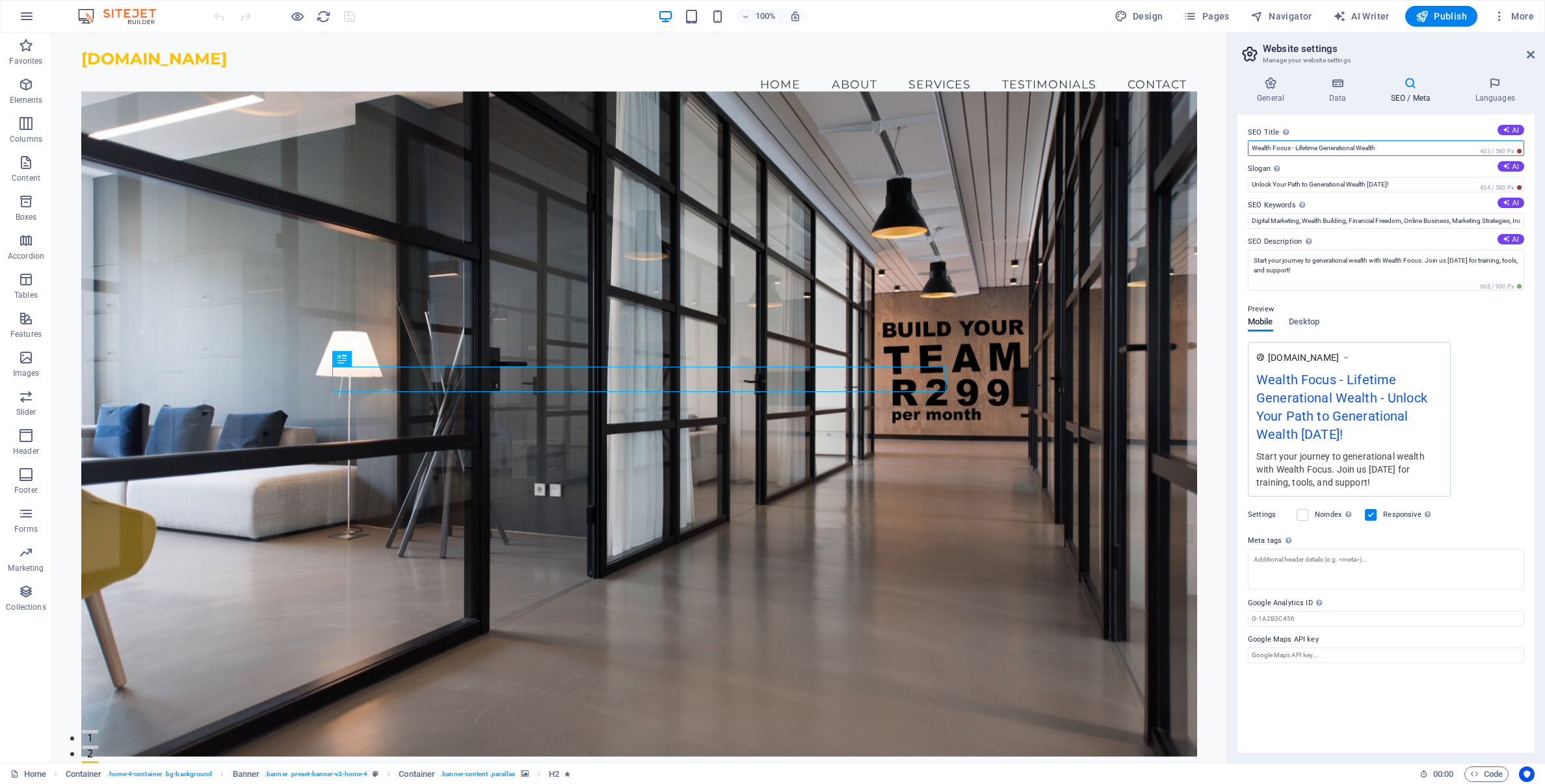
click at [1401, 147] on input "Wealth Focus - Lifetime Generational Wealth" at bounding box center [1386, 148] width 277 height 15
type input "Wealth Focus - Lifetime Generational Wealth, Ntombizodwa Mahlangu"
click at [1334, 273] on textarea "Start your journey to generational wealth with Wealth Focus. Join us [DATE] for…" at bounding box center [1386, 270] width 277 height 41
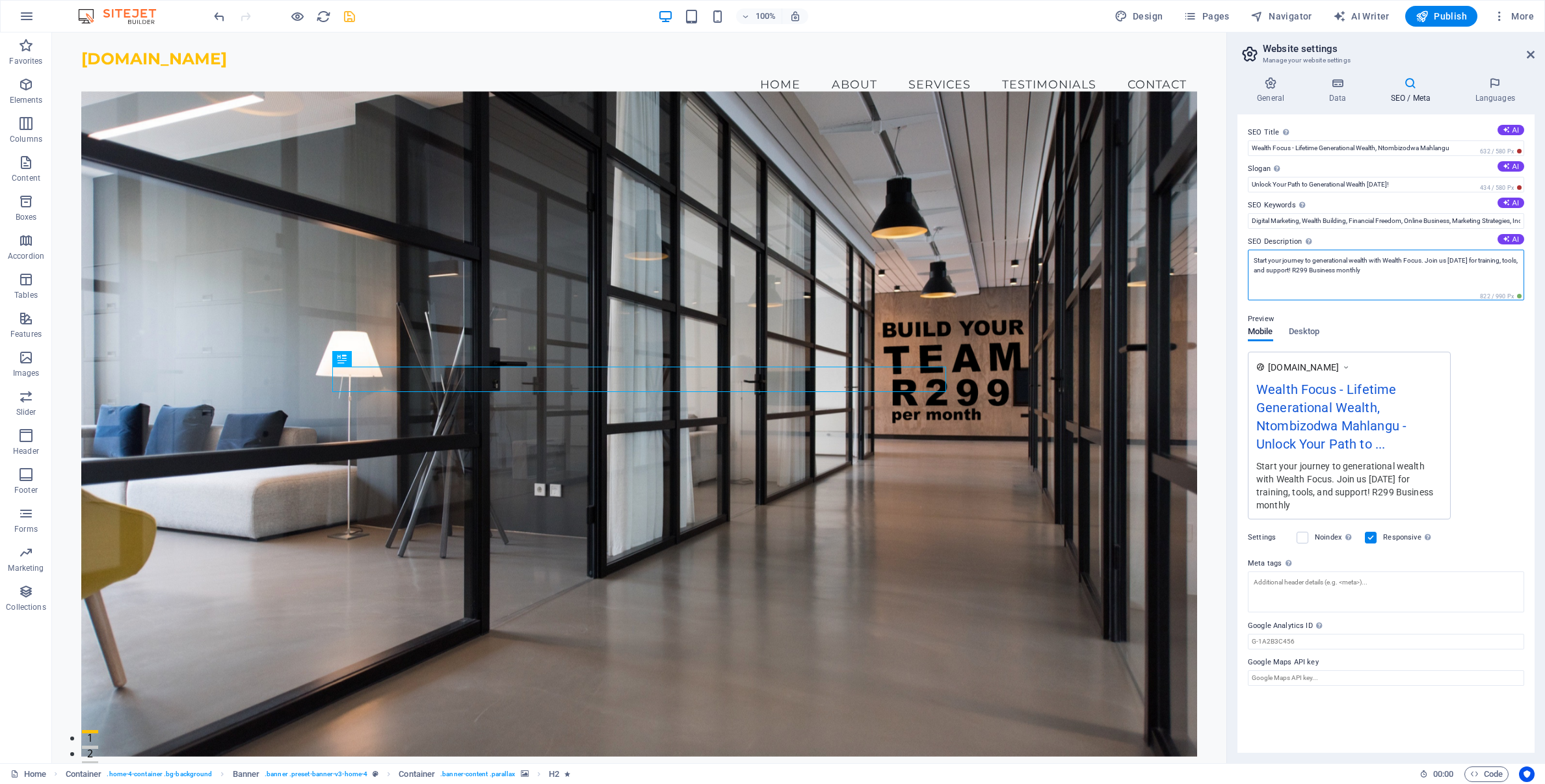
type textarea "Start your journey to generational wealth with Wealth Focus. Join us [DATE] for…"
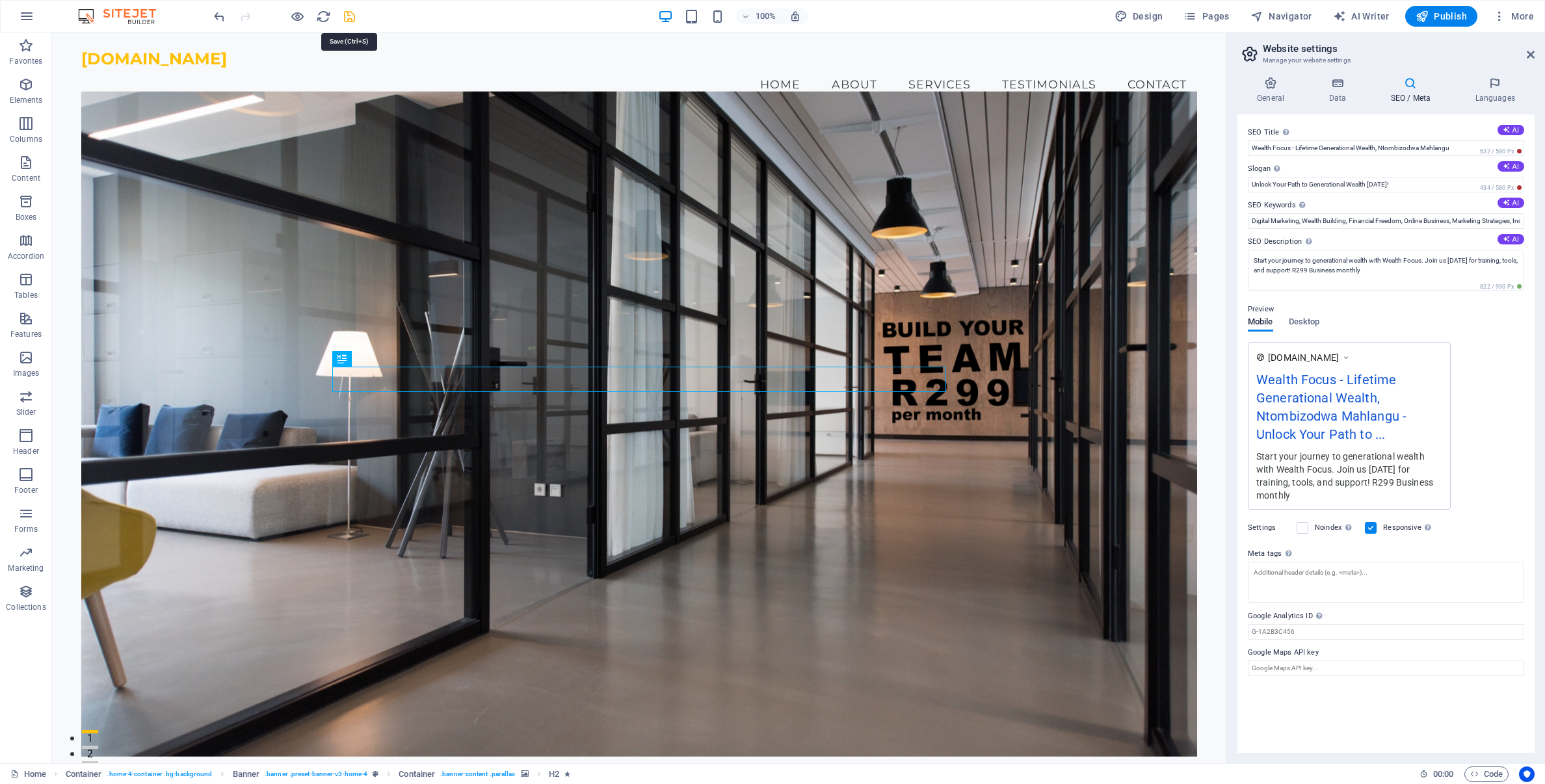
click at [351, 16] on icon "save" at bounding box center [349, 15] width 15 height 15
